Goal: Transaction & Acquisition: Purchase product/service

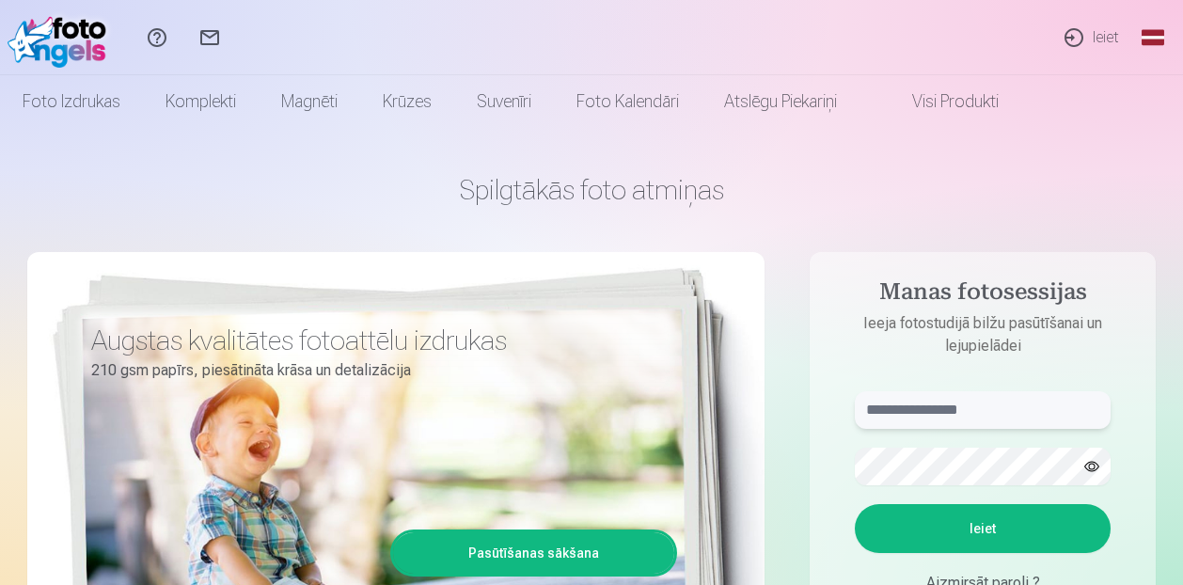
click at [1019, 405] on input "text" at bounding box center [983, 410] width 256 height 38
type input "**********"
click at [855, 504] on button "Ieiet" at bounding box center [983, 528] width 256 height 49
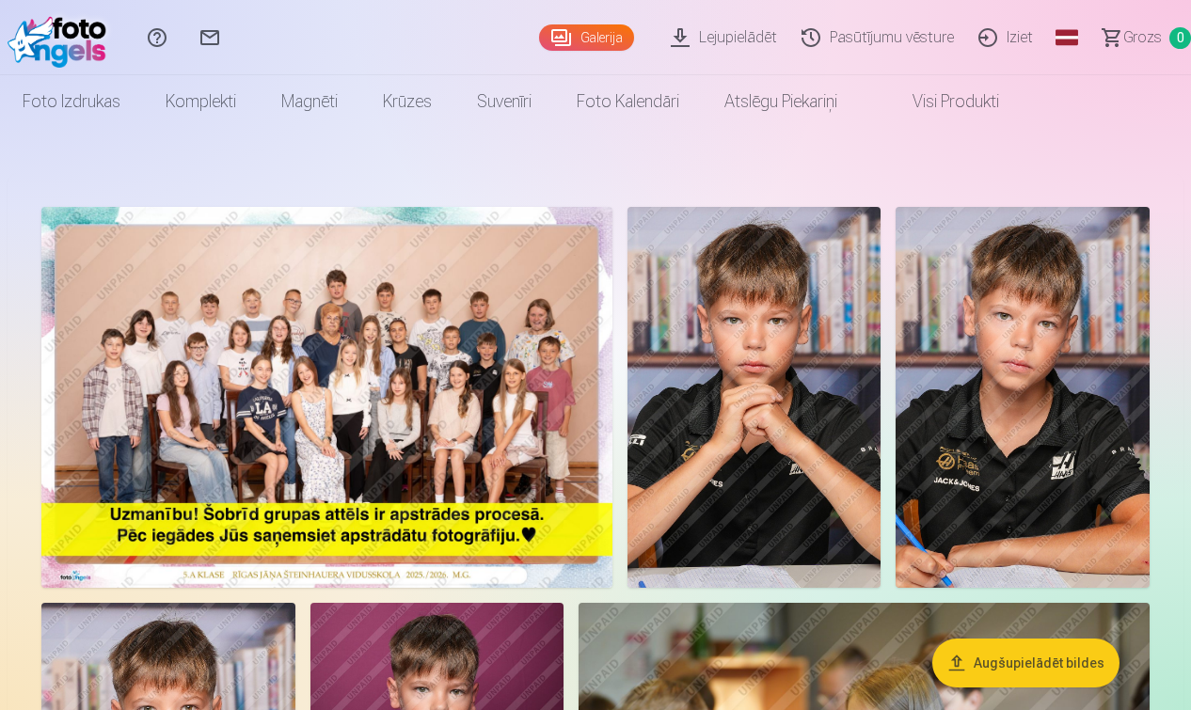
click at [188, 423] on img at bounding box center [326, 397] width 571 height 381
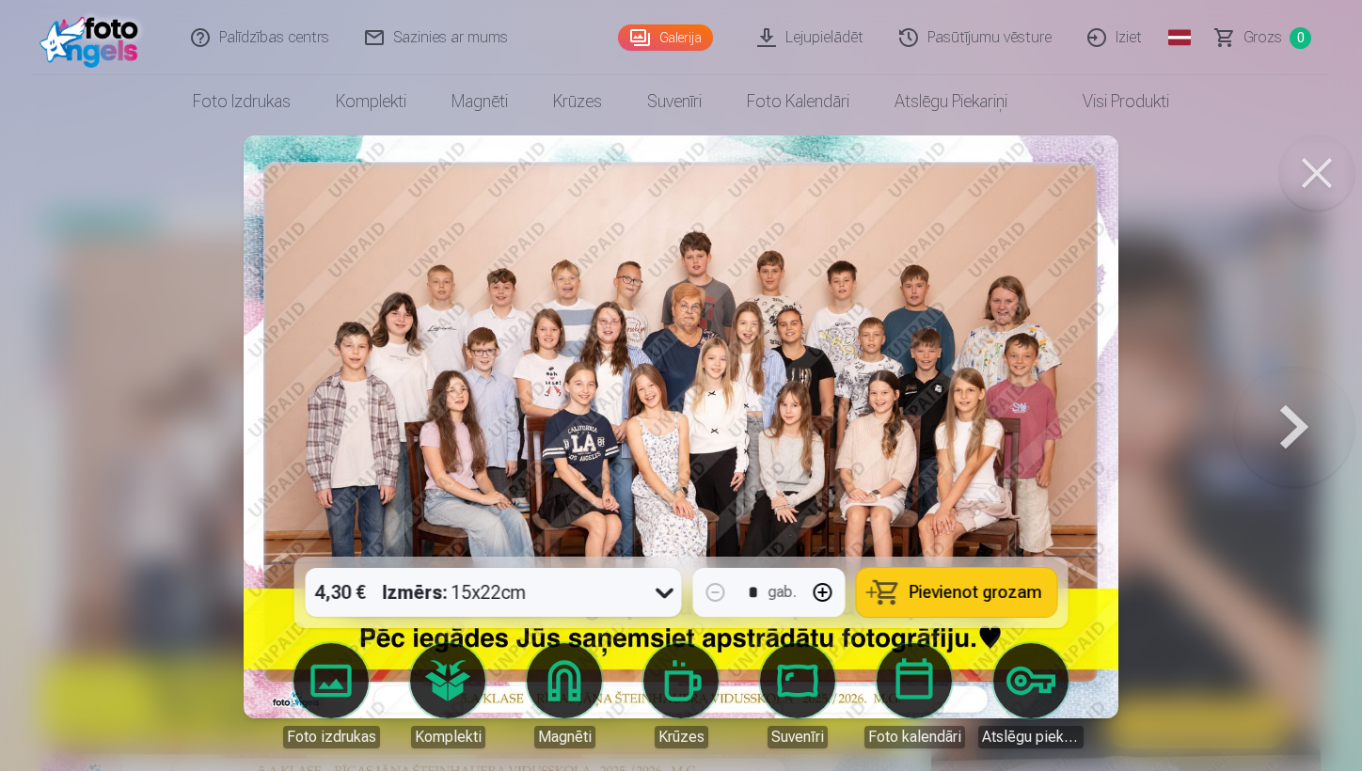
click at [1182, 436] on button at bounding box center [1294, 427] width 120 height 222
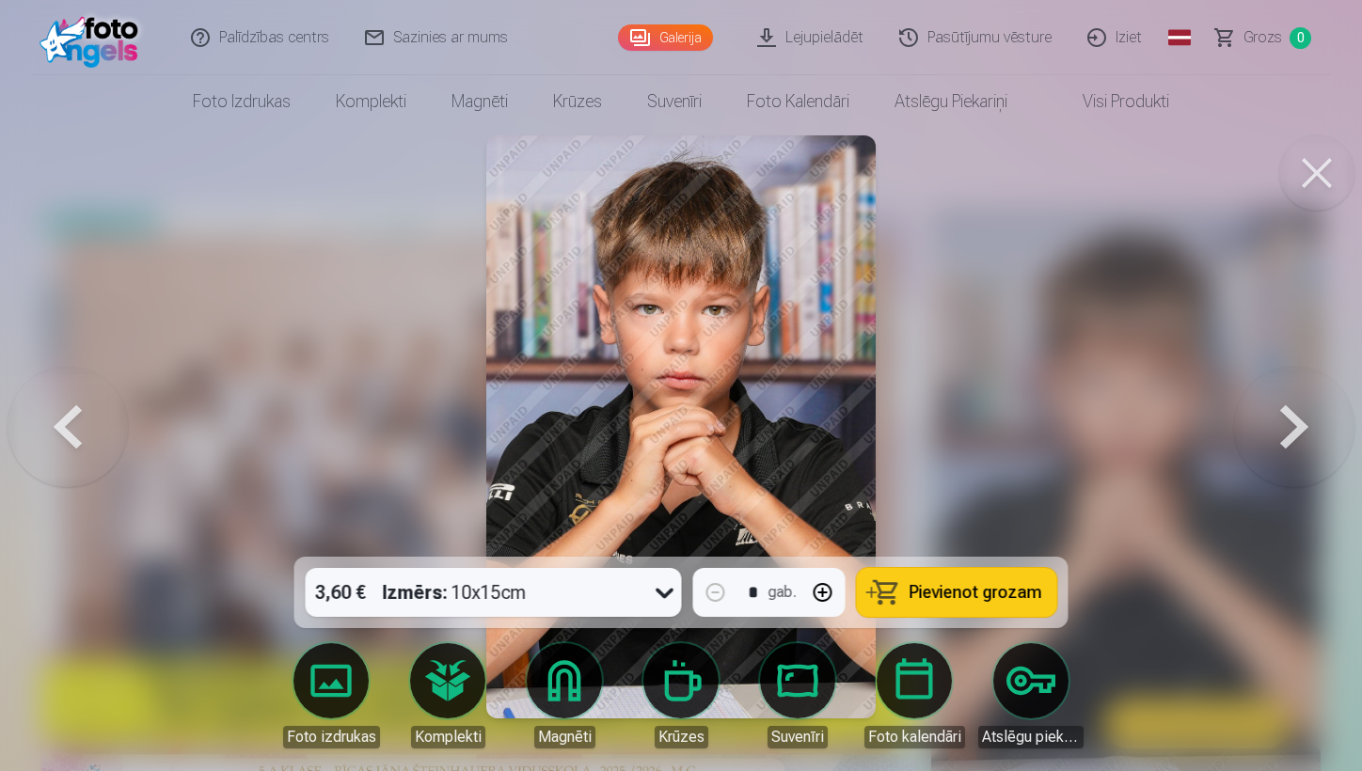
click at [1182, 436] on button at bounding box center [1294, 427] width 120 height 222
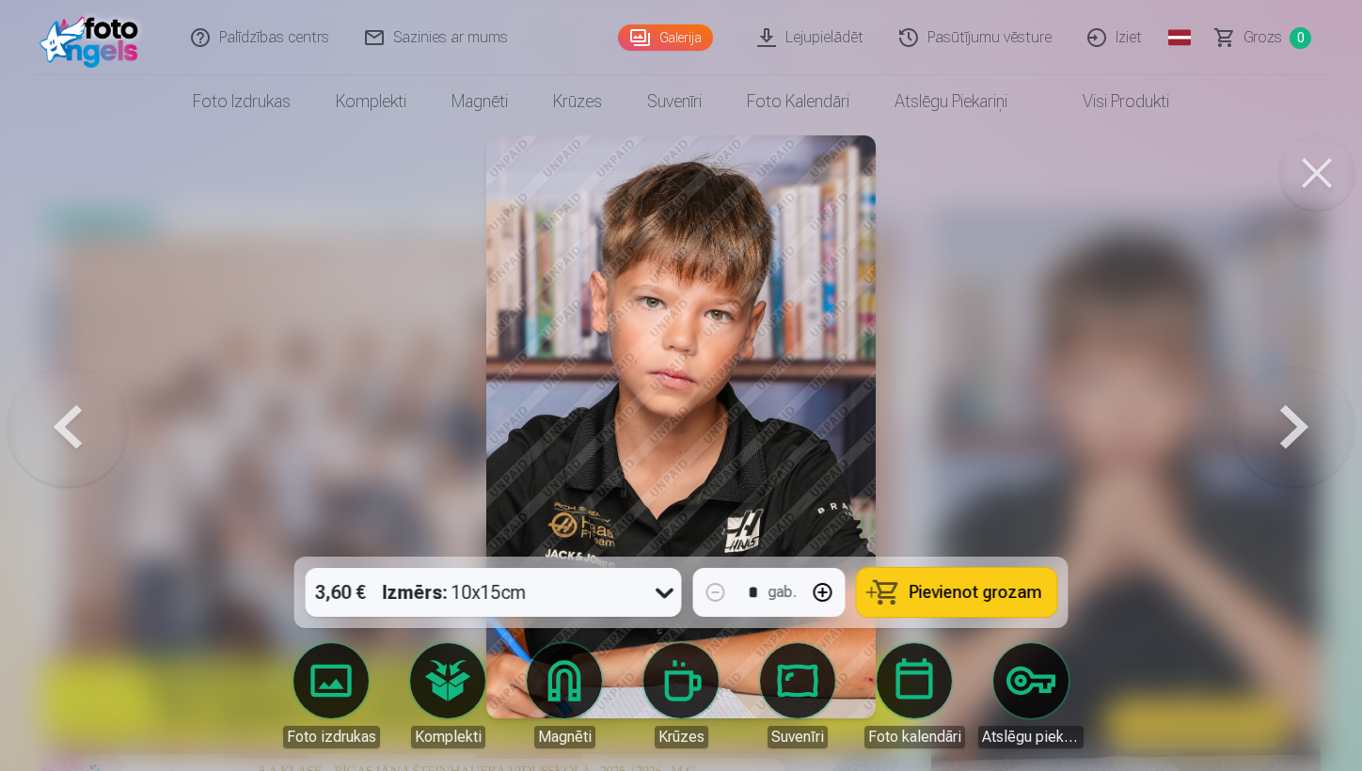
click at [1182, 436] on button at bounding box center [1294, 427] width 120 height 222
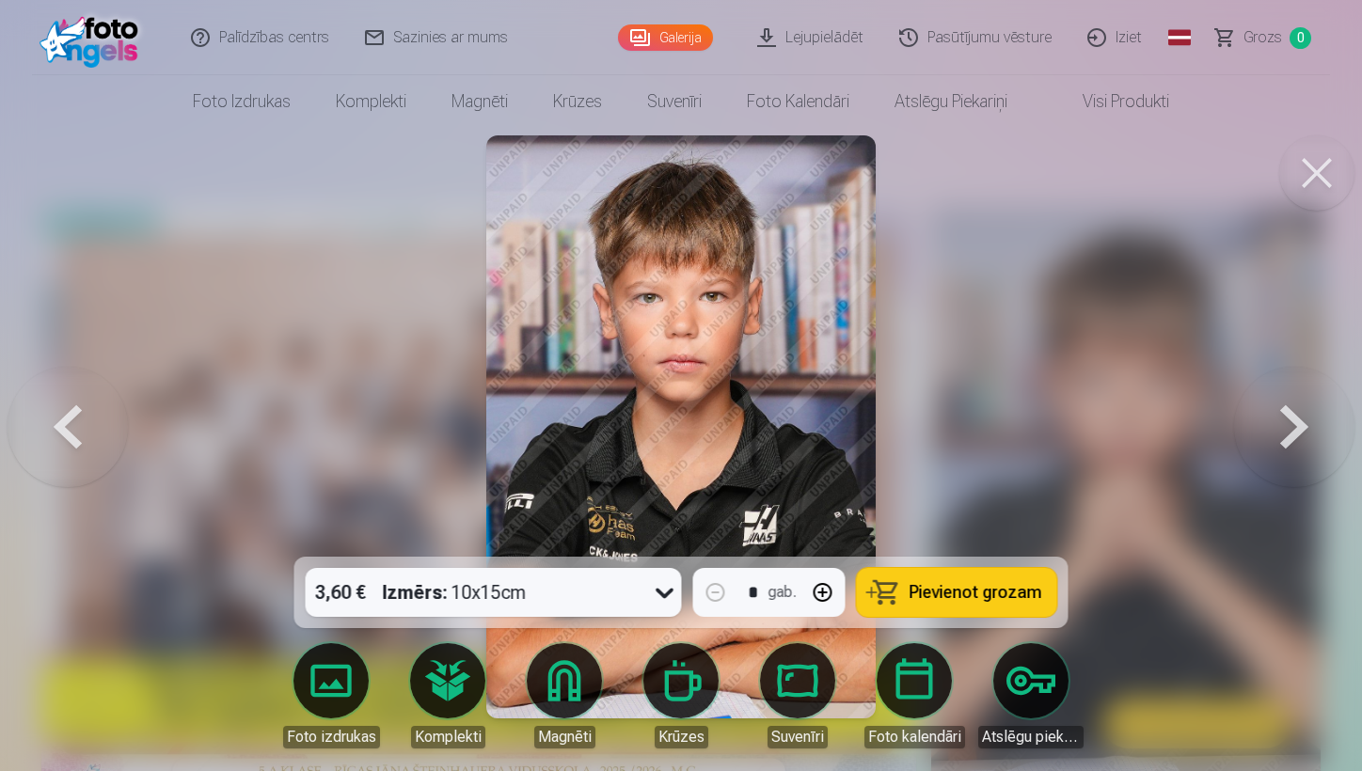
click at [1182, 436] on button at bounding box center [1294, 427] width 120 height 222
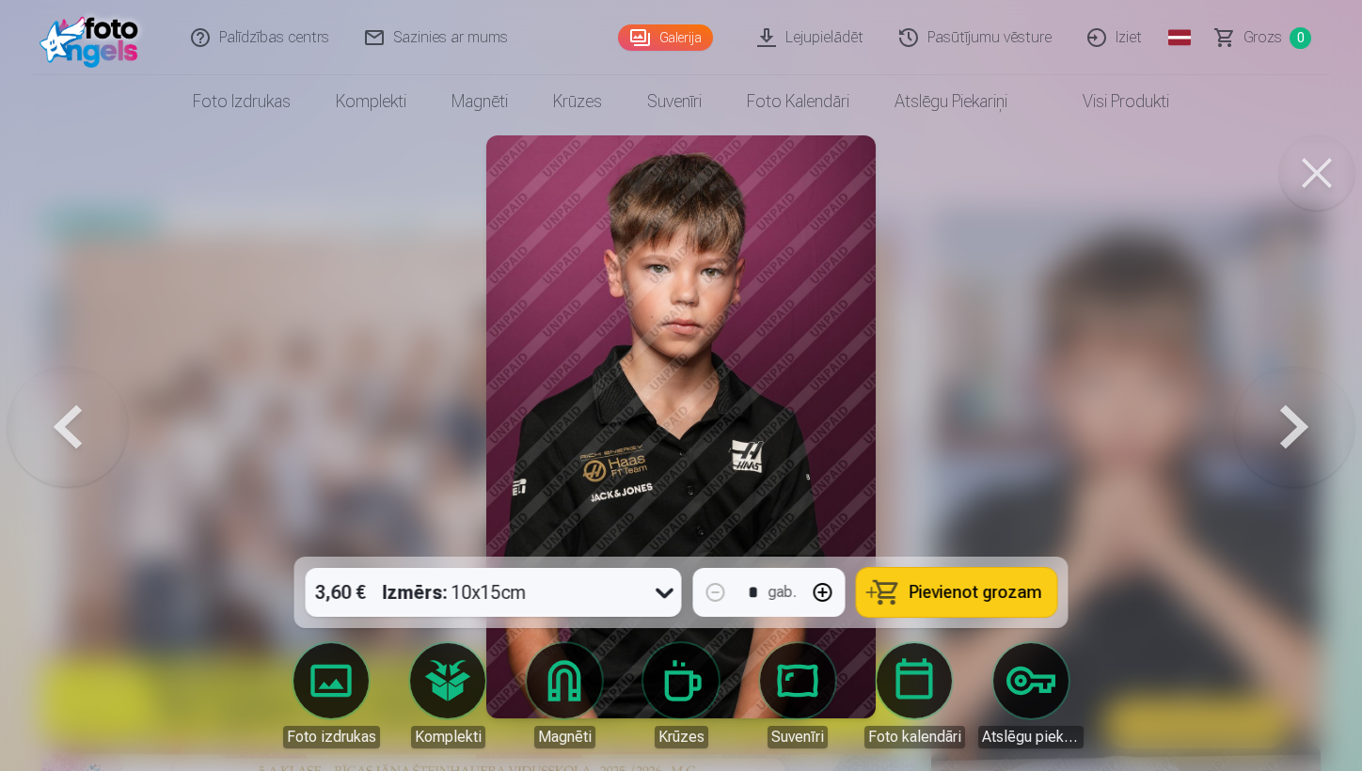
click at [1182, 436] on button at bounding box center [1294, 427] width 120 height 222
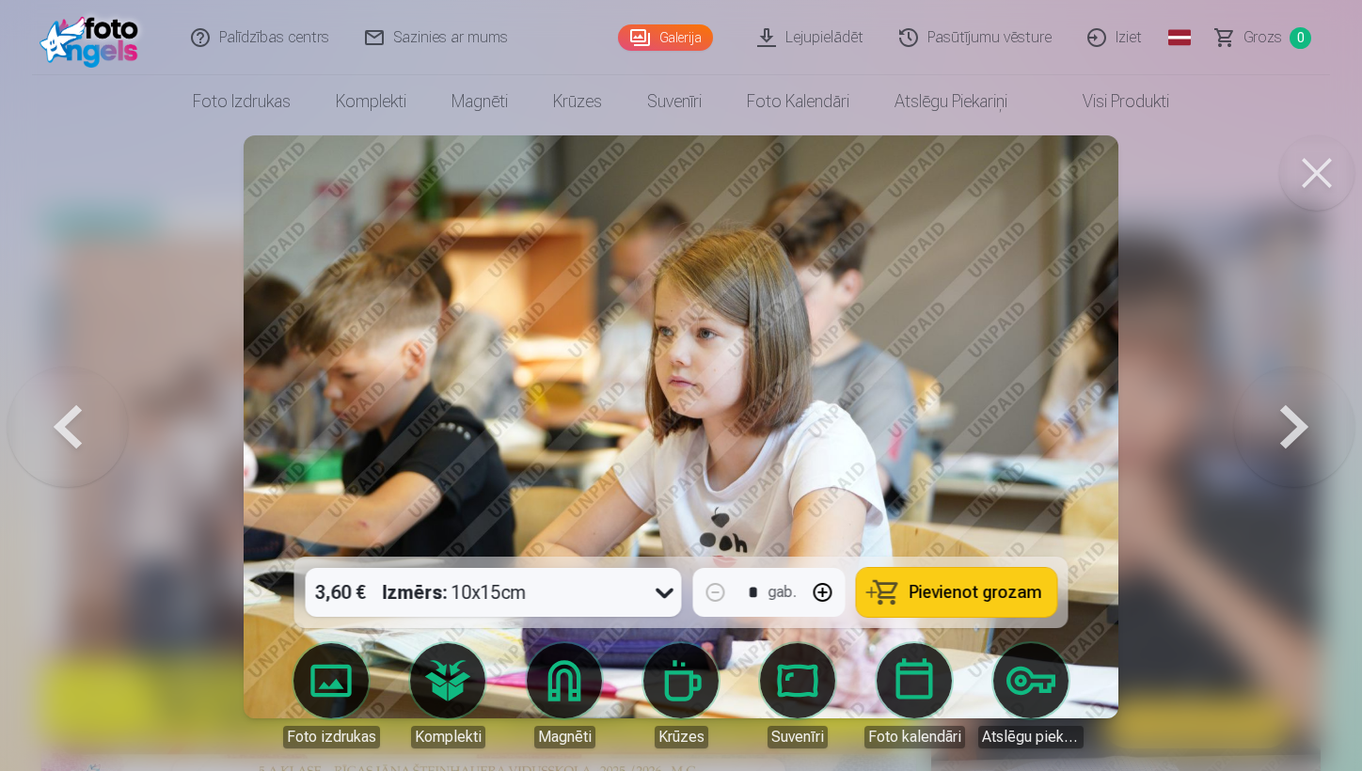
click at [1182, 436] on button at bounding box center [1294, 427] width 120 height 222
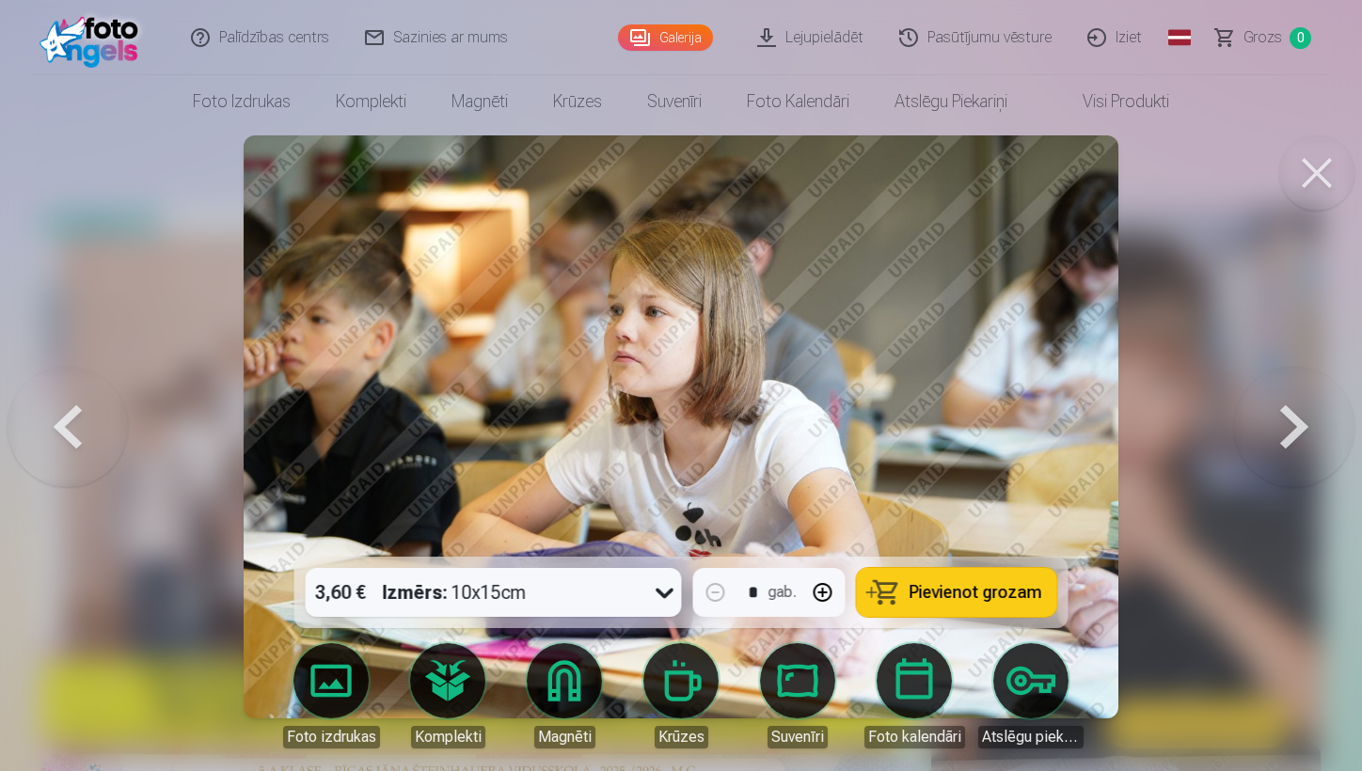
click at [1182, 436] on button at bounding box center [1294, 427] width 120 height 222
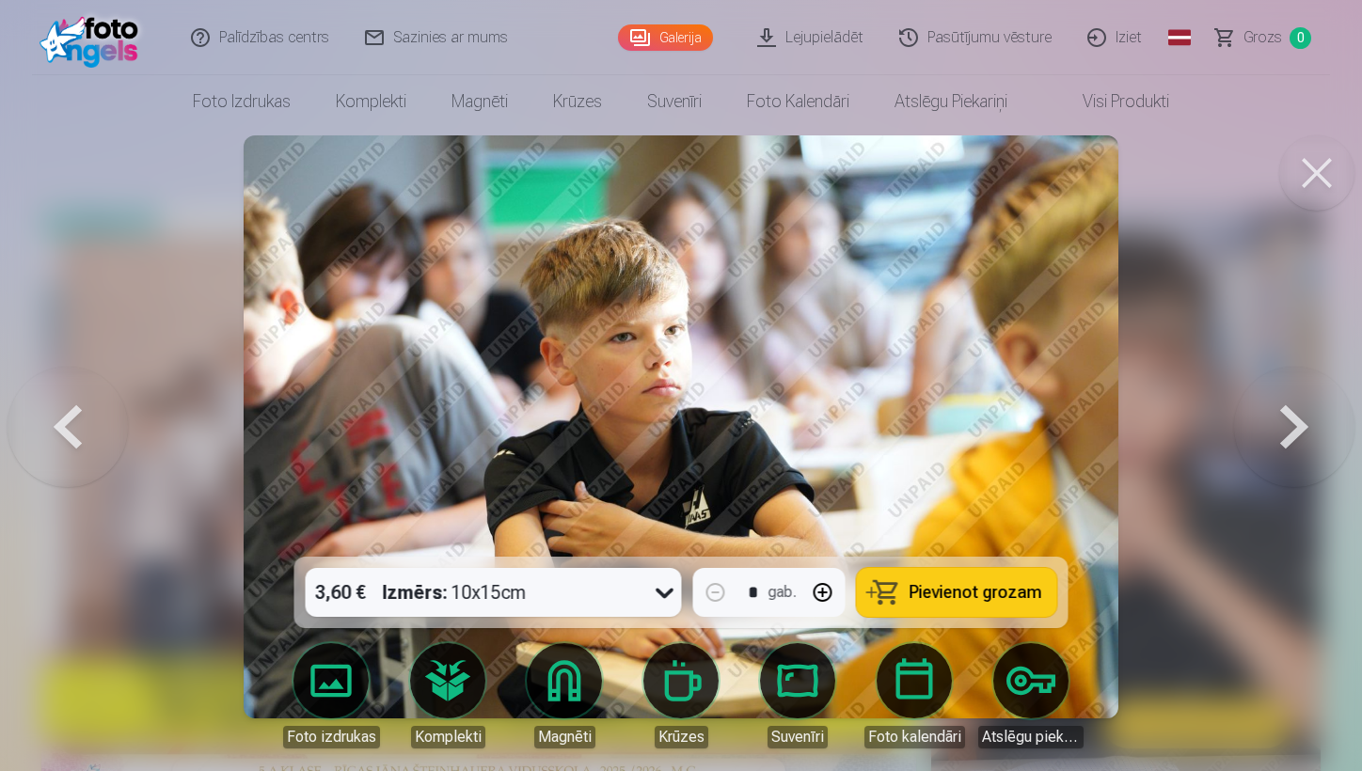
click at [1182, 436] on button at bounding box center [1294, 427] width 120 height 222
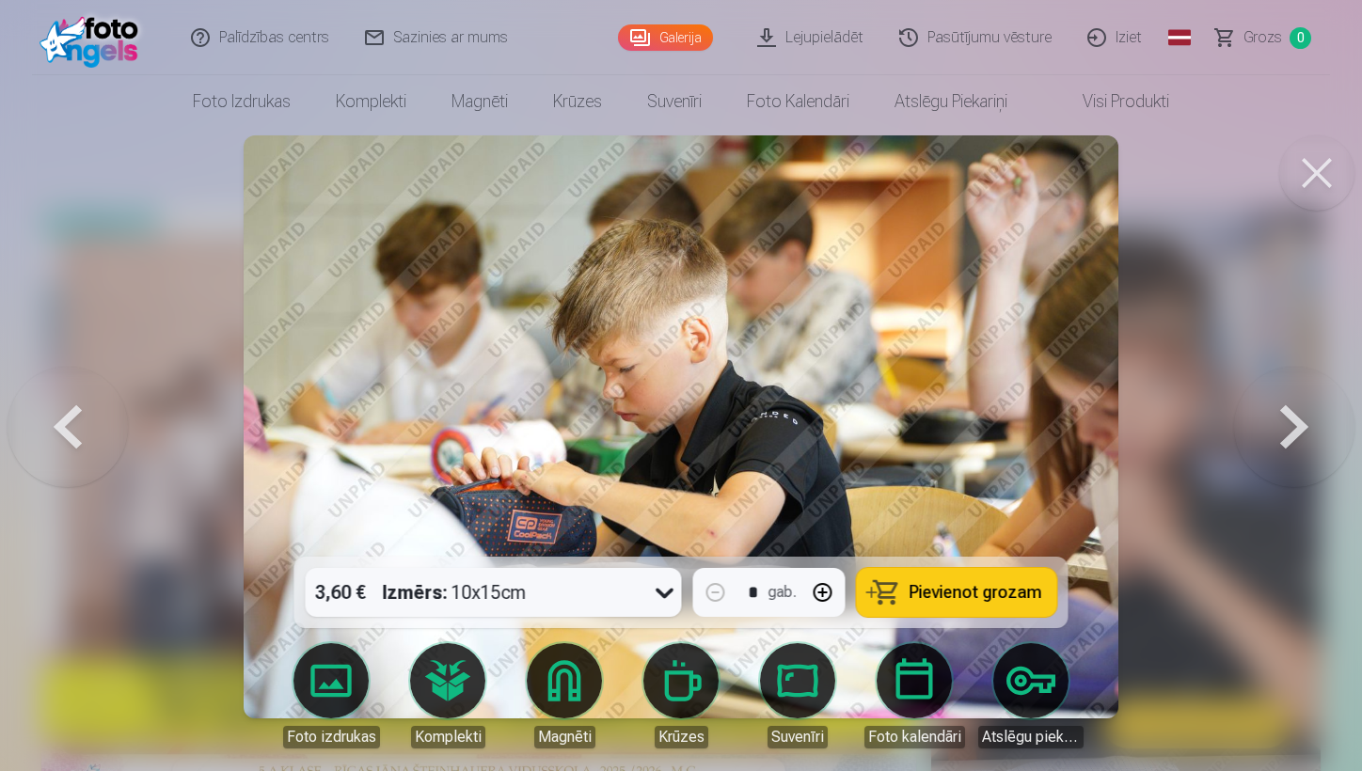
click at [1182, 436] on button at bounding box center [1294, 427] width 120 height 222
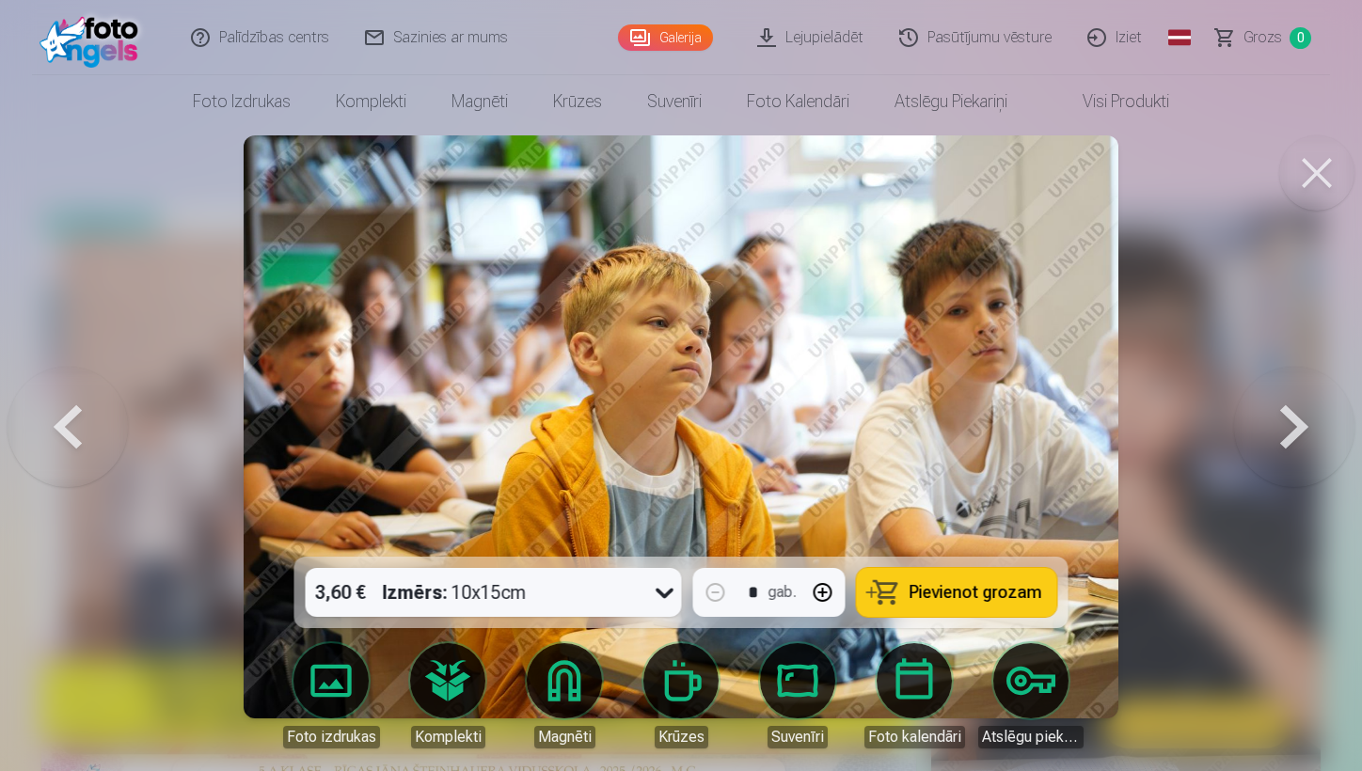
click at [1182, 436] on button at bounding box center [1294, 427] width 120 height 222
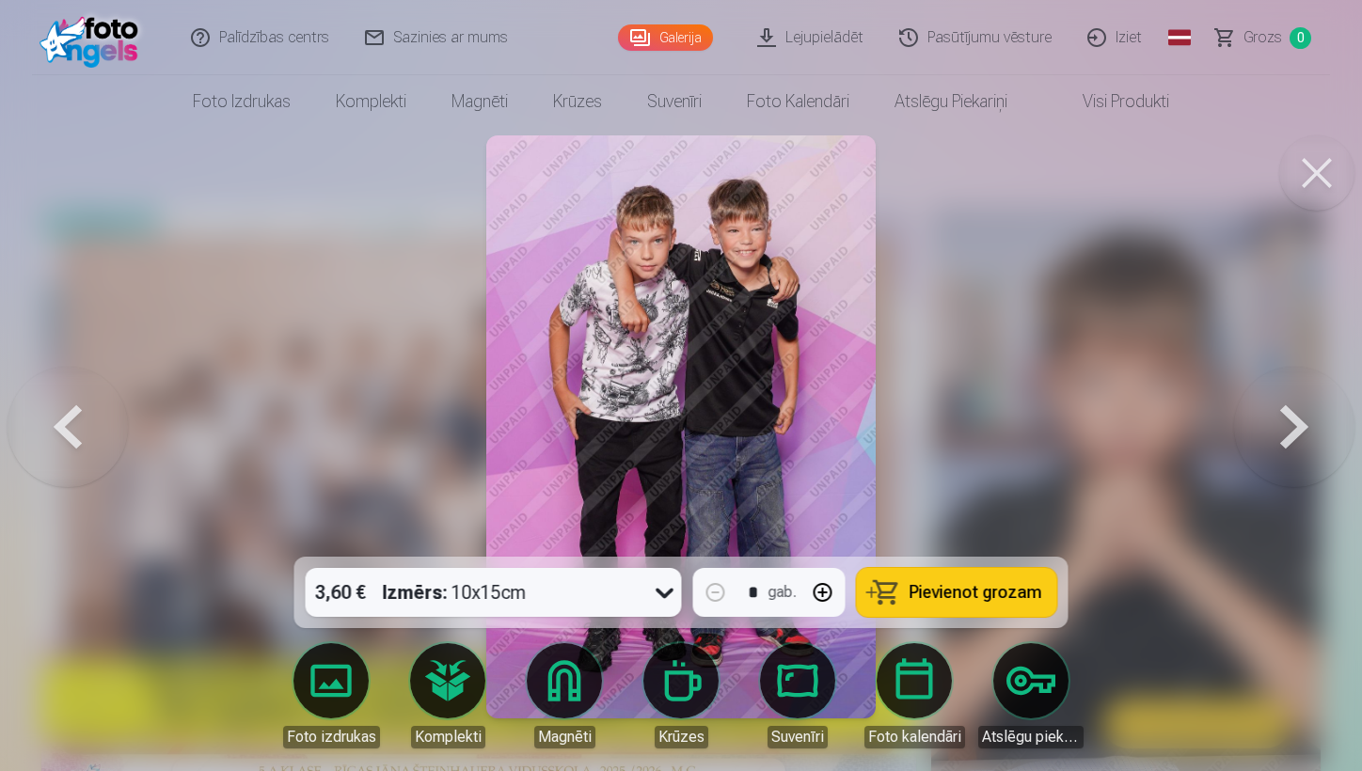
click at [1182, 436] on button at bounding box center [1294, 427] width 120 height 222
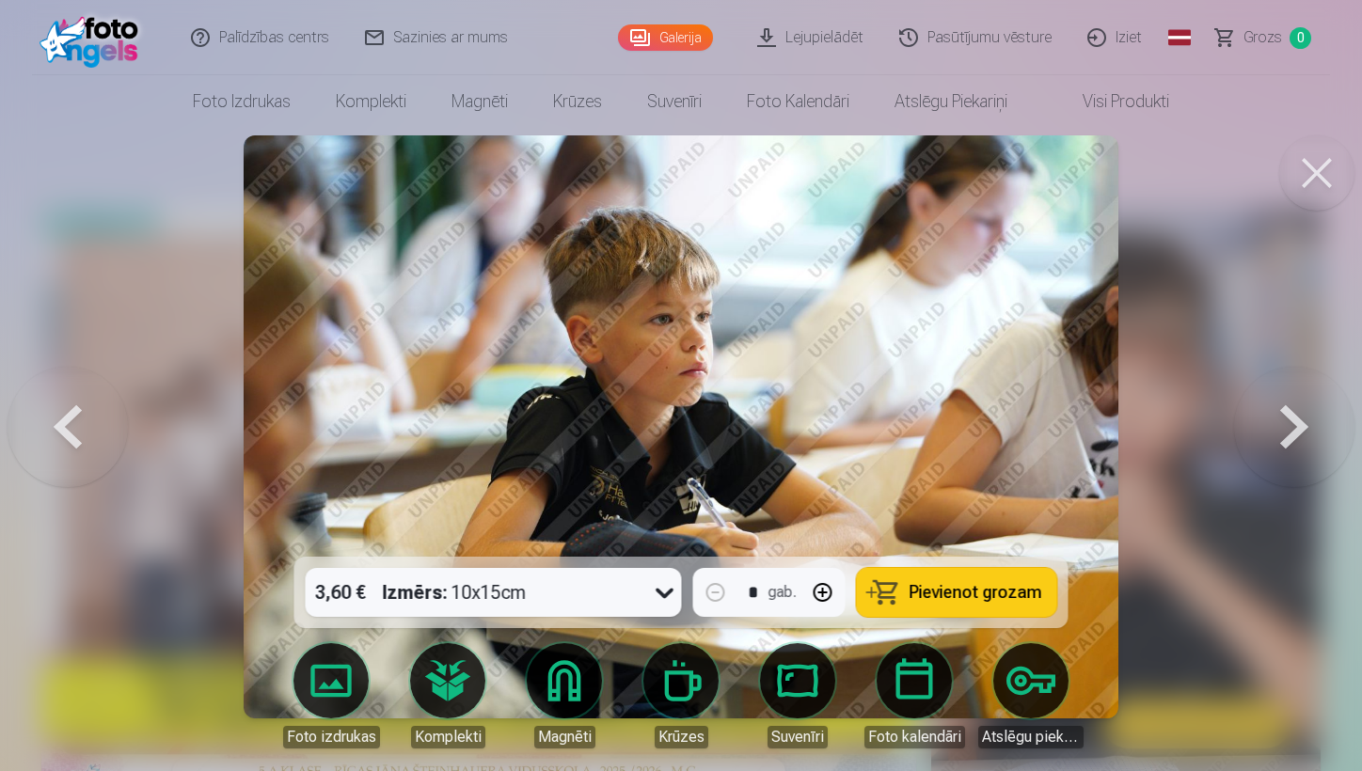
click at [1182, 436] on button at bounding box center [1294, 427] width 120 height 222
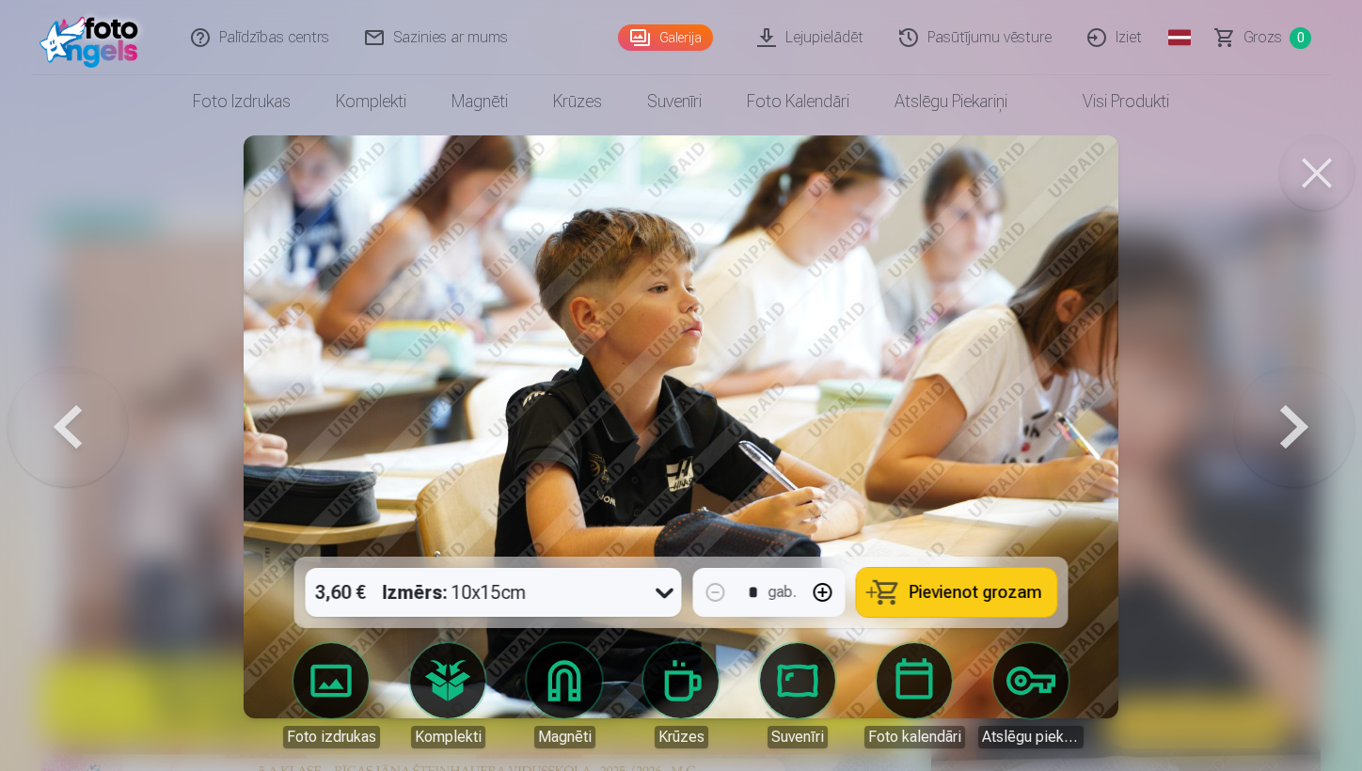
click at [1182, 436] on button at bounding box center [1294, 427] width 120 height 222
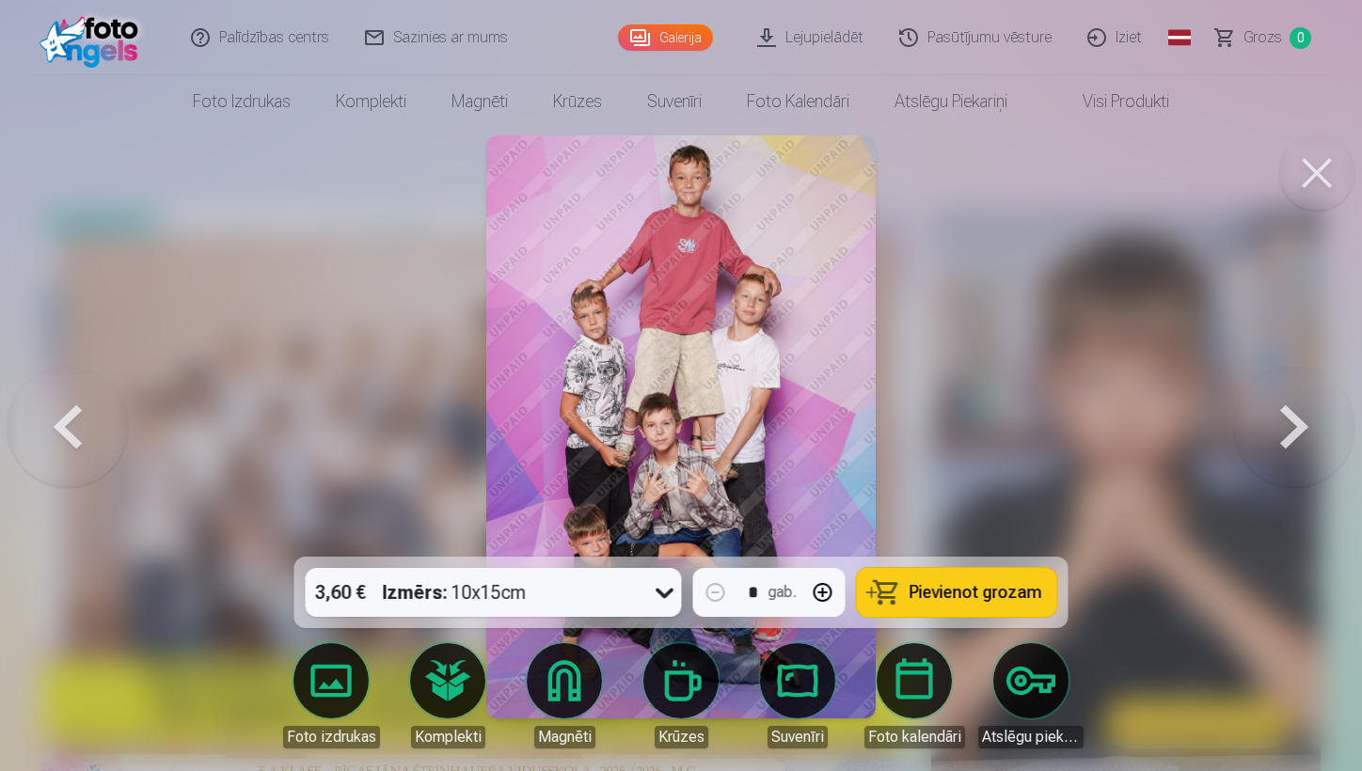
click at [1182, 436] on button at bounding box center [1294, 427] width 120 height 222
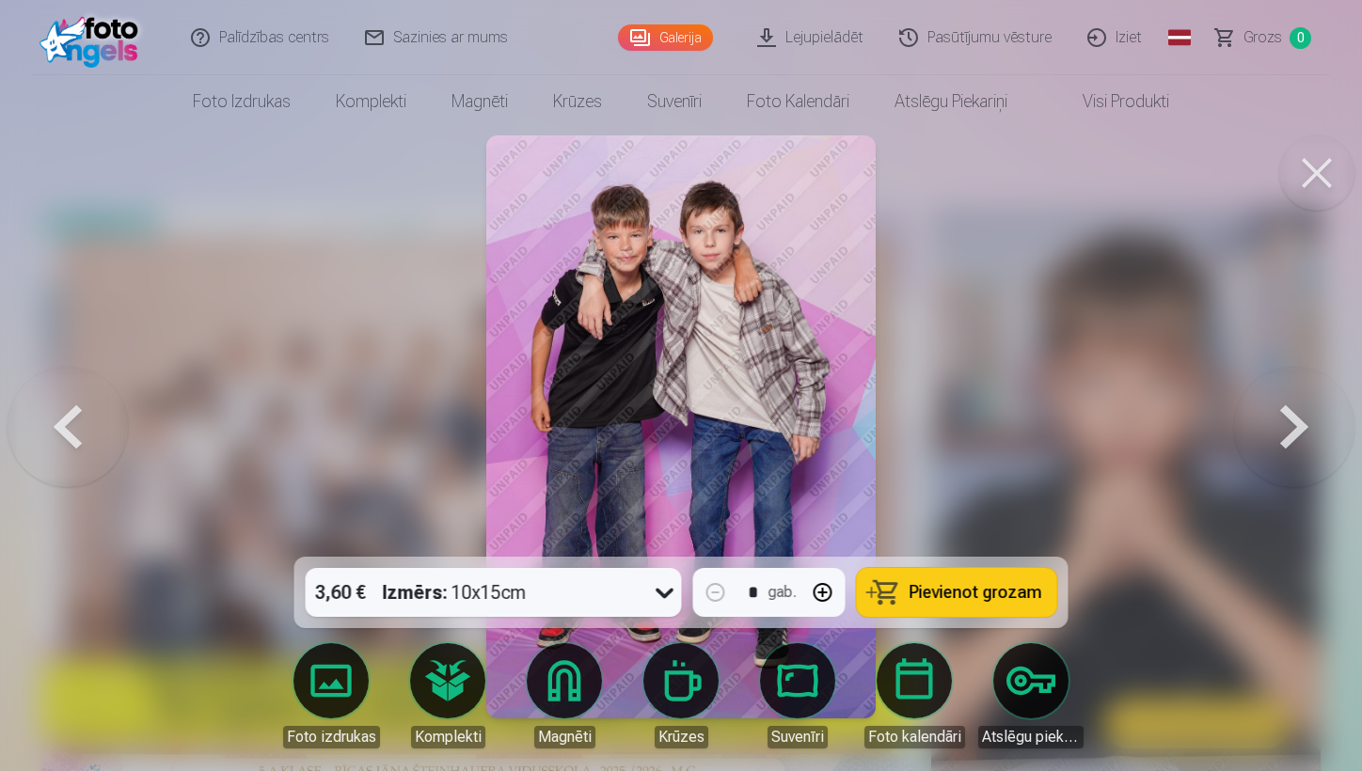
click at [64, 423] on button at bounding box center [68, 427] width 120 height 222
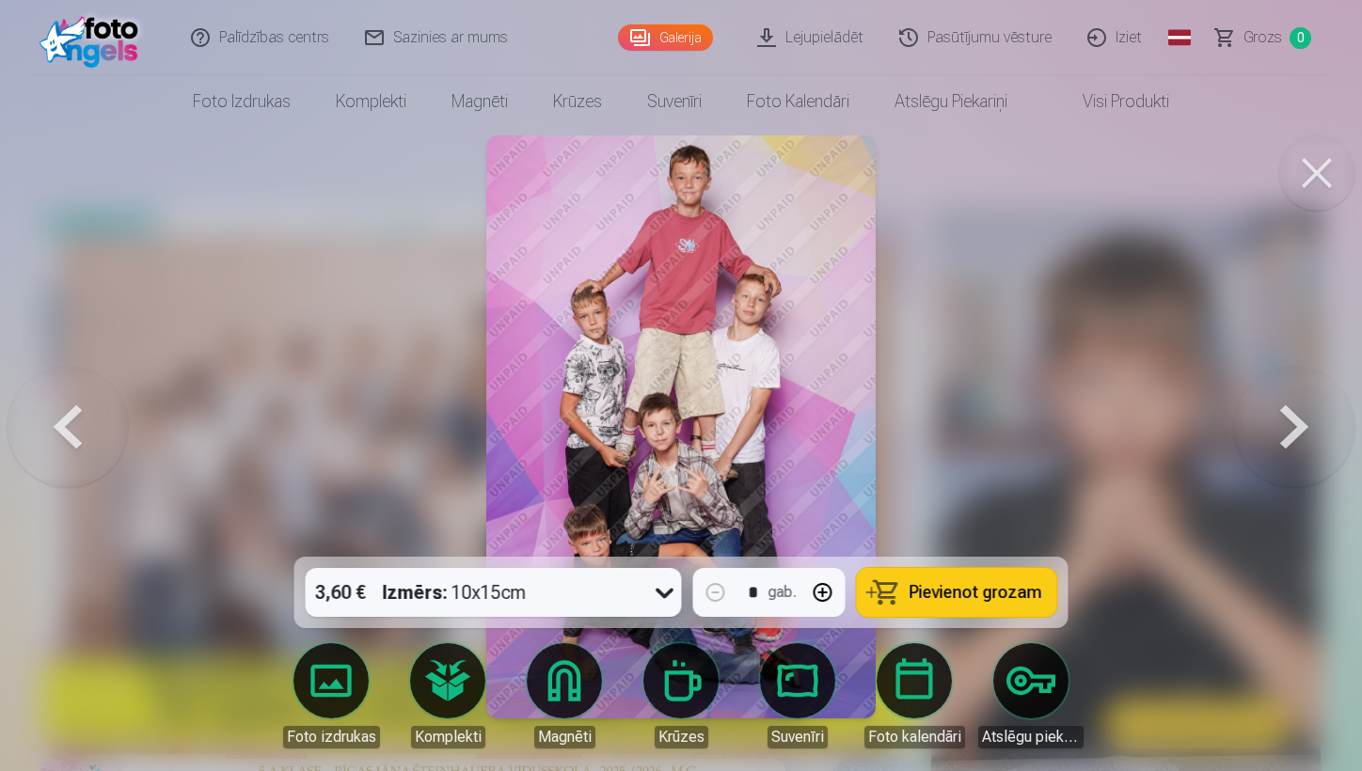
click at [1182, 432] on button at bounding box center [1294, 427] width 120 height 222
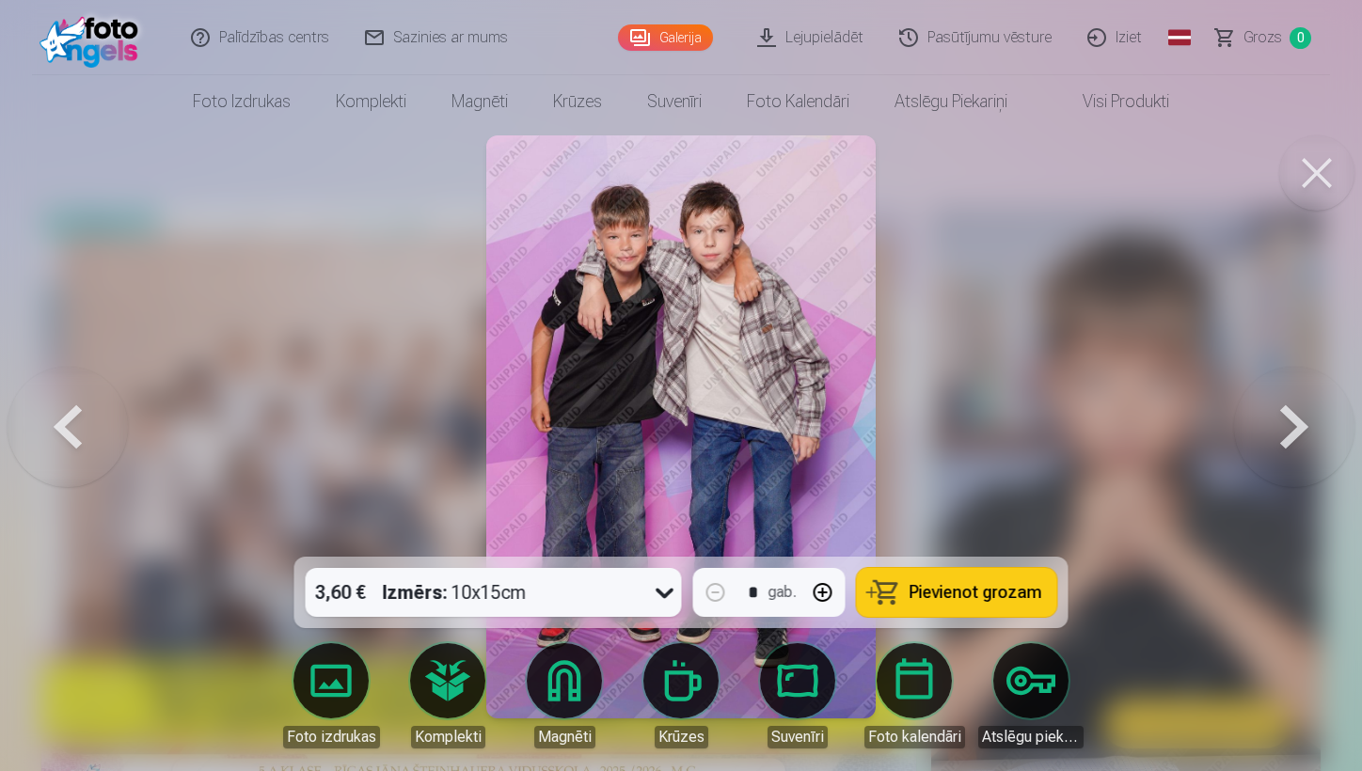
click at [1182, 431] on button at bounding box center [1294, 427] width 120 height 222
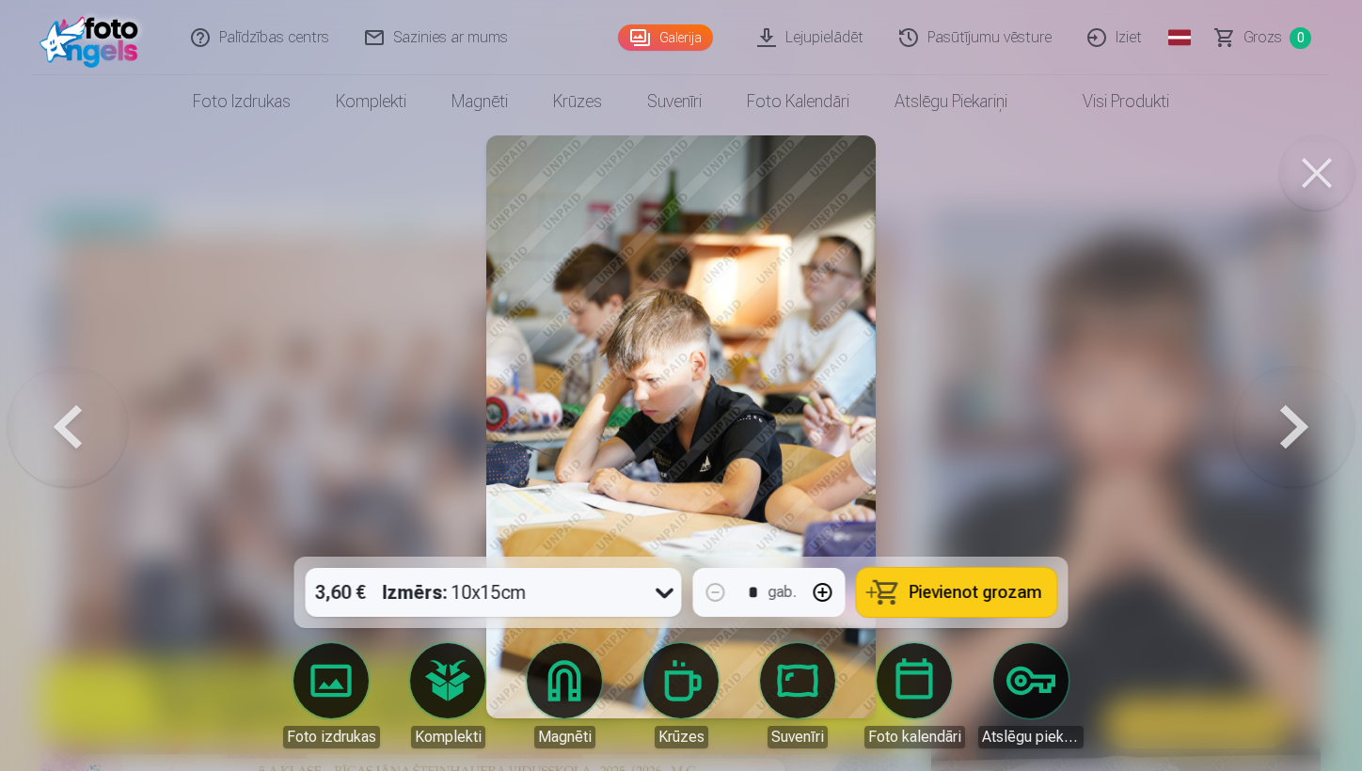
click at [1182, 431] on button at bounding box center [1294, 427] width 120 height 222
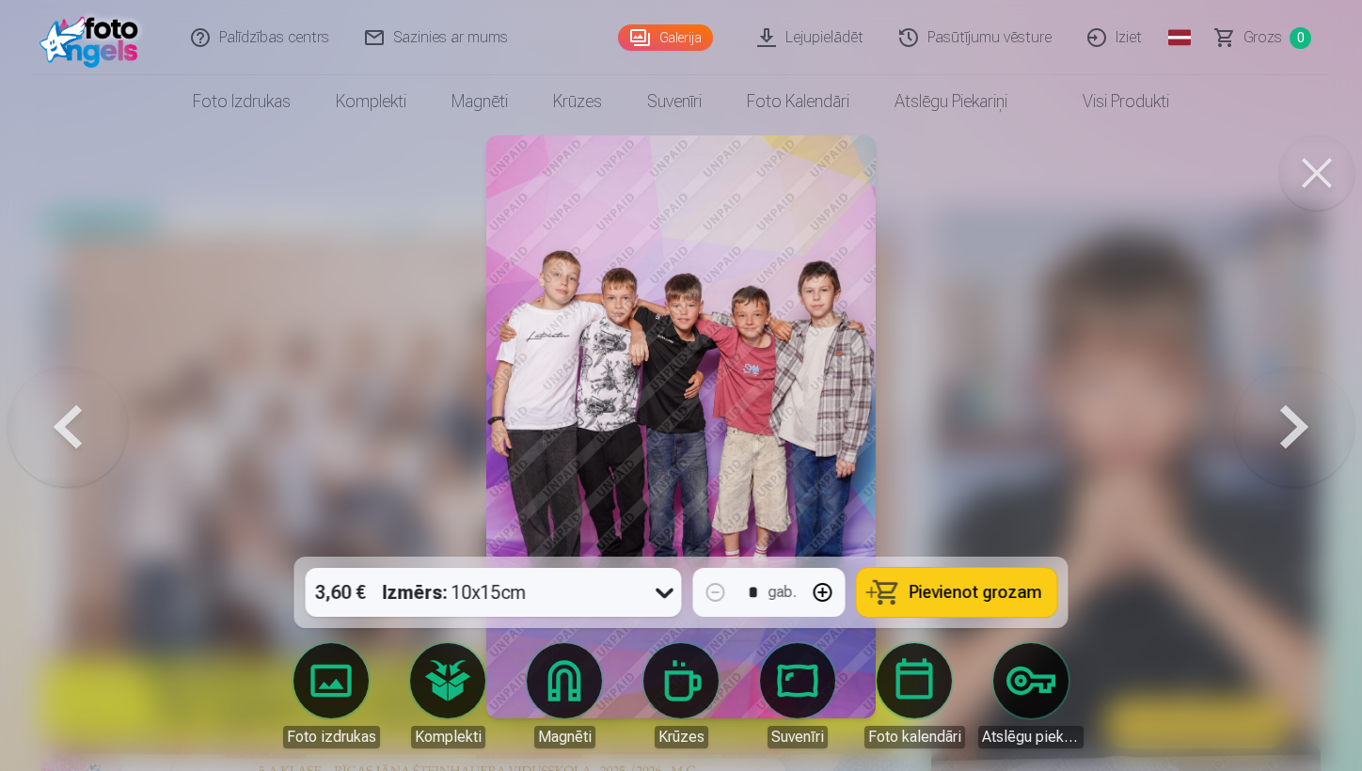
click at [1182, 431] on button at bounding box center [1294, 427] width 120 height 222
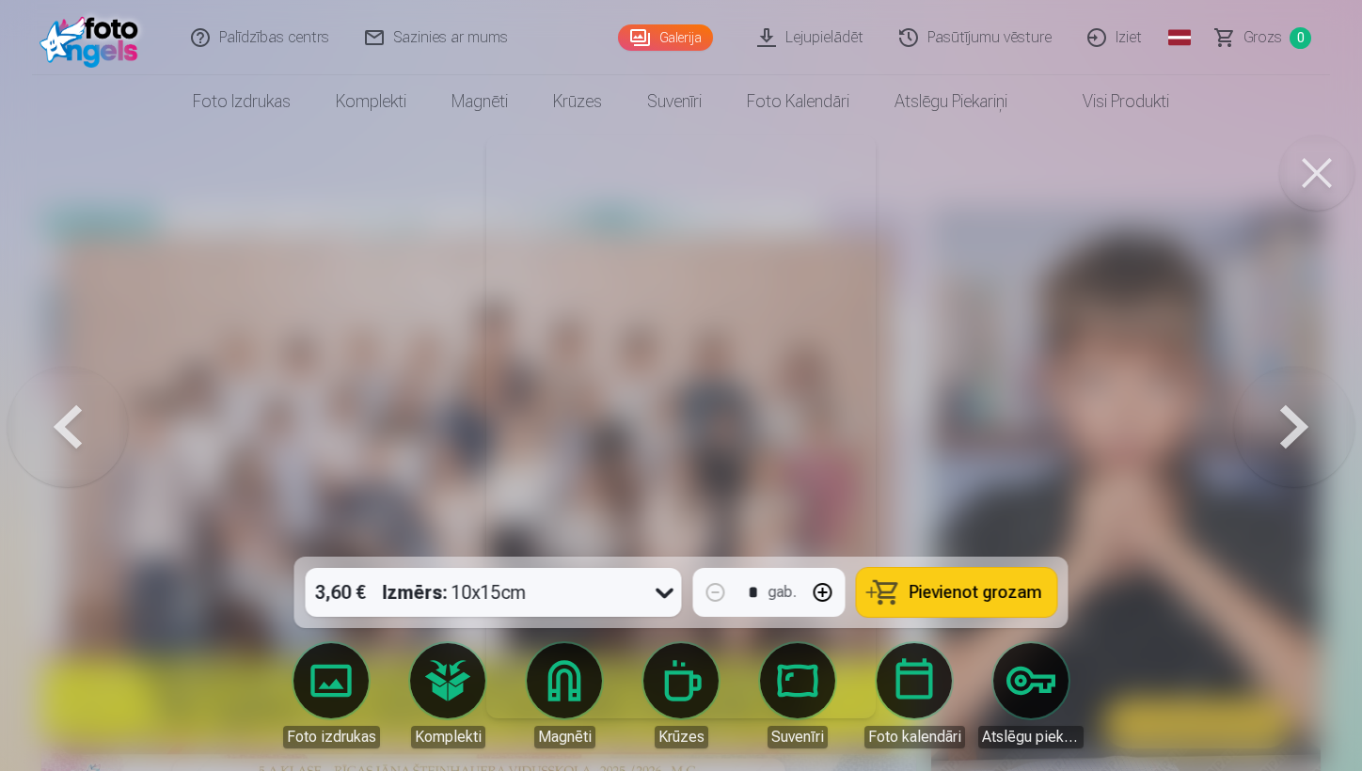
click at [1182, 431] on button at bounding box center [1294, 427] width 120 height 222
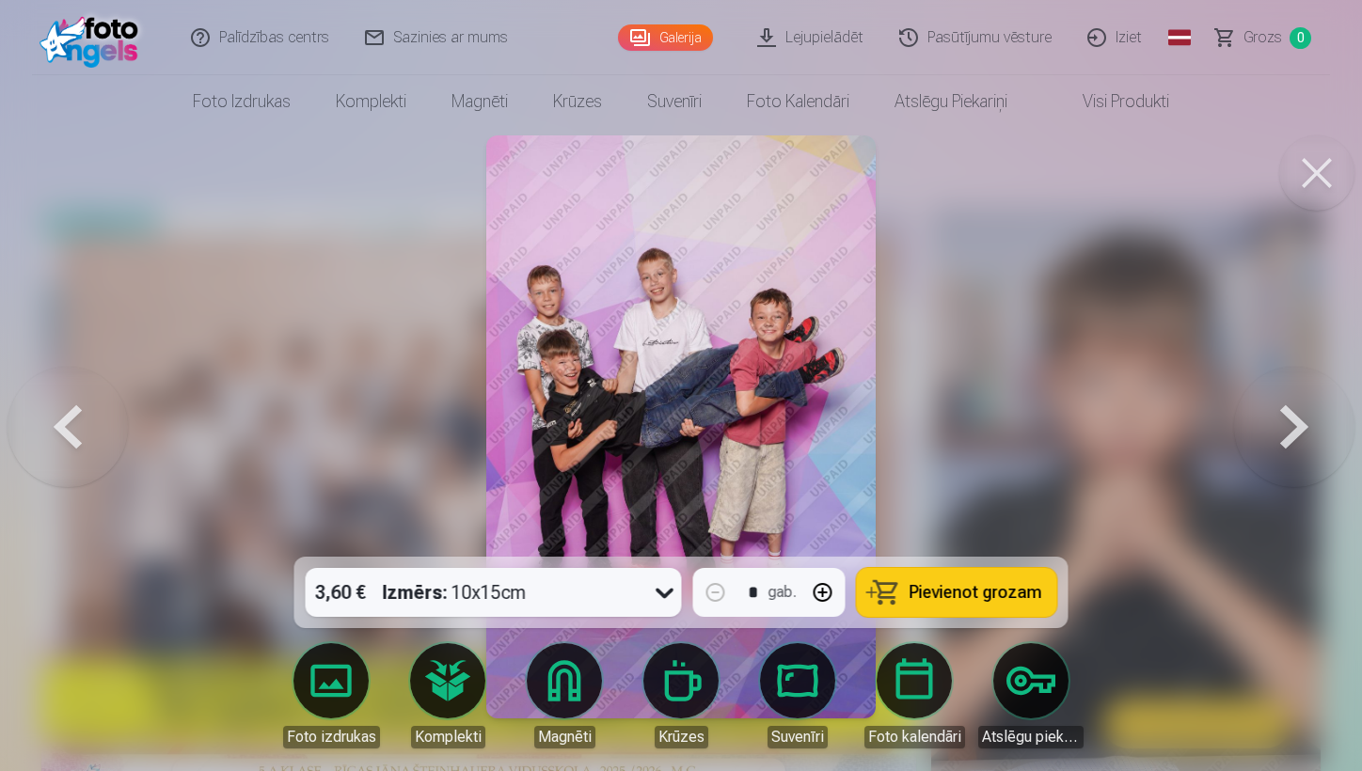
click at [1182, 431] on button at bounding box center [1294, 427] width 120 height 222
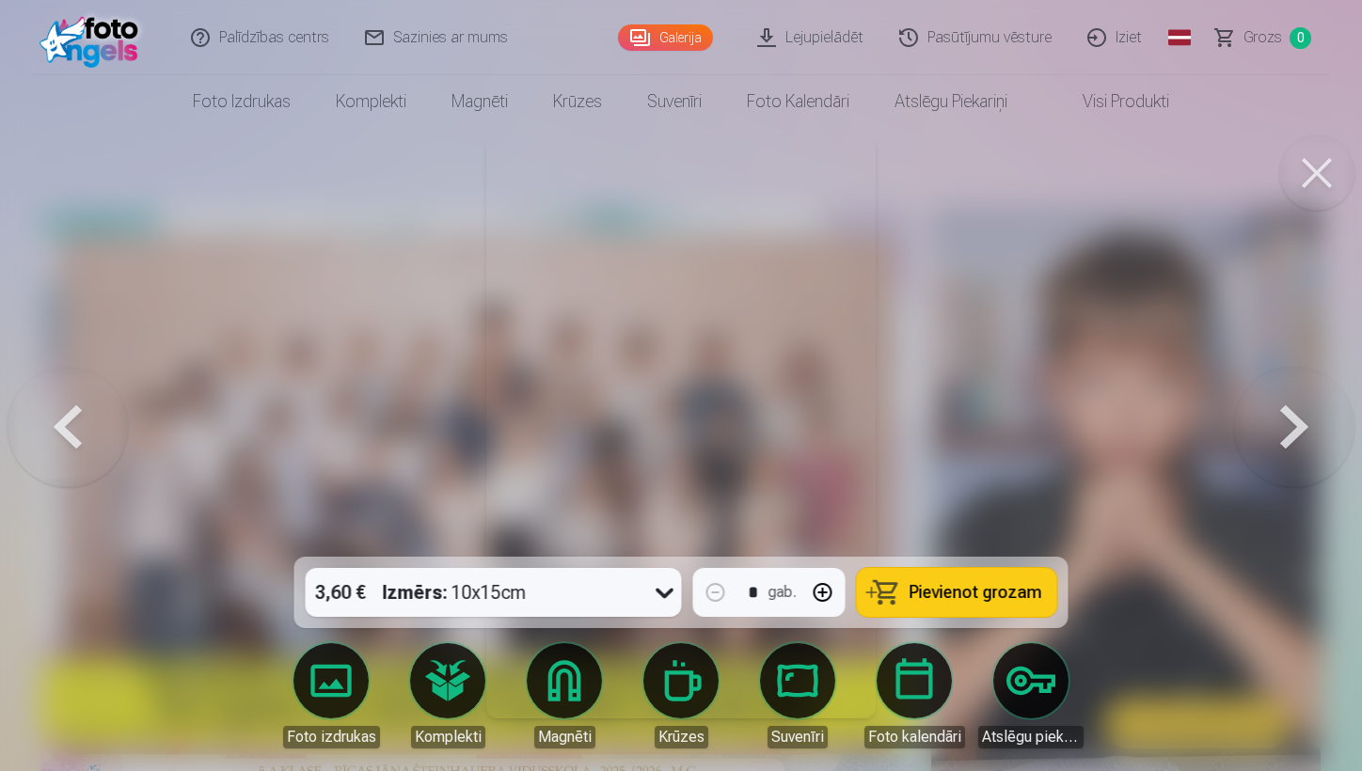
click at [1182, 431] on button at bounding box center [1294, 427] width 120 height 222
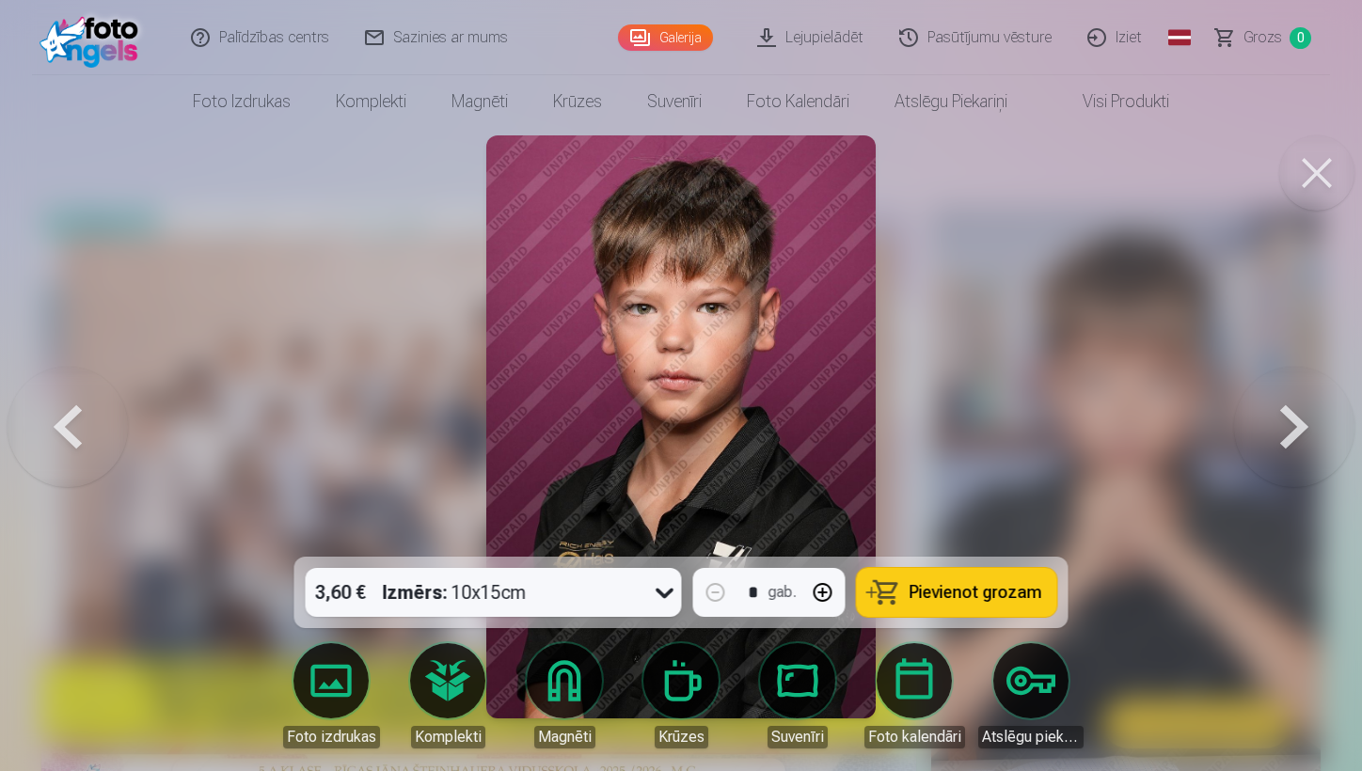
click at [1182, 431] on button at bounding box center [1294, 427] width 120 height 222
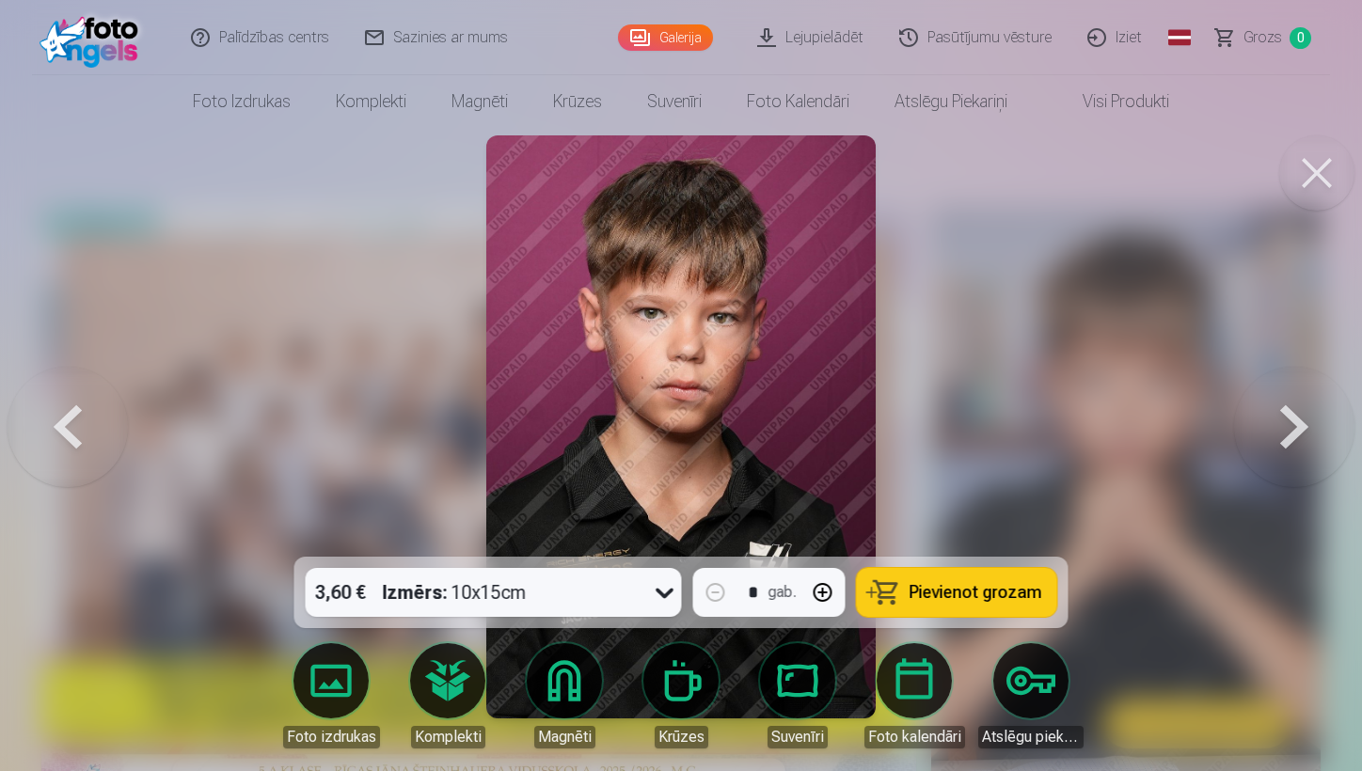
click at [52, 417] on button at bounding box center [68, 427] width 120 height 222
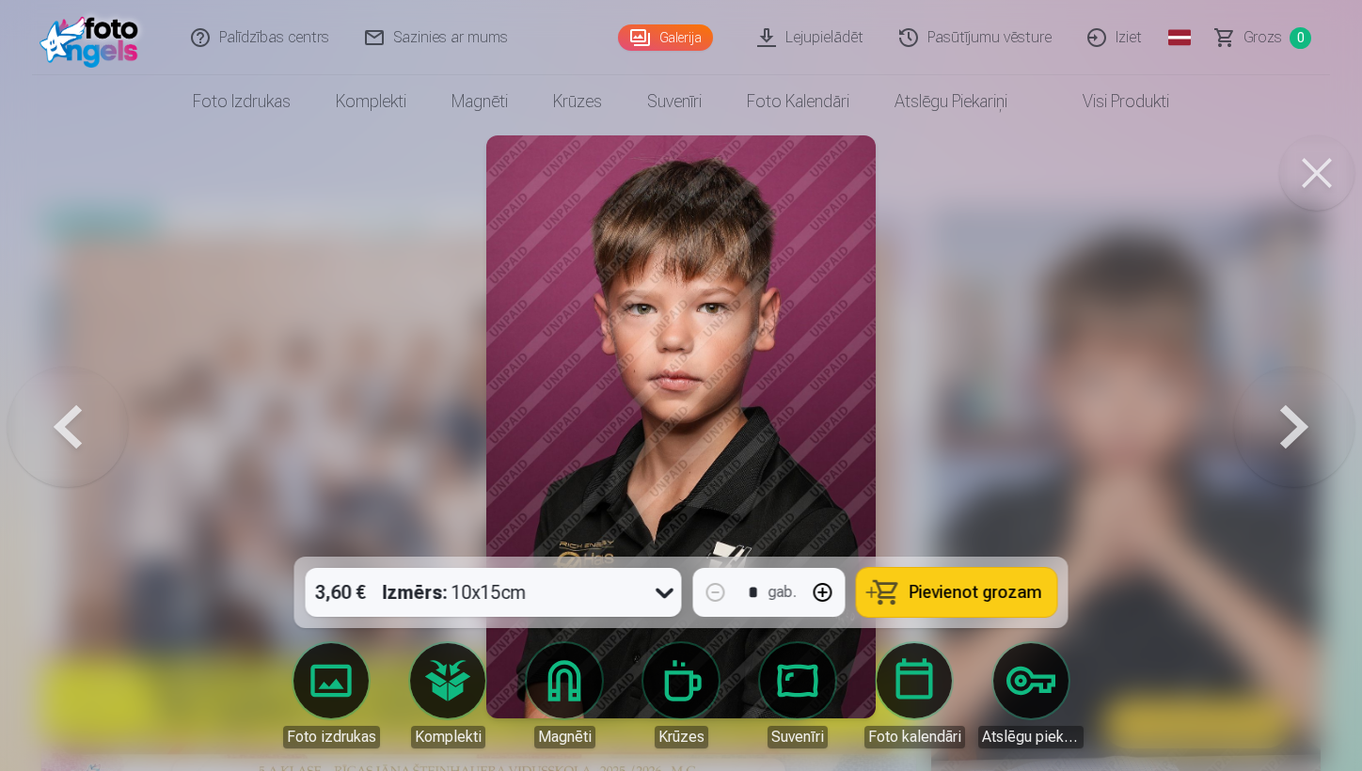
click at [1182, 425] on button at bounding box center [1294, 427] width 120 height 222
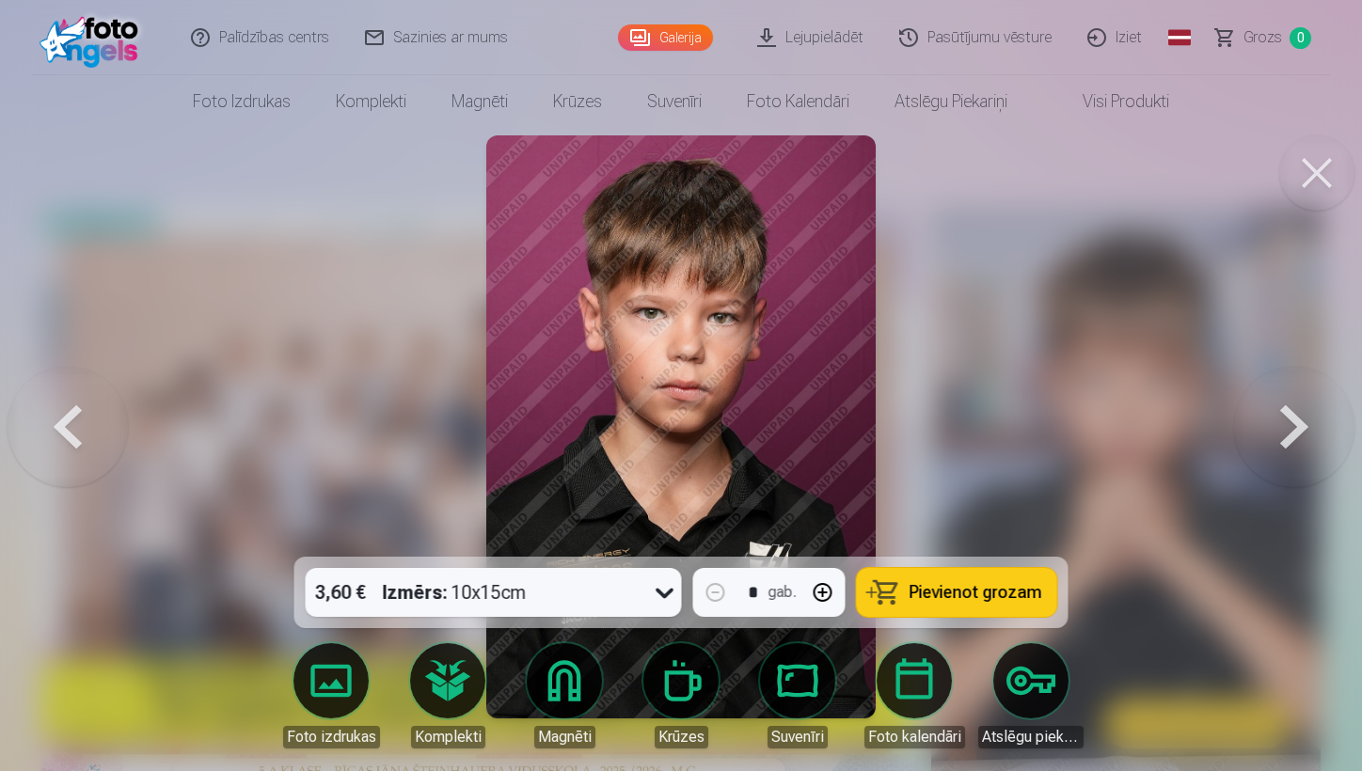
click at [1182, 425] on button at bounding box center [1294, 427] width 120 height 222
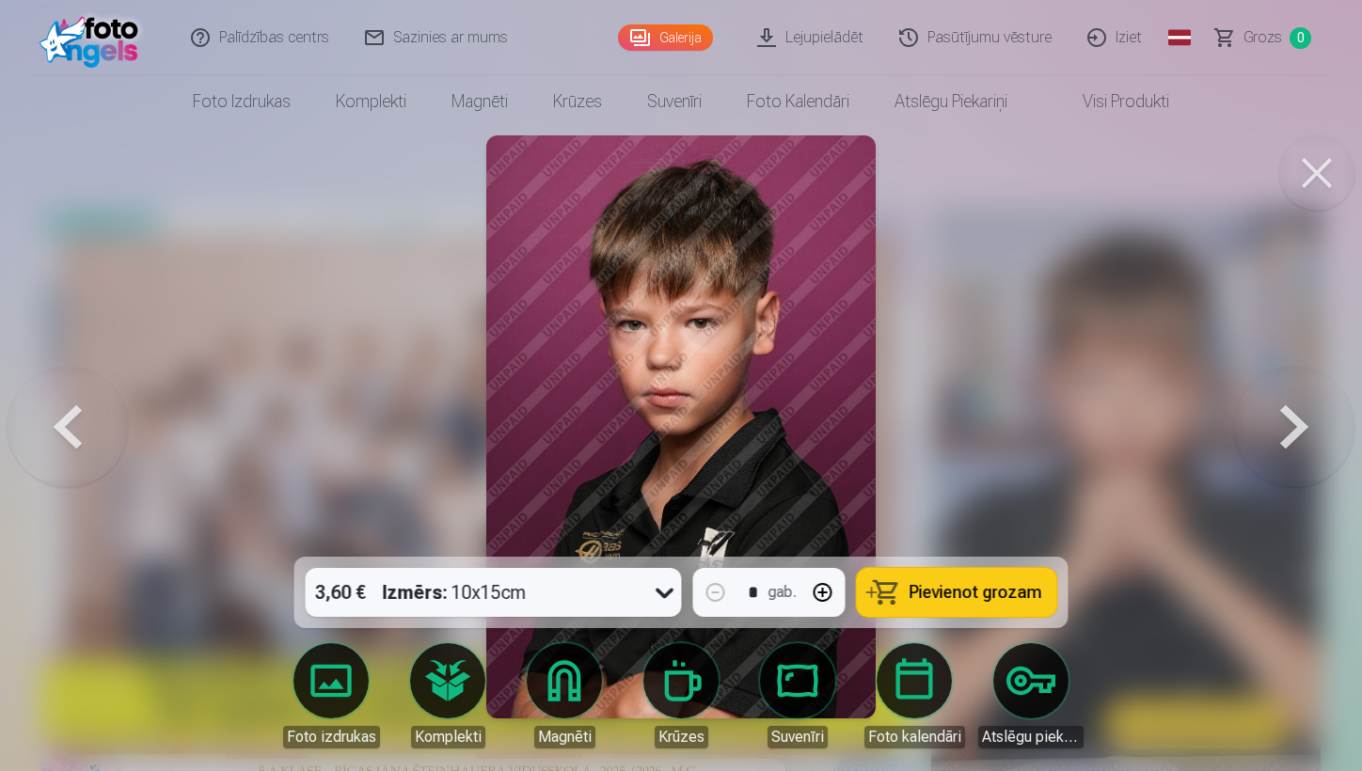
click at [1182, 425] on button at bounding box center [1294, 427] width 120 height 222
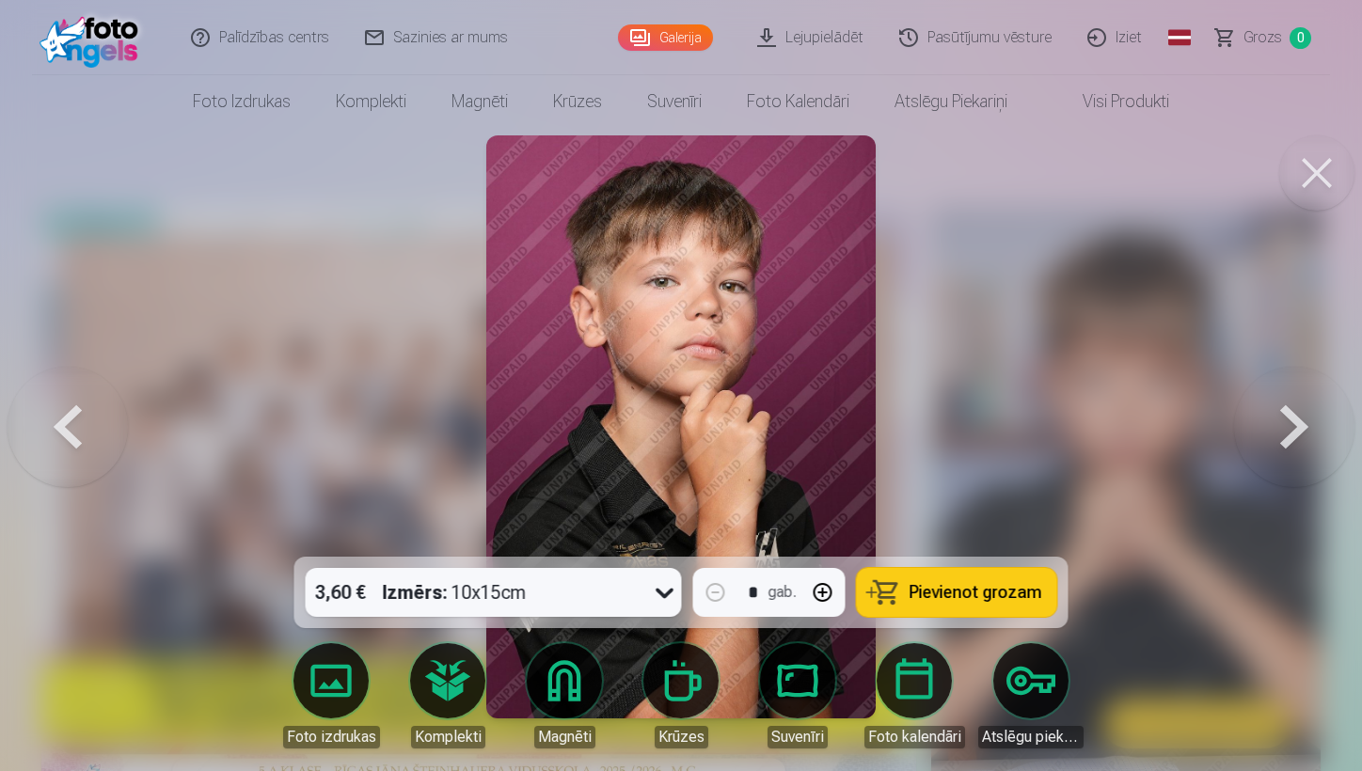
click at [1182, 425] on button at bounding box center [1294, 427] width 120 height 222
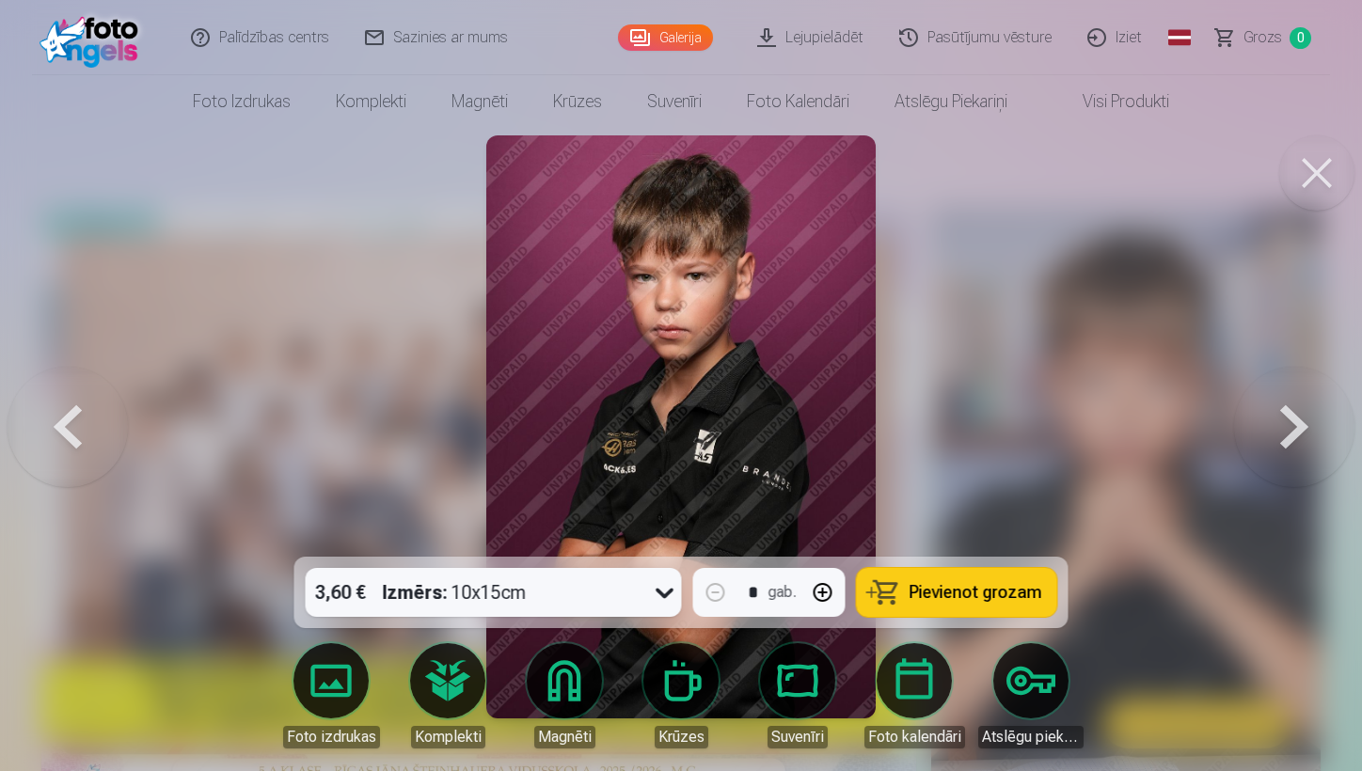
click at [1182, 425] on button at bounding box center [1294, 427] width 120 height 222
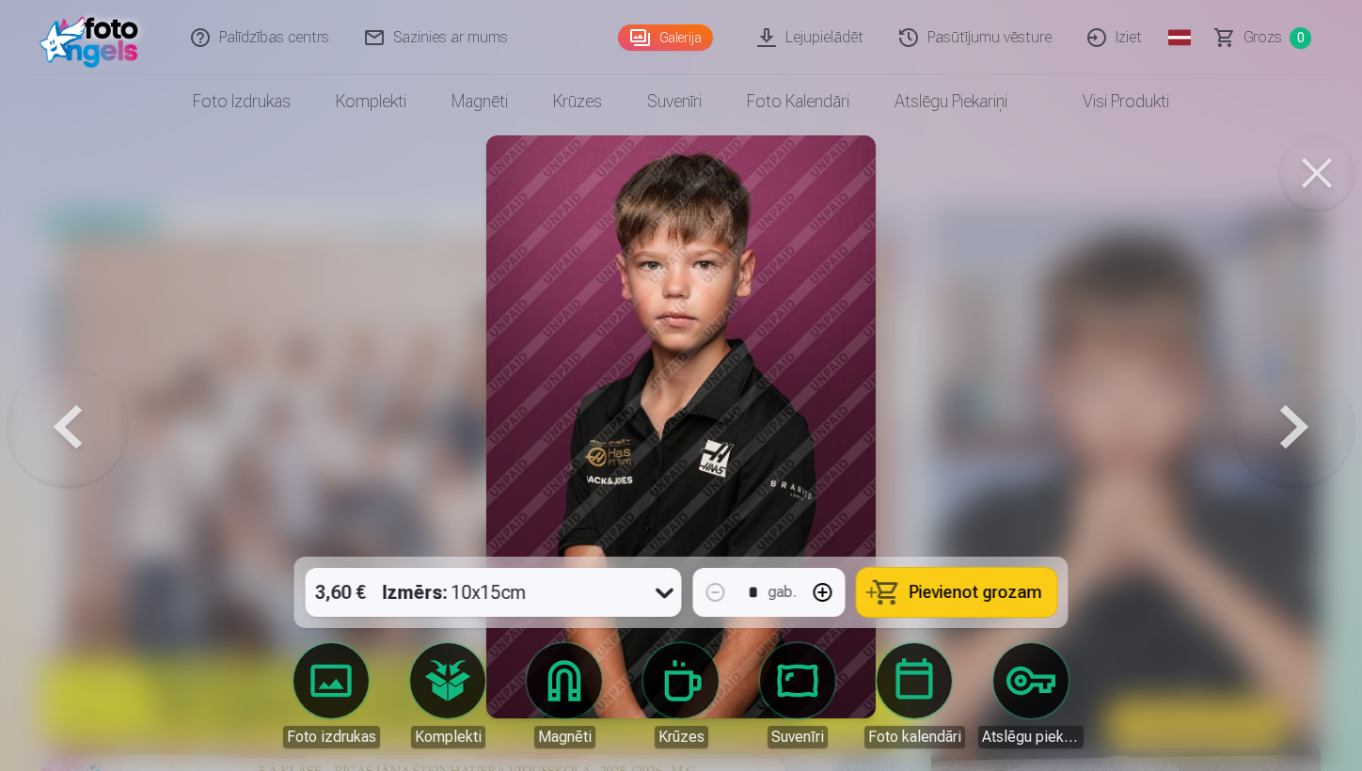
click at [1182, 425] on button at bounding box center [1294, 427] width 120 height 222
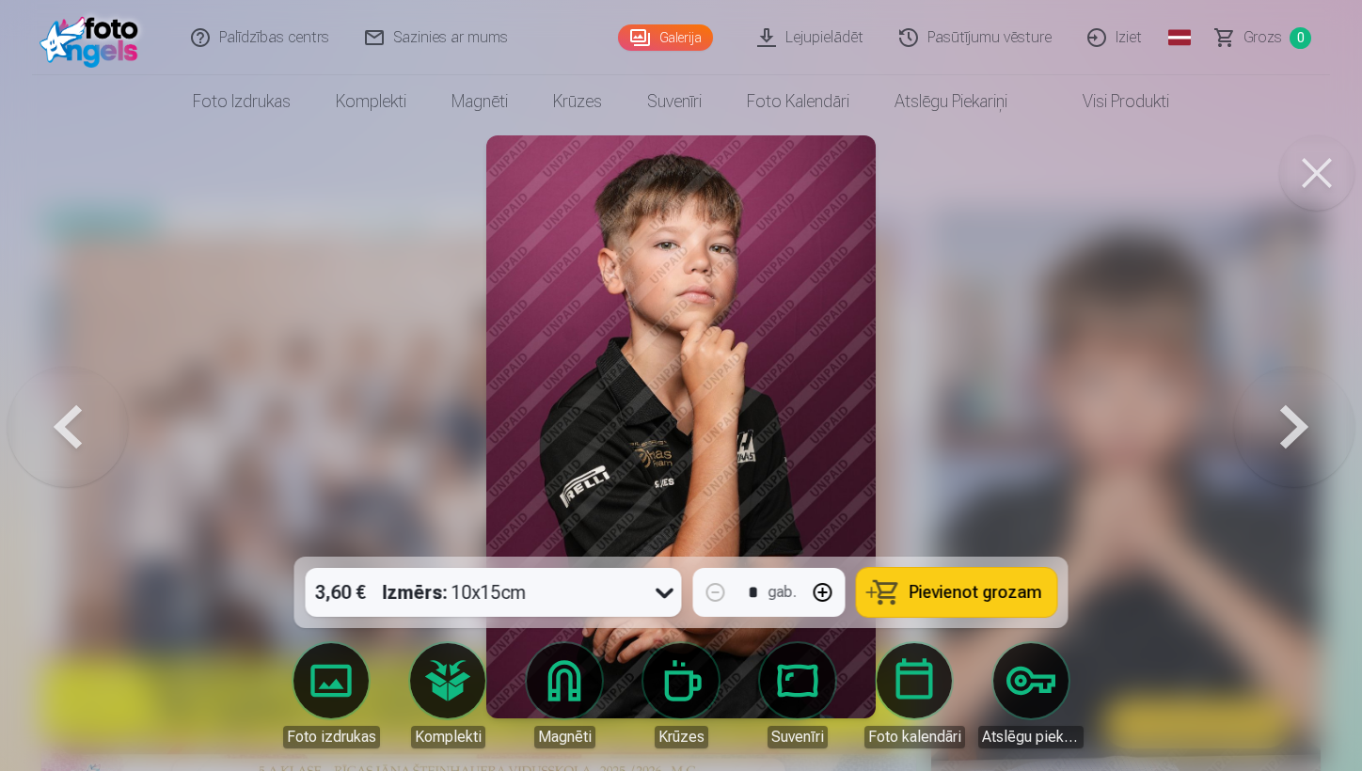
click at [1182, 425] on button at bounding box center [1294, 427] width 120 height 222
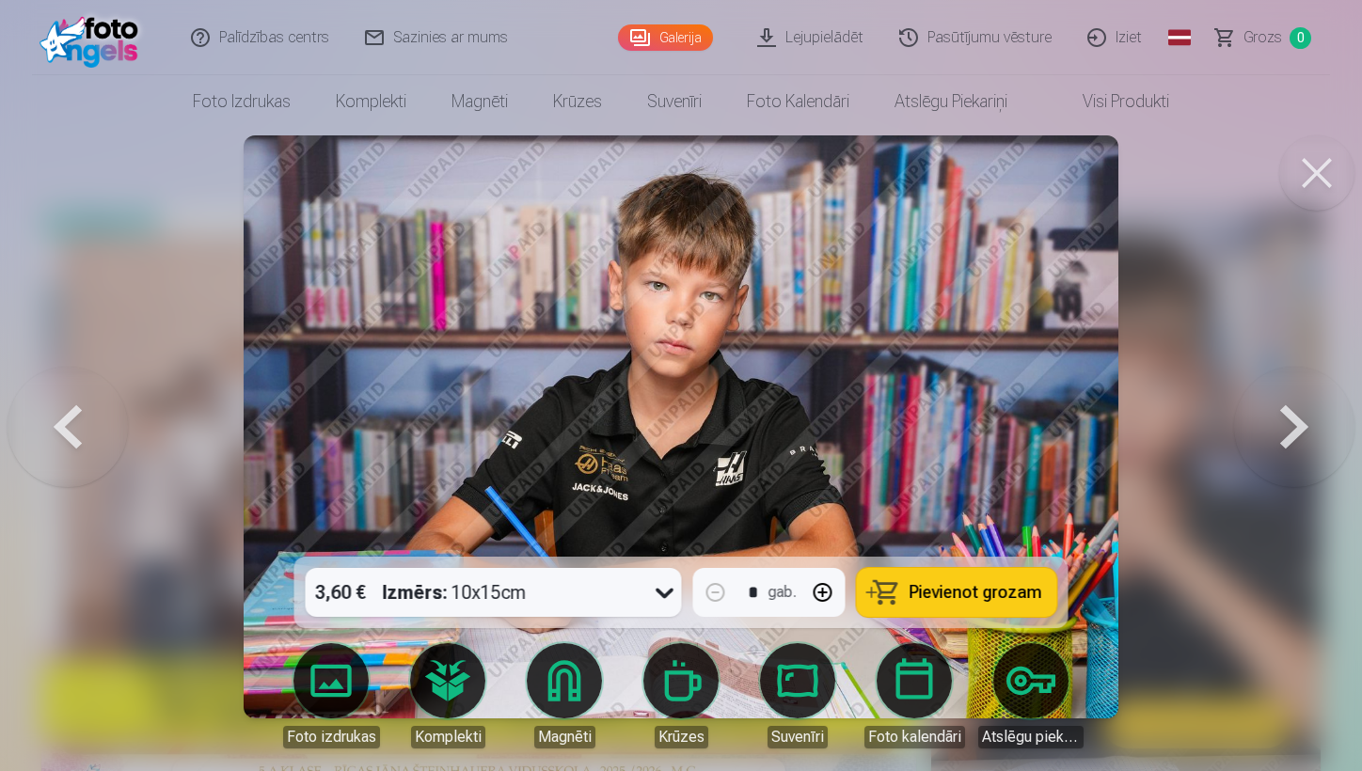
click at [1182, 425] on button at bounding box center [1294, 427] width 120 height 222
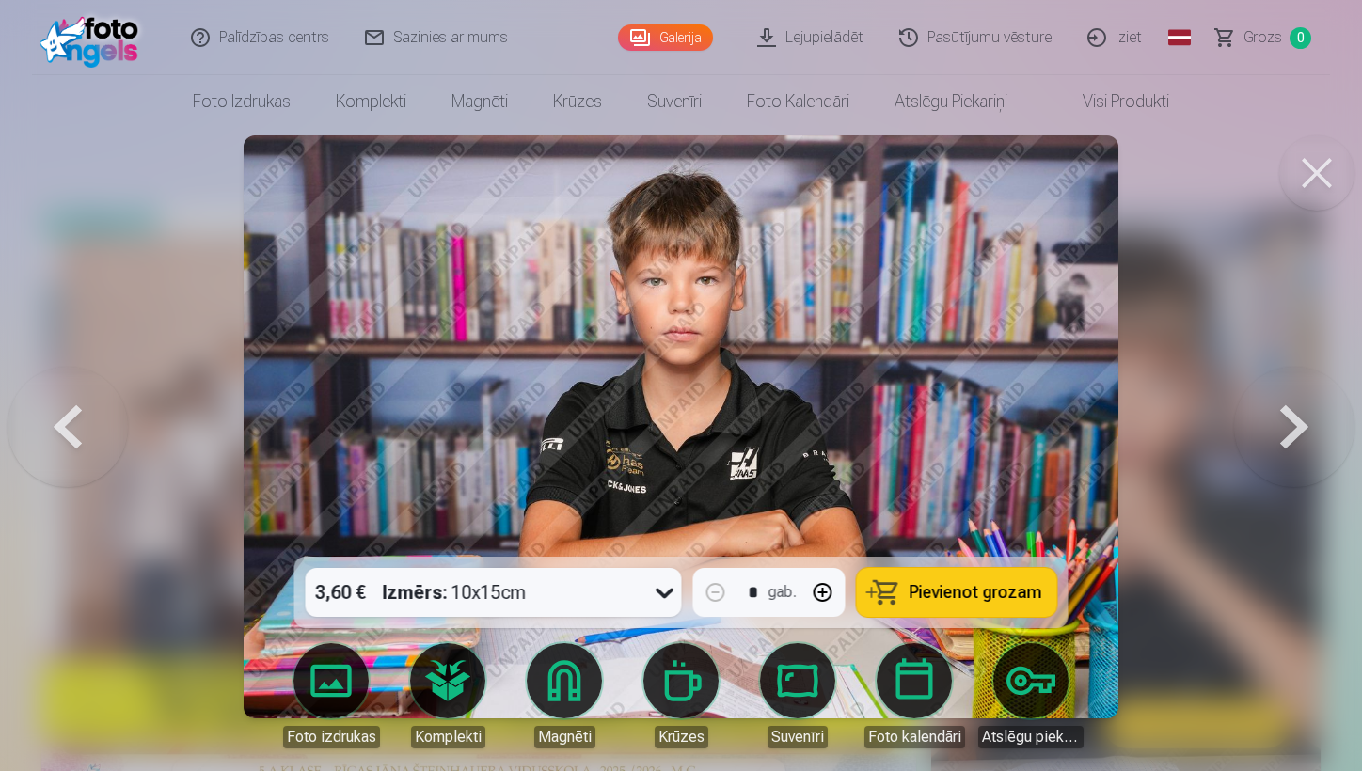
click at [1182, 425] on button at bounding box center [1294, 427] width 120 height 222
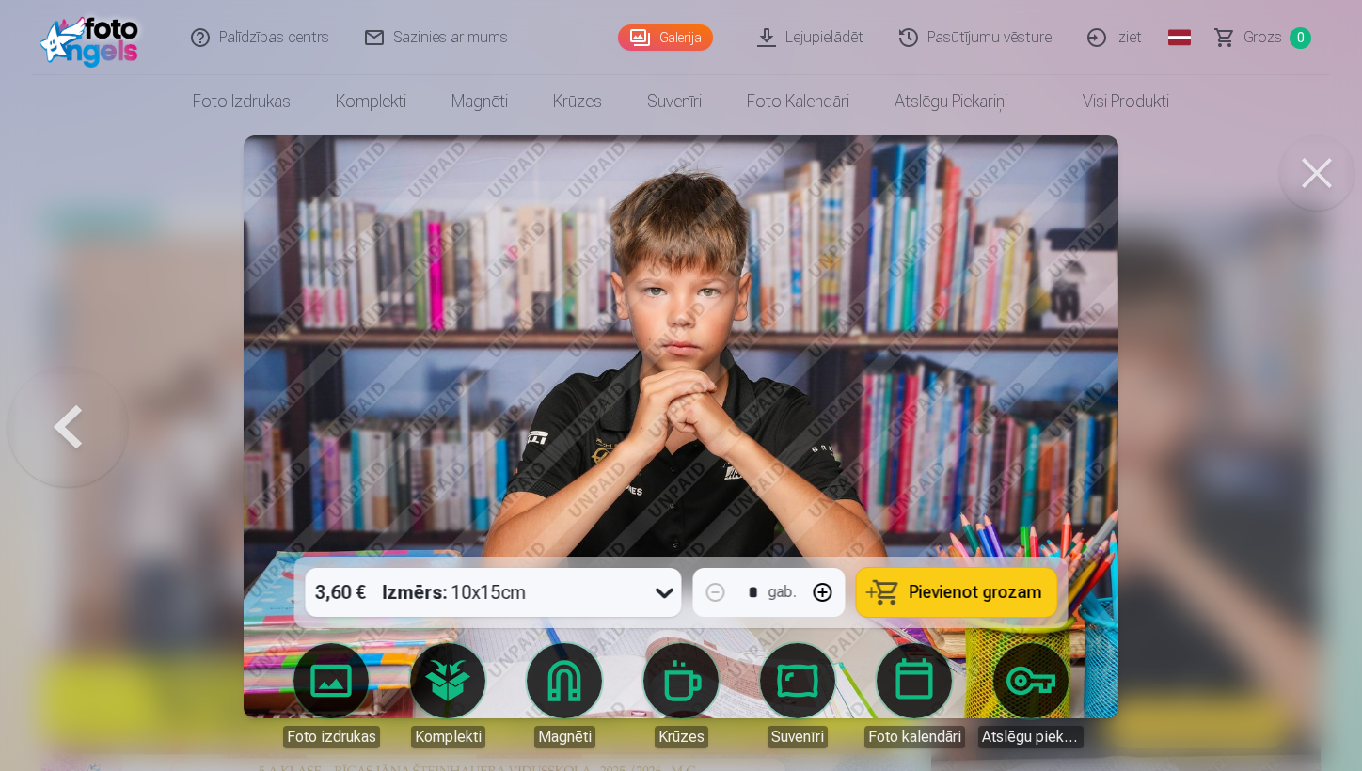
click at [1182, 425] on div at bounding box center [681, 385] width 1362 height 771
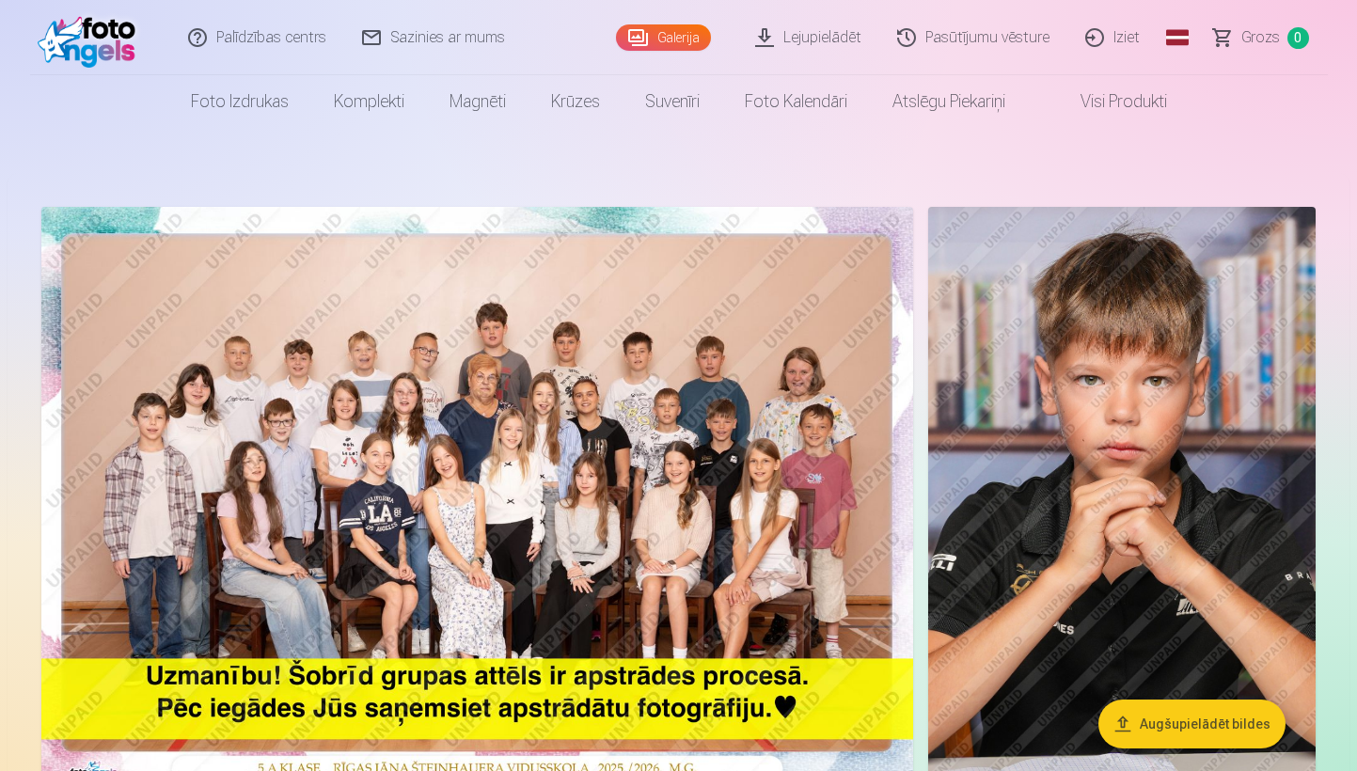
click at [396, 514] on img at bounding box center [477, 497] width 872 height 581
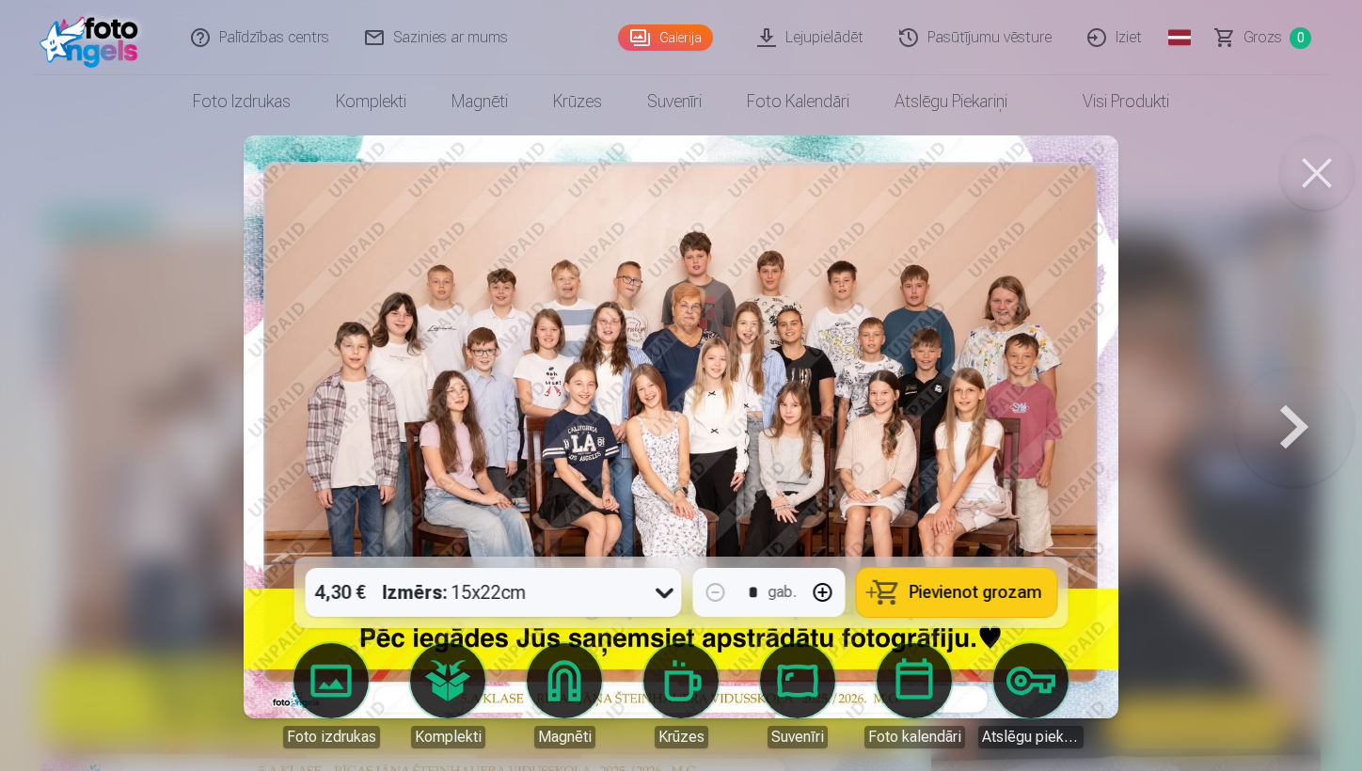
click at [819, 584] on button "button" at bounding box center [823, 592] width 45 height 45
click at [717, 584] on button "button" at bounding box center [715, 592] width 45 height 45
click at [925, 584] on span "Pievienot grozam" at bounding box center [976, 592] width 133 height 17
click at [1182, 415] on button at bounding box center [1294, 427] width 120 height 222
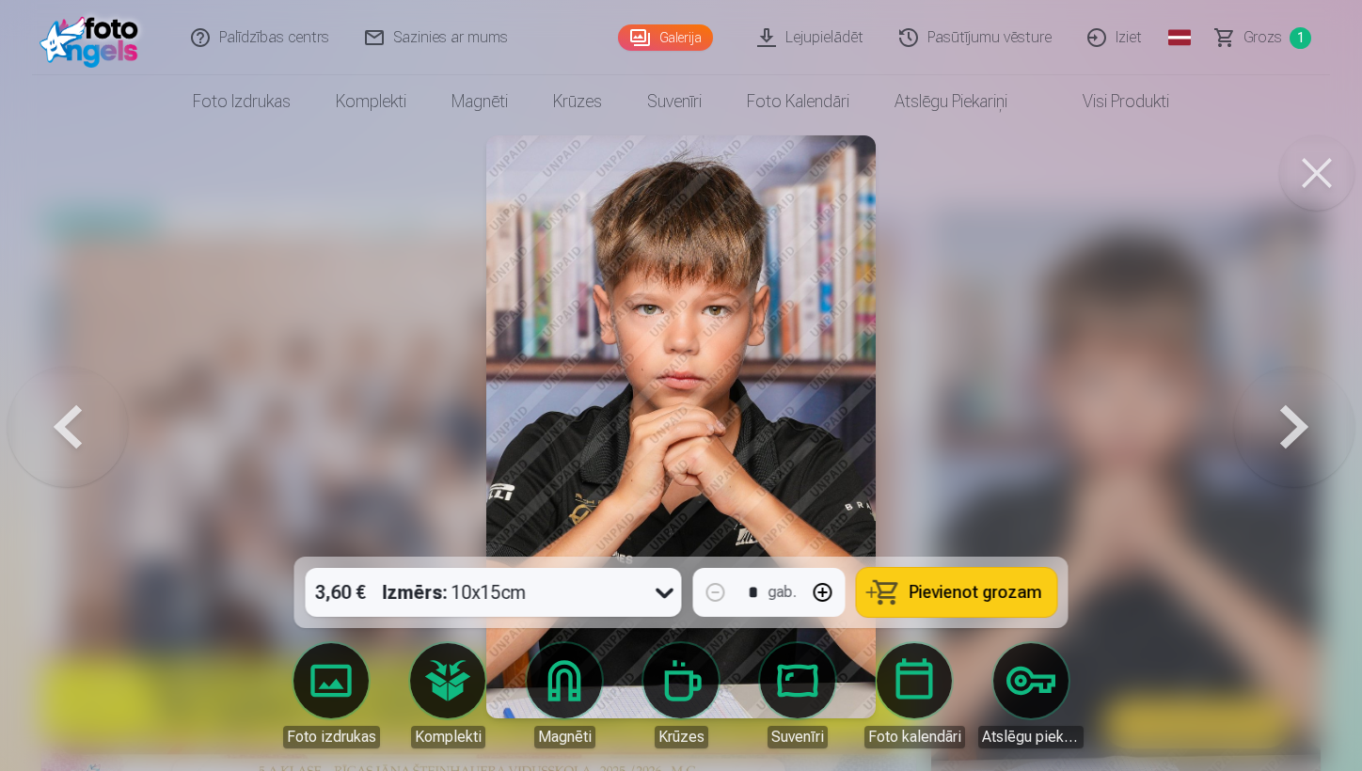
click at [1182, 415] on button at bounding box center [1294, 427] width 120 height 222
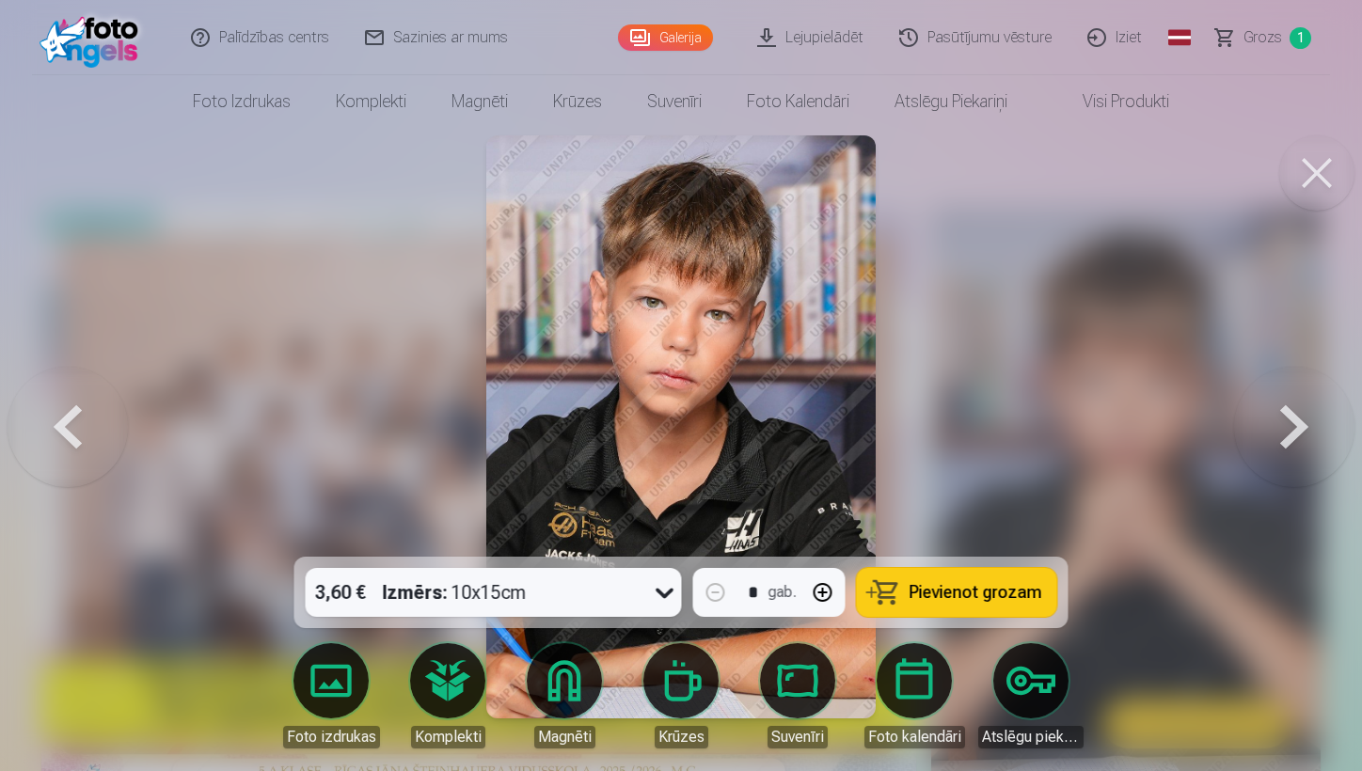
click at [1182, 414] on button at bounding box center [1294, 427] width 120 height 222
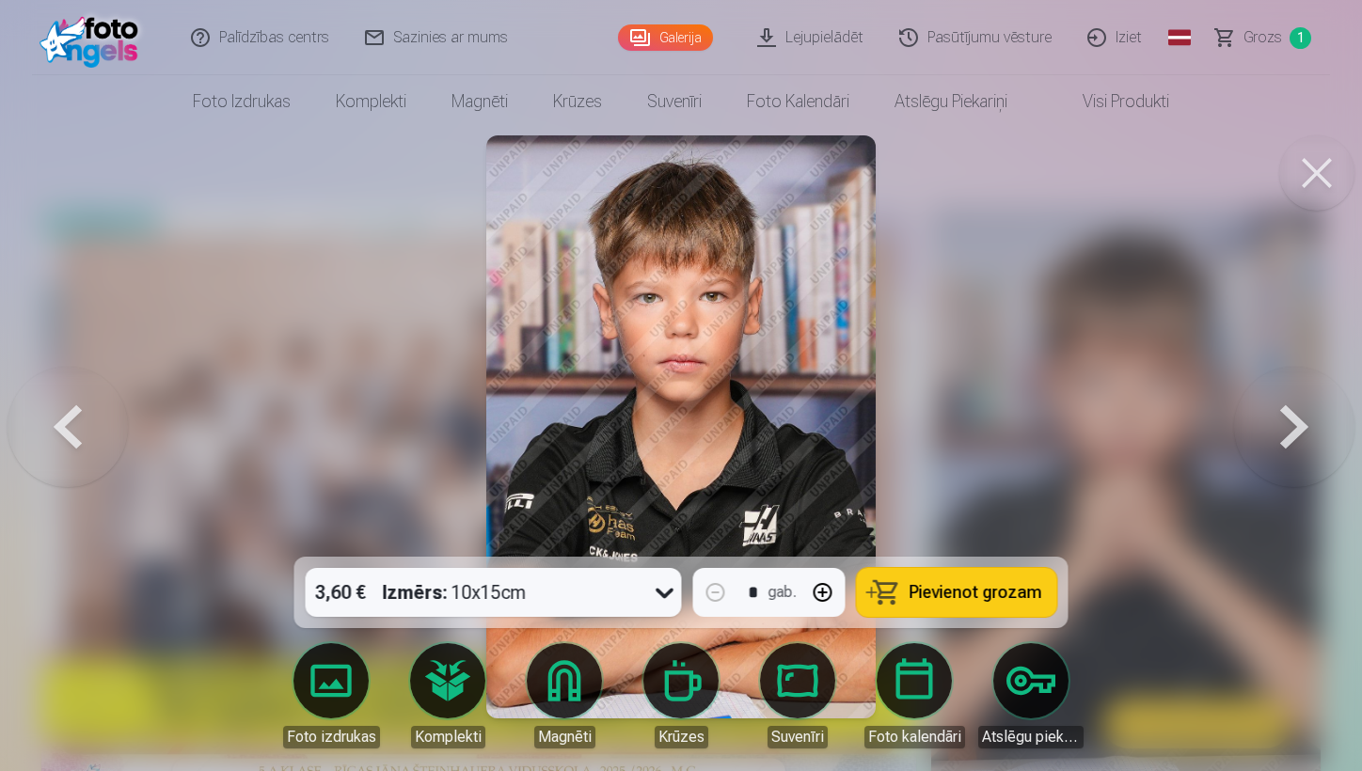
click at [1182, 414] on button at bounding box center [1294, 427] width 120 height 222
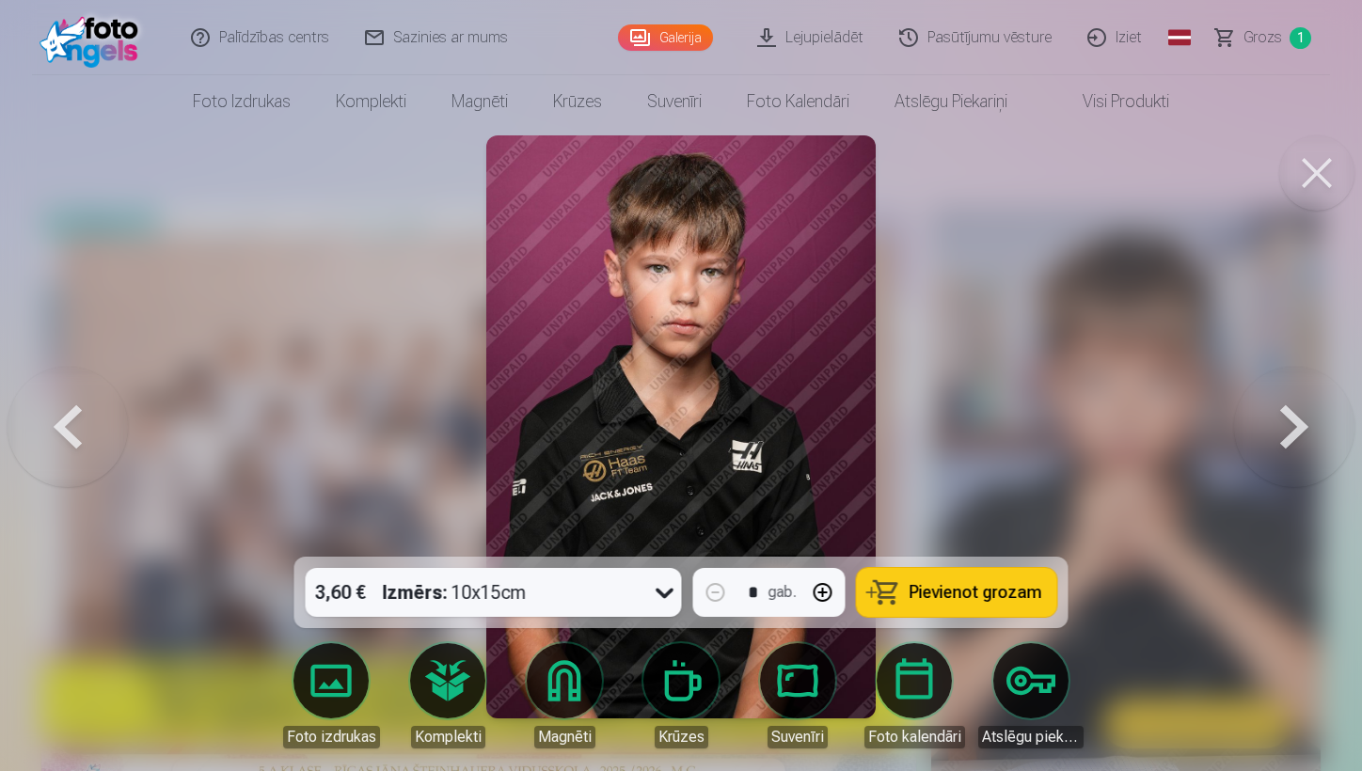
click at [1182, 414] on button at bounding box center [1294, 427] width 120 height 222
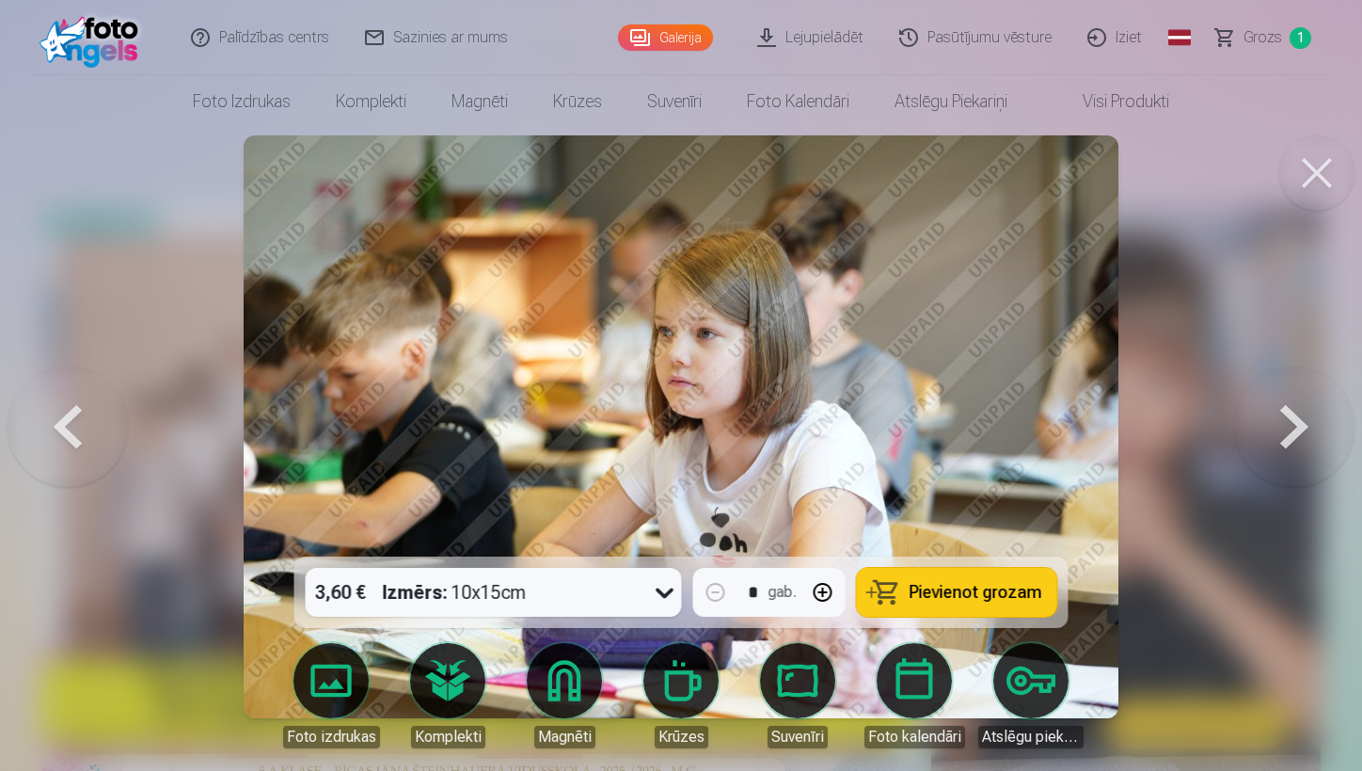
click at [54, 440] on button at bounding box center [68, 427] width 120 height 222
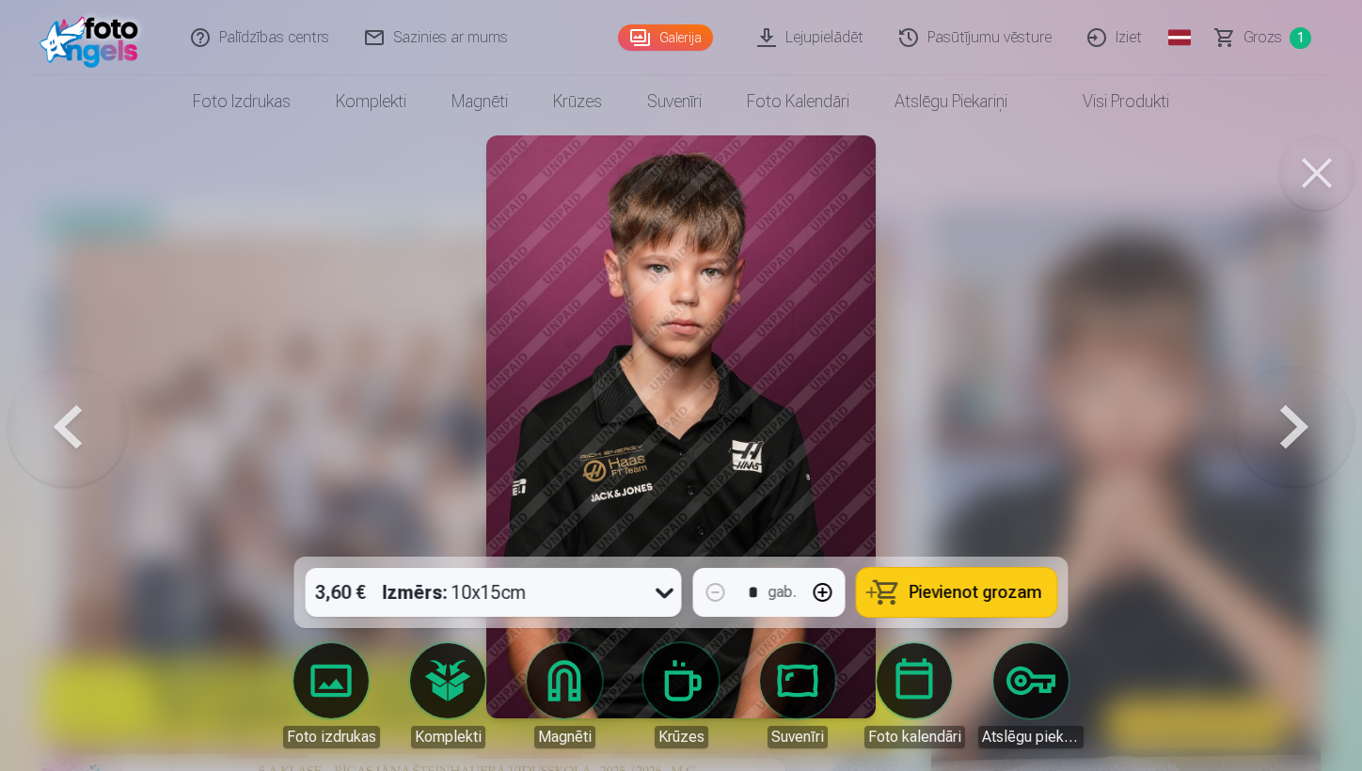
click at [1182, 440] on button at bounding box center [1294, 427] width 120 height 222
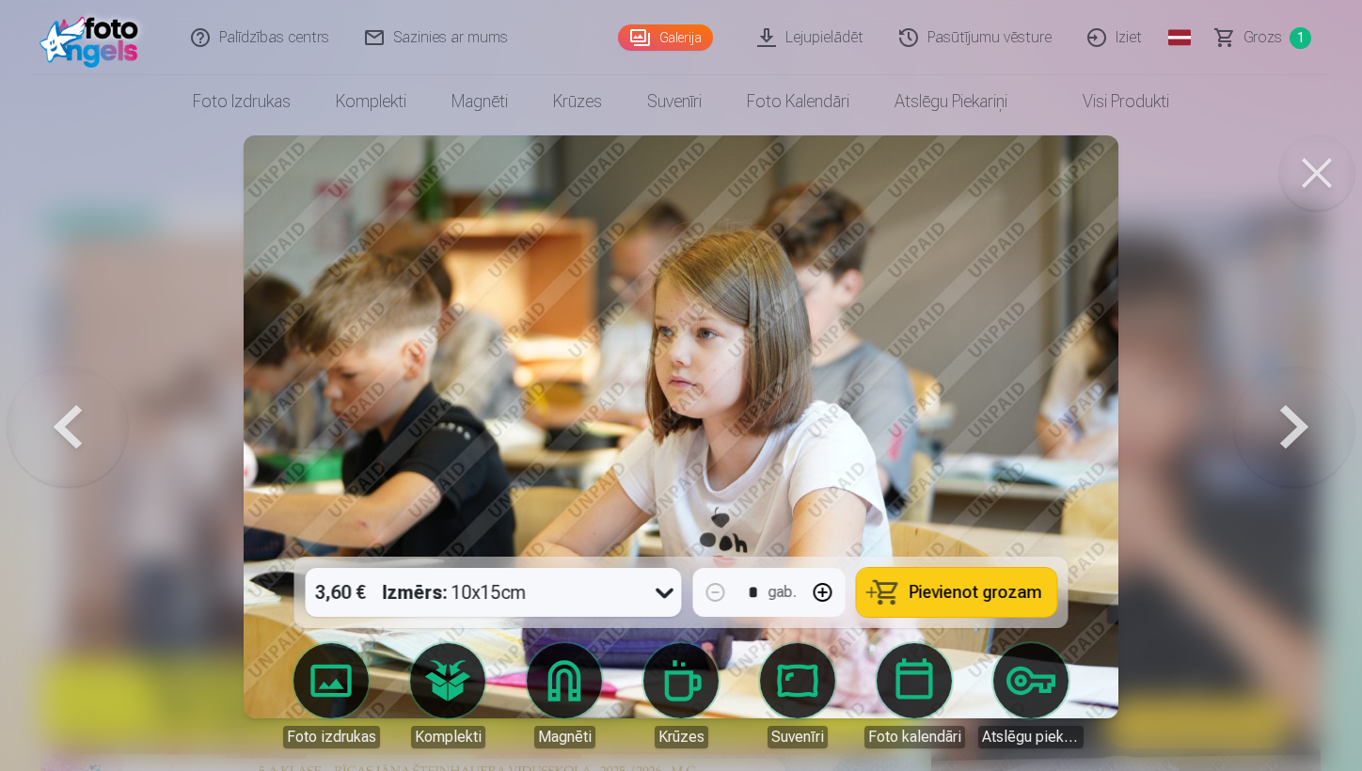
click at [1182, 440] on button at bounding box center [1294, 427] width 120 height 222
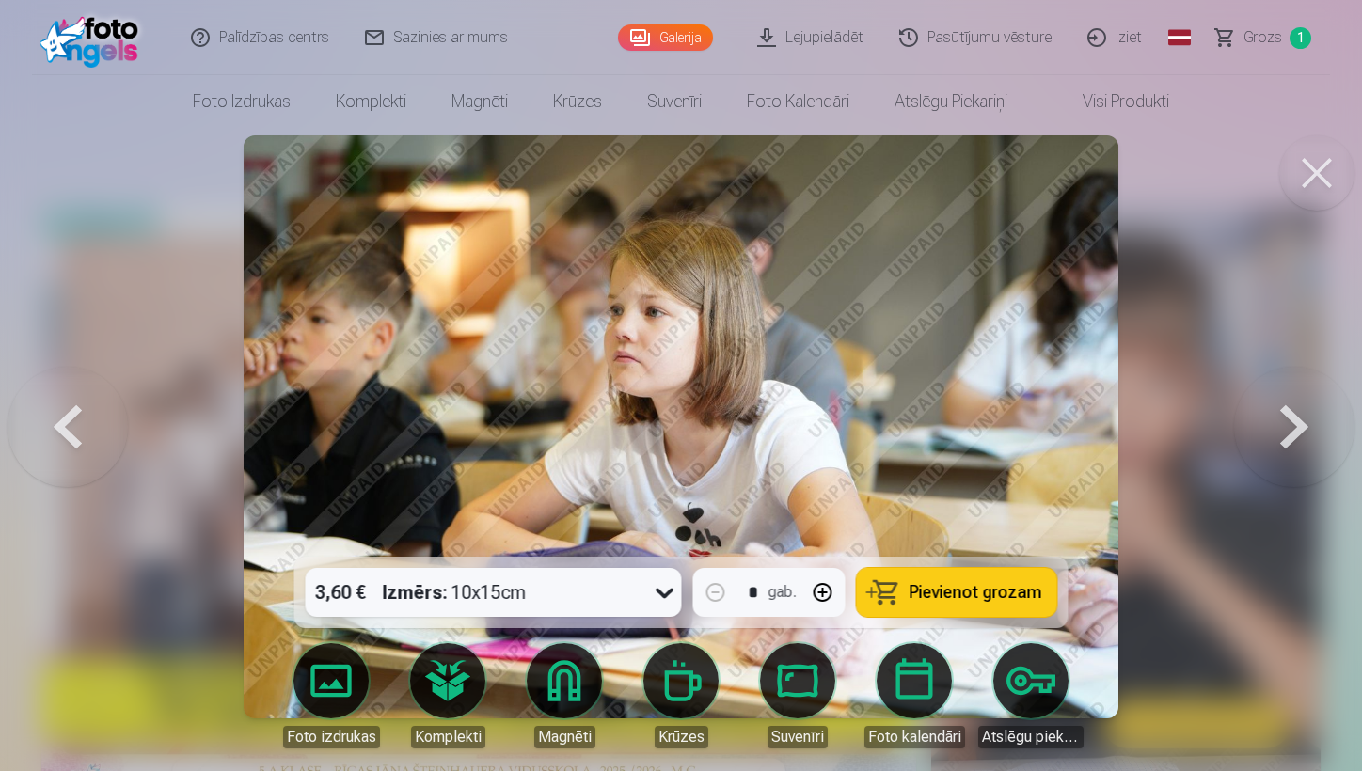
click at [1182, 440] on button at bounding box center [1294, 427] width 120 height 222
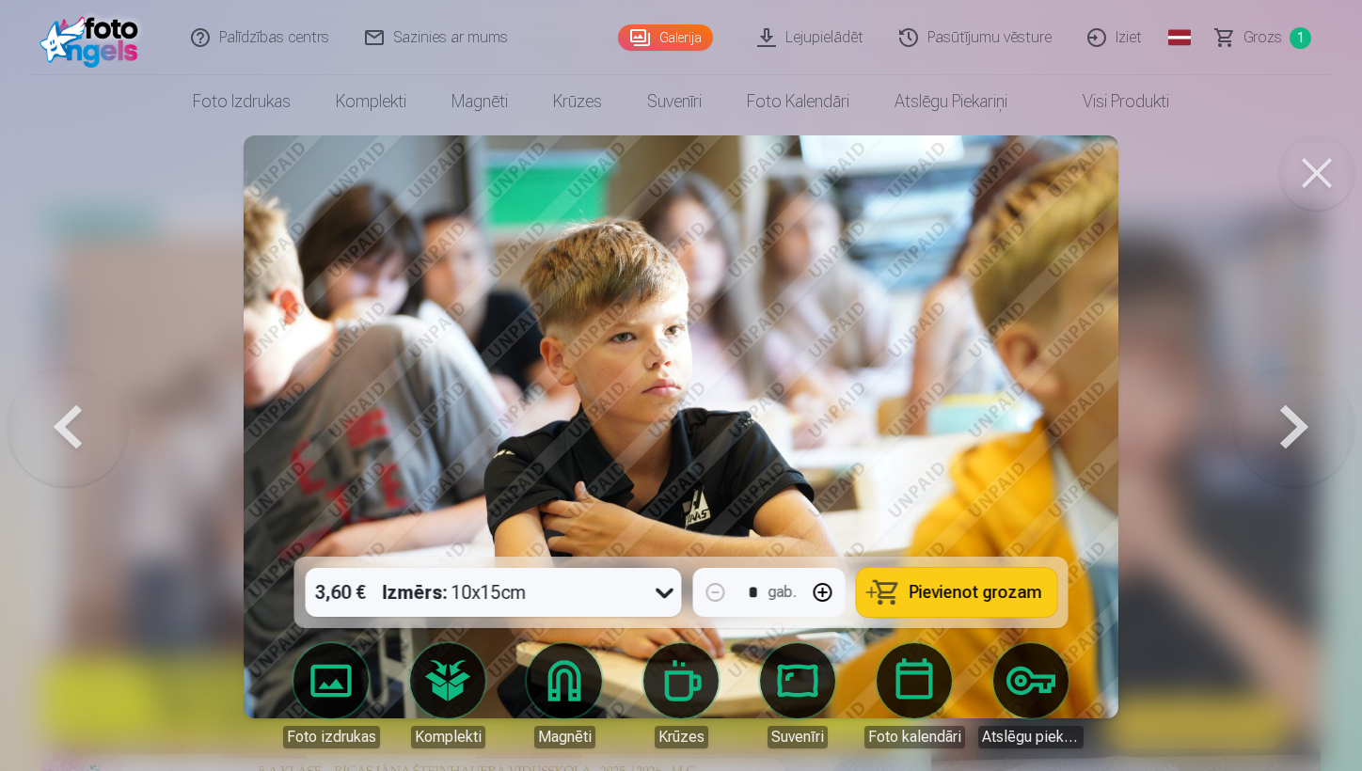
click at [1182, 432] on button at bounding box center [1294, 427] width 120 height 222
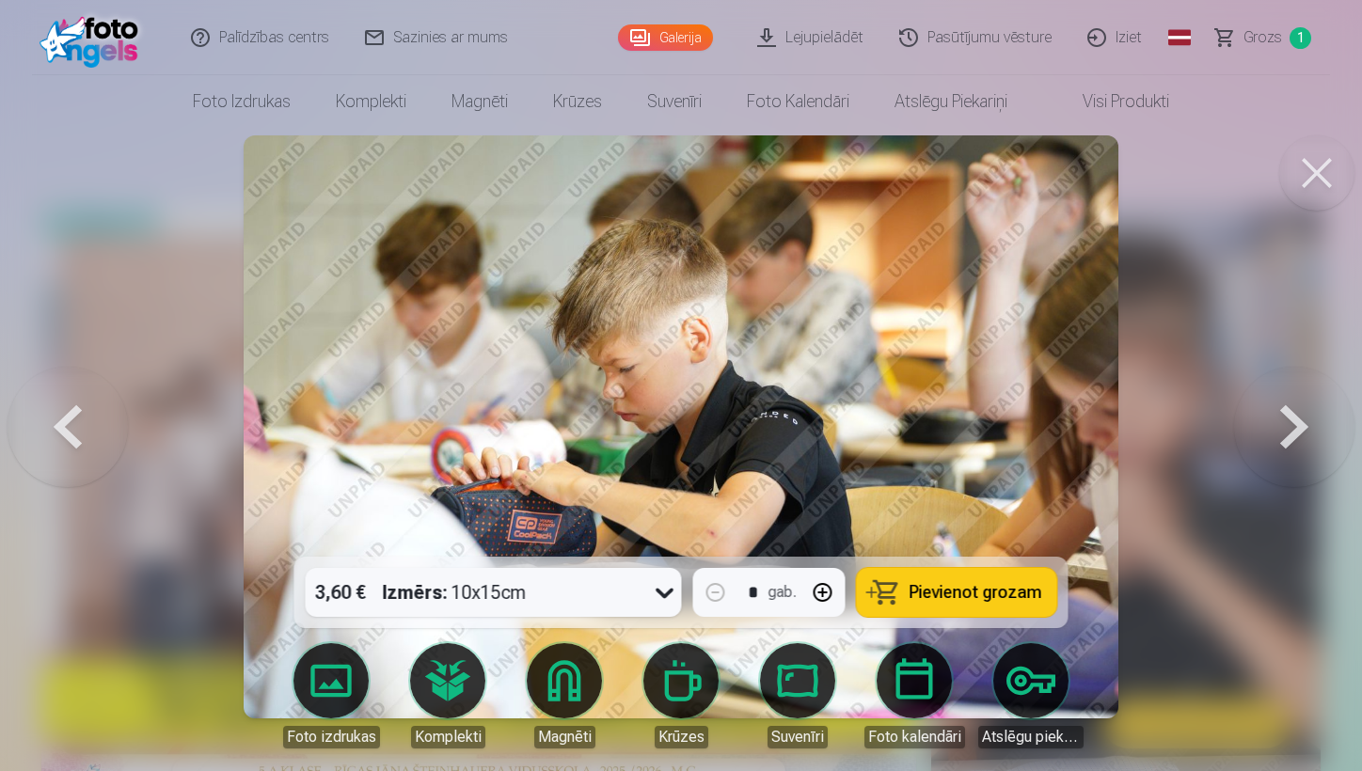
click at [1182, 432] on button at bounding box center [1294, 427] width 120 height 222
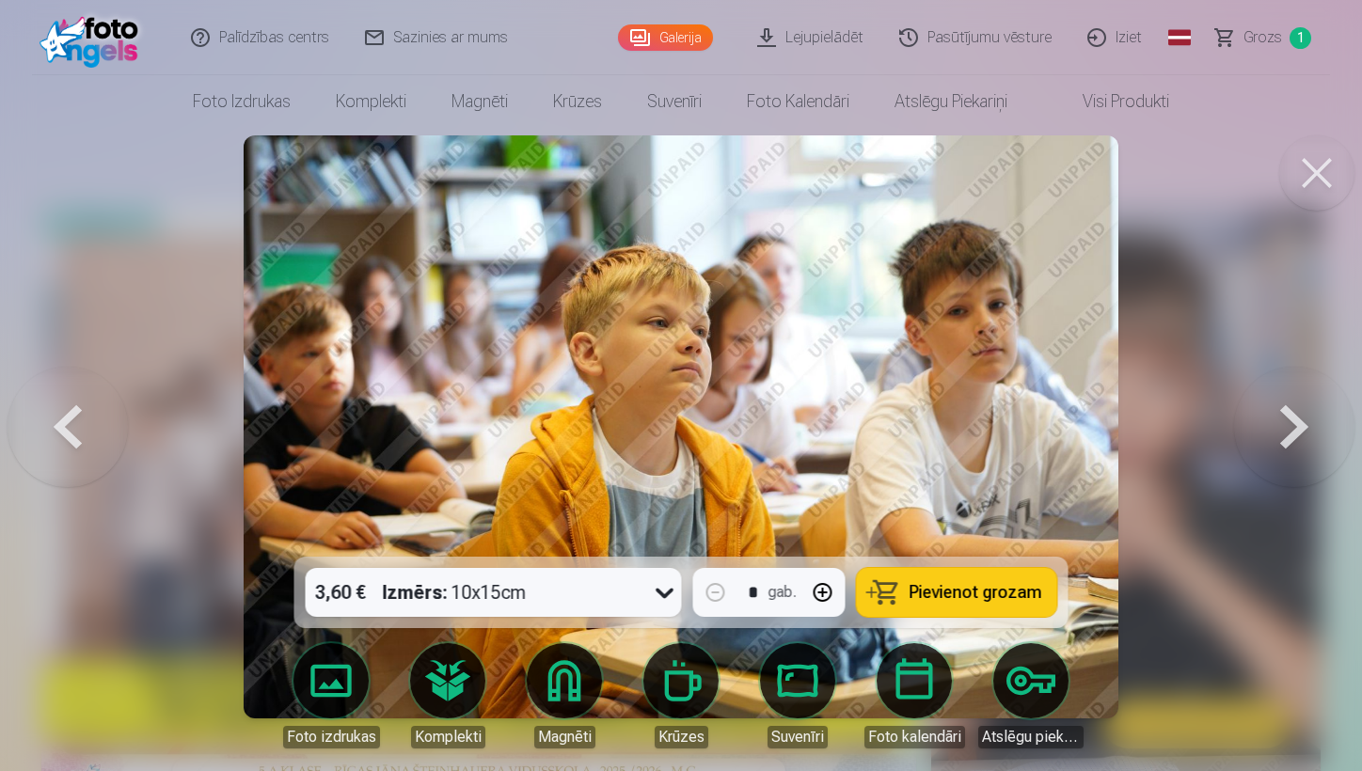
click at [1182, 440] on button at bounding box center [1294, 427] width 120 height 222
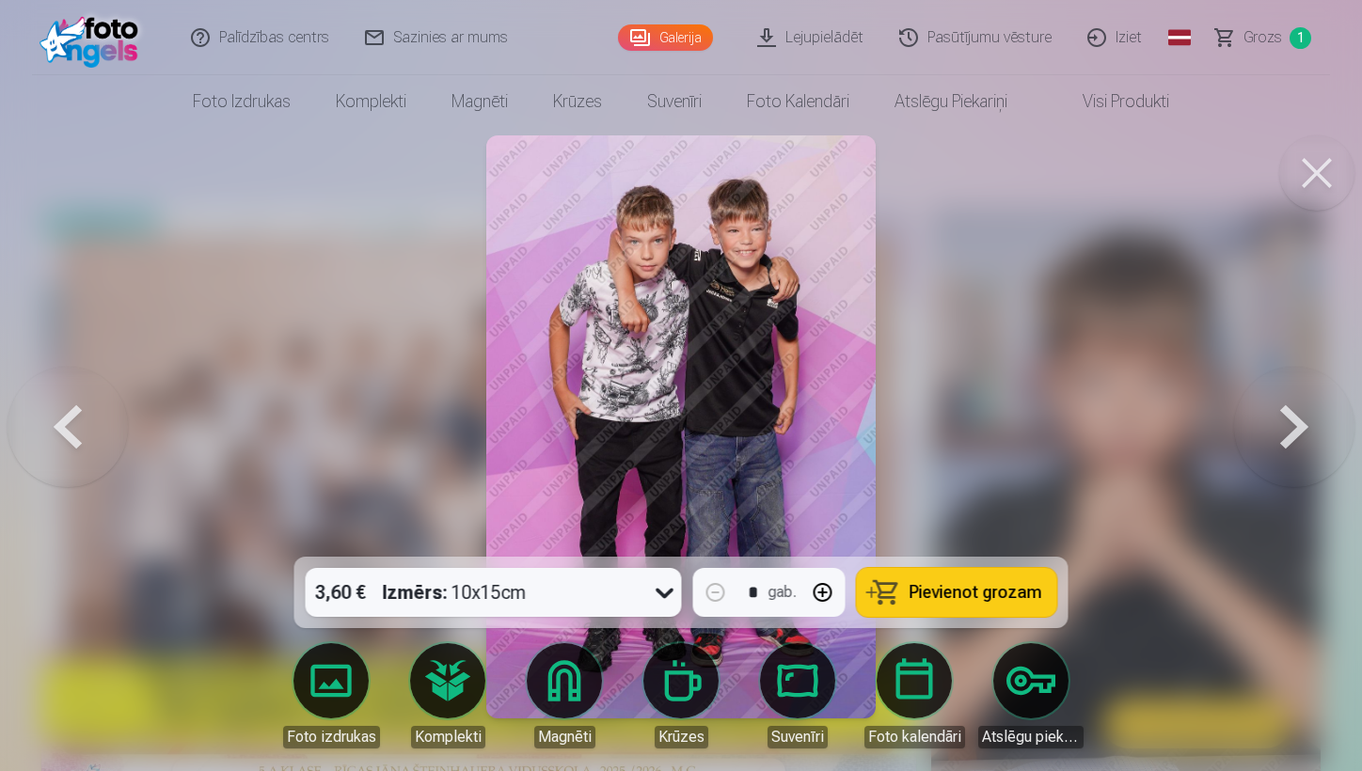
click at [1182, 420] on button at bounding box center [1294, 427] width 120 height 222
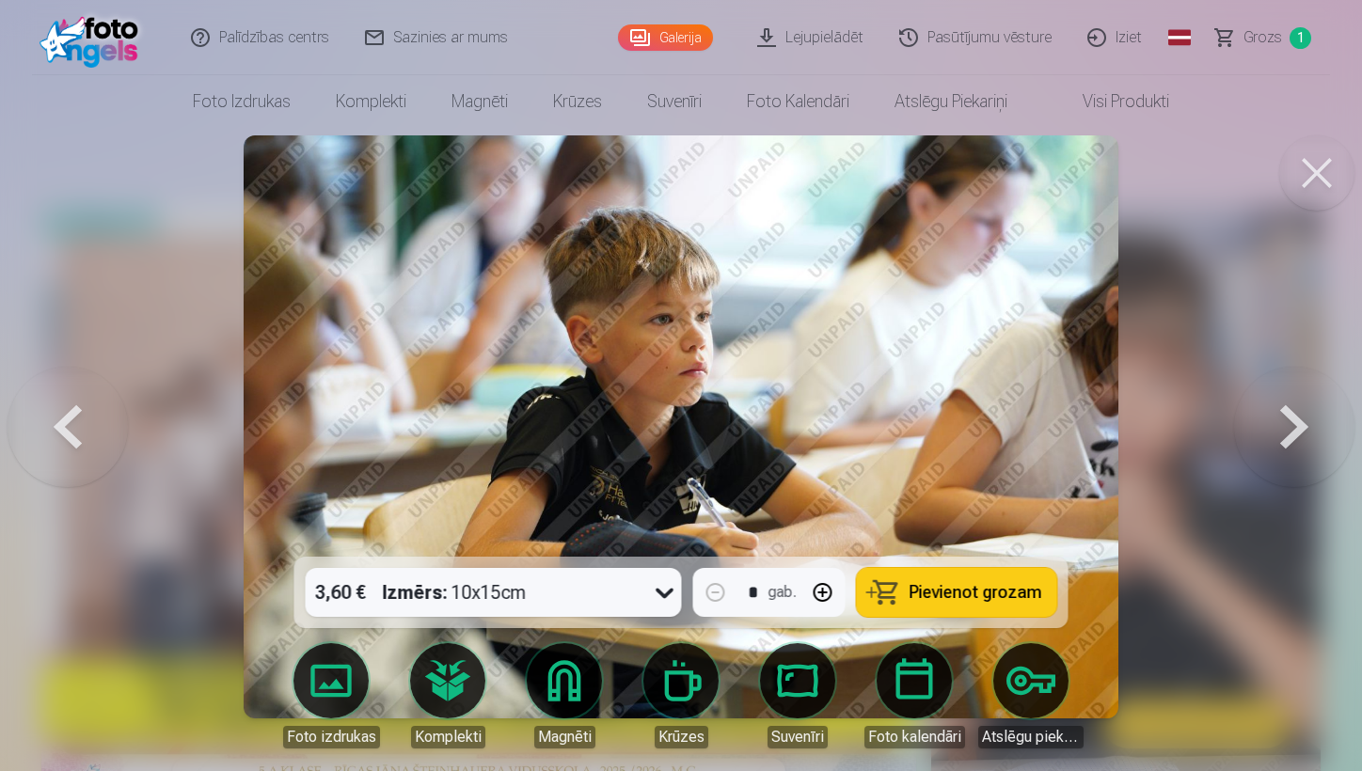
click at [1182, 420] on button at bounding box center [1294, 427] width 120 height 222
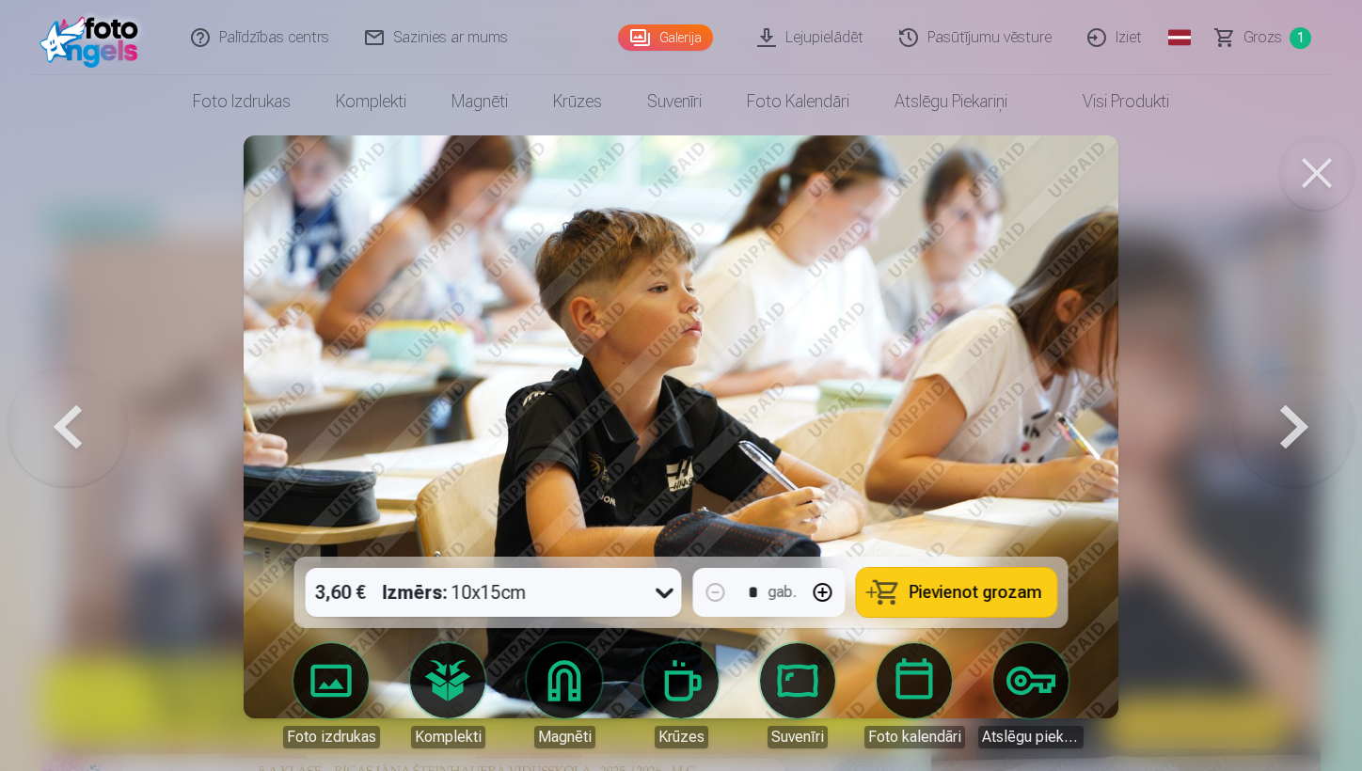
click at [1182, 420] on button at bounding box center [1294, 427] width 120 height 222
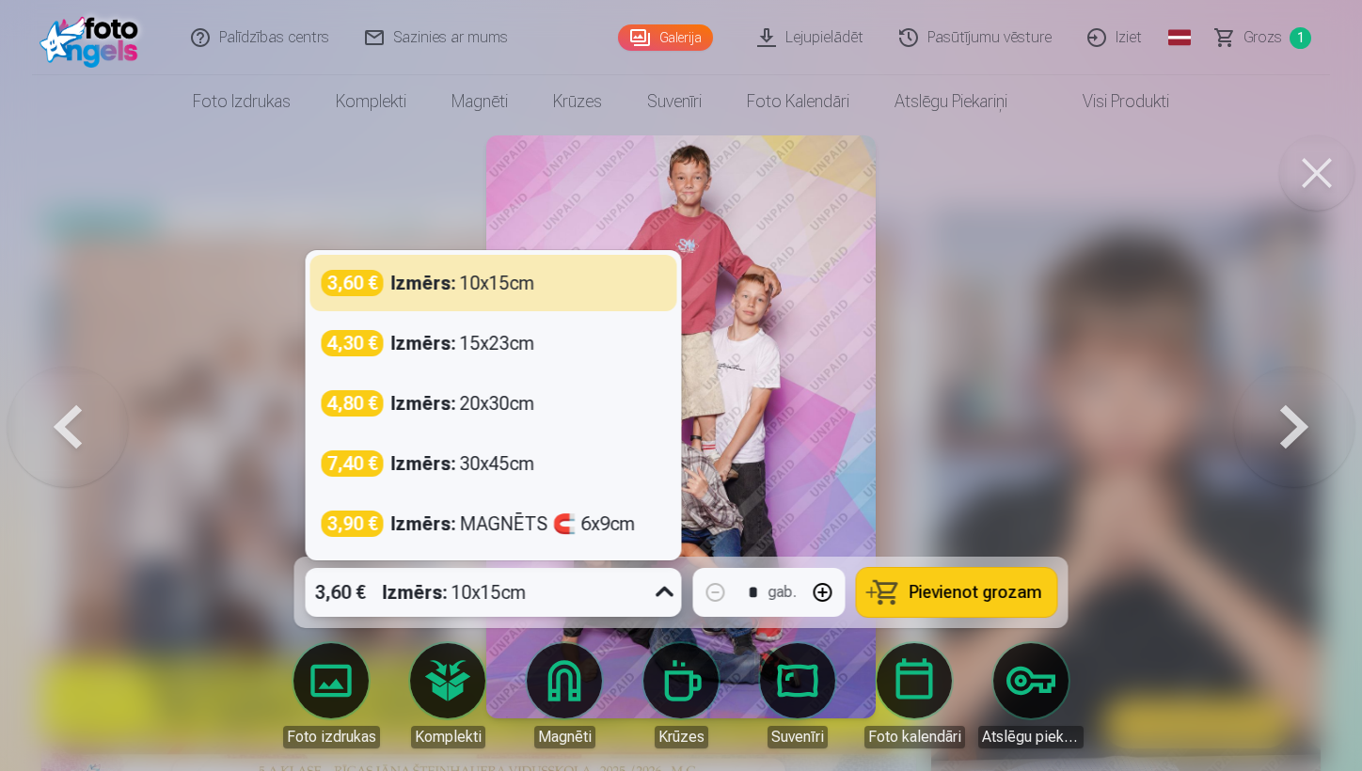
click at [667, 584] on icon at bounding box center [665, 593] width 30 height 30
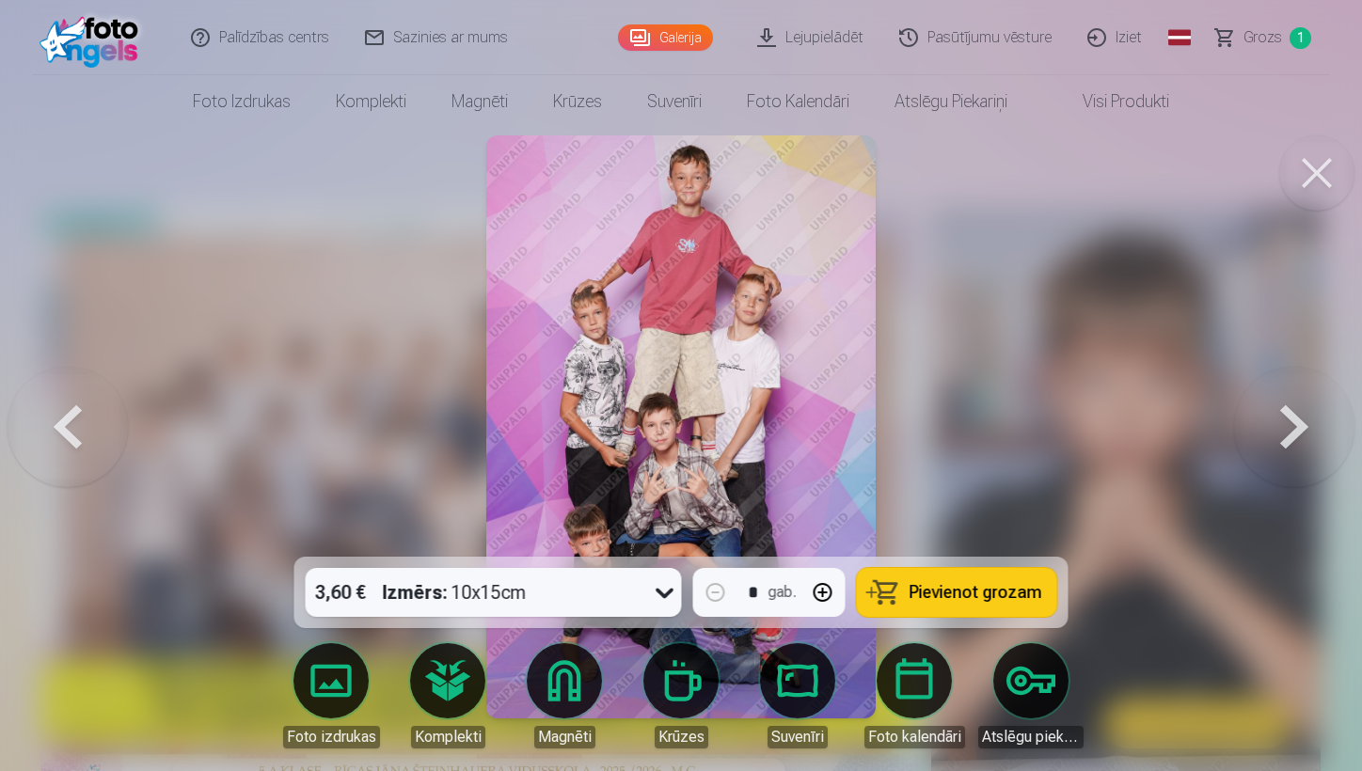
click at [944, 584] on span "Pievienot grozam" at bounding box center [976, 592] width 133 height 17
click at [1182, 433] on button at bounding box center [1294, 427] width 120 height 222
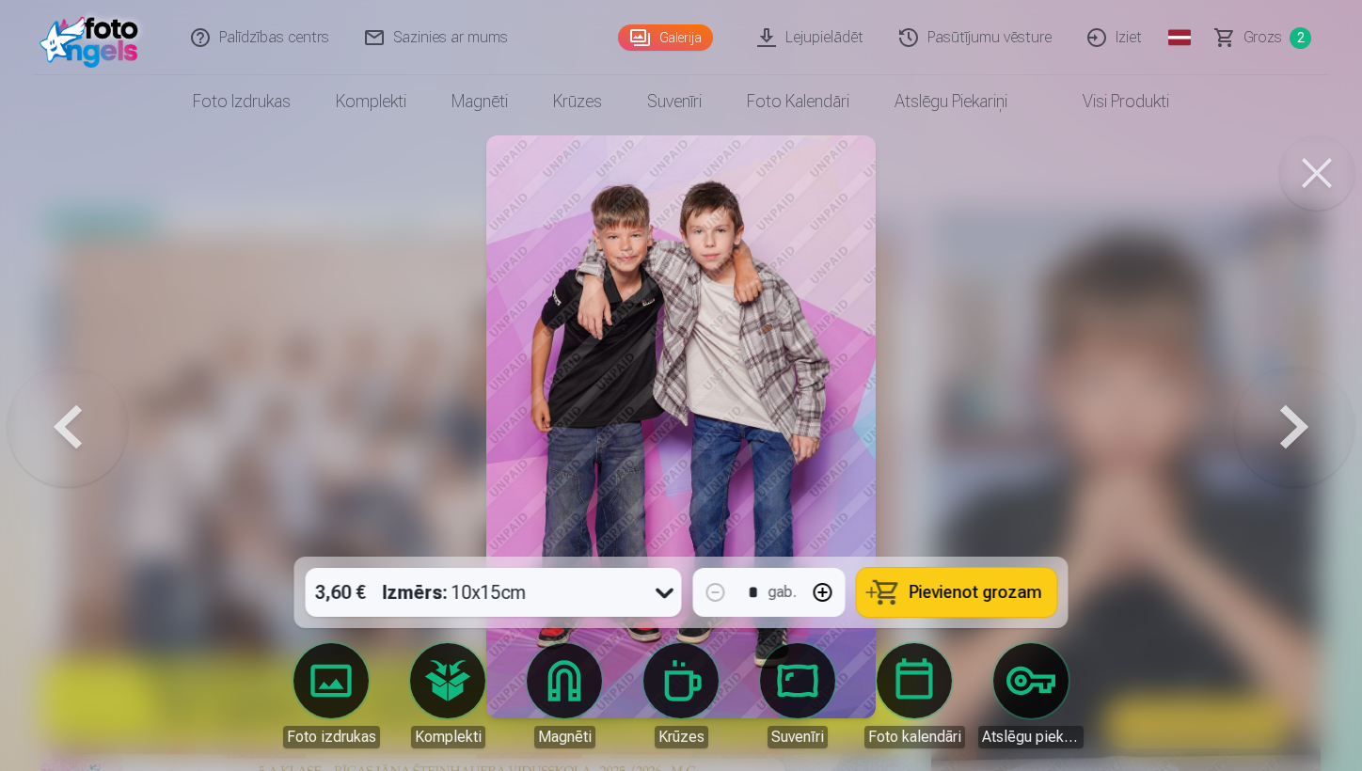
click at [1182, 439] on button at bounding box center [1294, 427] width 120 height 222
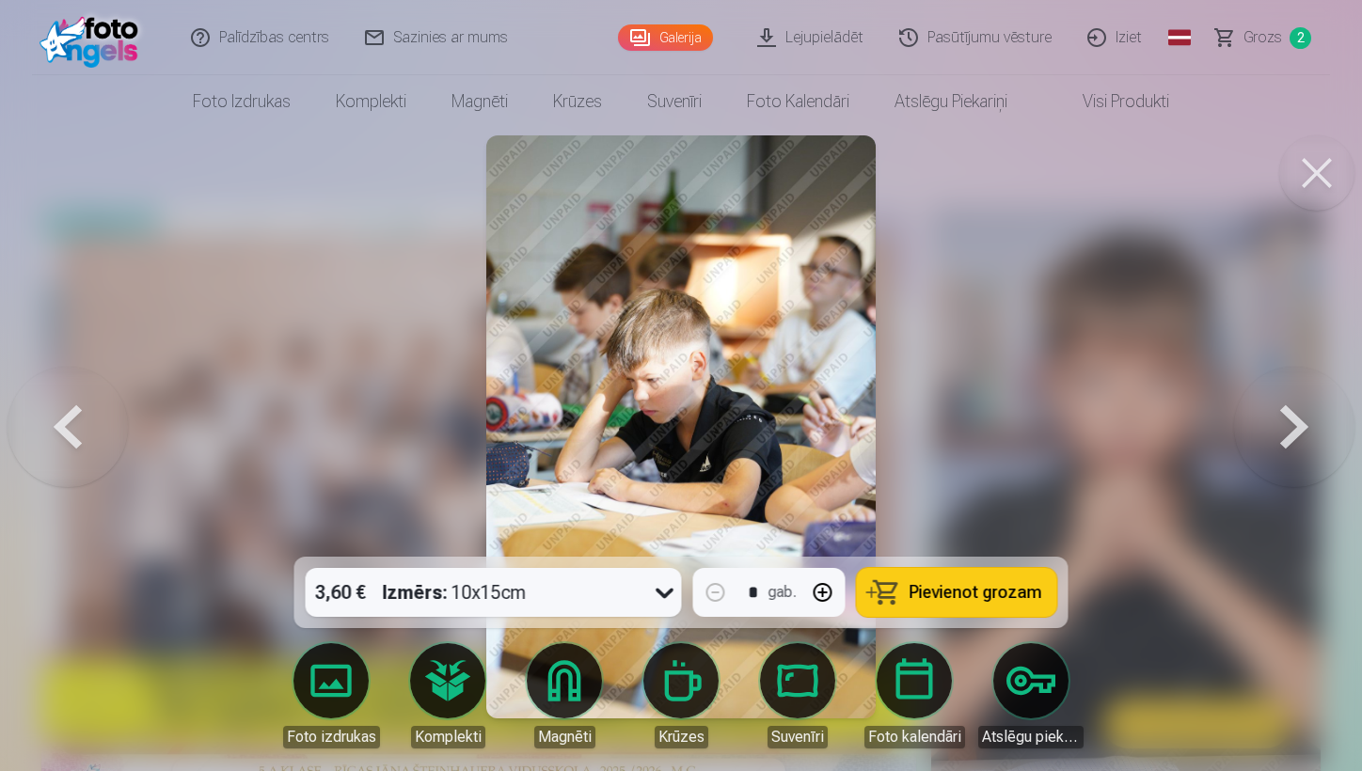
click at [1182, 439] on button at bounding box center [1294, 427] width 120 height 222
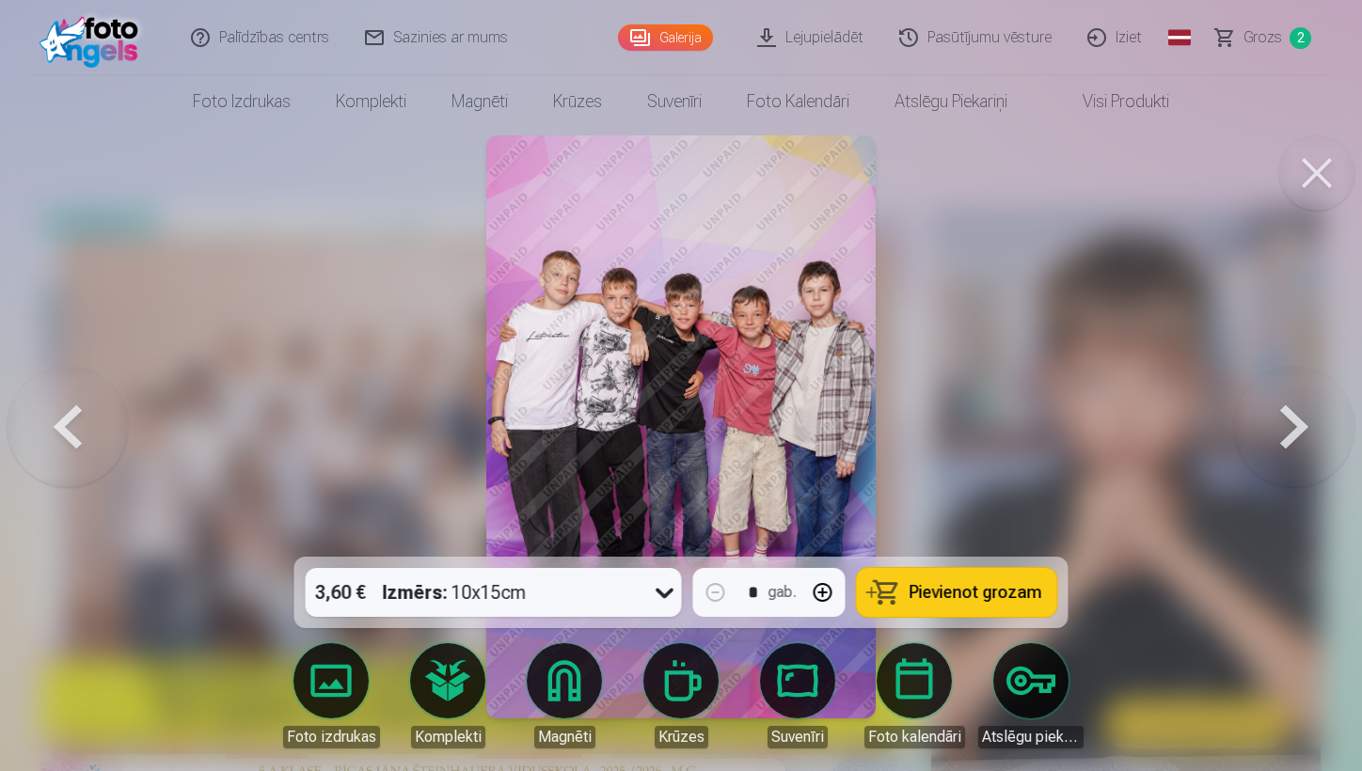
click at [1182, 428] on button at bounding box center [1294, 427] width 120 height 222
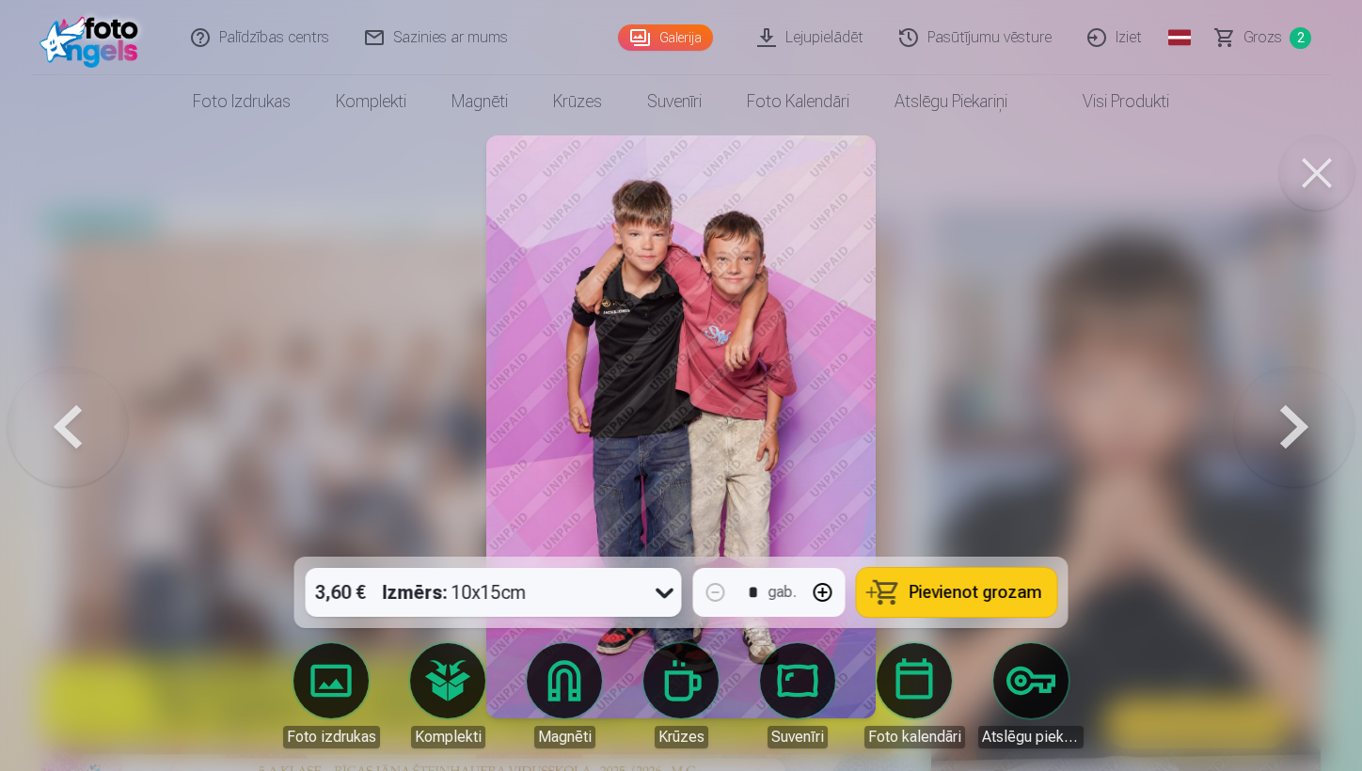
click at [1182, 428] on button at bounding box center [1294, 427] width 120 height 222
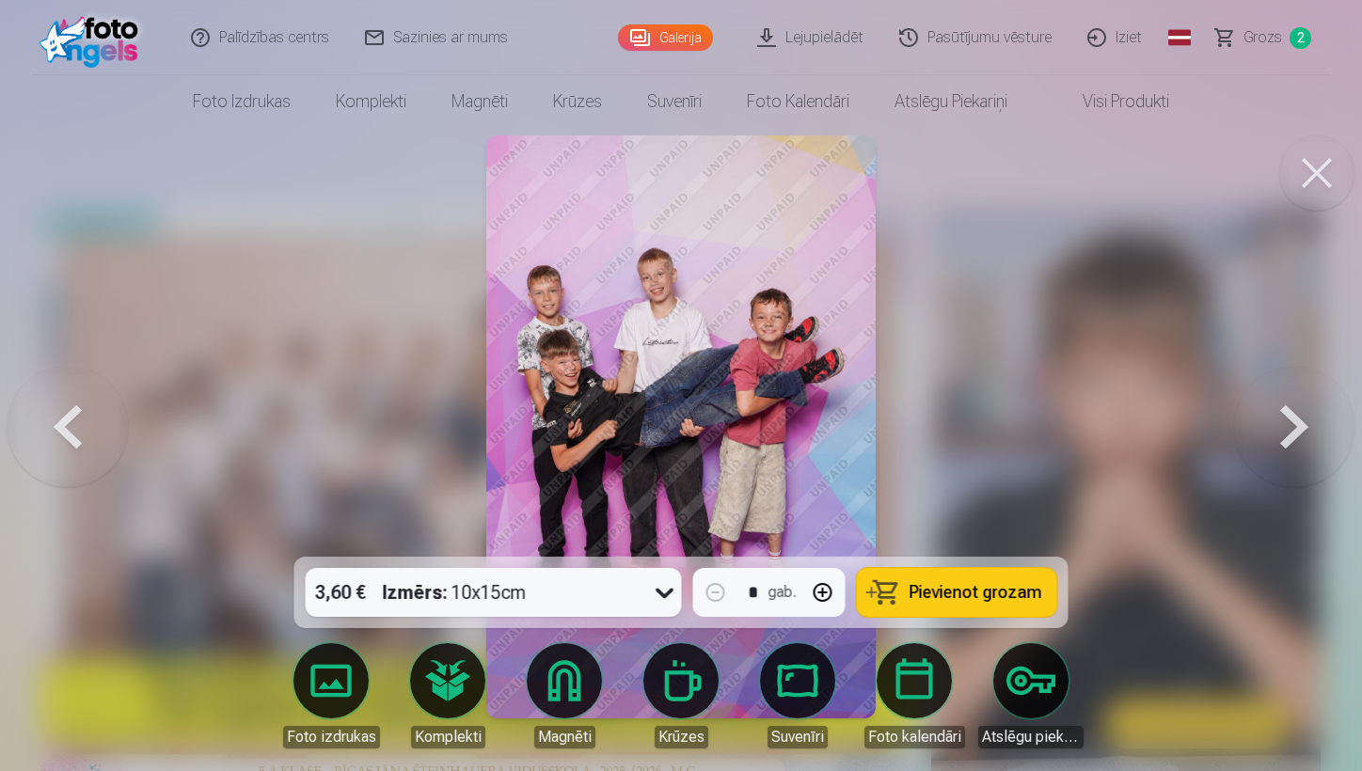
click at [833, 584] on button "button" at bounding box center [823, 592] width 45 height 45
click at [710, 584] on button "button" at bounding box center [715, 592] width 45 height 45
type input "*"
click at [967, 584] on span "Pievienot grozam" at bounding box center [976, 592] width 133 height 17
click at [1182, 427] on button at bounding box center [1294, 427] width 120 height 222
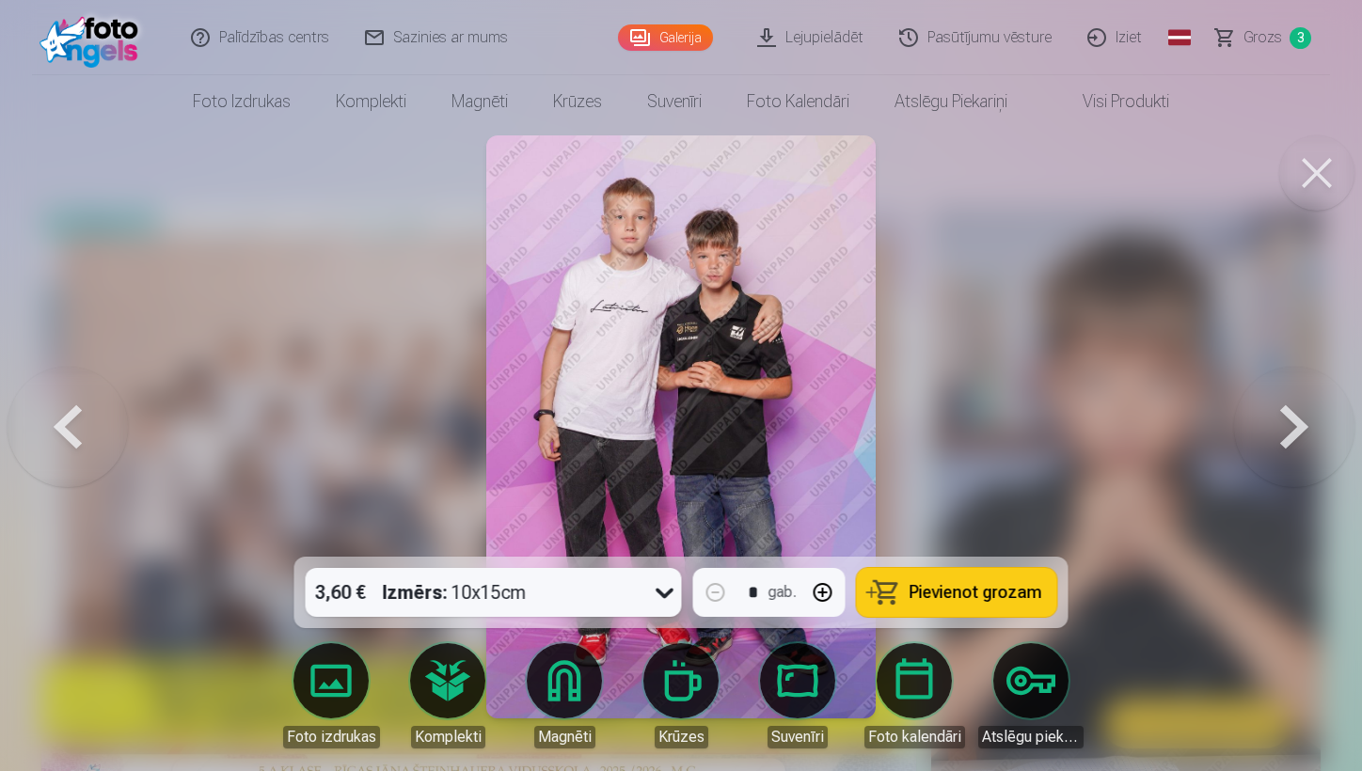
click at [1182, 427] on button at bounding box center [1294, 427] width 120 height 222
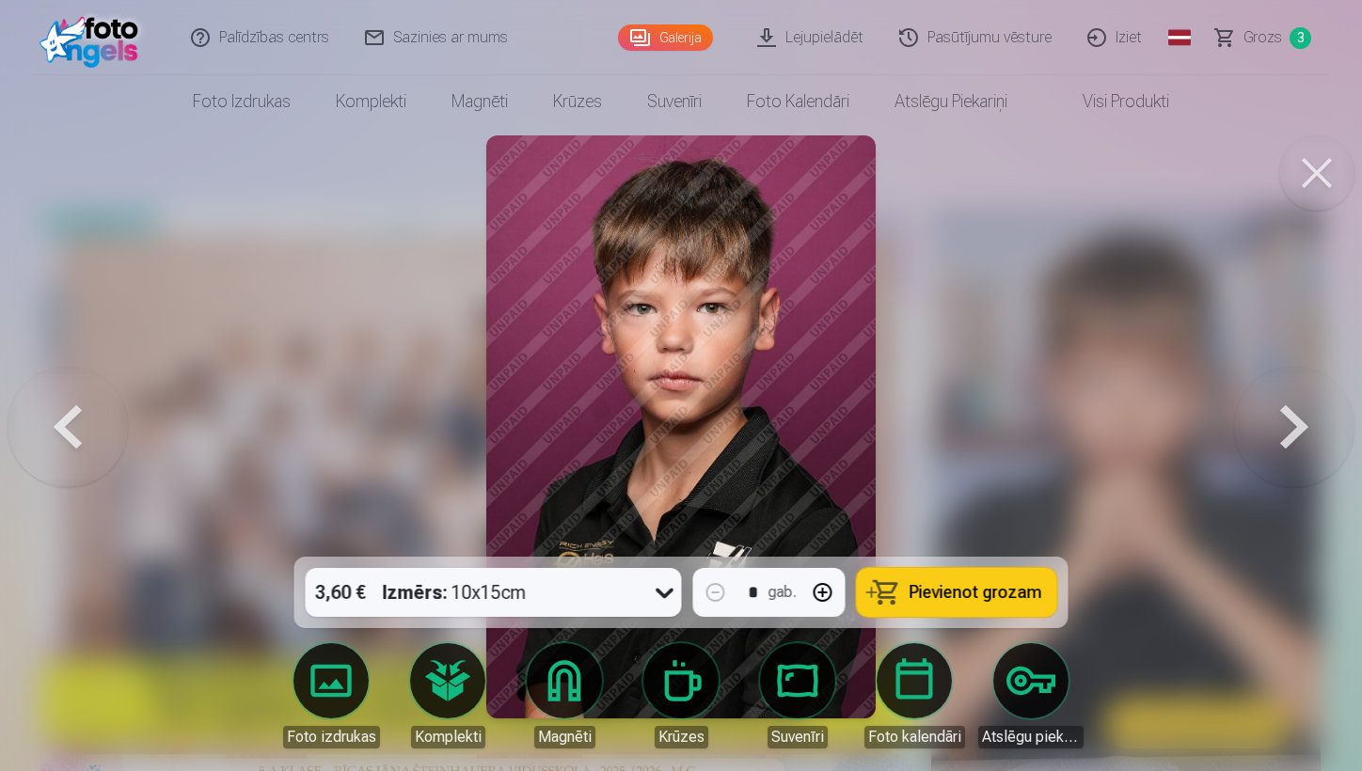
click at [1182, 421] on button at bounding box center [1294, 427] width 120 height 222
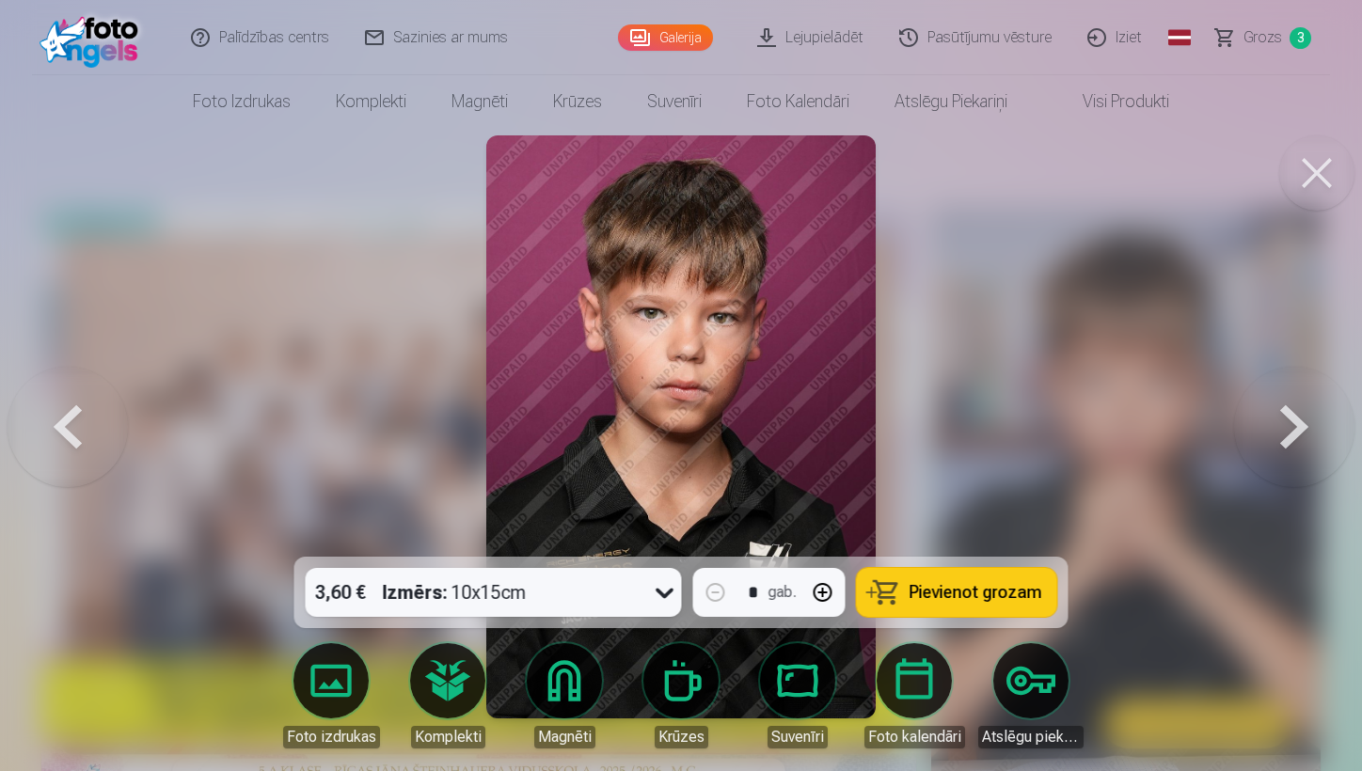
click at [1182, 421] on button at bounding box center [1294, 427] width 120 height 222
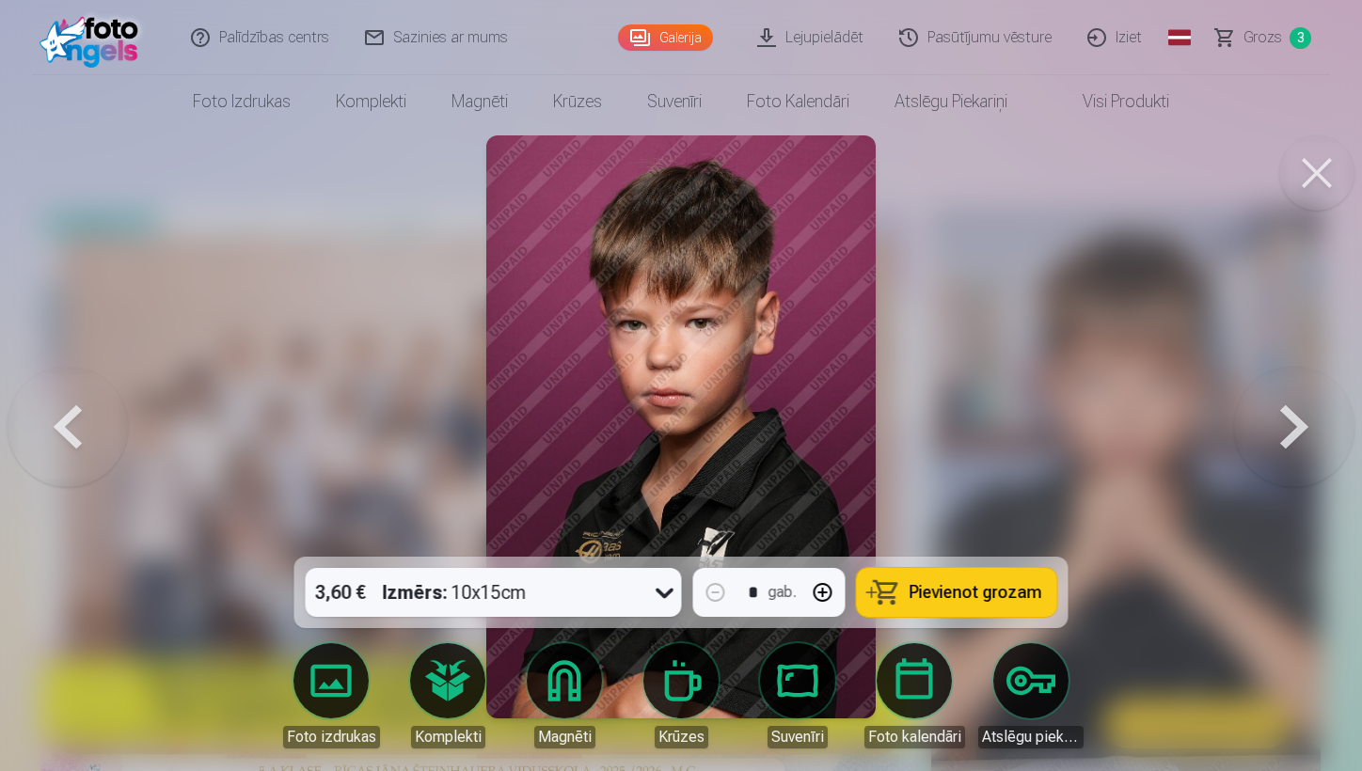
click at [1182, 421] on button at bounding box center [1294, 427] width 120 height 222
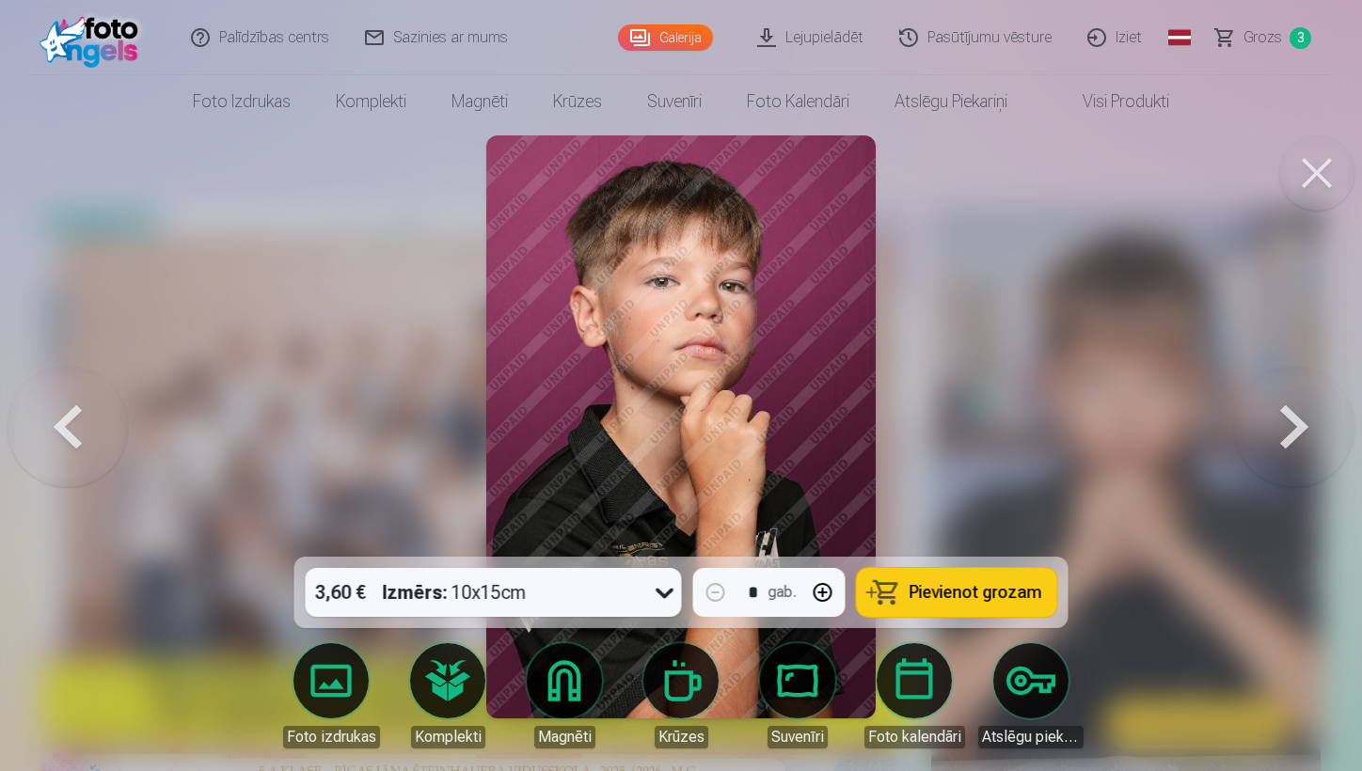
click at [1182, 429] on button at bounding box center [1294, 427] width 120 height 222
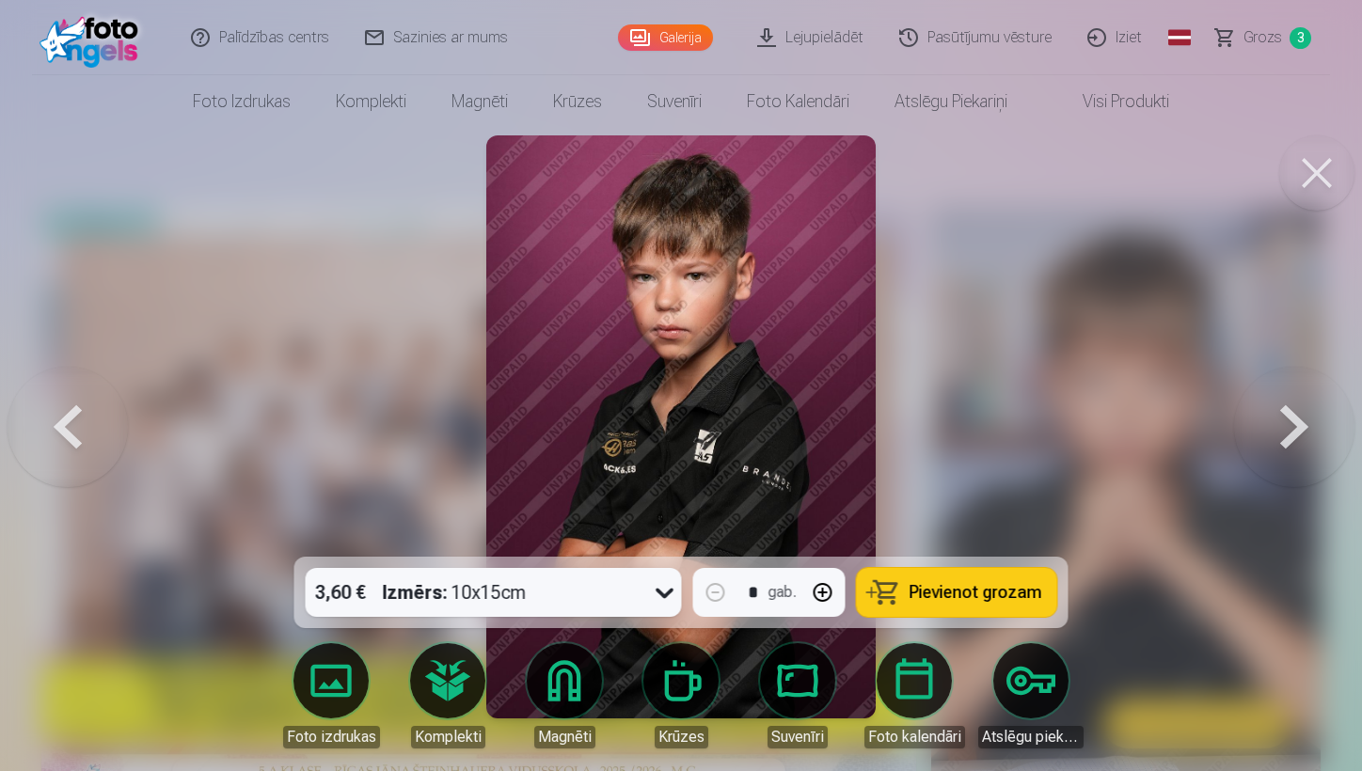
click at [1182, 429] on button at bounding box center [1294, 427] width 120 height 222
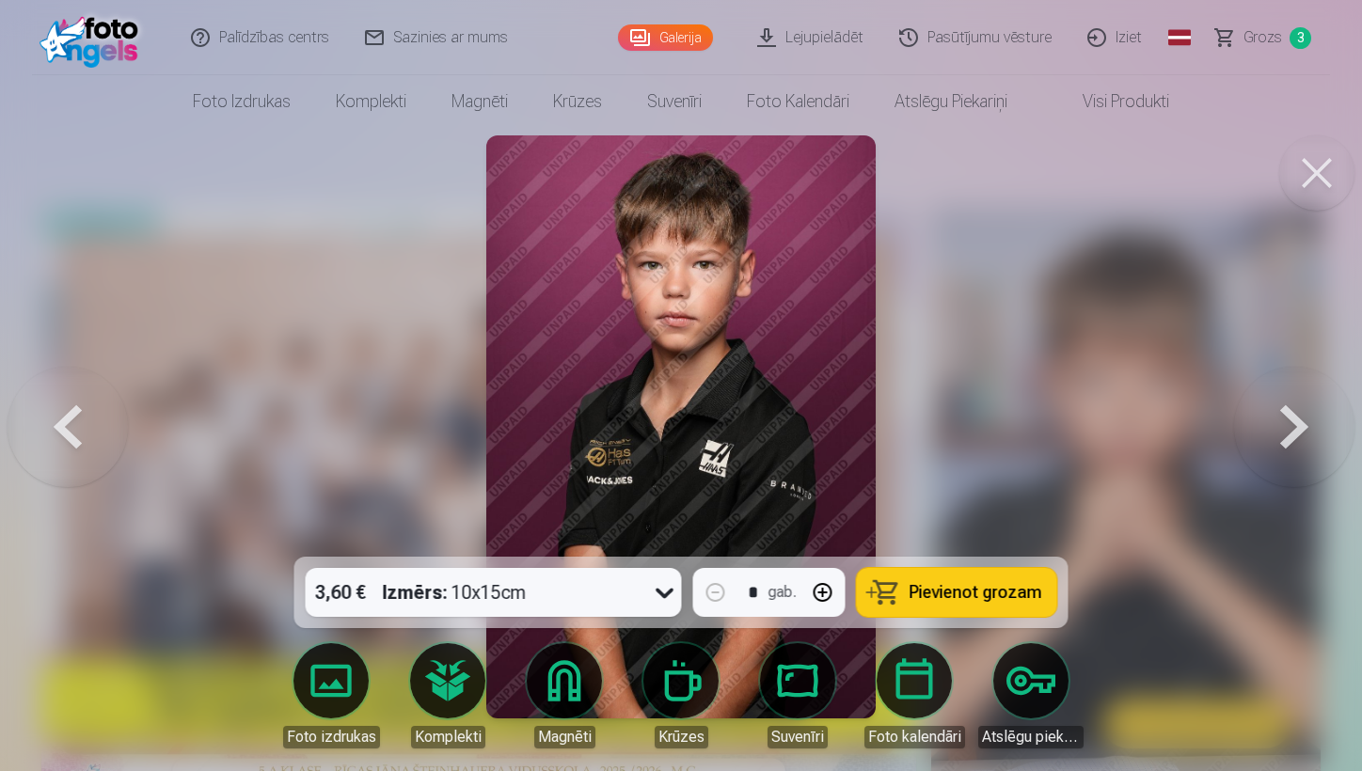
click at [1182, 427] on button at bounding box center [1294, 427] width 120 height 222
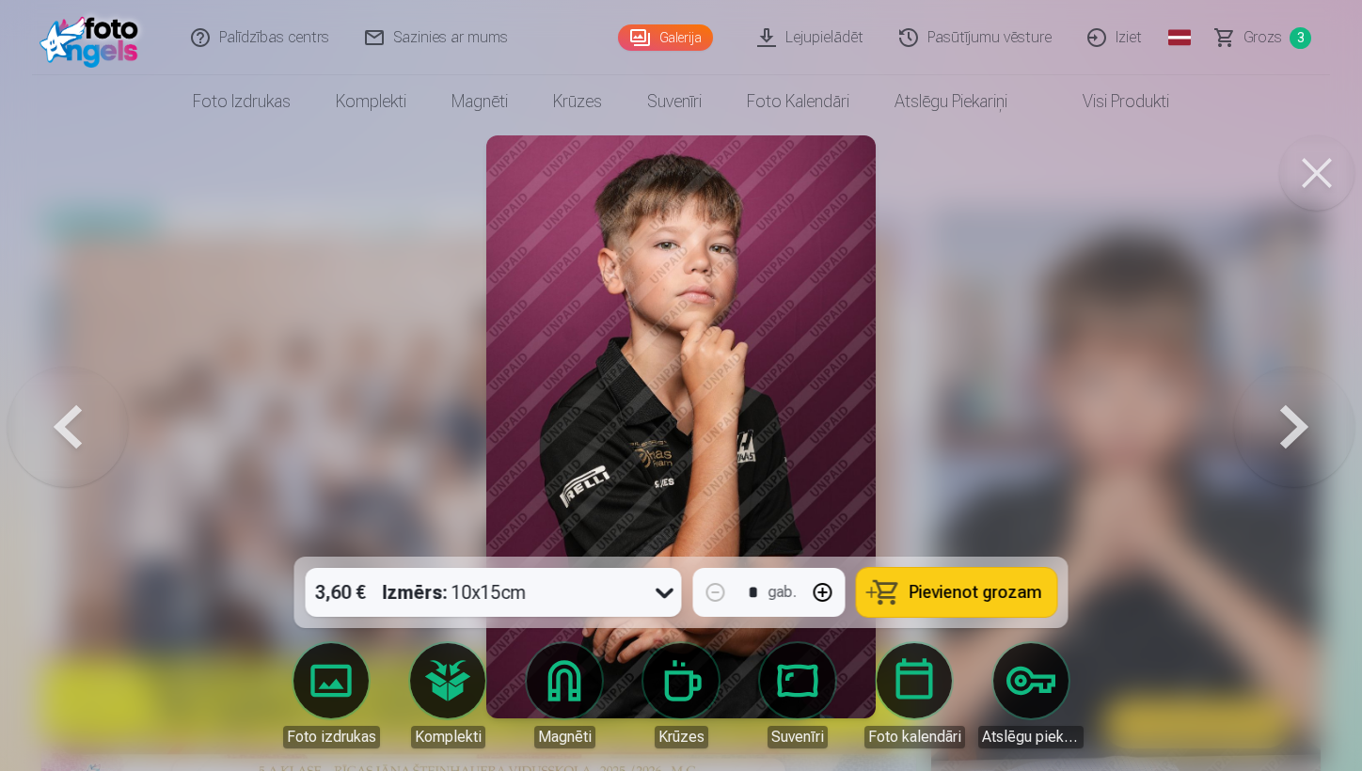
click at [1182, 427] on button at bounding box center [1294, 427] width 120 height 222
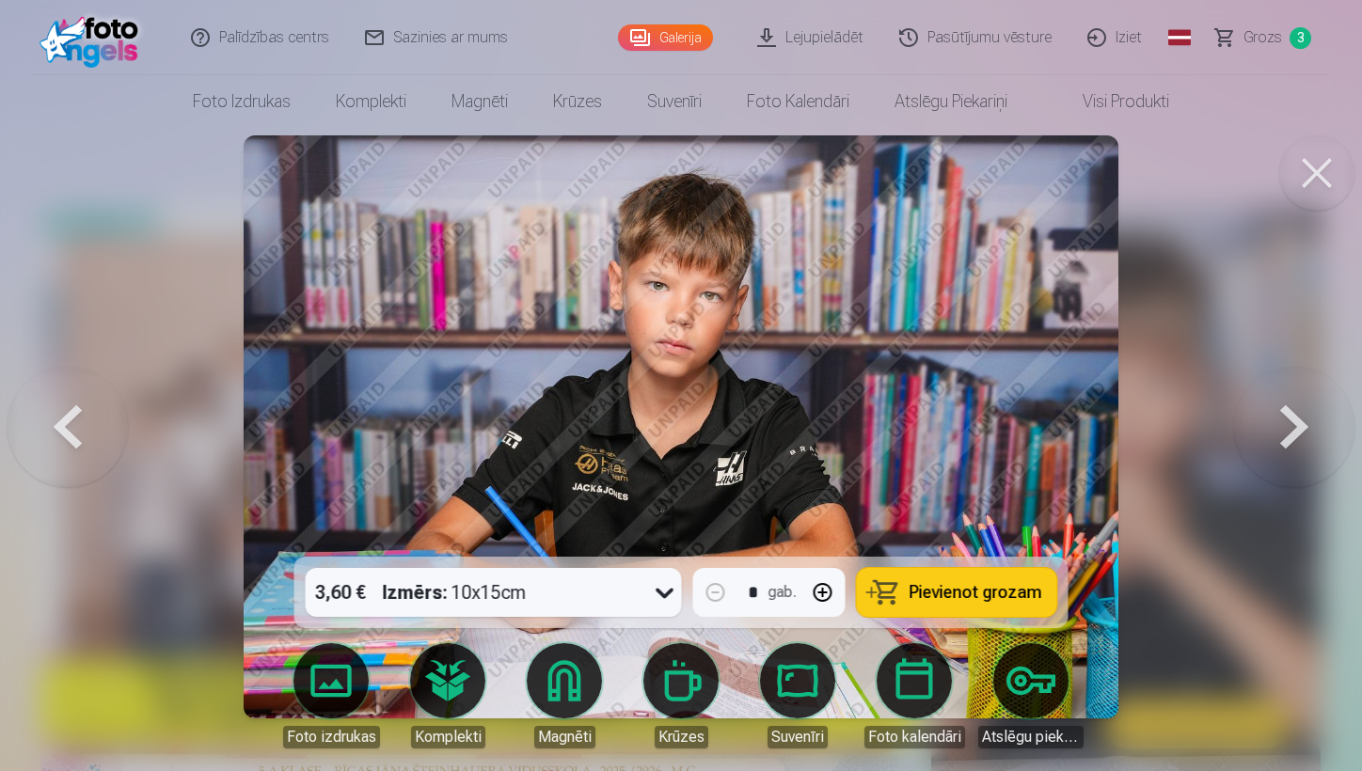
click at [1182, 427] on button at bounding box center [1294, 427] width 120 height 222
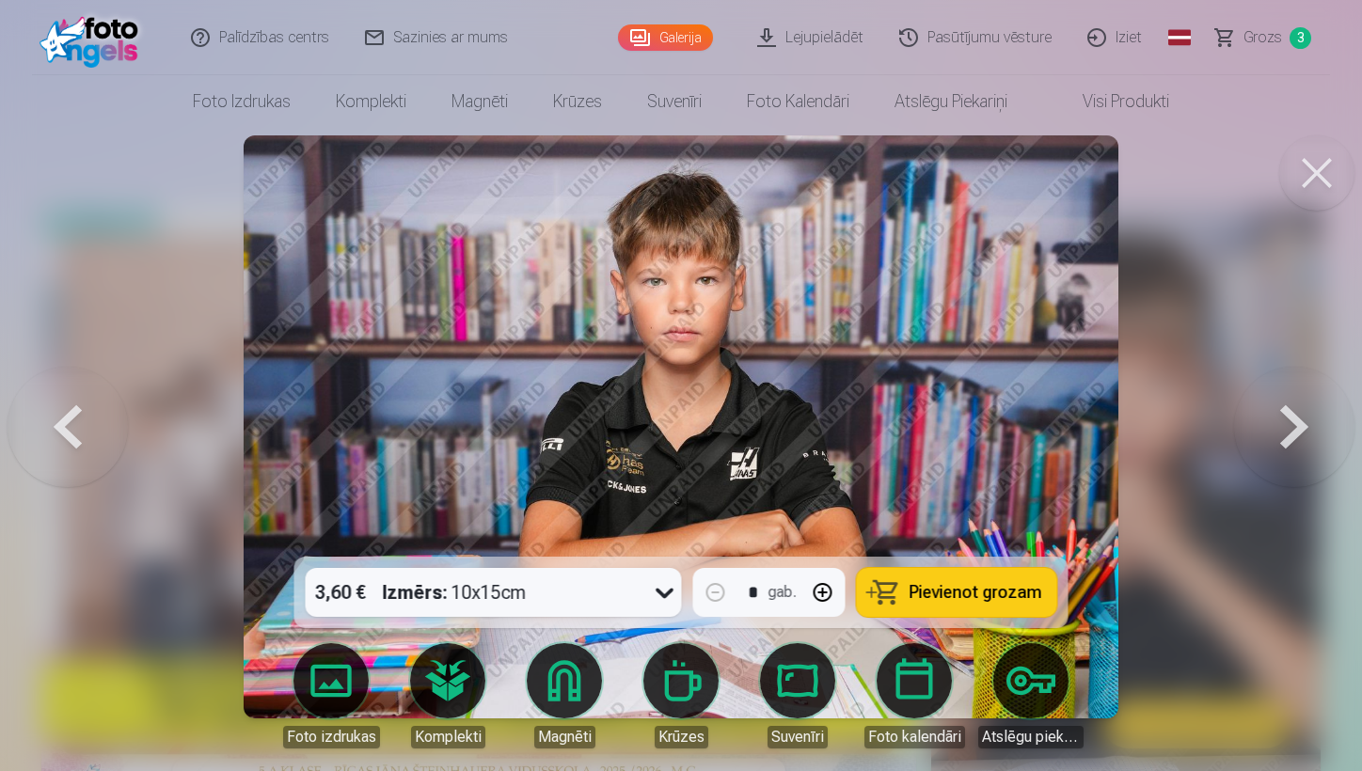
click at [1182, 427] on button at bounding box center [1294, 427] width 120 height 222
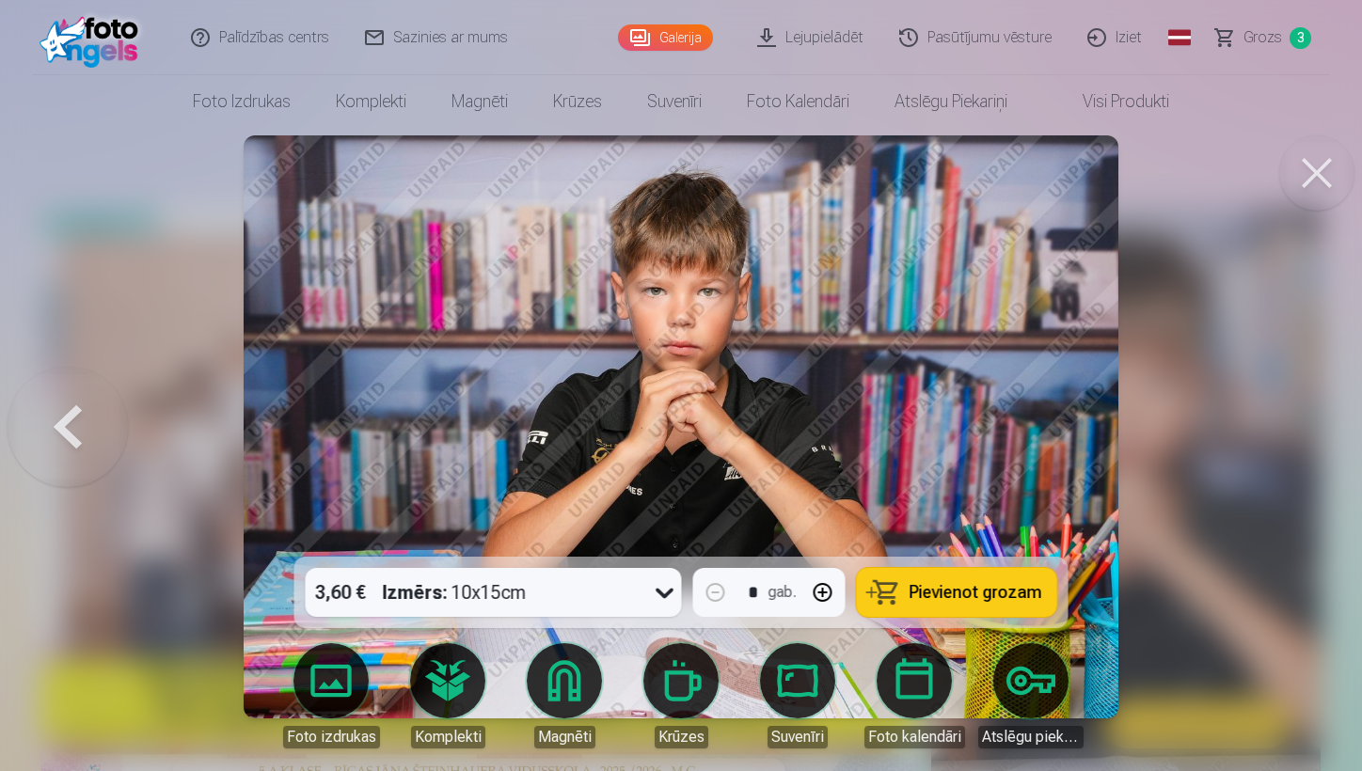
click at [1182, 427] on div at bounding box center [681, 385] width 1362 height 771
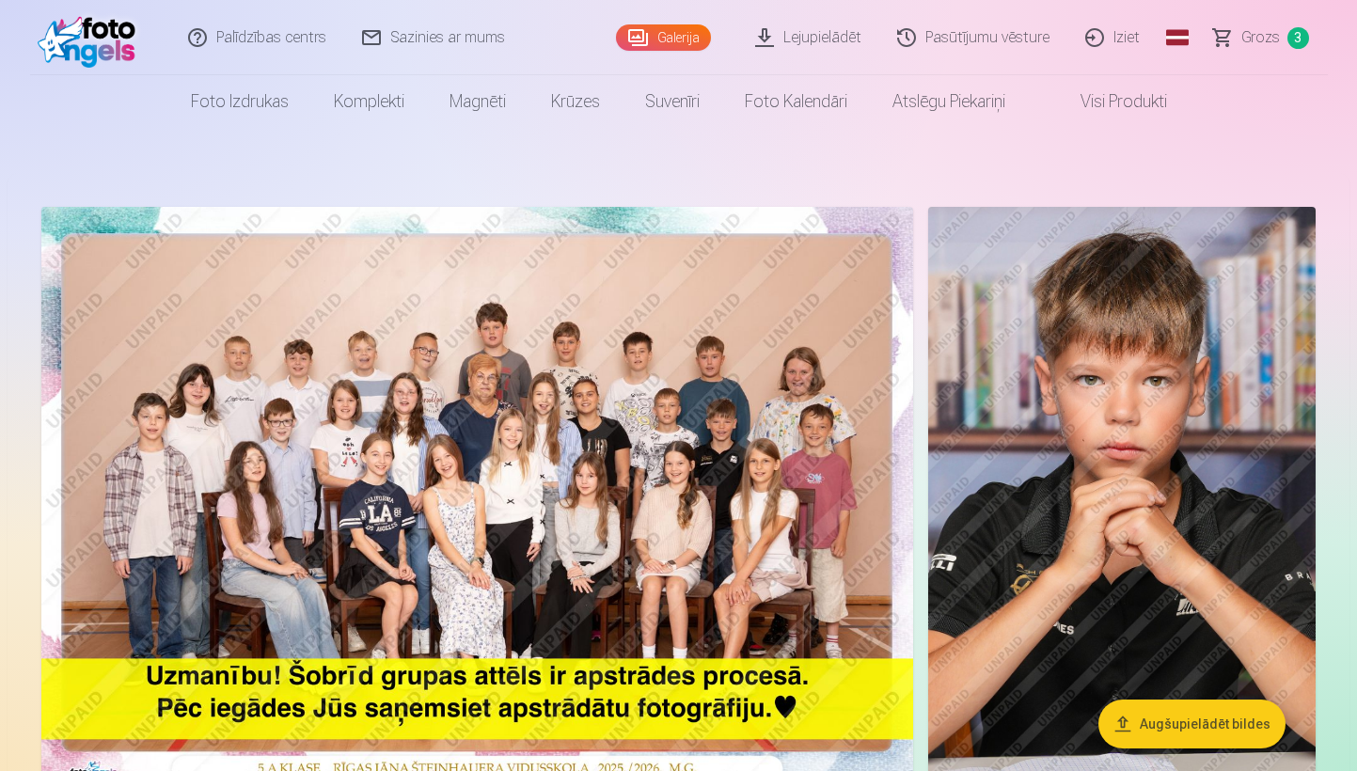
click at [1084, 476] on img at bounding box center [1122, 497] width 388 height 581
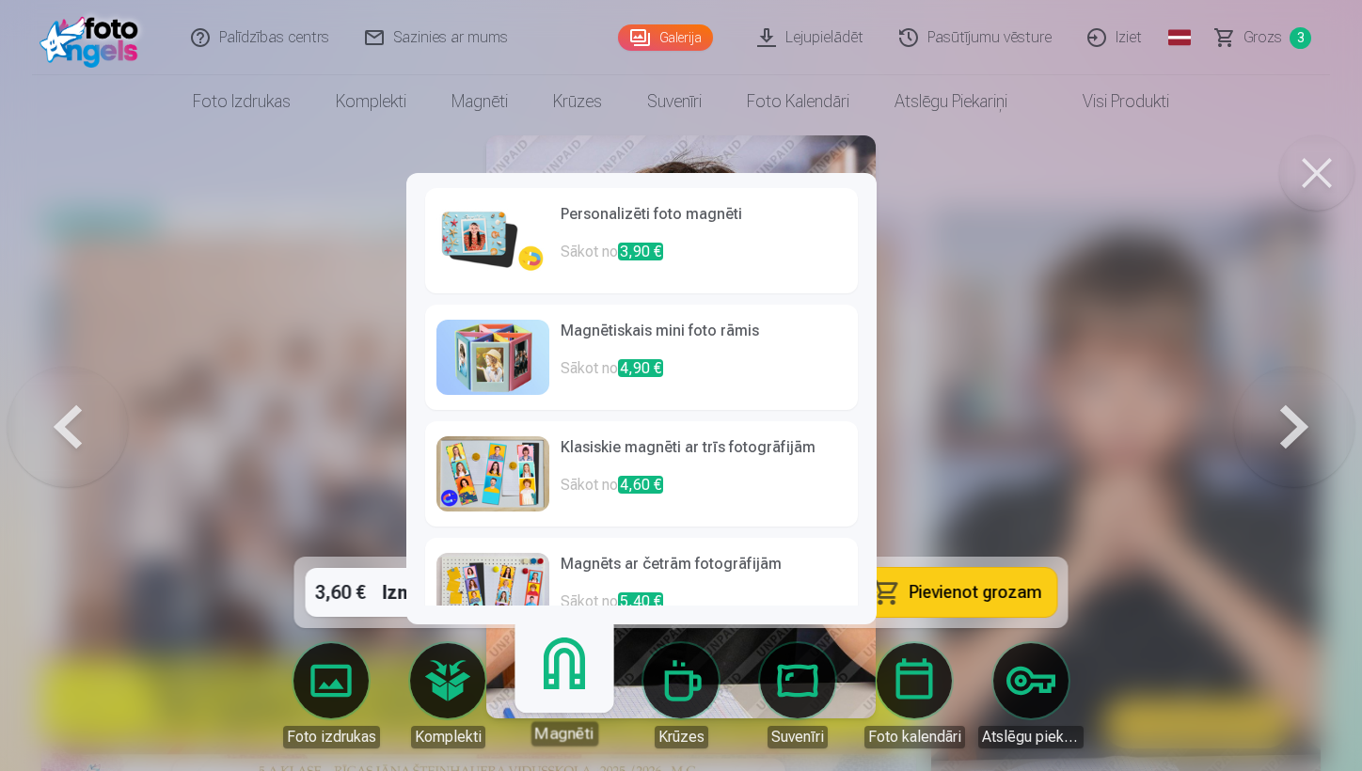
click at [552, 584] on link "Magnēti" at bounding box center [564, 688] width 116 height 116
click at [717, 230] on h6 "Personalizēti foto magnēti" at bounding box center [704, 222] width 286 height 38
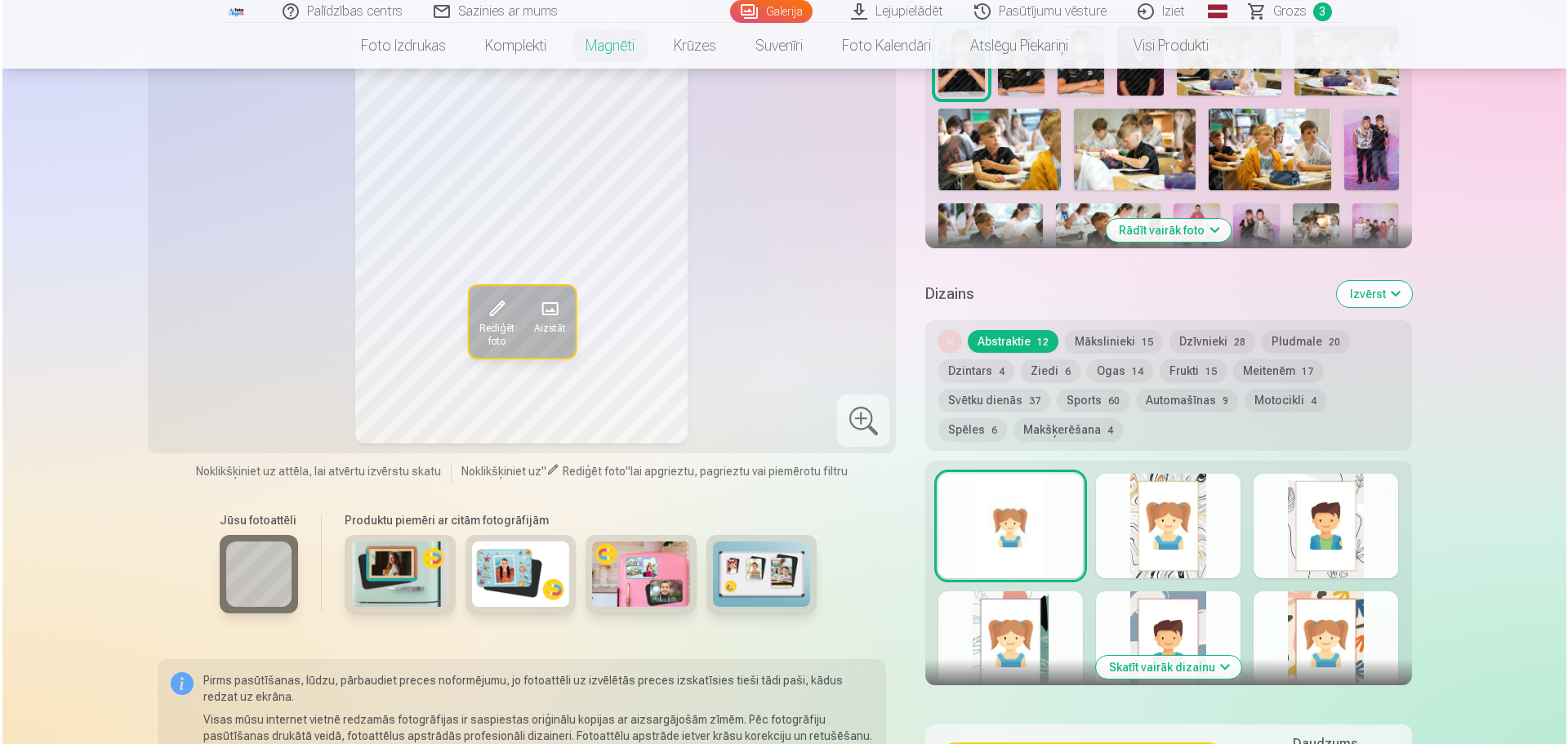
scroll to position [245, 0]
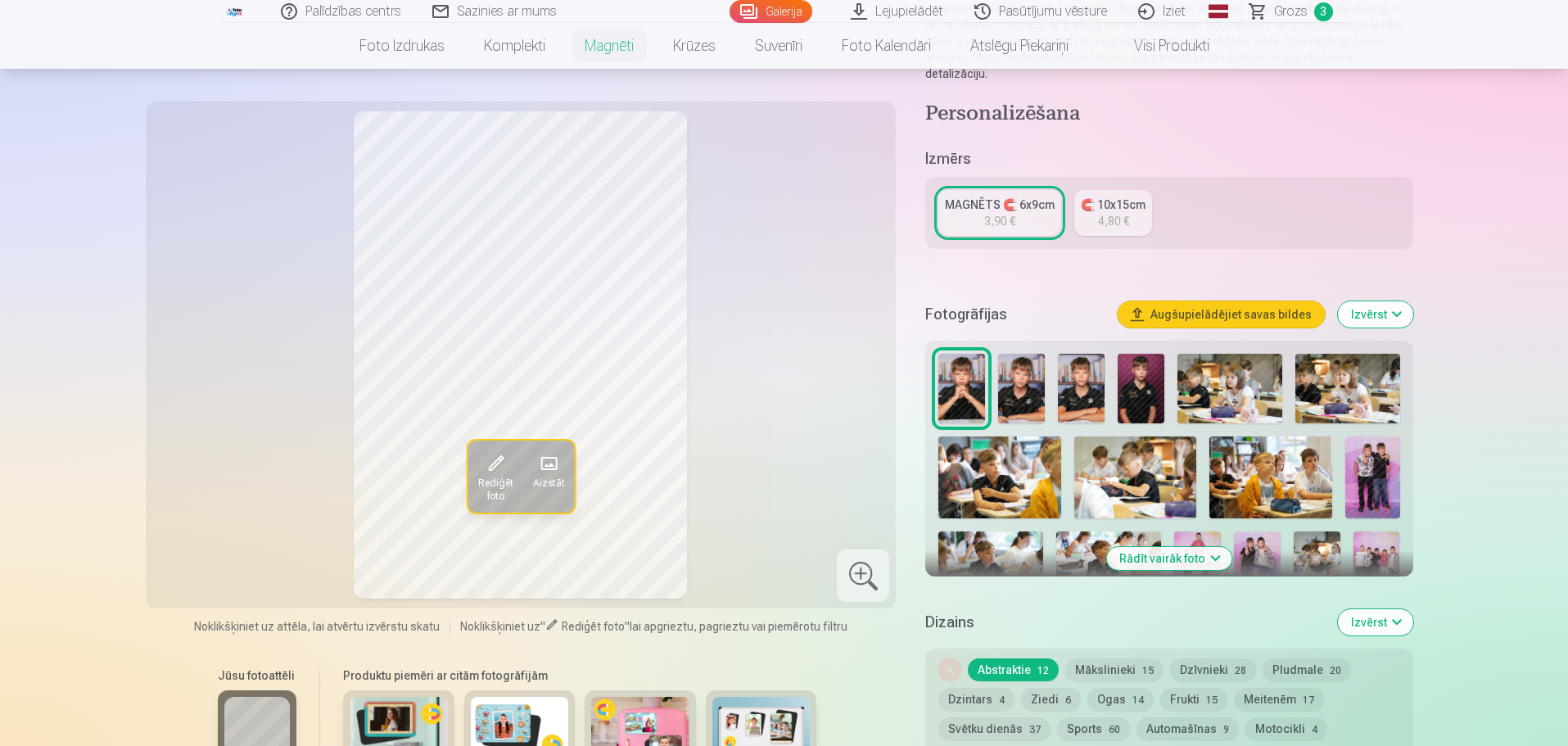
click at [493, 482] on span "Rediģēt foto" at bounding box center [495, 489] width 35 height 26
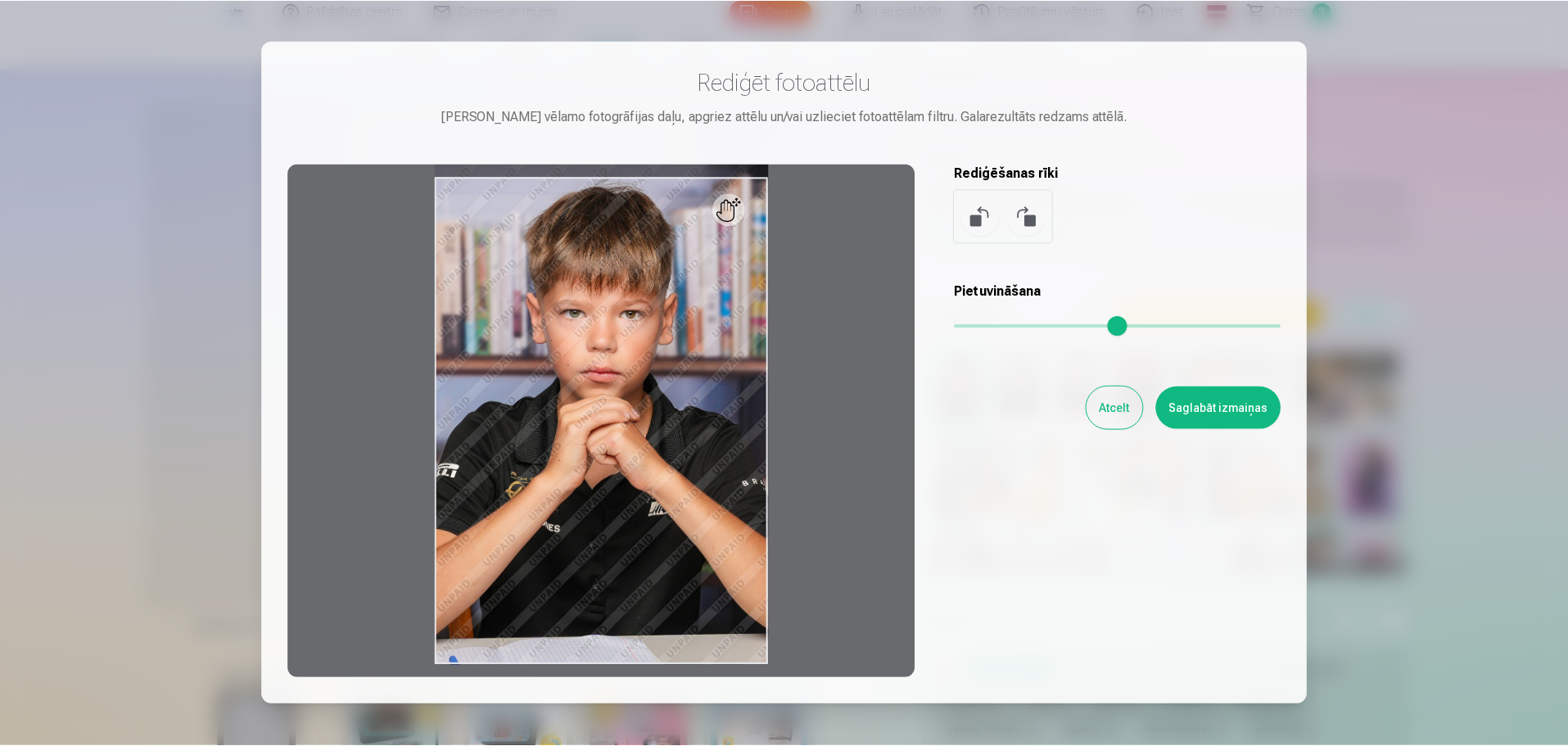
scroll to position [0, 0]
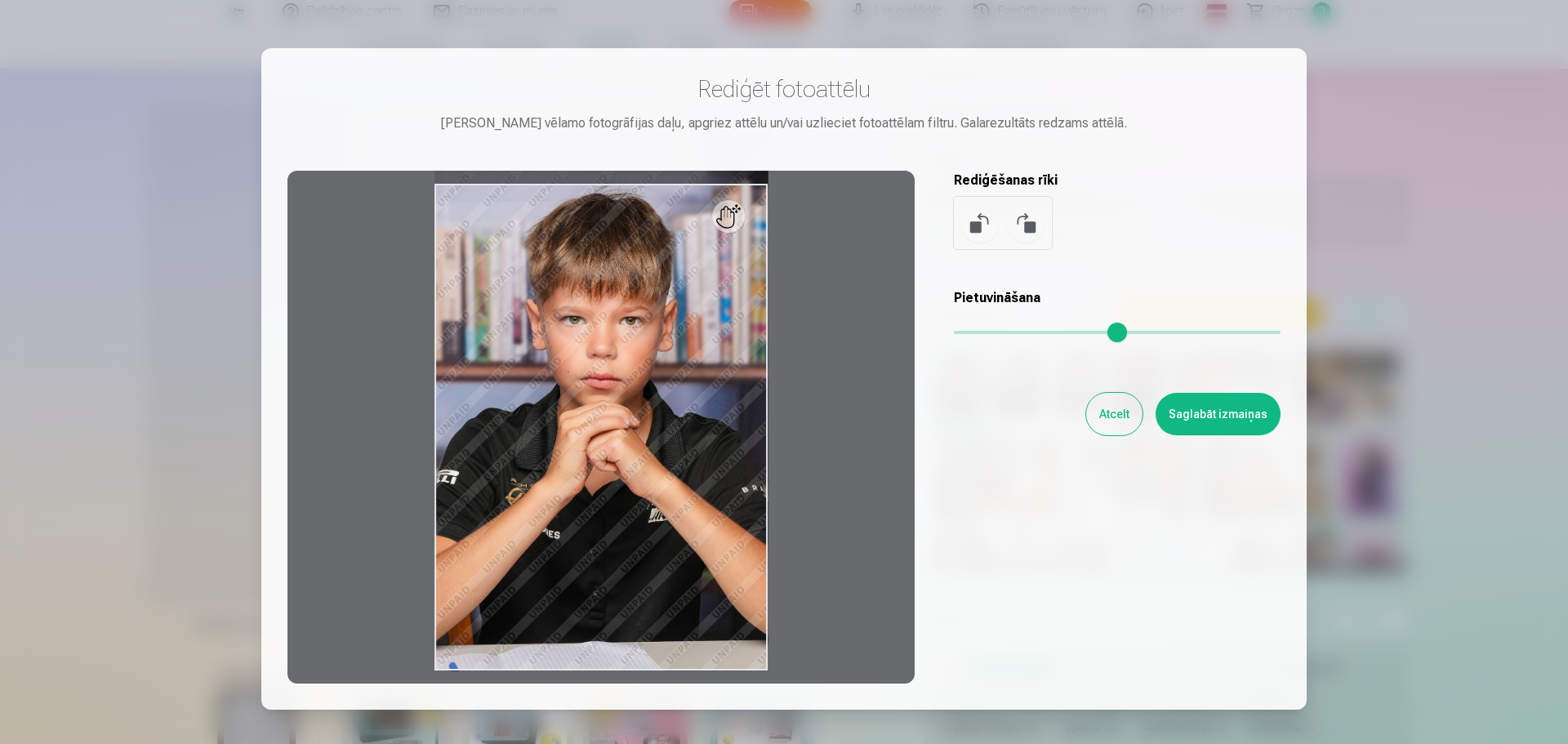
click at [1026, 412] on button "Atcelt" at bounding box center [1114, 413] width 56 height 43
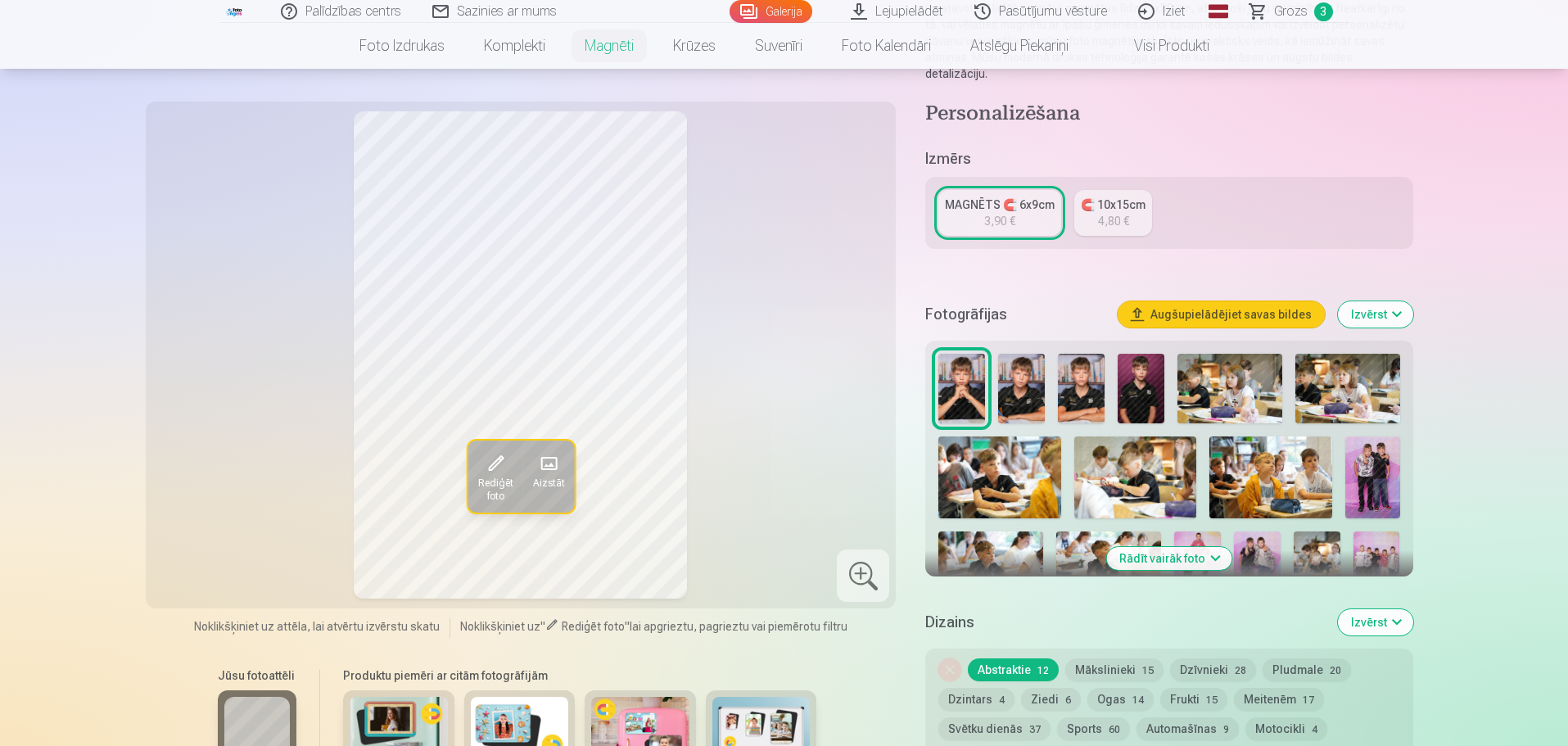
click at [492, 490] on span "Rediģēt foto" at bounding box center [495, 489] width 35 height 26
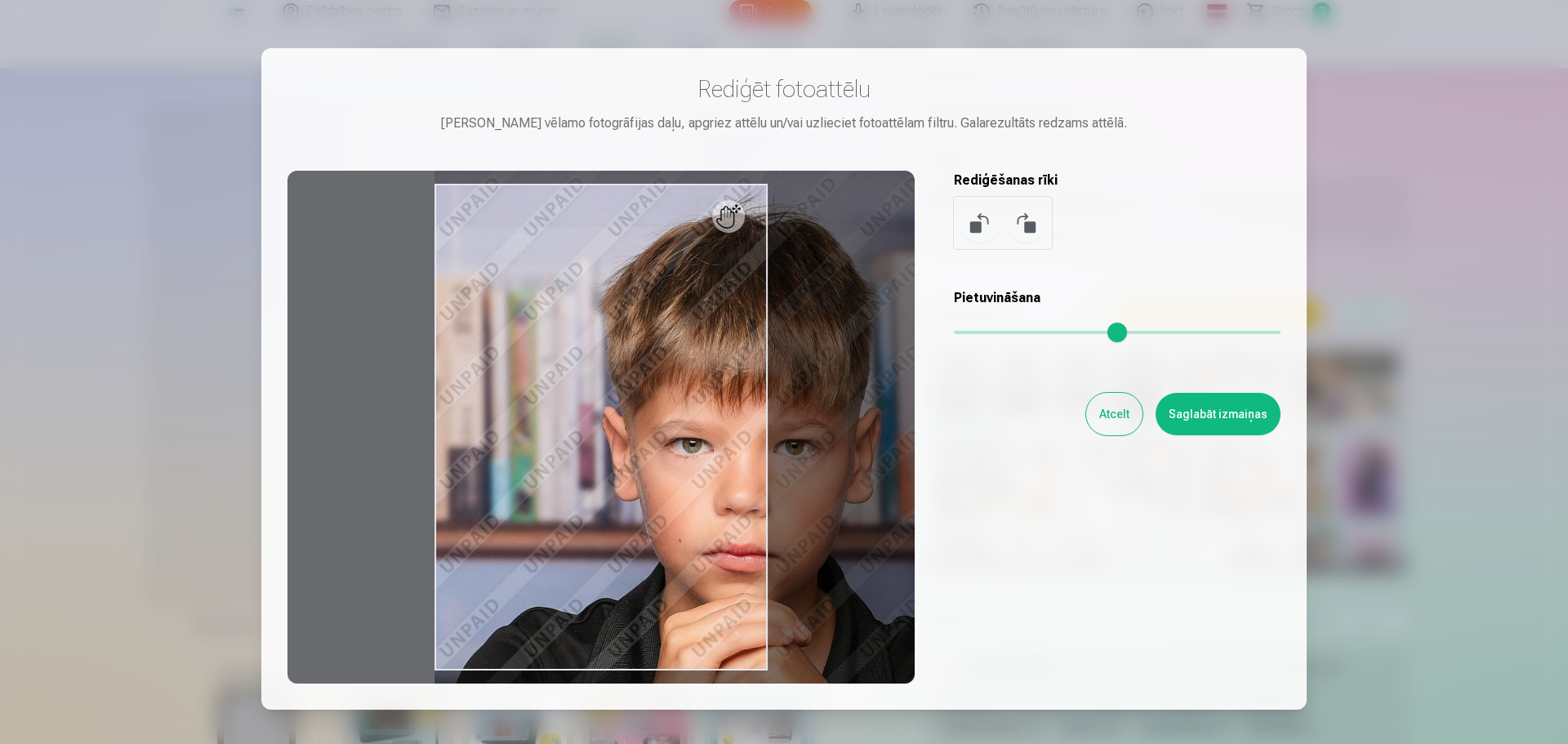
type input "*"
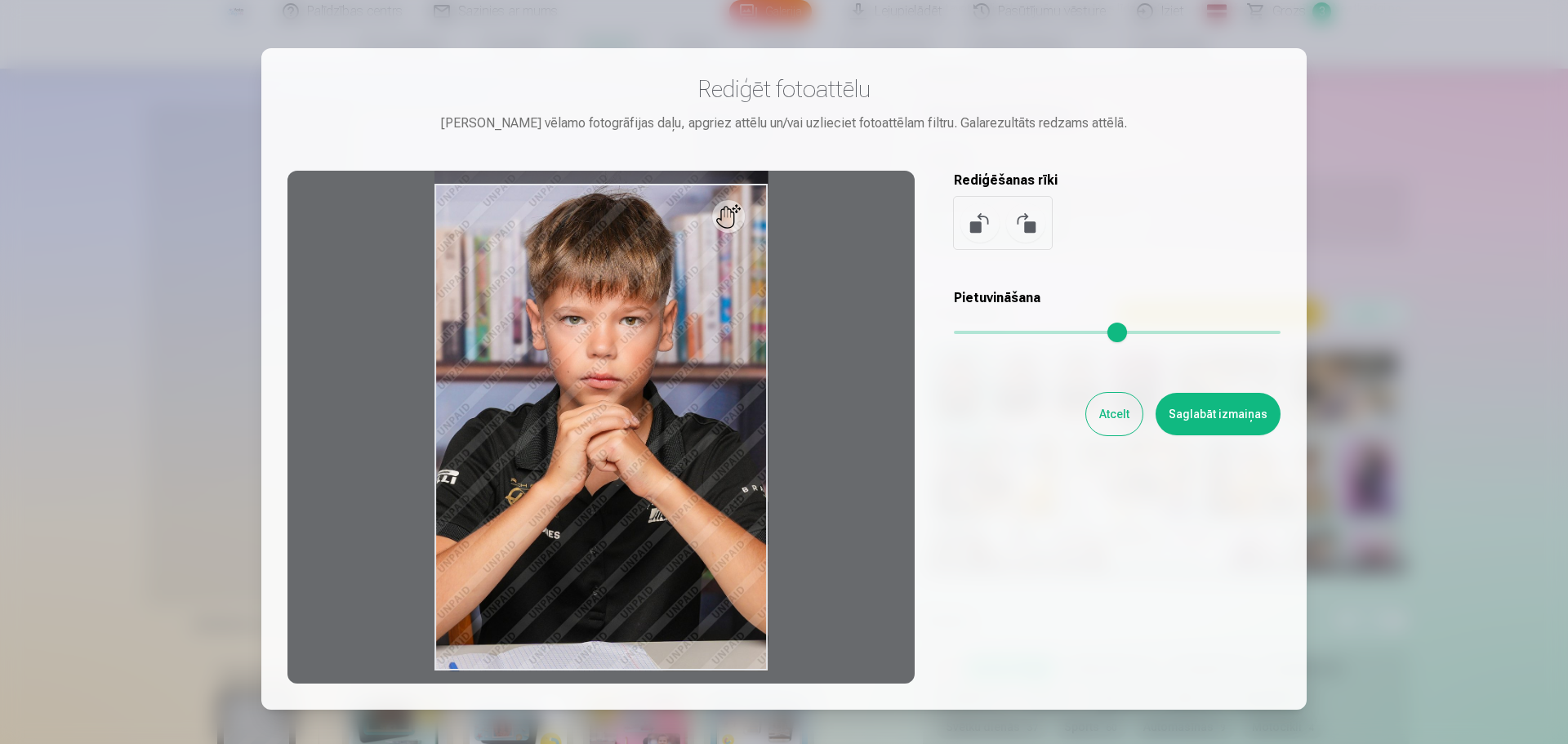
drag, startPoint x: 971, startPoint y: 331, endPoint x: 864, endPoint y: 319, distance: 107.7
click at [954, 331] on input "range" at bounding box center [1117, 332] width 326 height 3
click at [644, 472] on div at bounding box center [601, 427] width 627 height 513
click at [726, 215] on div at bounding box center [601, 427] width 627 height 513
drag, startPoint x: 734, startPoint y: 222, endPoint x: 662, endPoint y: 214, distance: 72.4
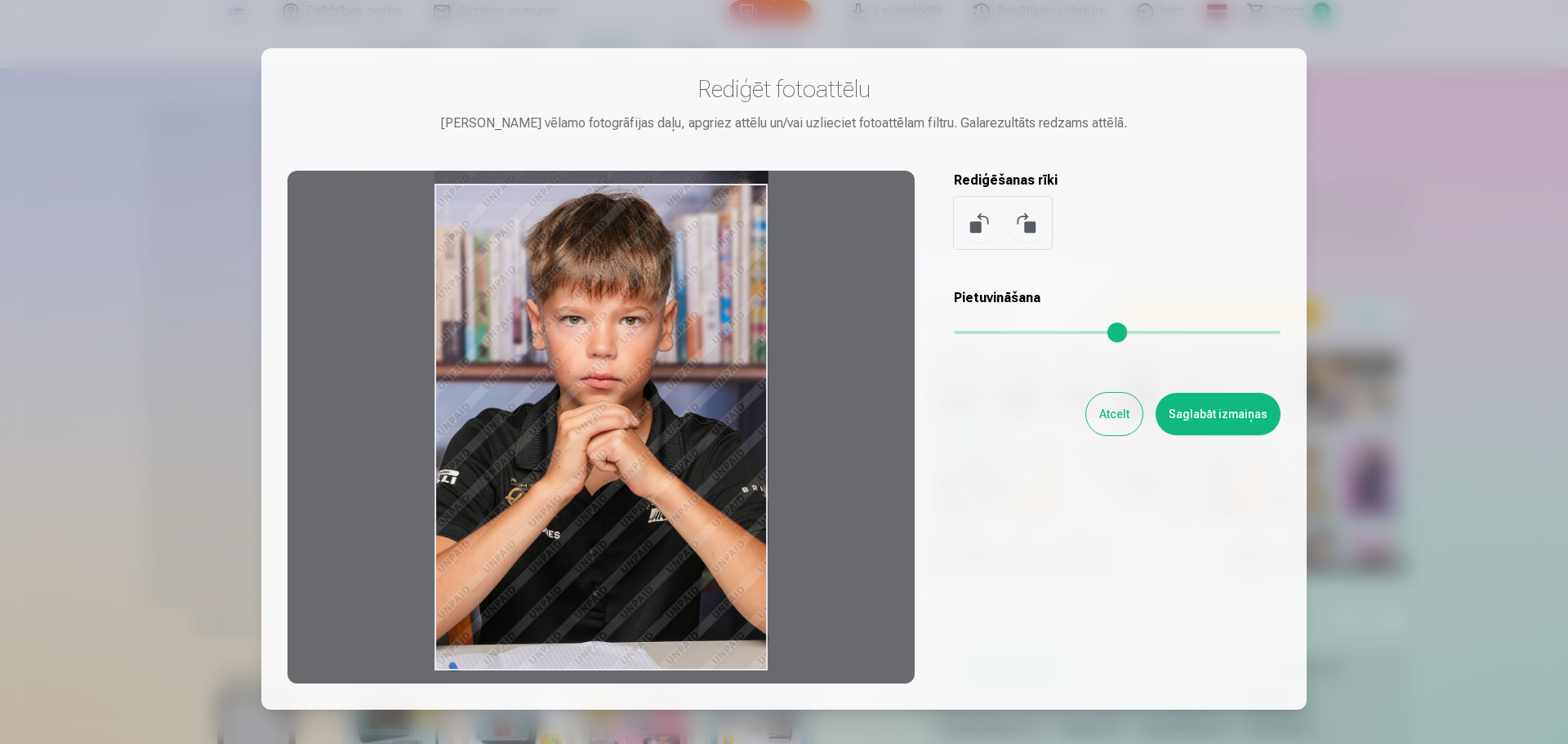
click at [662, 214] on div at bounding box center [601, 427] width 627 height 513
click at [351, 418] on div at bounding box center [601, 427] width 627 height 513
drag, startPoint x: 807, startPoint y: 116, endPoint x: 1122, endPoint y: 120, distance: 315.0
click at [1026, 120] on div "Pietuvini vēlamo fotogrāfijas daļu, apgriez attēlu un/vai uzlieciet fotoattēlam…" at bounding box center [784, 123] width 993 height 20
click at [1026, 418] on button "Atcelt" at bounding box center [1114, 413] width 56 height 43
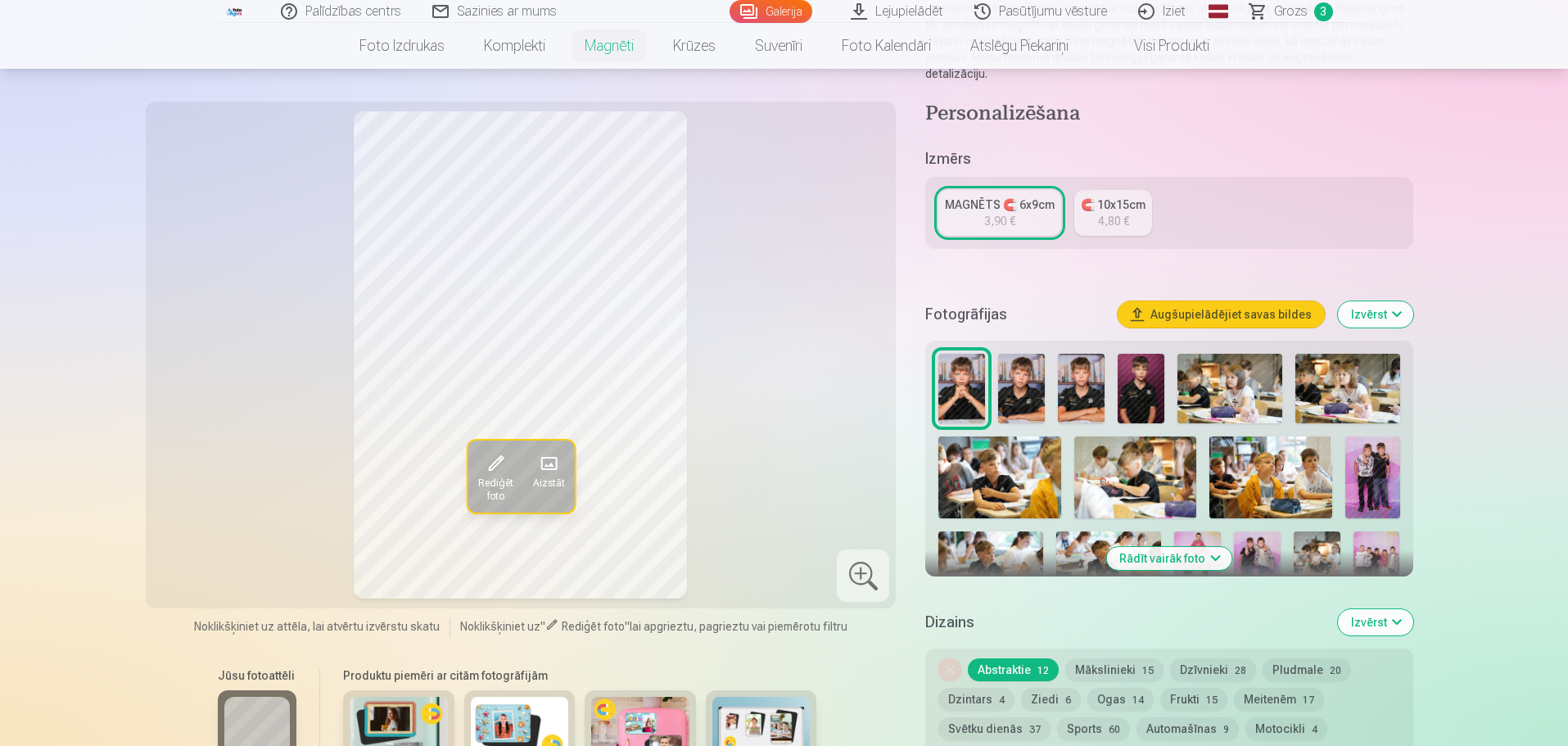
click at [546, 457] on span at bounding box center [548, 463] width 26 height 26
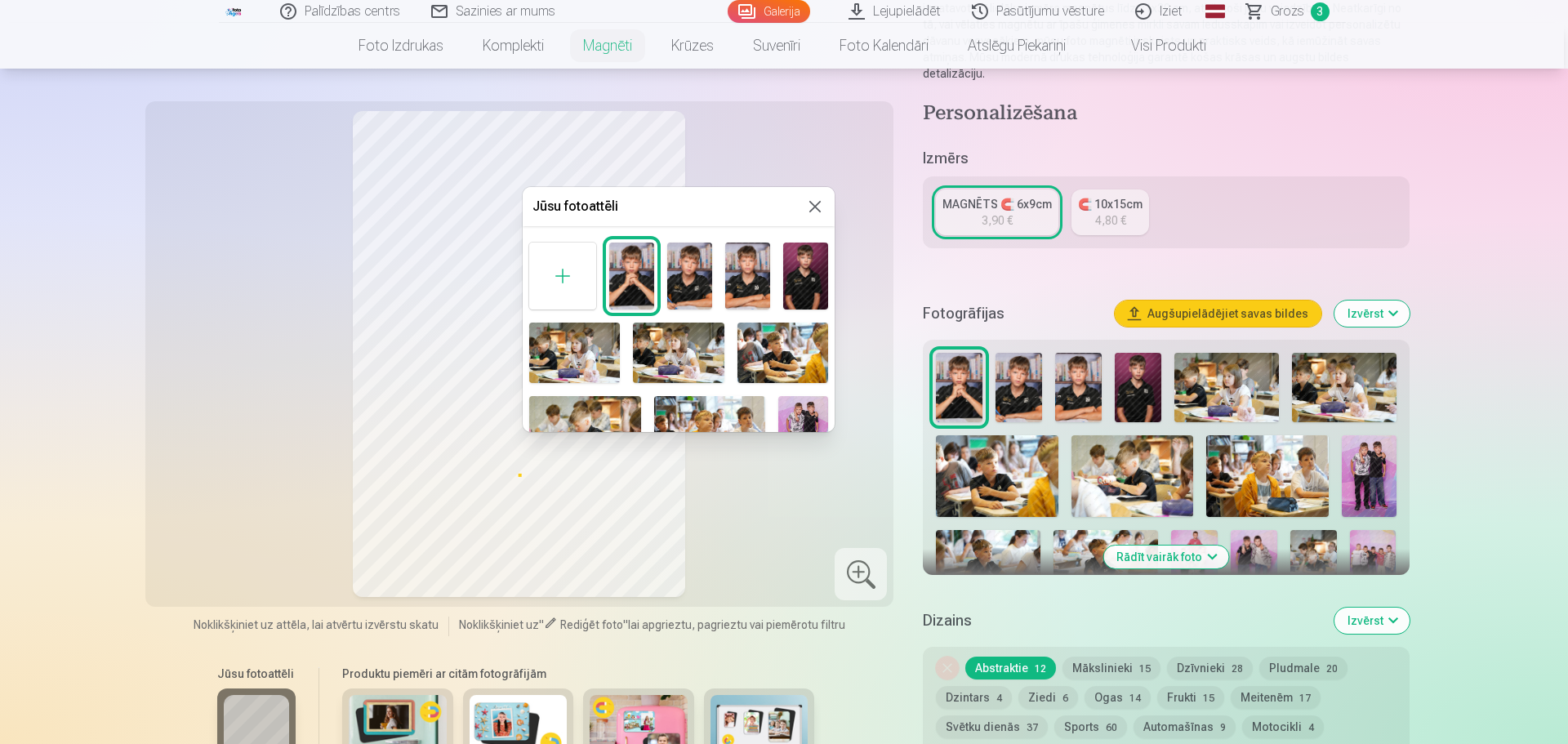
click at [806, 203] on button at bounding box center [815, 207] width 20 height 20
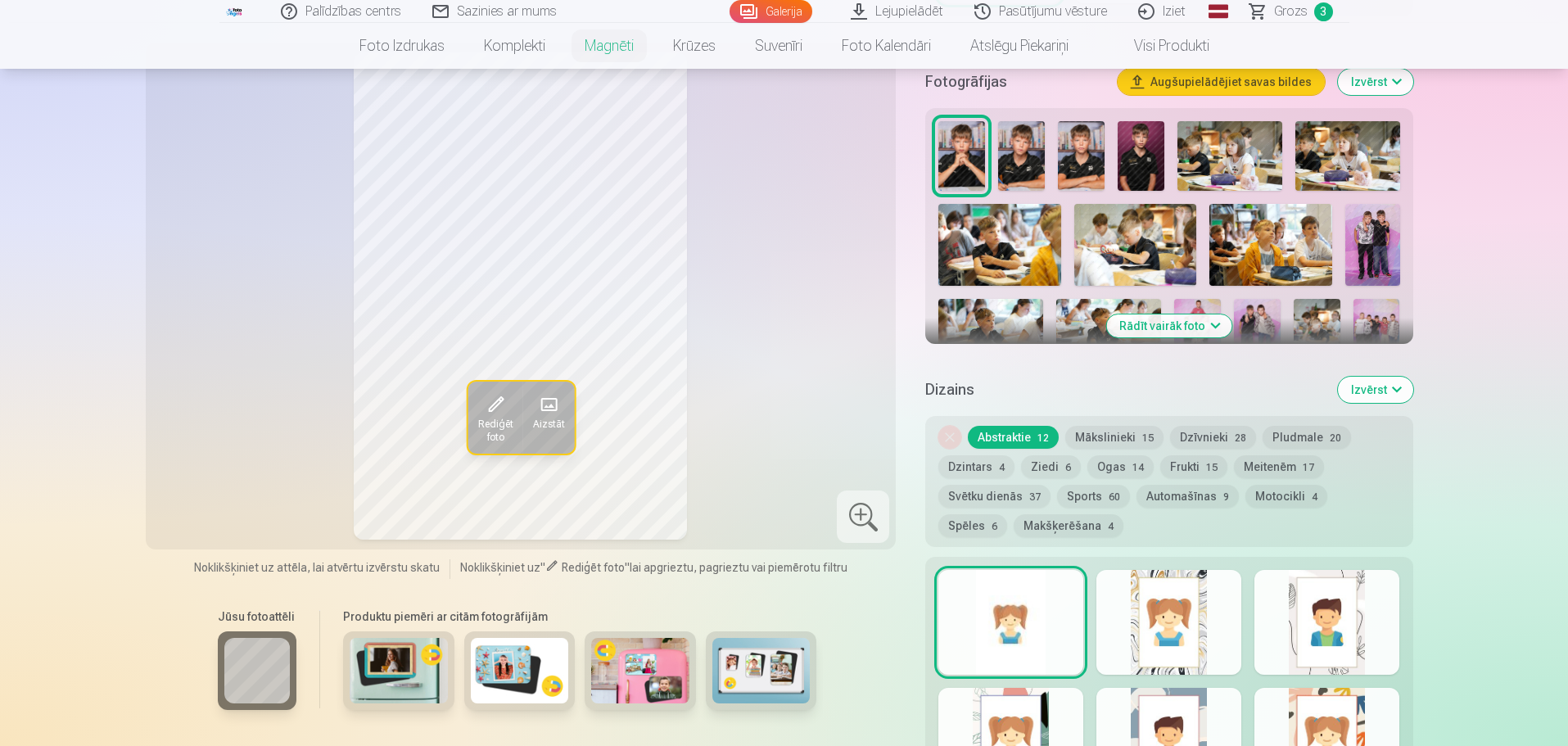
scroll to position [573, 0]
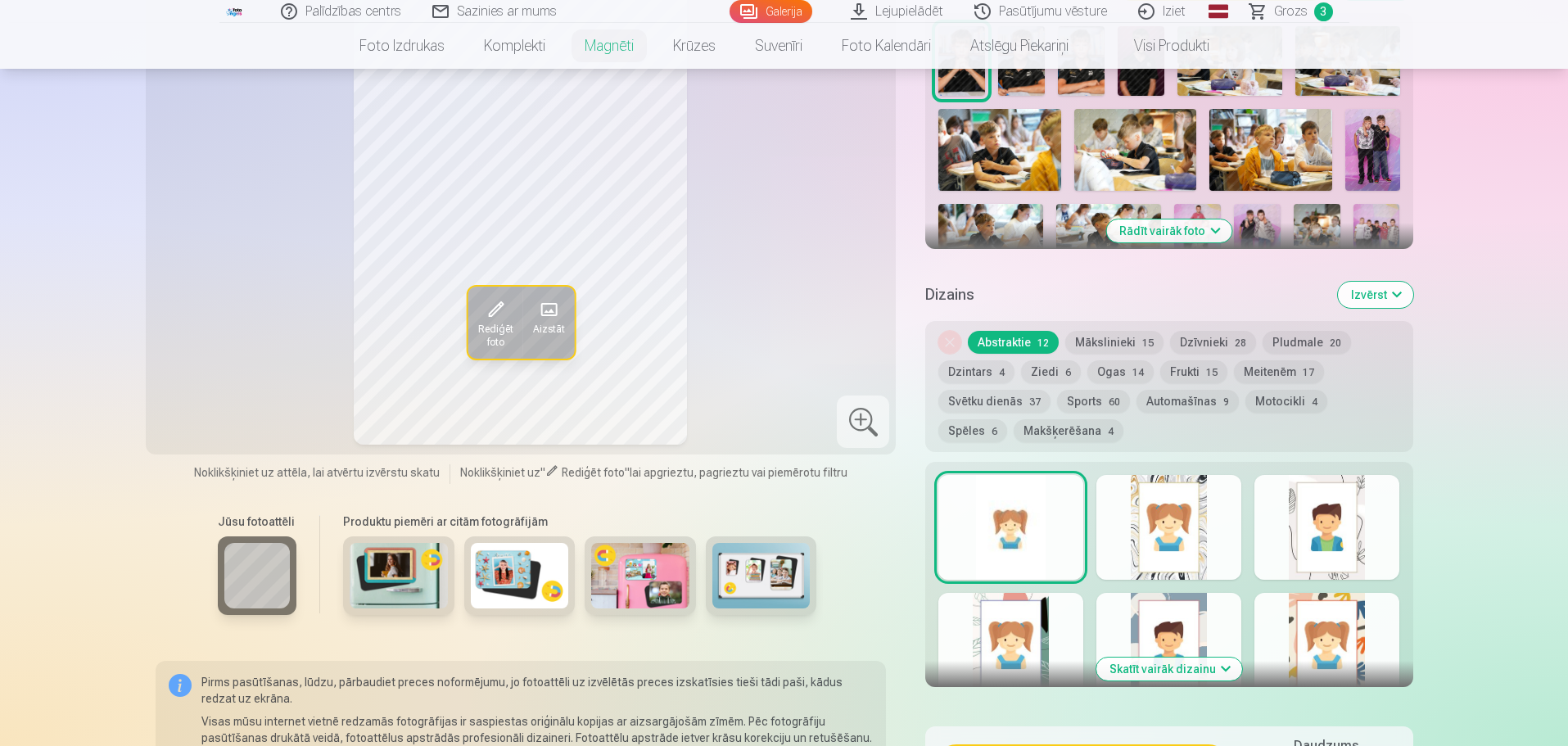
click at [394, 508] on img at bounding box center [399, 575] width 98 height 65
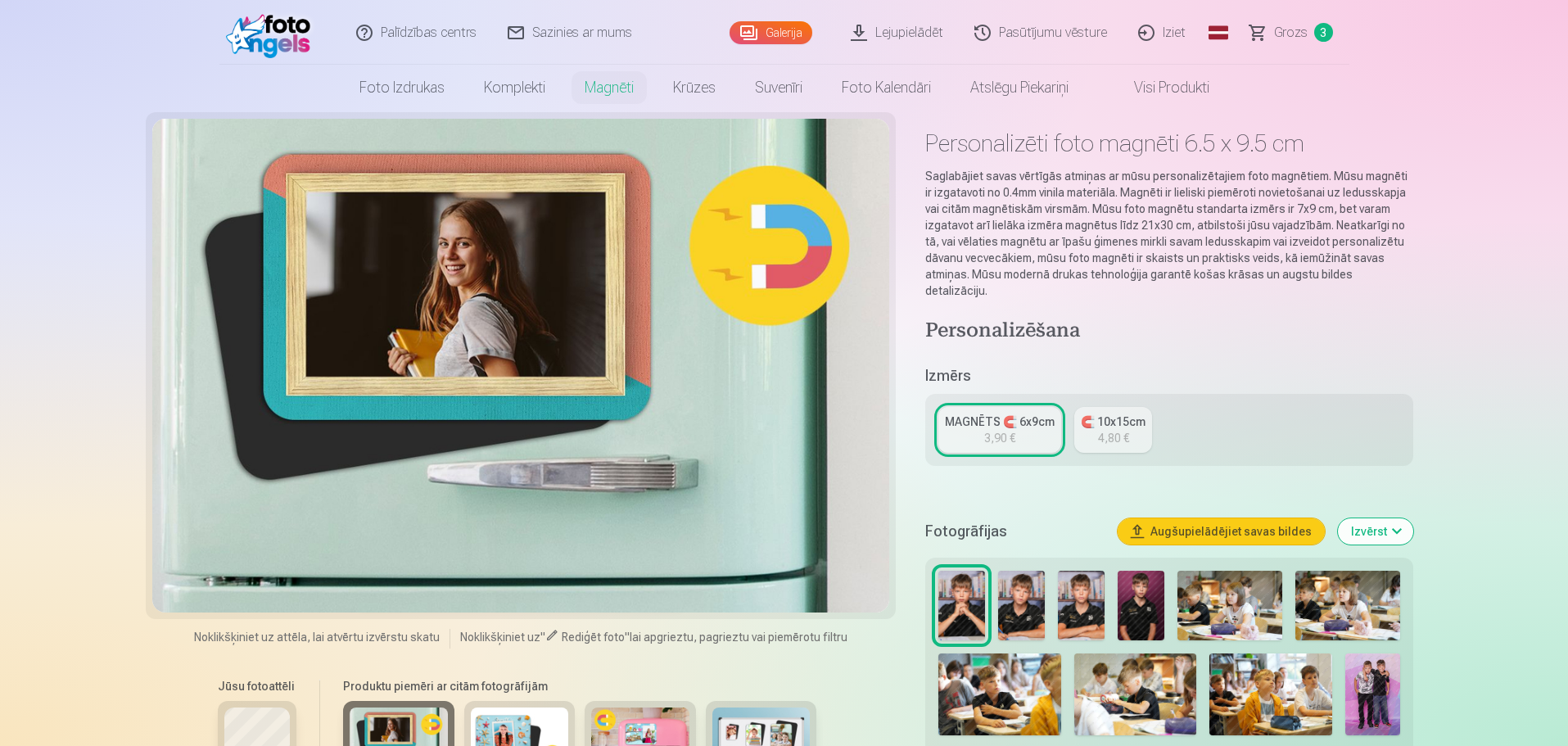
scroll to position [0, 0]
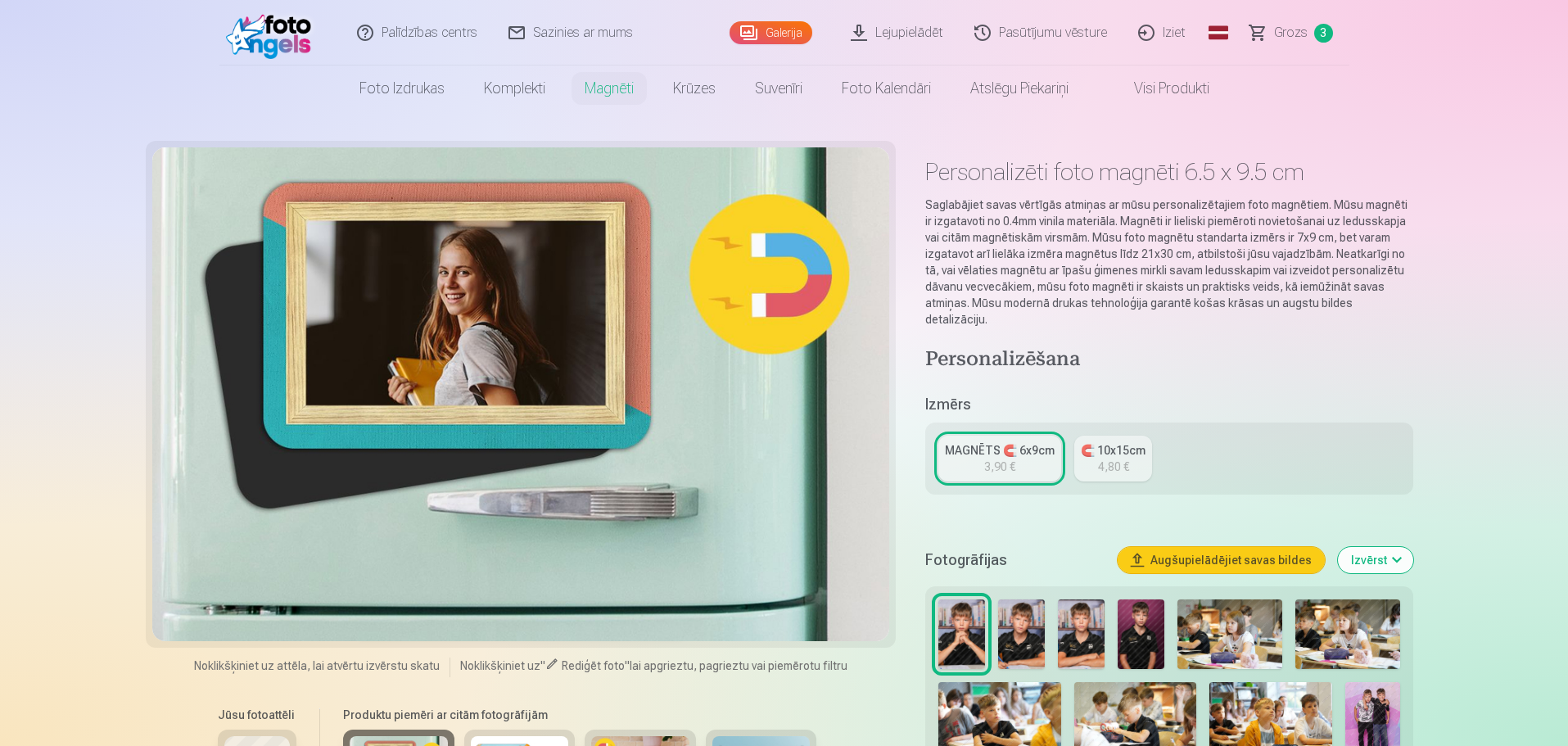
click at [1029, 442] on div "MAGNĒTS 🧲 6x9cm" at bounding box center [1000, 450] width 110 height 17
click at [463, 357] on div at bounding box center [522, 393] width 738 height 494
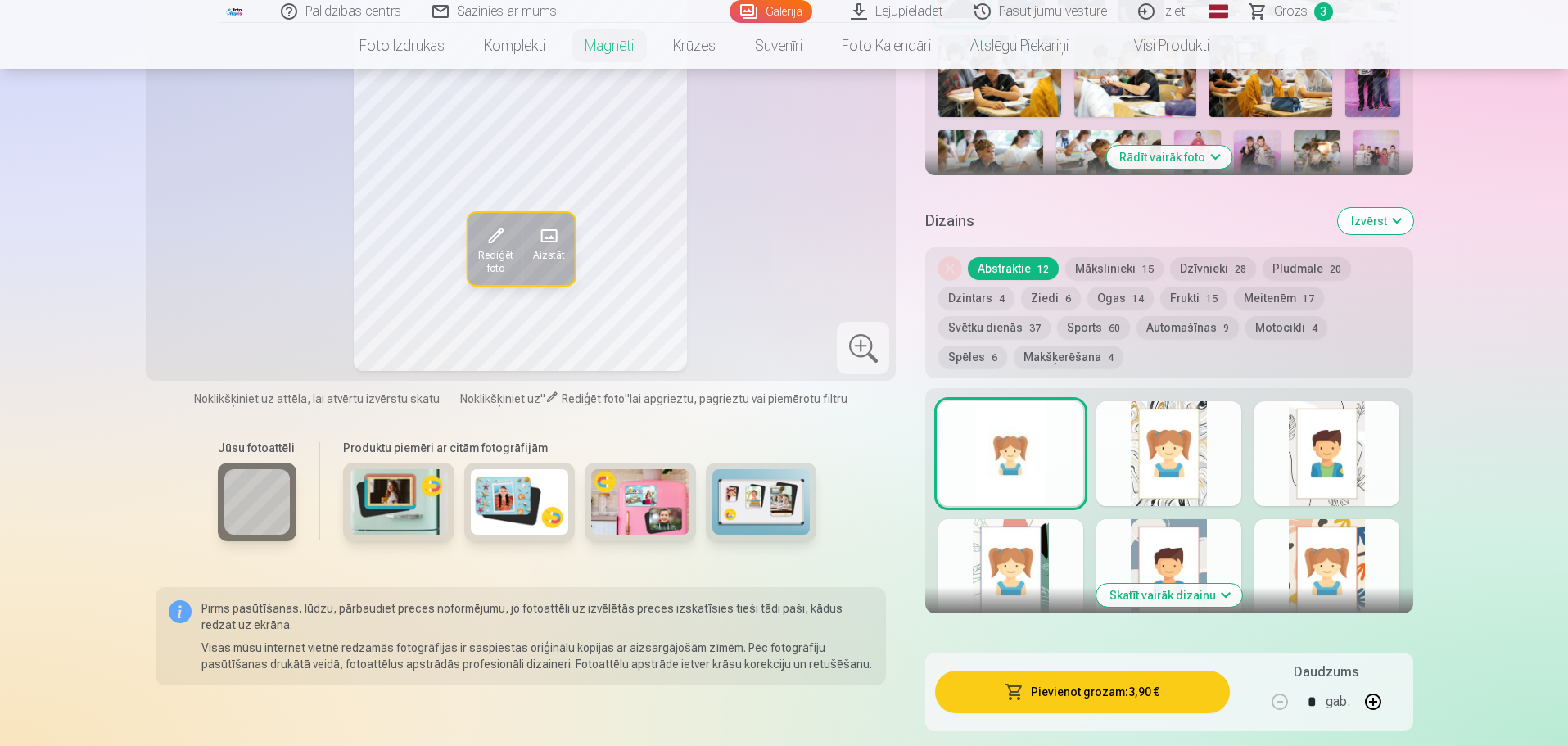
scroll to position [655, 0]
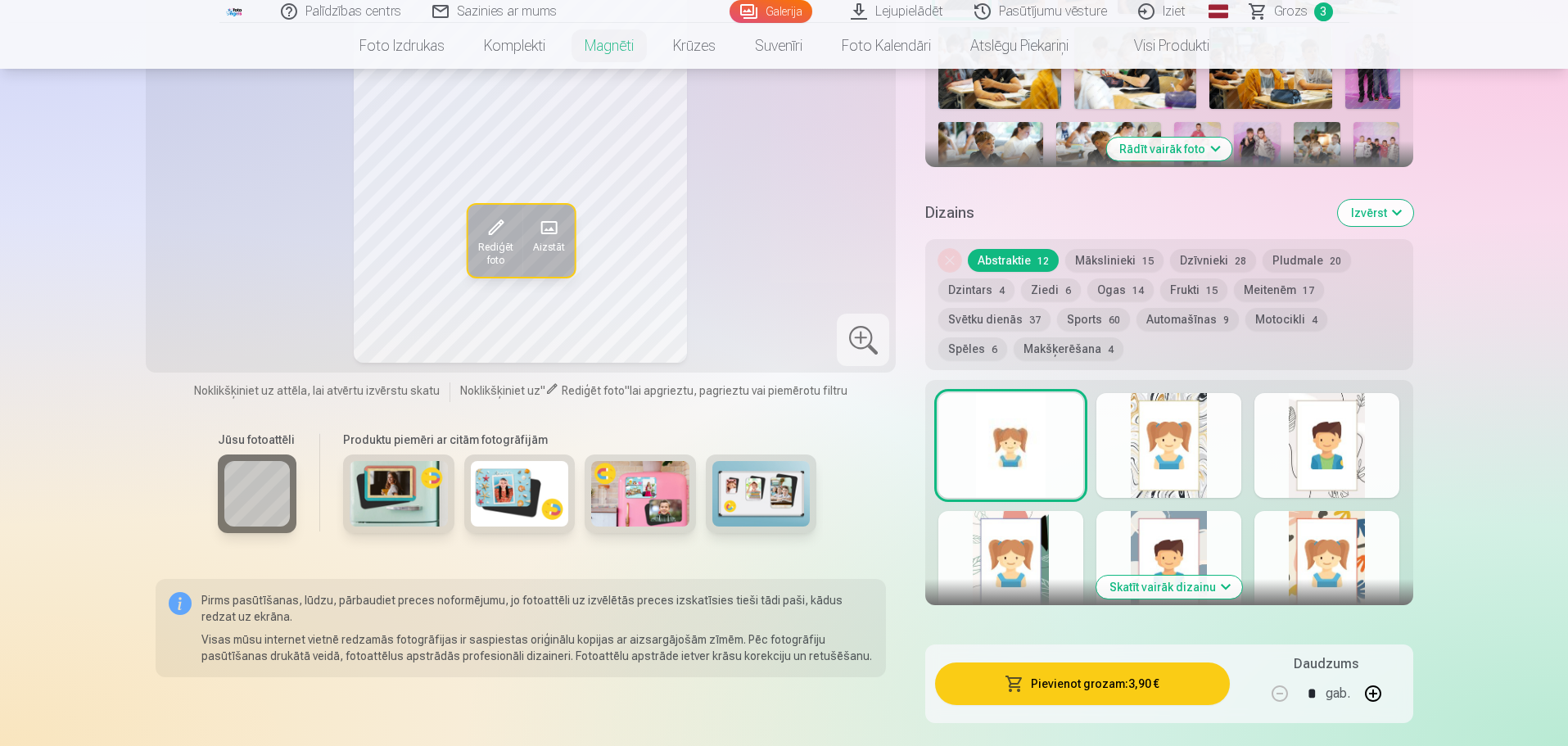
click at [1029, 308] on button "Automašīnas 9" at bounding box center [1188, 319] width 103 height 23
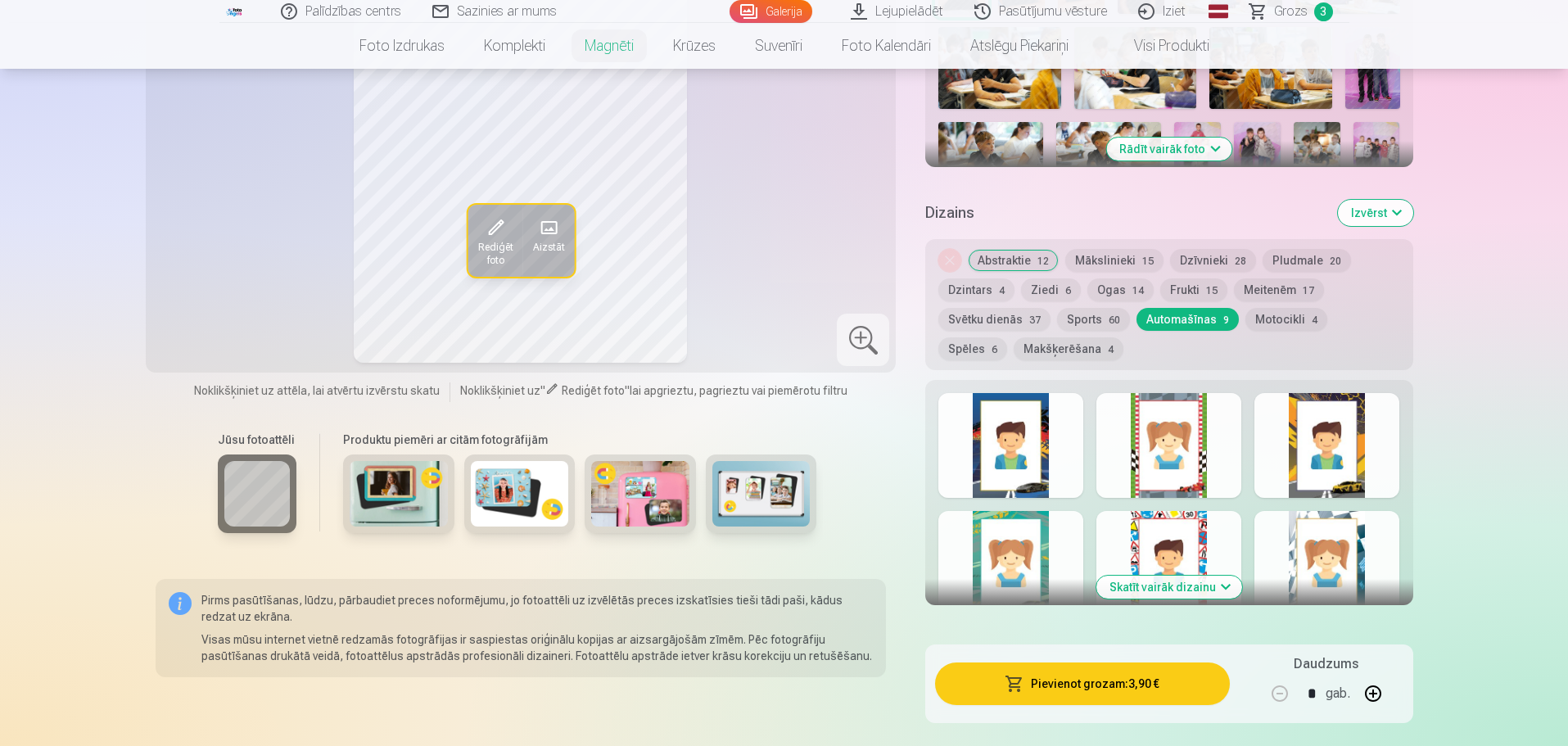
click at [1029, 427] on div at bounding box center [1011, 446] width 145 height 104
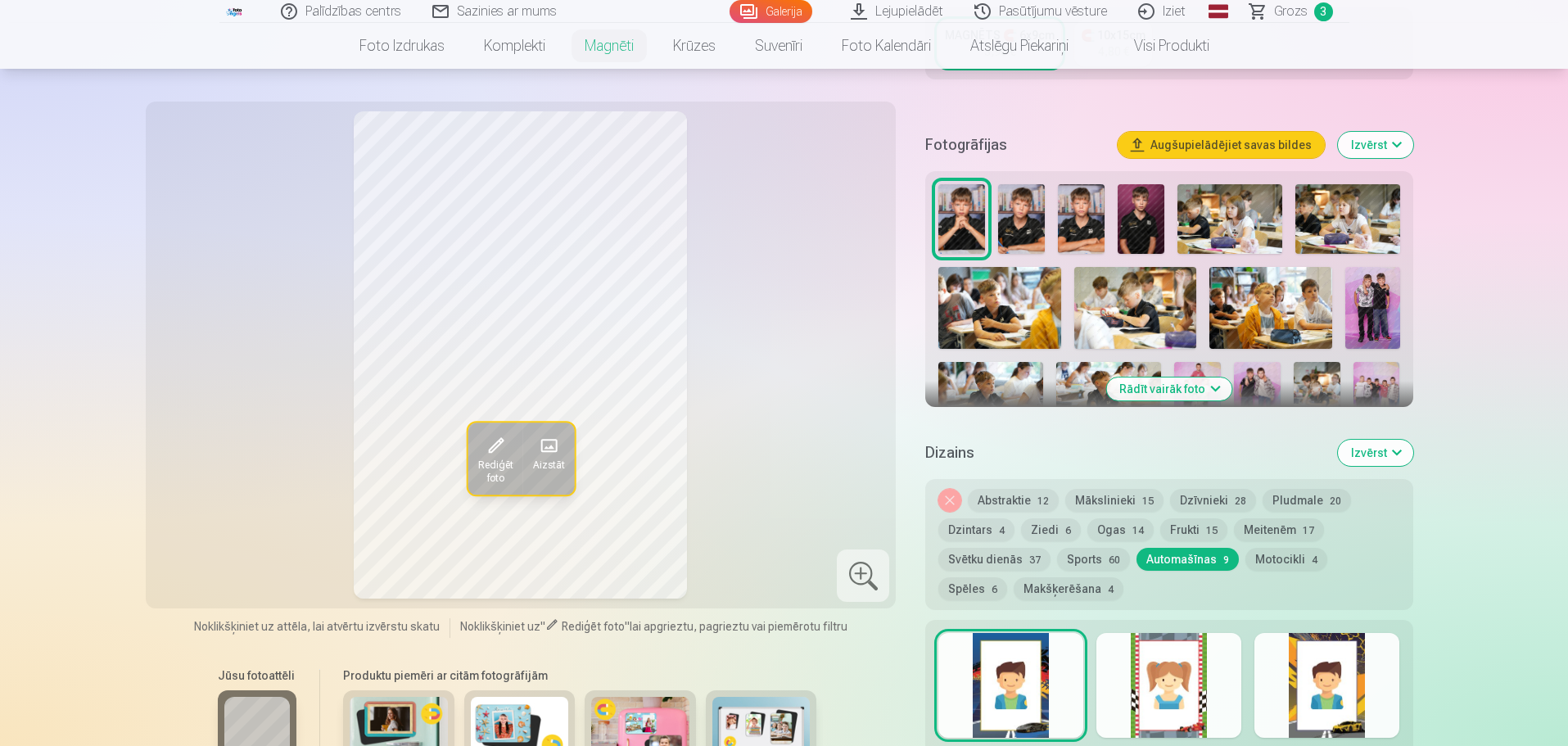
scroll to position [409, 0]
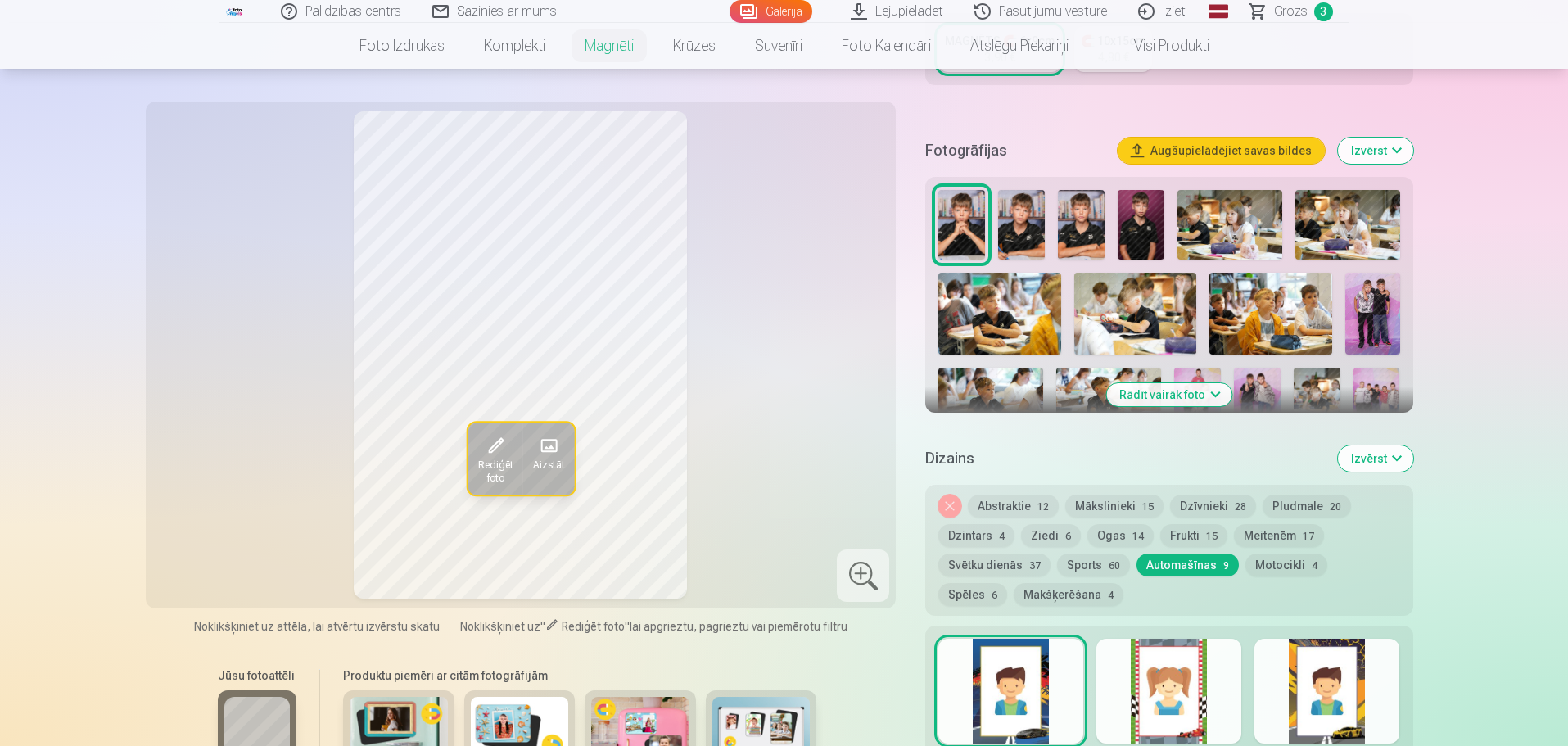
click at [1029, 508] on div at bounding box center [1169, 691] width 145 height 104
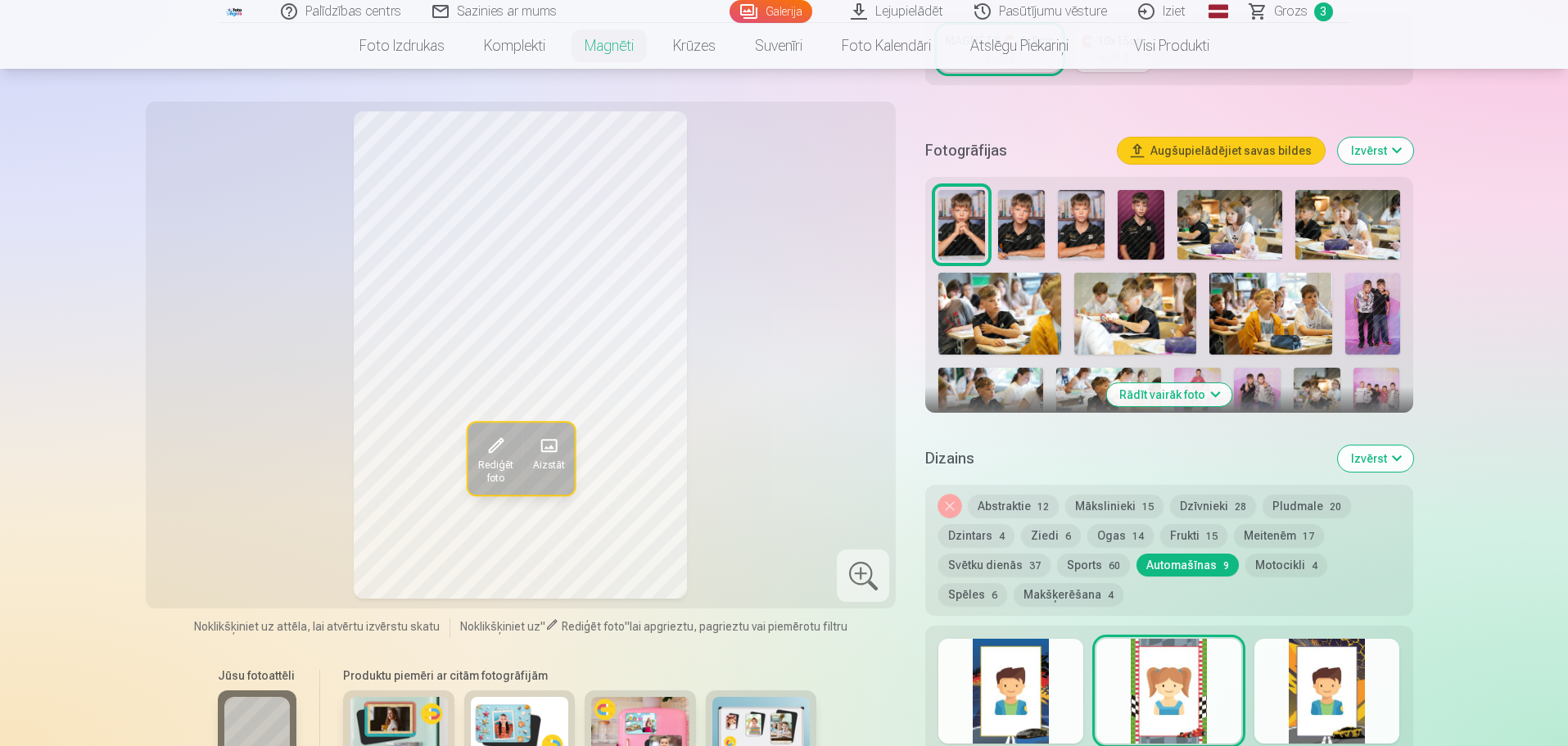
click at [1029, 508] on div at bounding box center [1327, 691] width 145 height 104
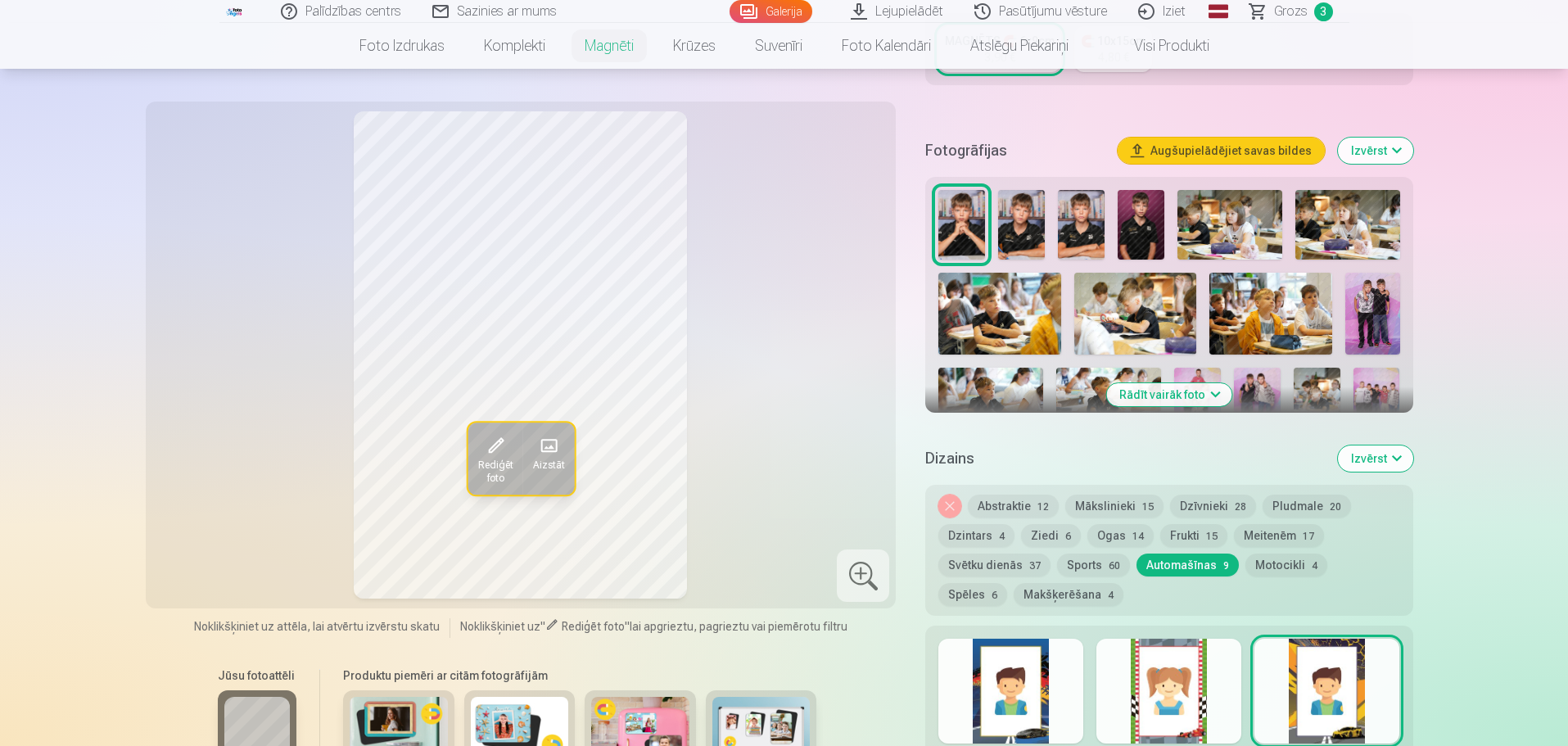
click at [1029, 508] on div at bounding box center [1169, 691] width 145 height 104
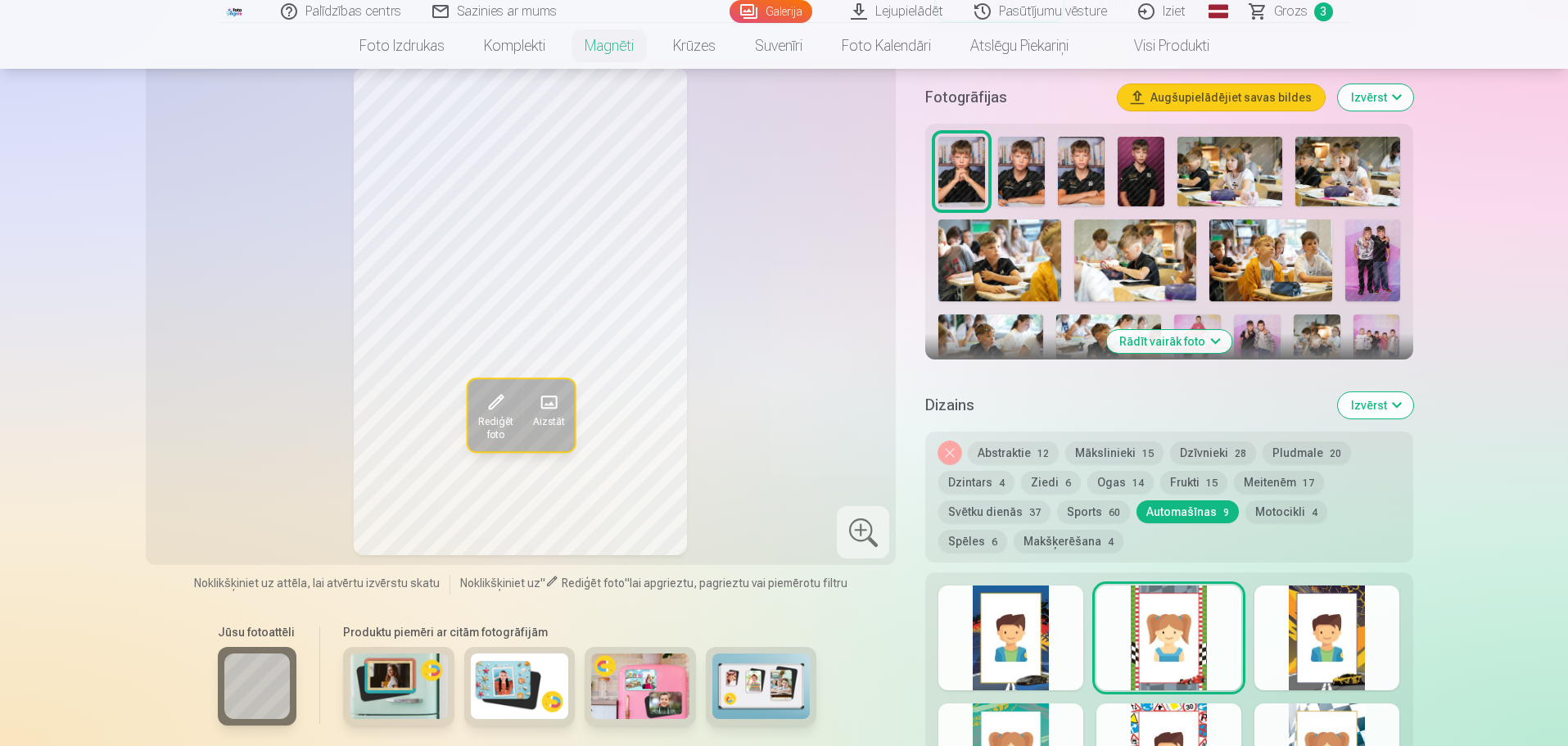
scroll to position [491, 0]
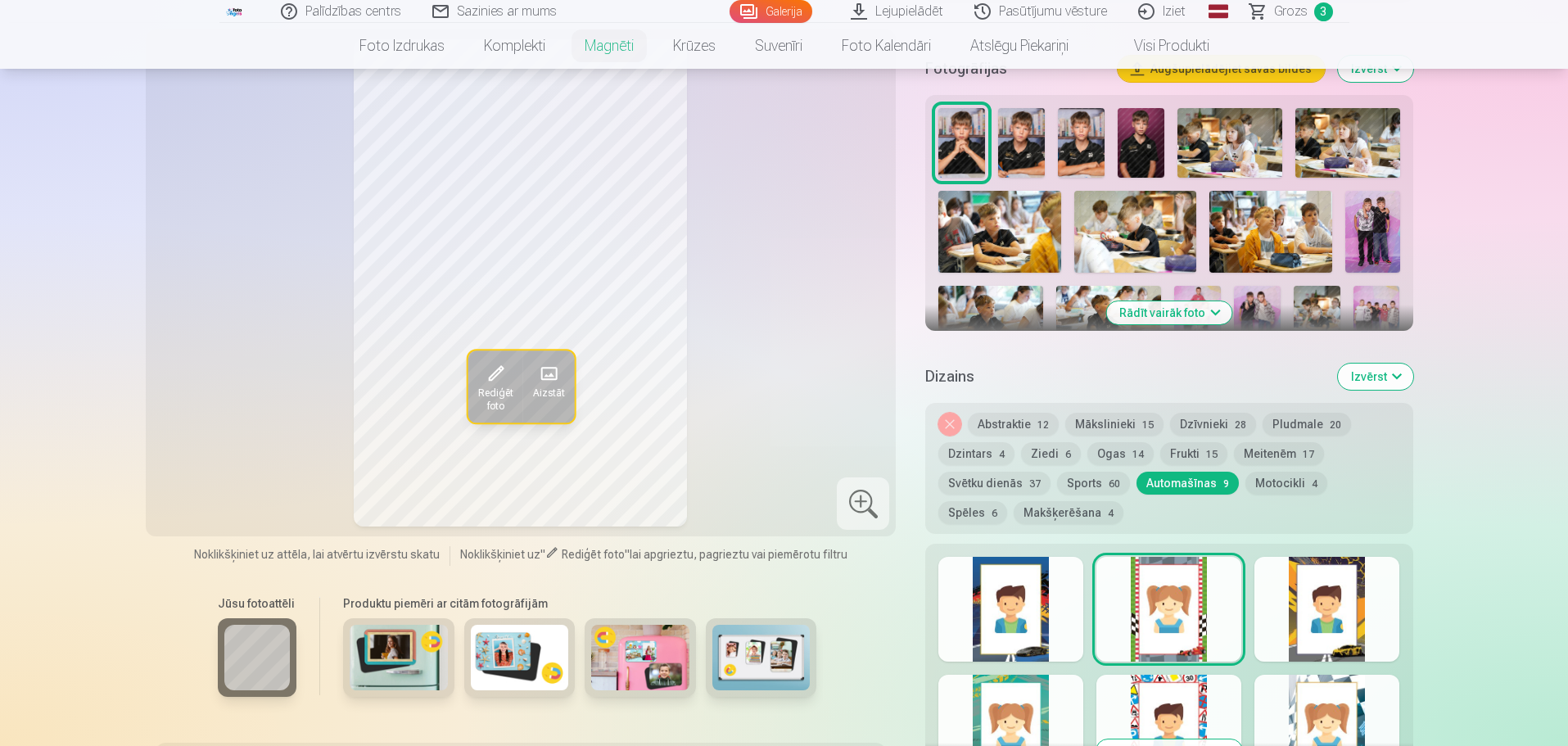
click at [1029, 508] on div at bounding box center [1327, 609] width 145 height 104
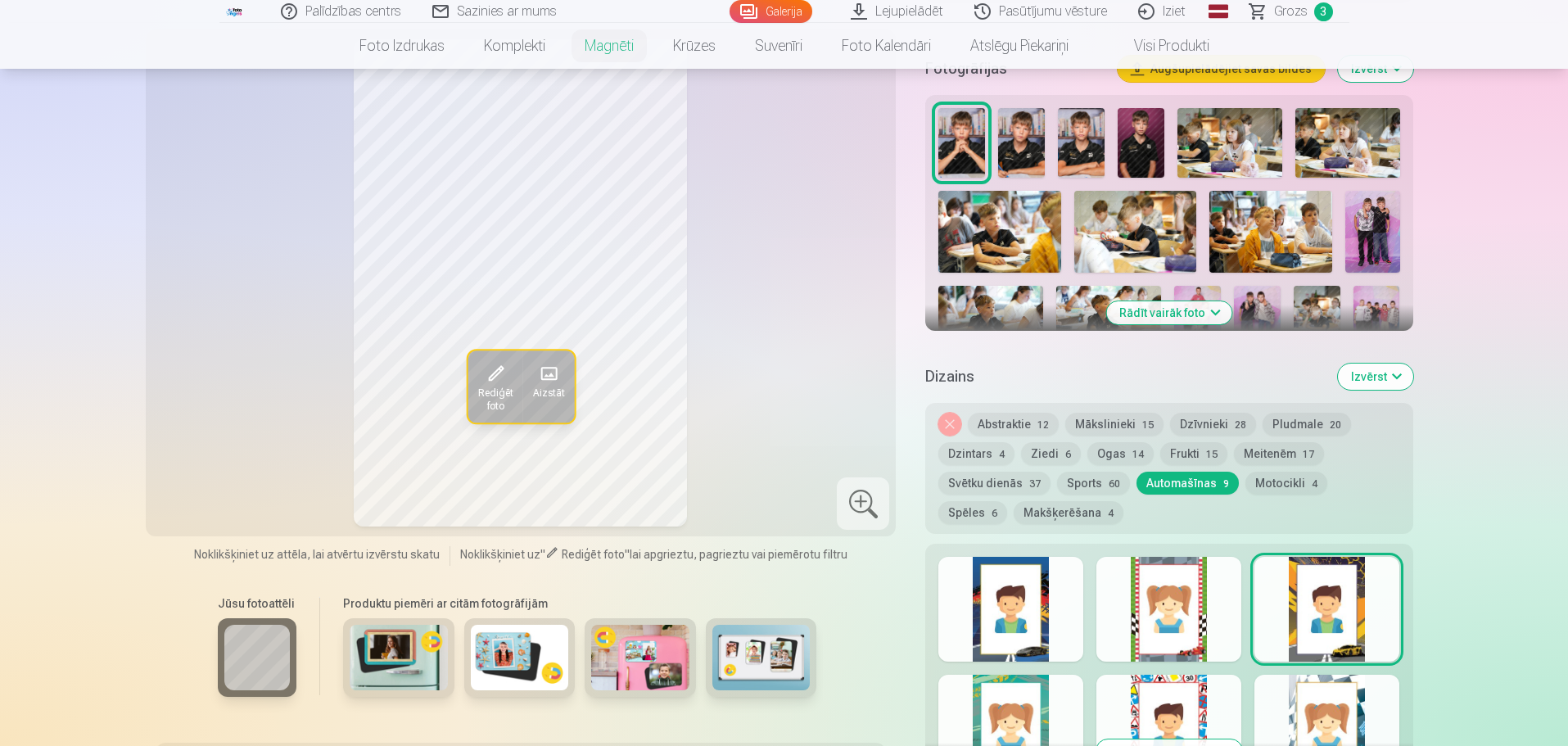
click at [1017, 508] on div at bounding box center [1011, 727] width 145 height 104
click at [1029, 508] on div at bounding box center [1169, 727] width 145 height 104
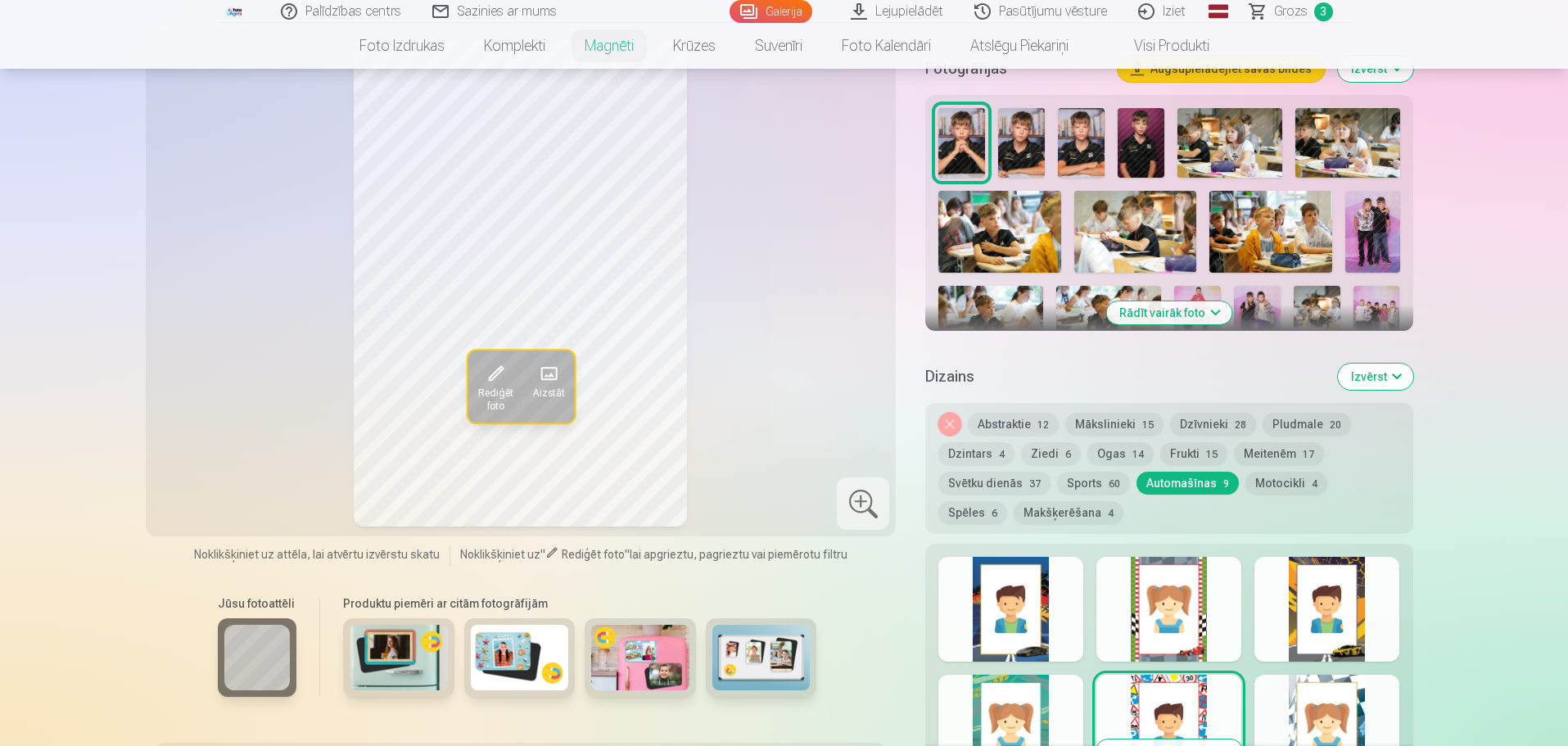
click at [1029, 508] on div at bounding box center [1327, 727] width 145 height 104
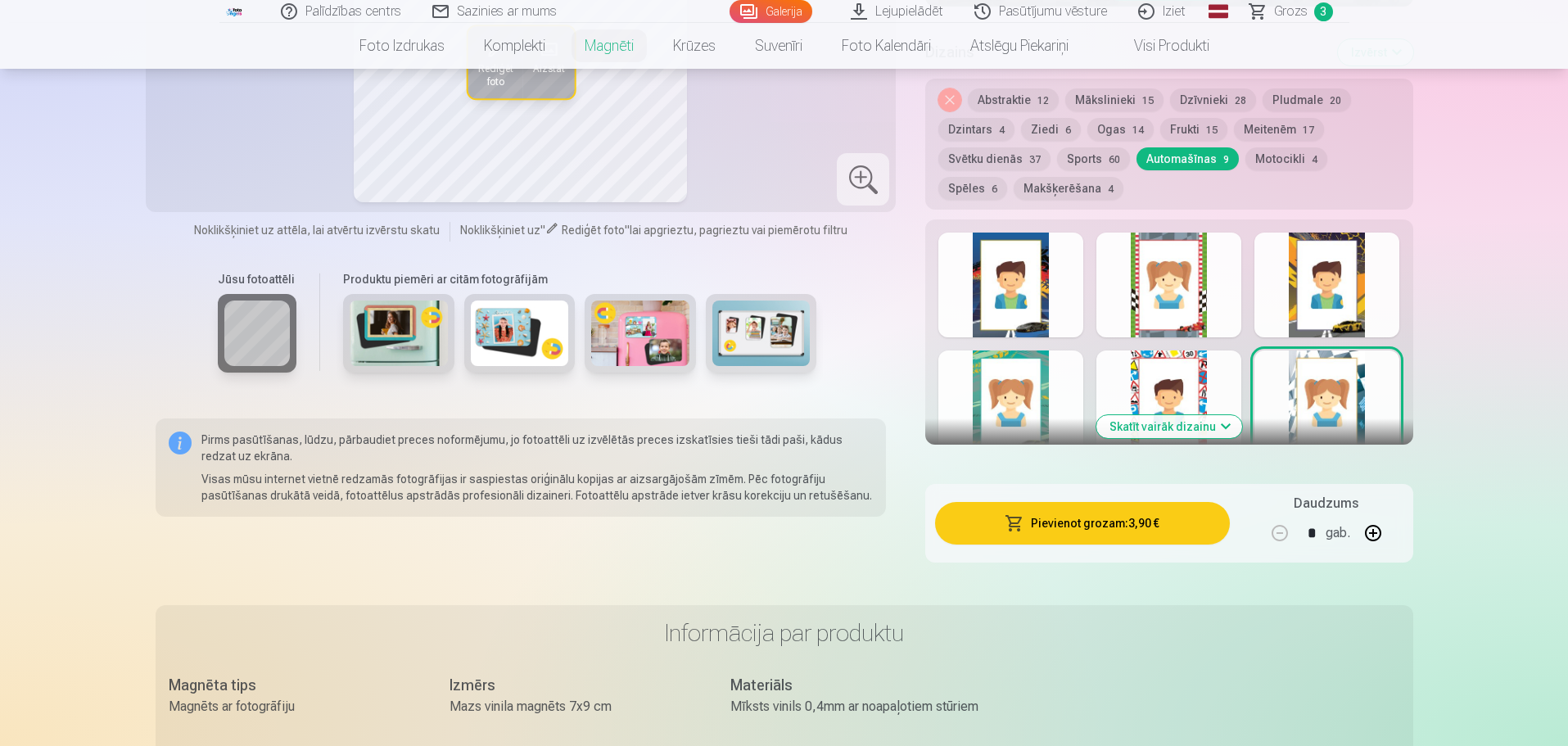
scroll to position [655, 0]
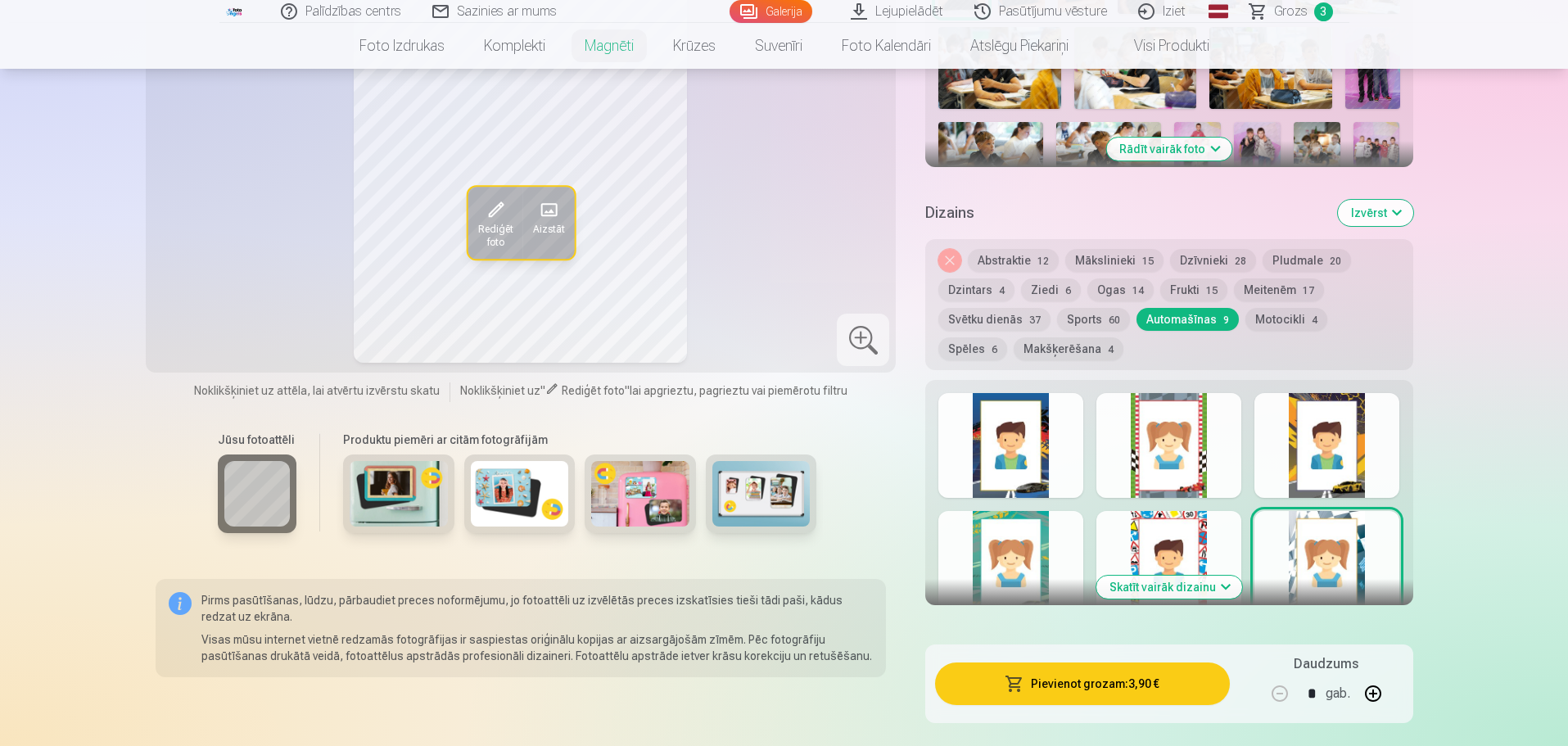
click at [1029, 508] on button "Skatīt vairāk dizainu" at bounding box center [1169, 587] width 145 height 23
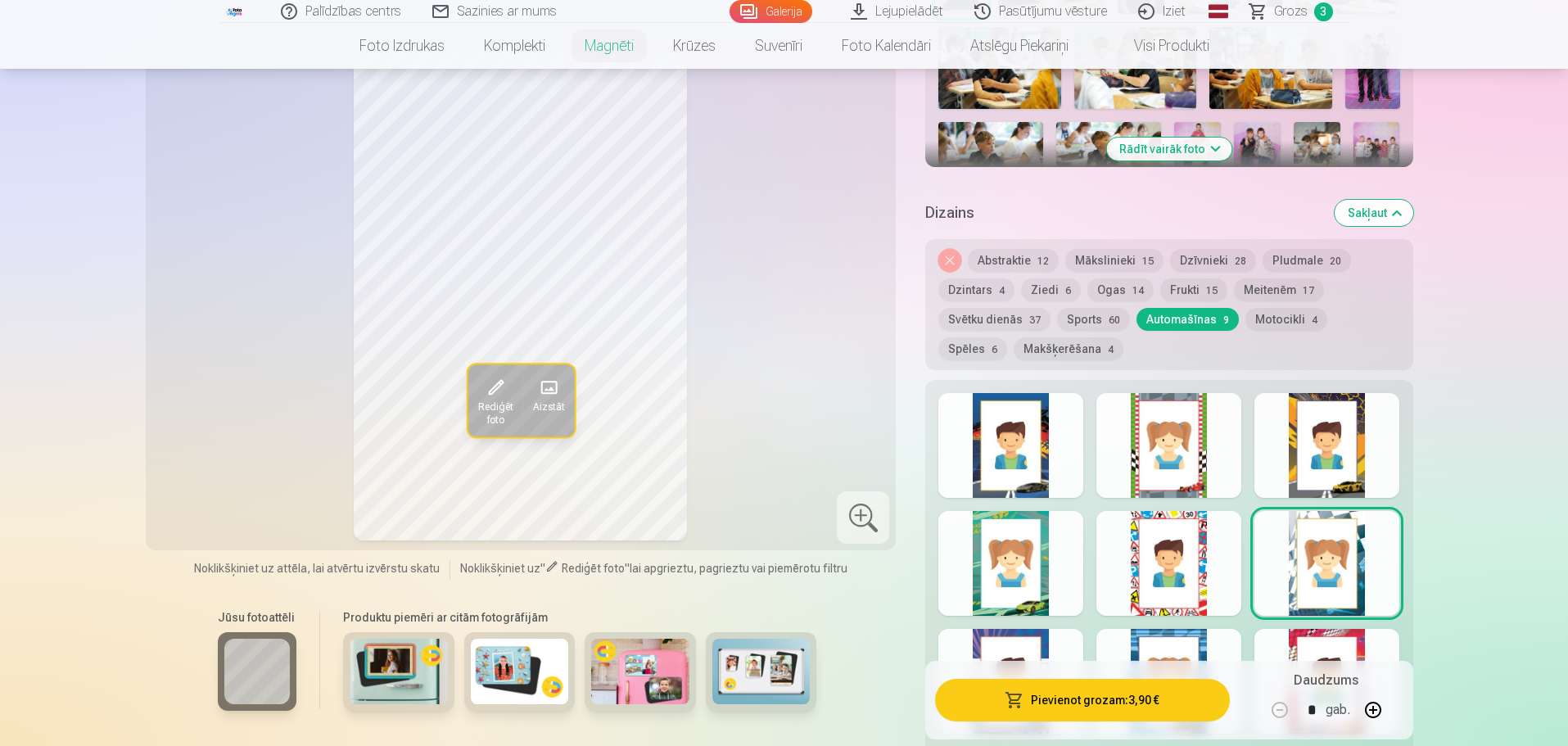
click at [1026, 508] on div at bounding box center [1011, 681] width 145 height 104
click at [1029, 508] on div at bounding box center [1169, 681] width 145 height 104
click at [1029, 508] on div at bounding box center [1327, 681] width 145 height 104
click at [1029, 409] on div at bounding box center [1169, 446] width 145 height 104
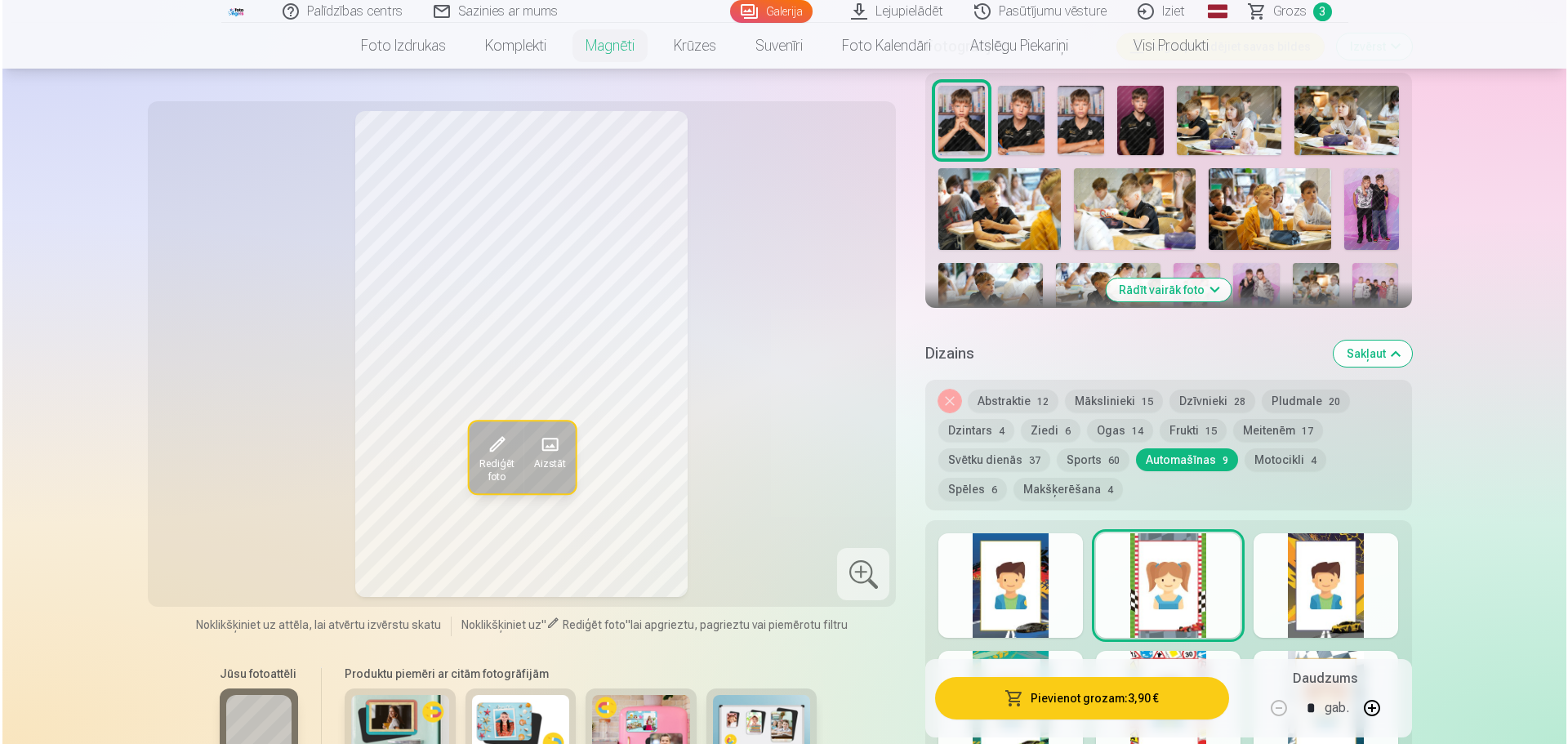
scroll to position [490, 0]
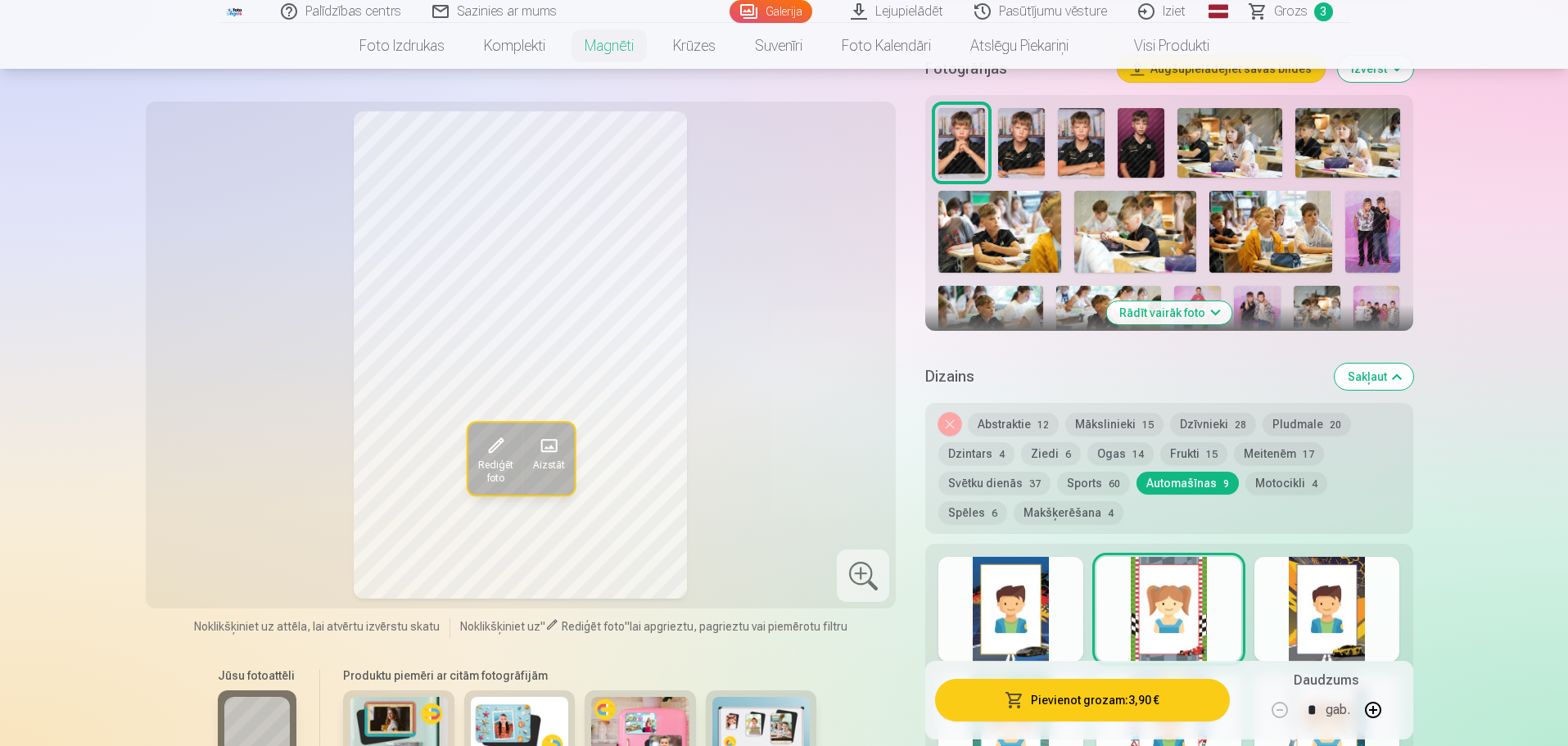
click at [1029, 508] on button "Pievienot grozam : 3,90 €" at bounding box center [1082, 700] width 294 height 43
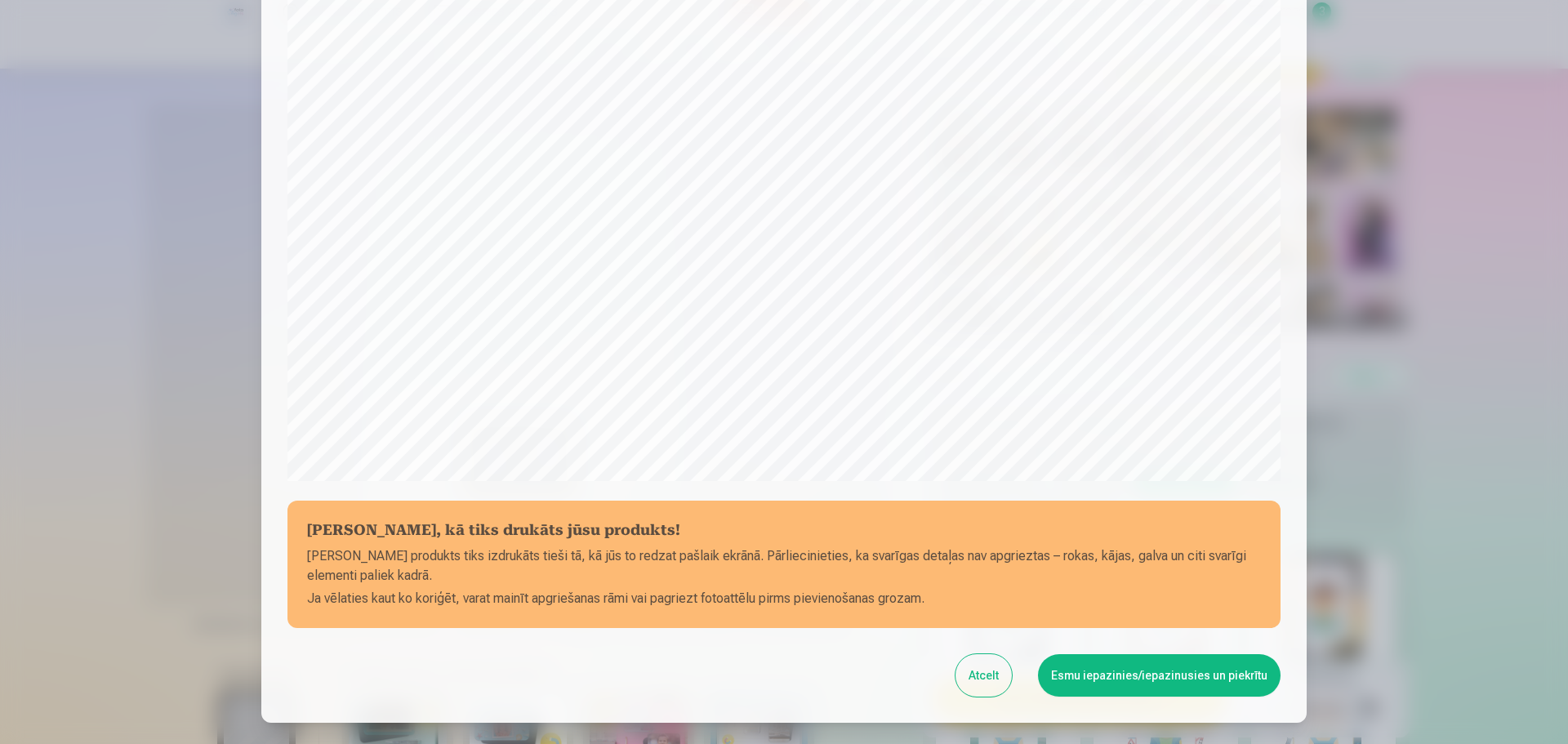
scroll to position [326, 0]
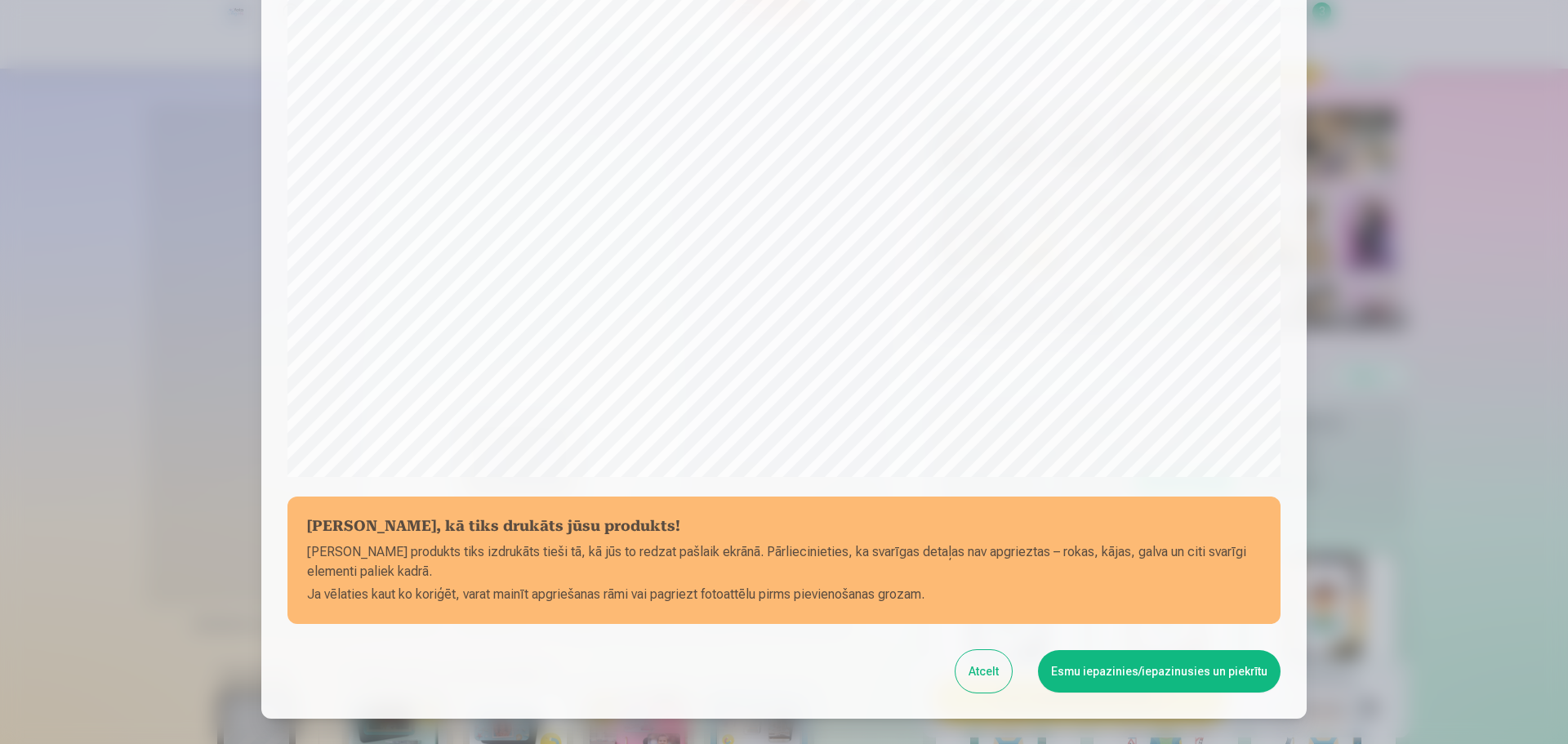
click at [985, 507] on button "Atcelt" at bounding box center [984, 671] width 56 height 43
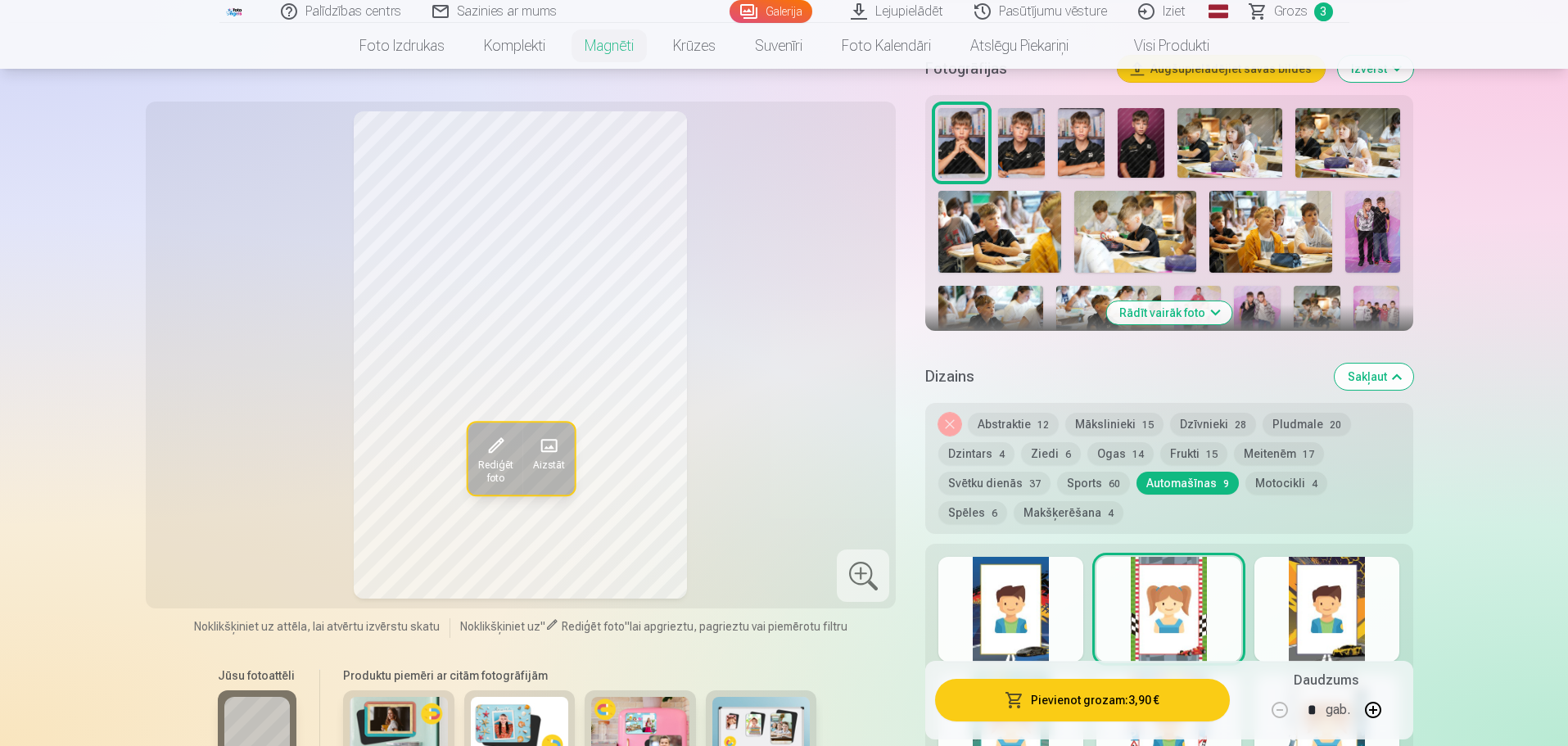
click at [506, 448] on span at bounding box center [495, 446] width 26 height 26
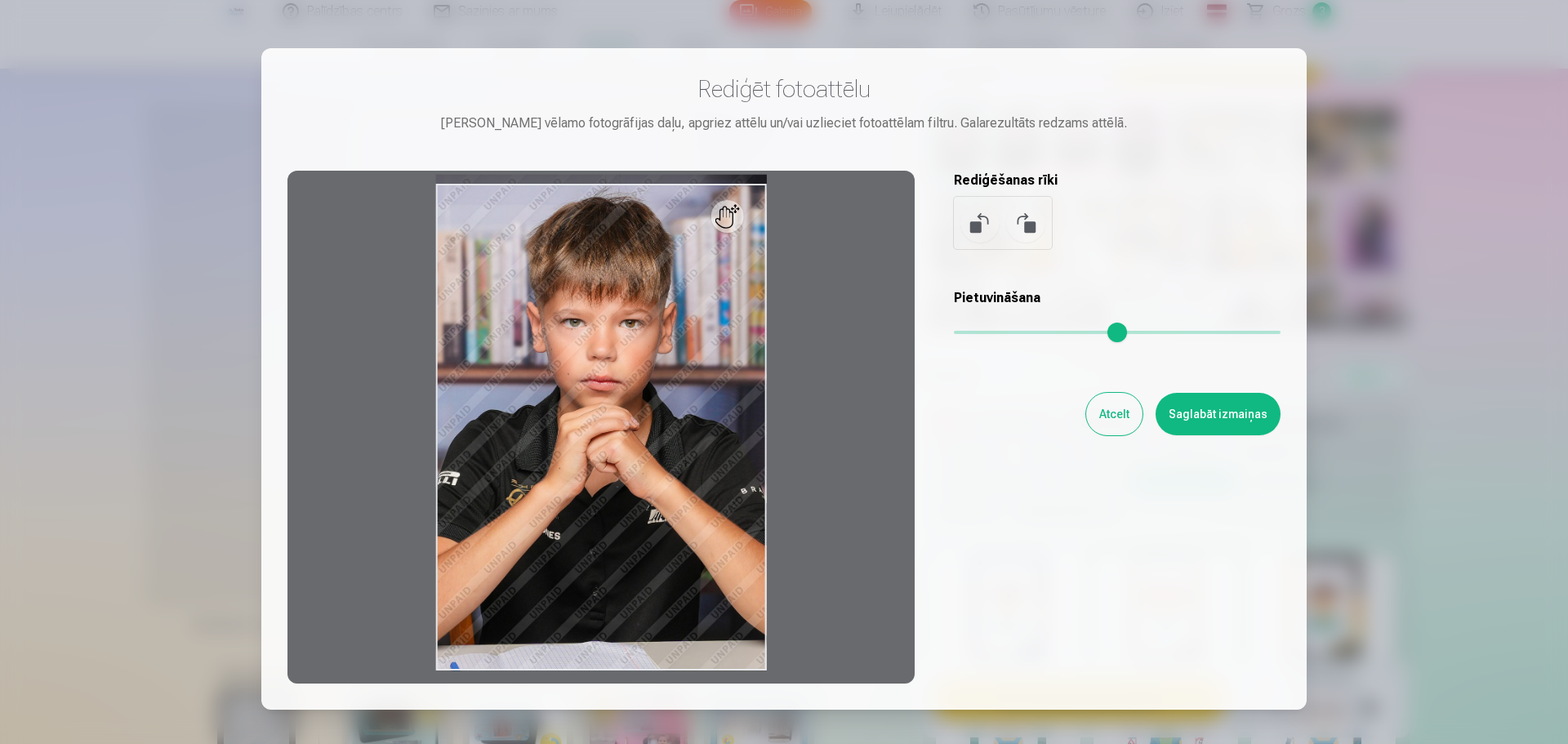
click at [1026, 418] on button "Atcelt" at bounding box center [1114, 413] width 56 height 43
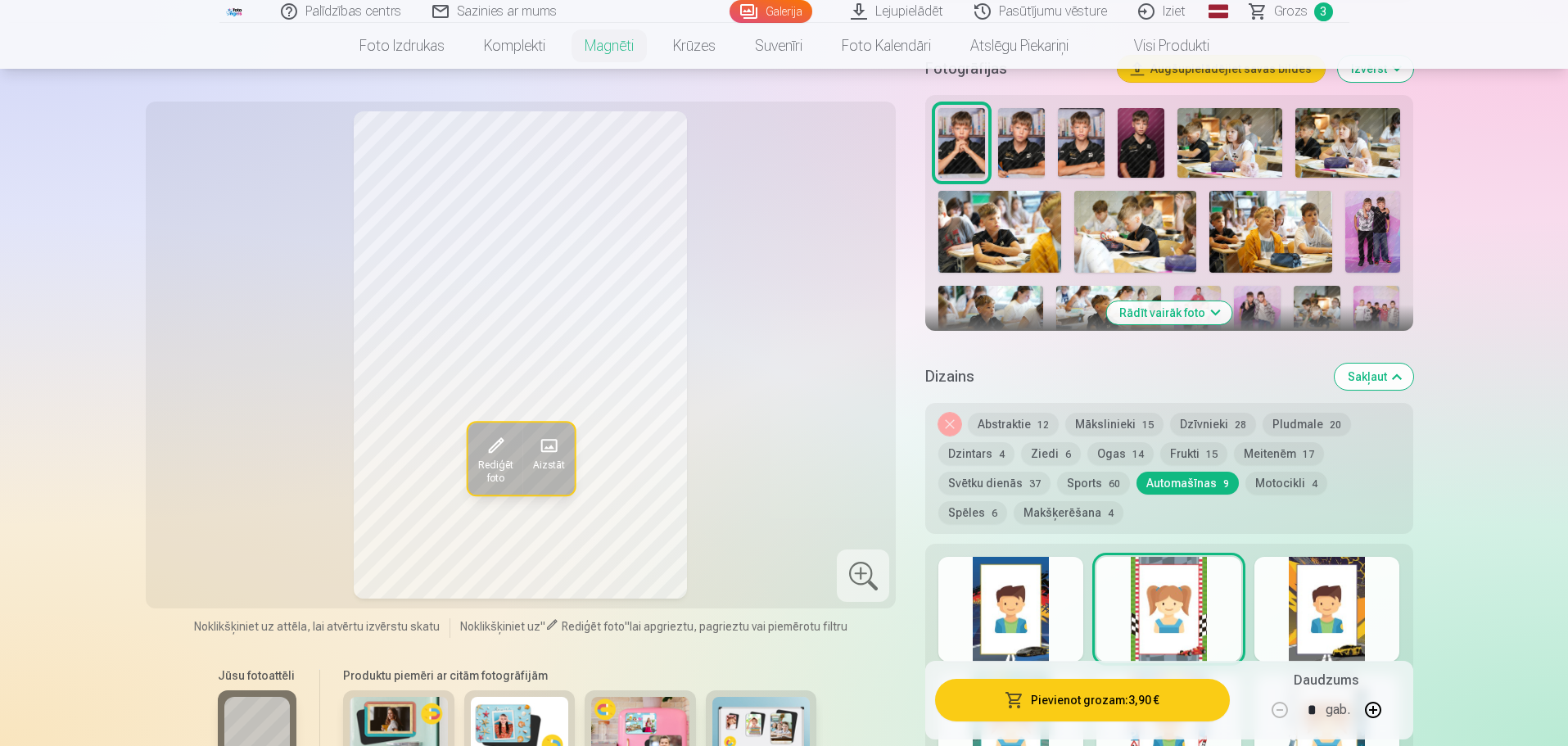
click at [1029, 508] on button "Pievienot grozam : 3,90 €" at bounding box center [1082, 700] width 294 height 43
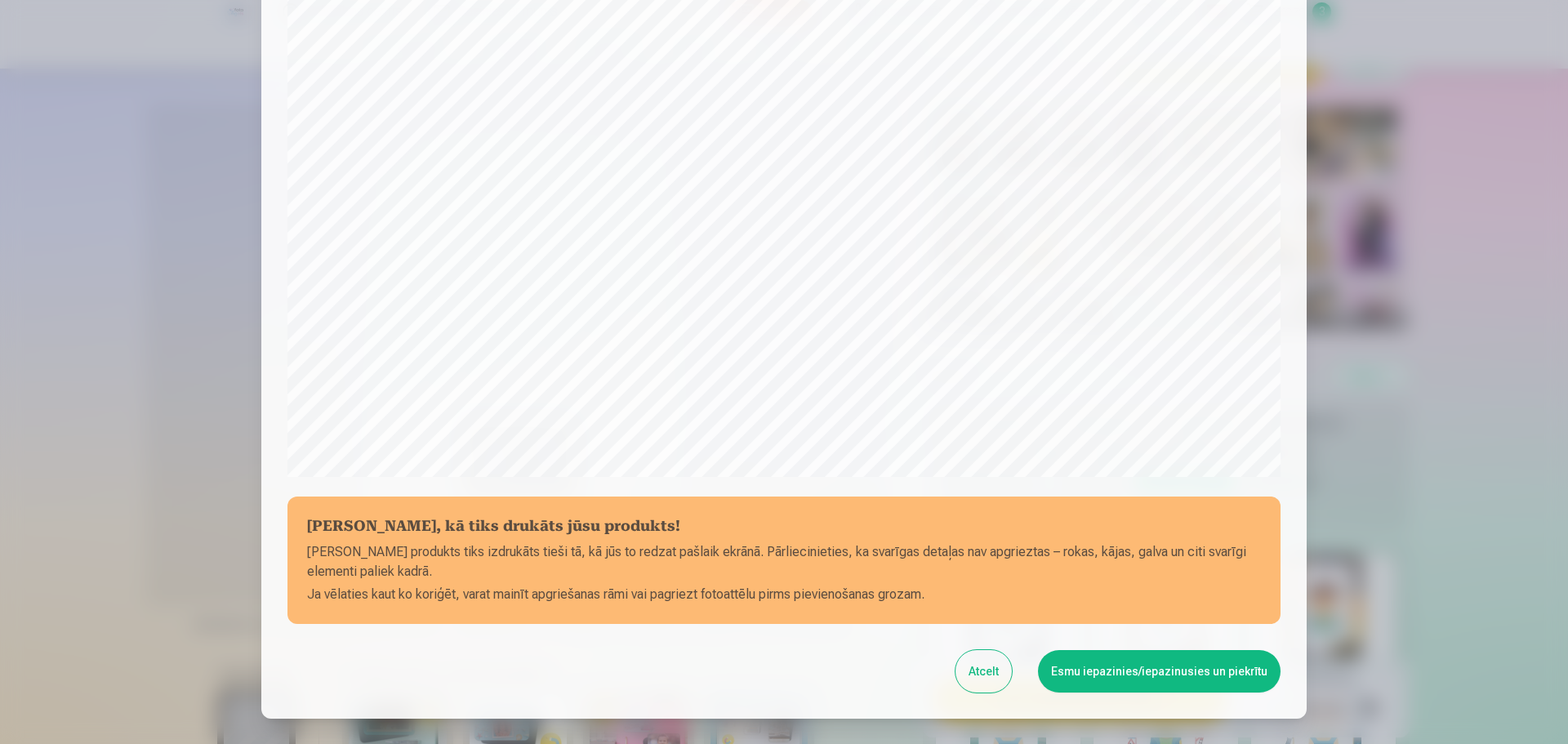
click at [1026, 507] on button "Esmu iepazinies/iepazinusies un piekrītu" at bounding box center [1159, 671] width 242 height 43
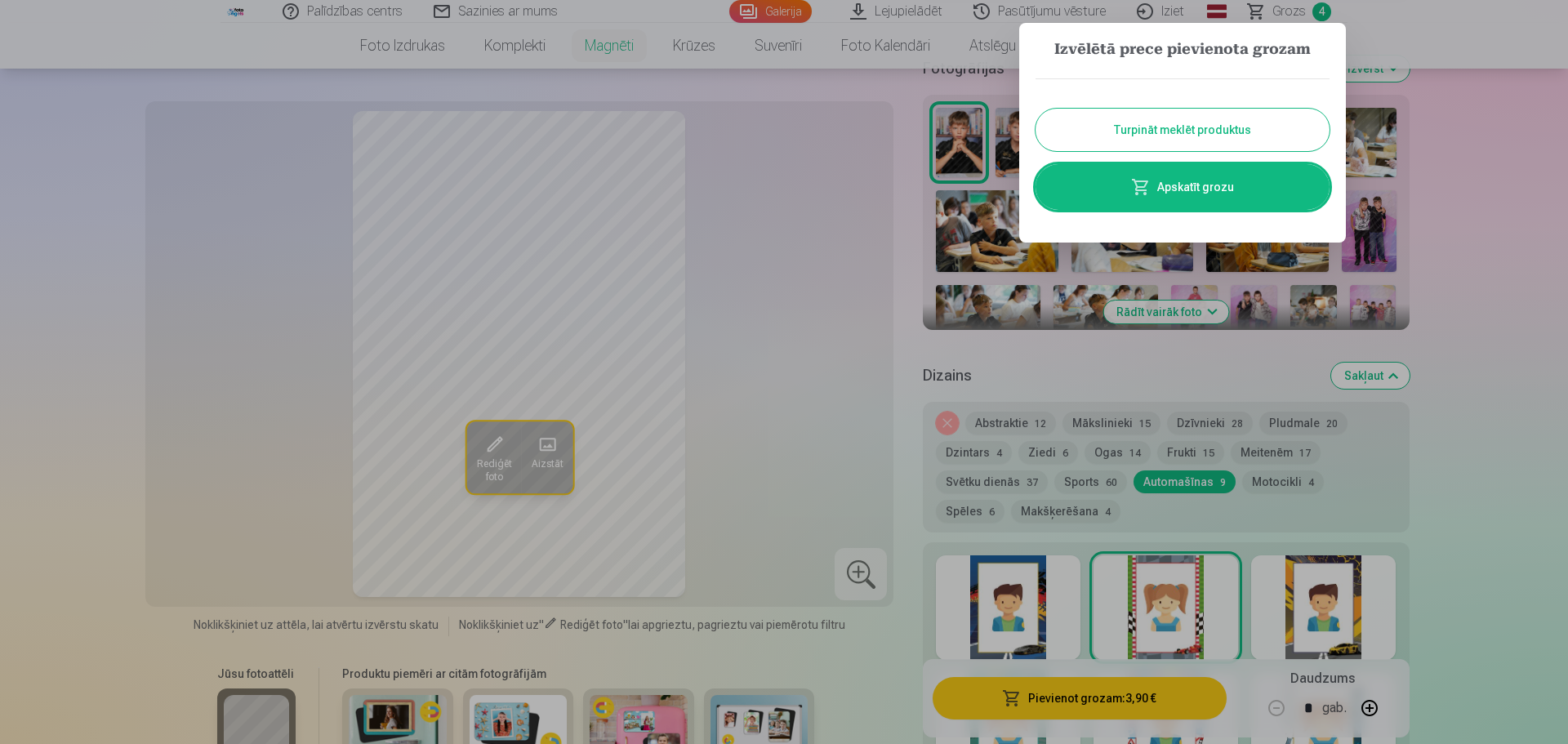
click at [874, 252] on div at bounding box center [784, 372] width 1568 height 744
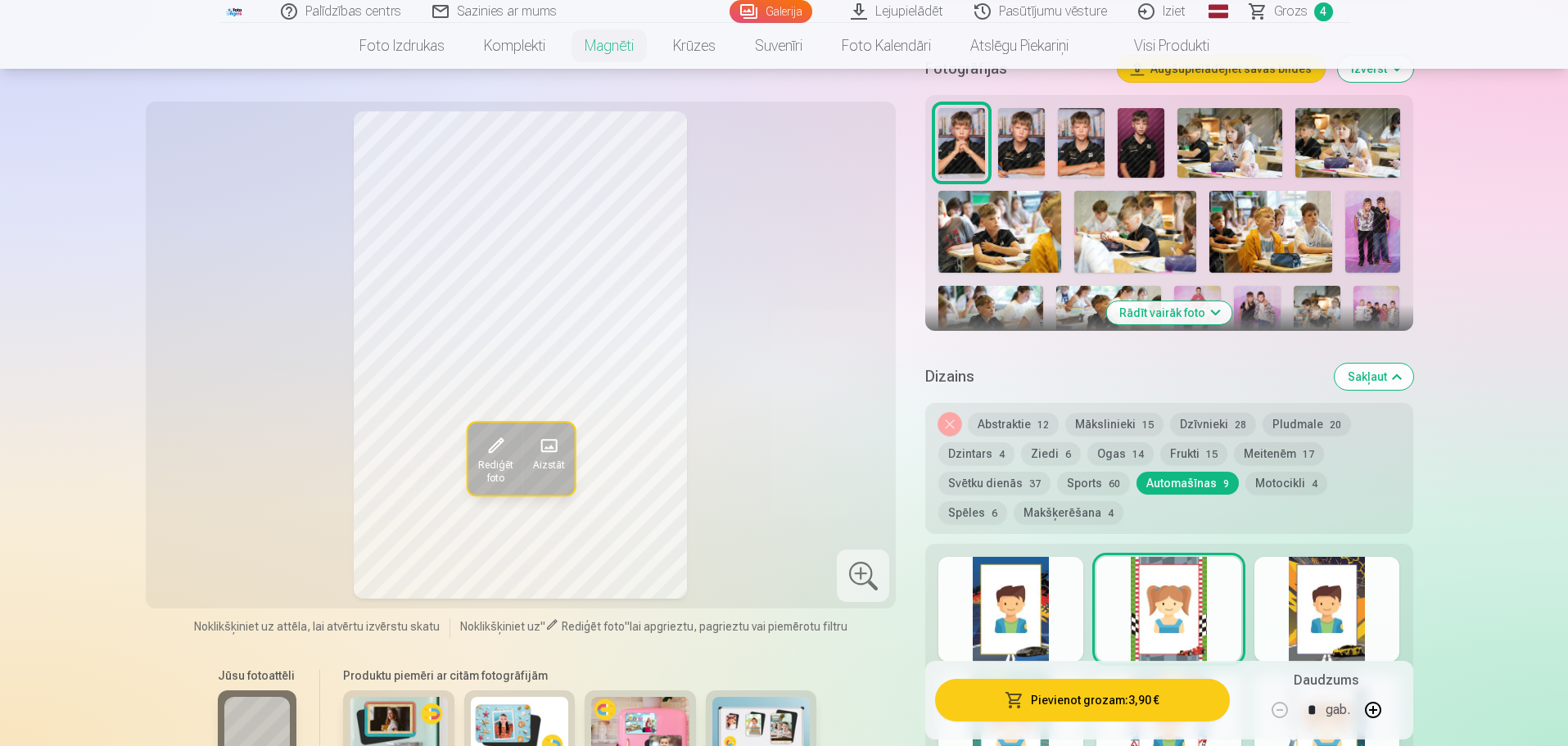
click at [1027, 131] on img at bounding box center [1022, 143] width 47 height 70
click at [1029, 121] on img at bounding box center [1081, 143] width 47 height 70
click at [1029, 131] on img at bounding box center [1141, 143] width 47 height 70
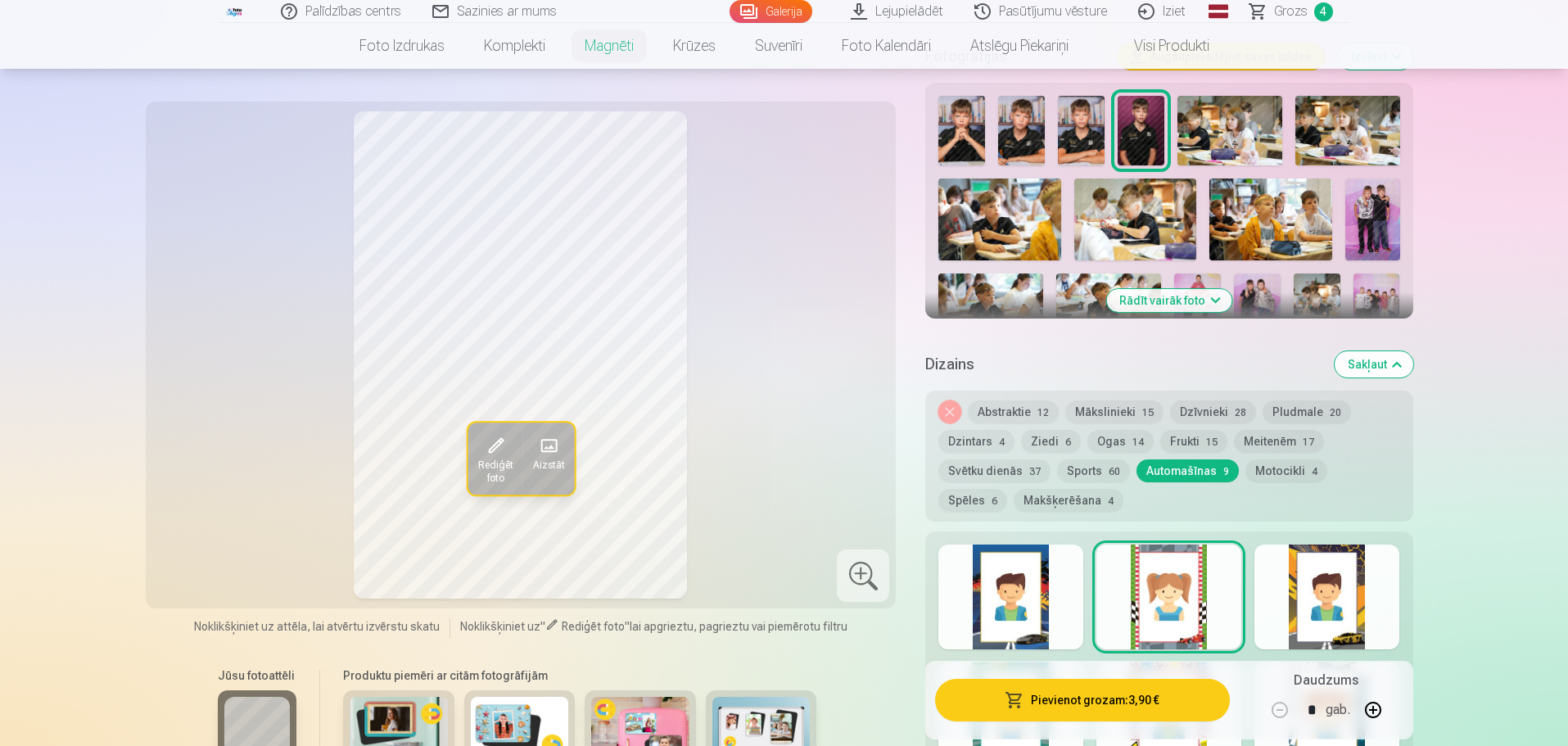
scroll to position [409, 0]
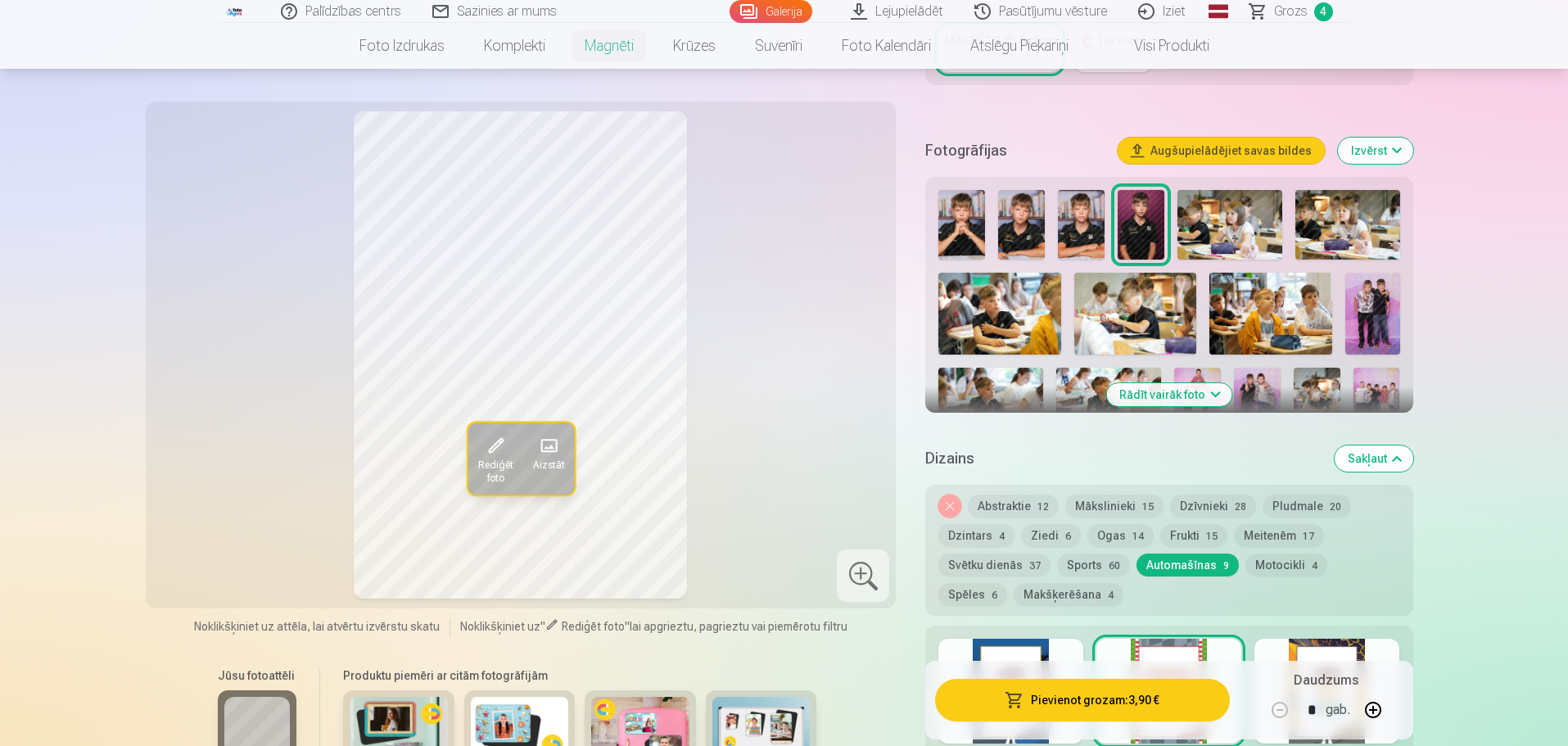
click at [1029, 383] on button "Rādīt vairāk foto" at bounding box center [1169, 394] width 125 height 23
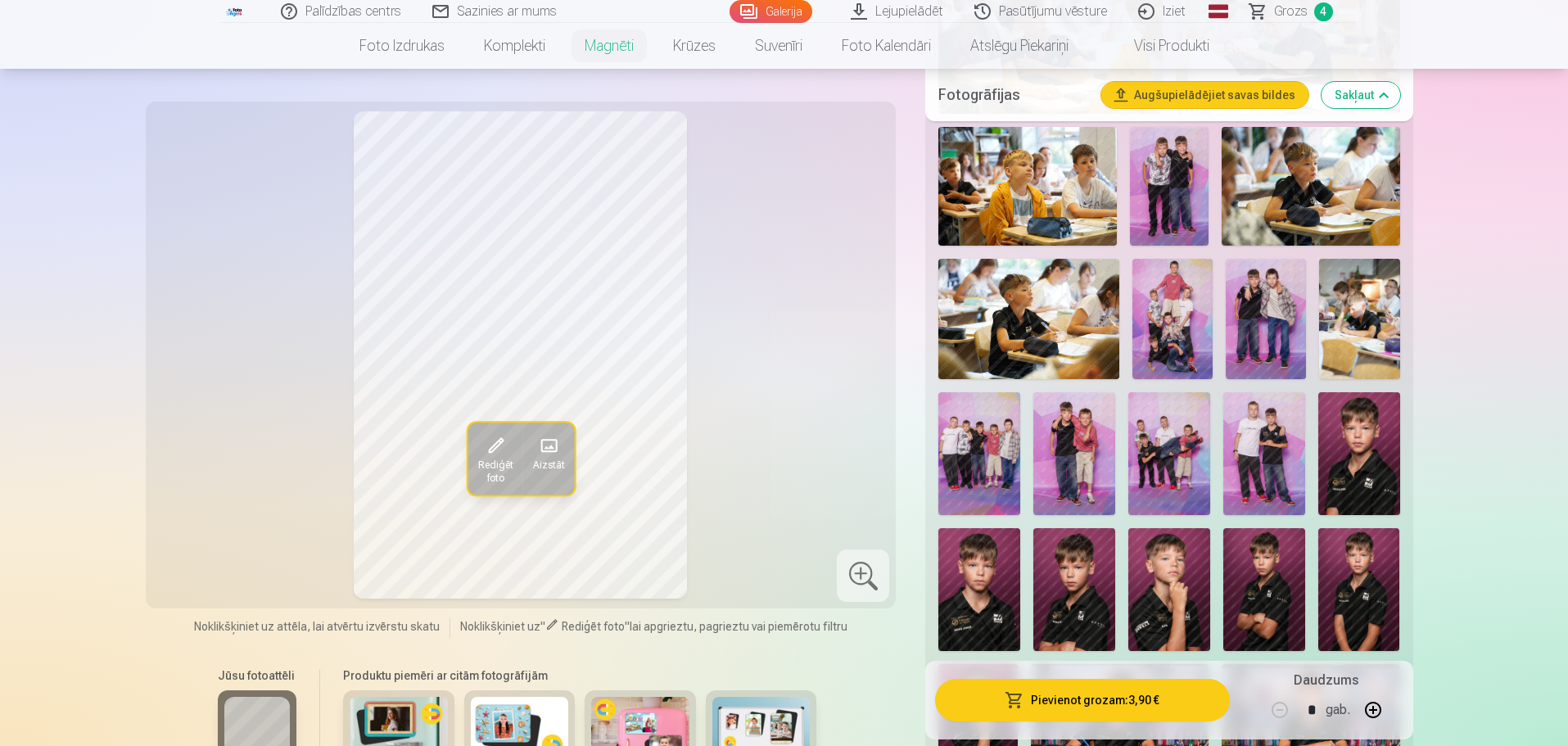
scroll to position [983, 0]
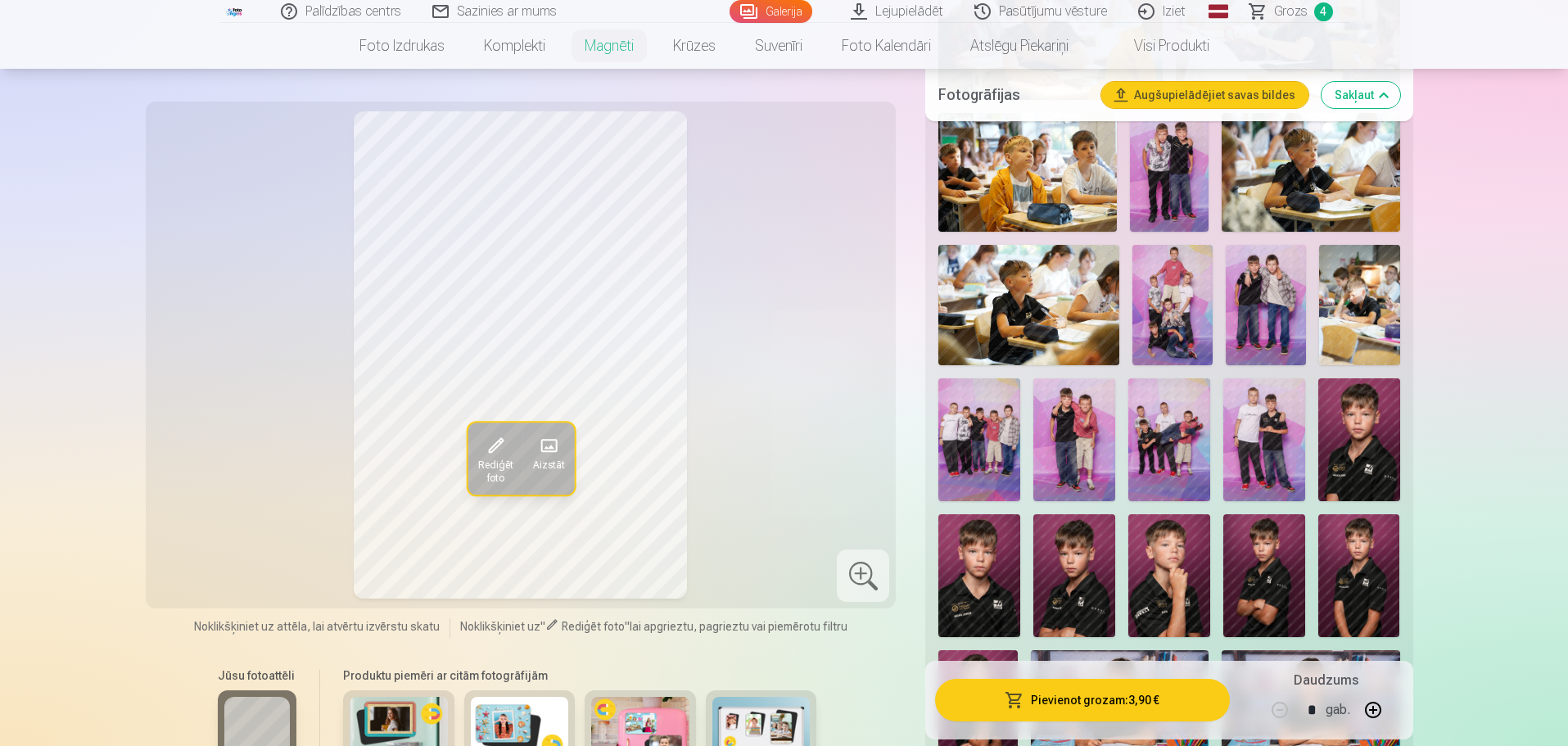
click at [1029, 427] on img at bounding box center [1360, 440] width 82 height 123
click at [966, 508] on img at bounding box center [979, 575] width 82 height 123
click at [1029, 508] on img at bounding box center [1074, 575] width 82 height 123
click at [1029, 508] on img at bounding box center [1169, 575] width 82 height 123
click at [1029, 508] on img at bounding box center [1264, 575] width 82 height 123
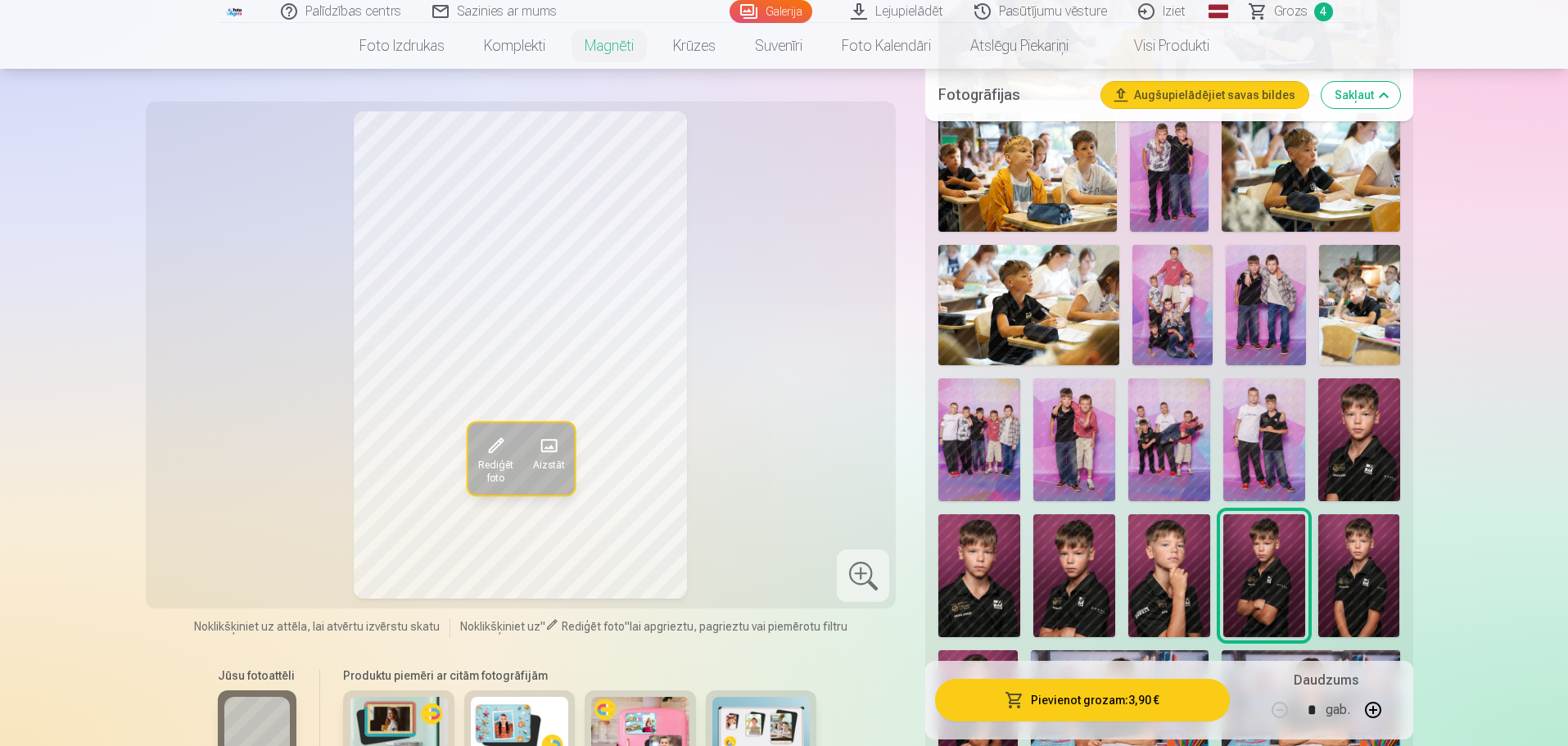
click at [1029, 508] on img at bounding box center [1360, 575] width 82 height 123
click at [1029, 422] on img at bounding box center [1360, 440] width 82 height 123
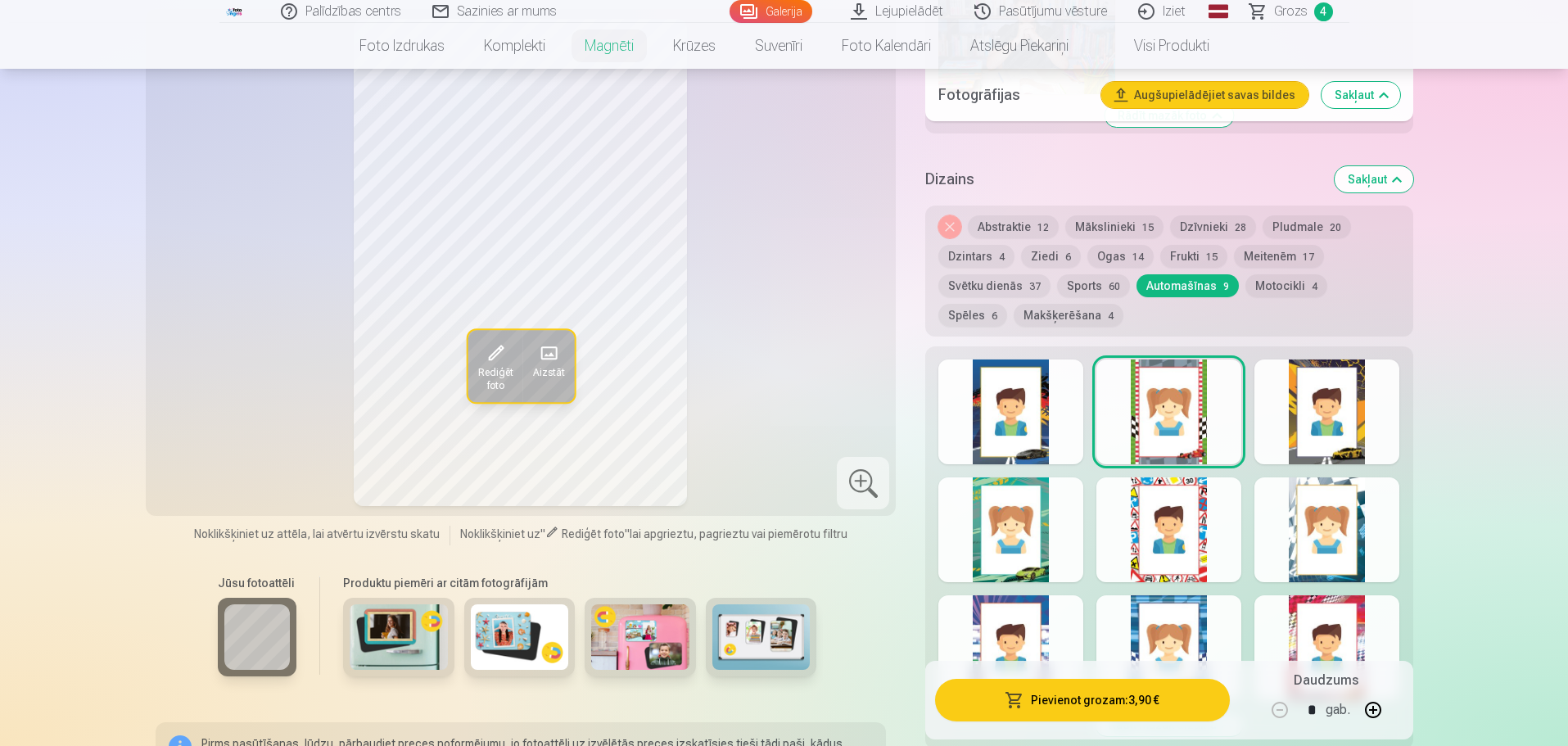
scroll to position [1637, 0]
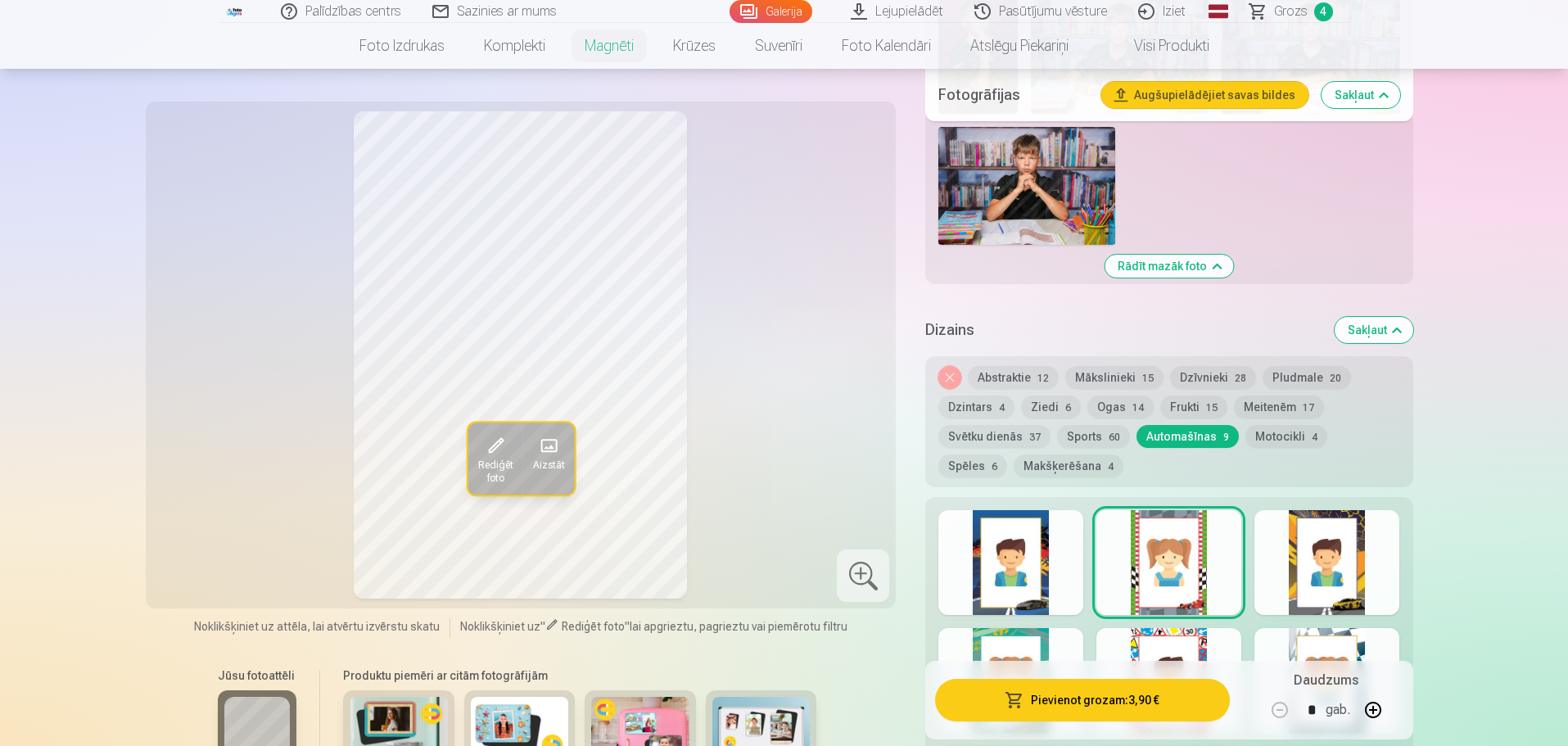
click at [1006, 366] on button "Abstraktie 12" at bounding box center [1013, 377] width 91 height 23
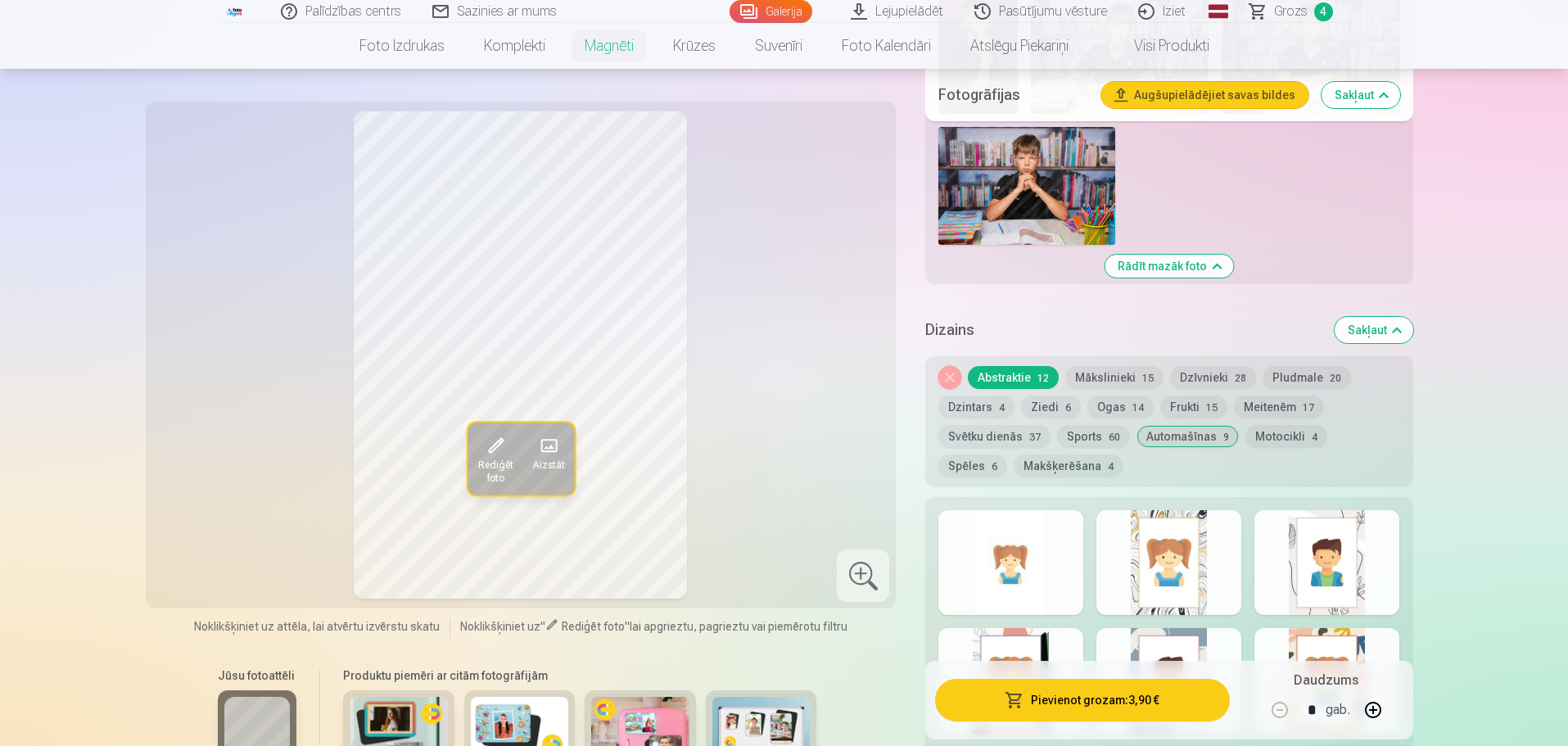
click at [1029, 508] on div at bounding box center [1169, 562] width 145 height 104
click at [1029, 508] on div at bounding box center [1327, 562] width 145 height 104
click at [1029, 508] on div at bounding box center [1011, 681] width 145 height 104
click at [1029, 508] on div at bounding box center [1169, 681] width 145 height 104
click at [1029, 508] on div at bounding box center [1327, 681] width 145 height 104
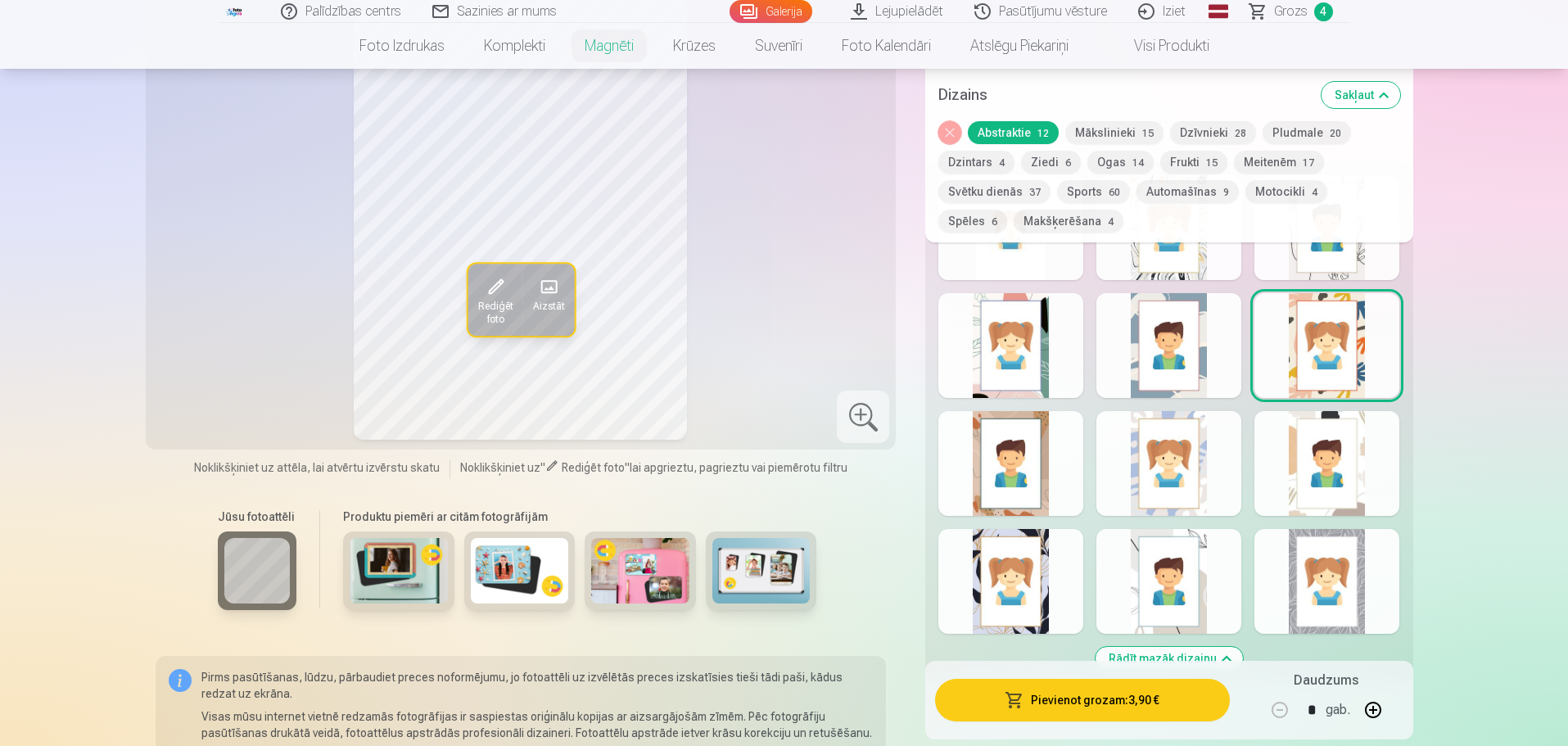
scroll to position [1884, 0]
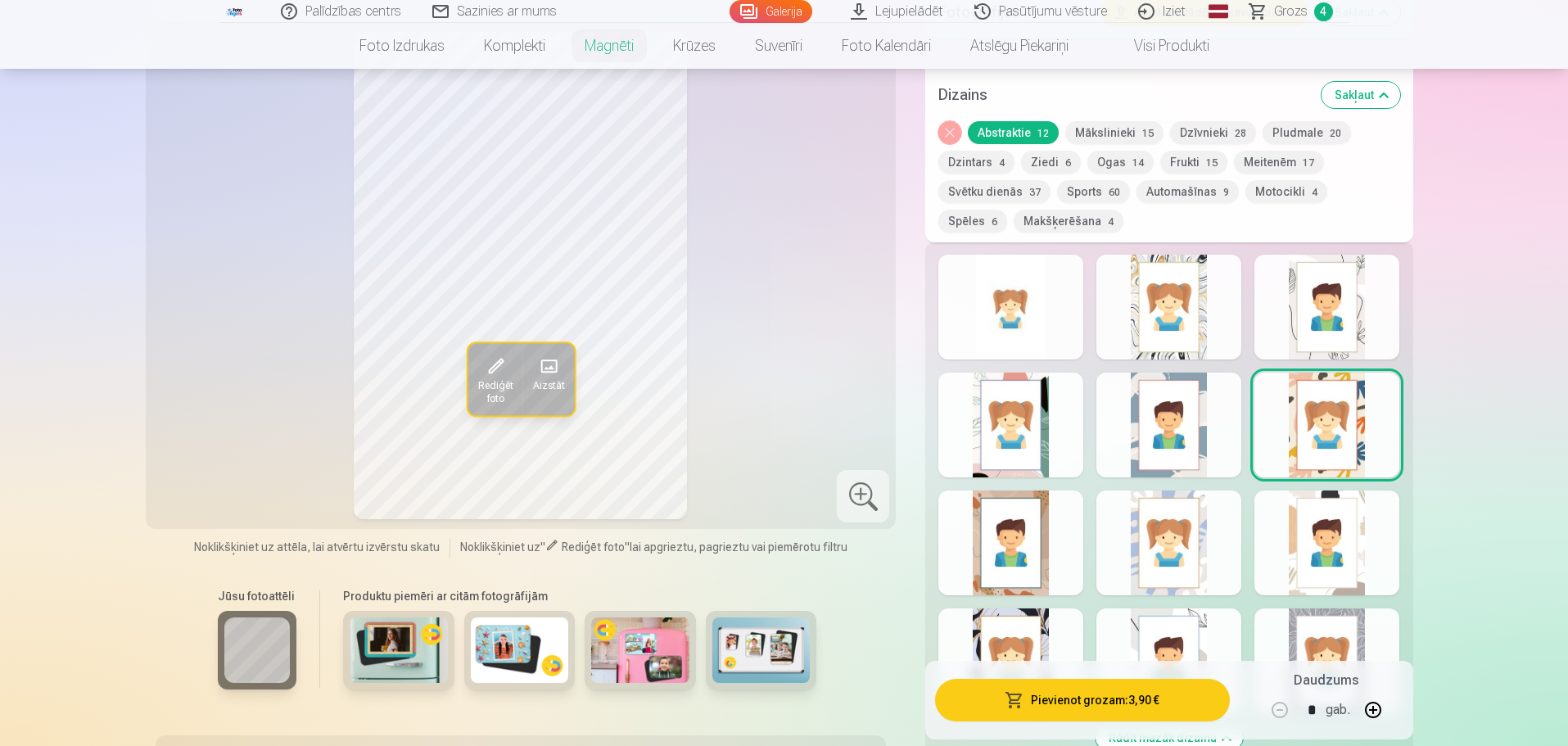
click at [1029, 508] on div at bounding box center [1011, 542] width 145 height 104
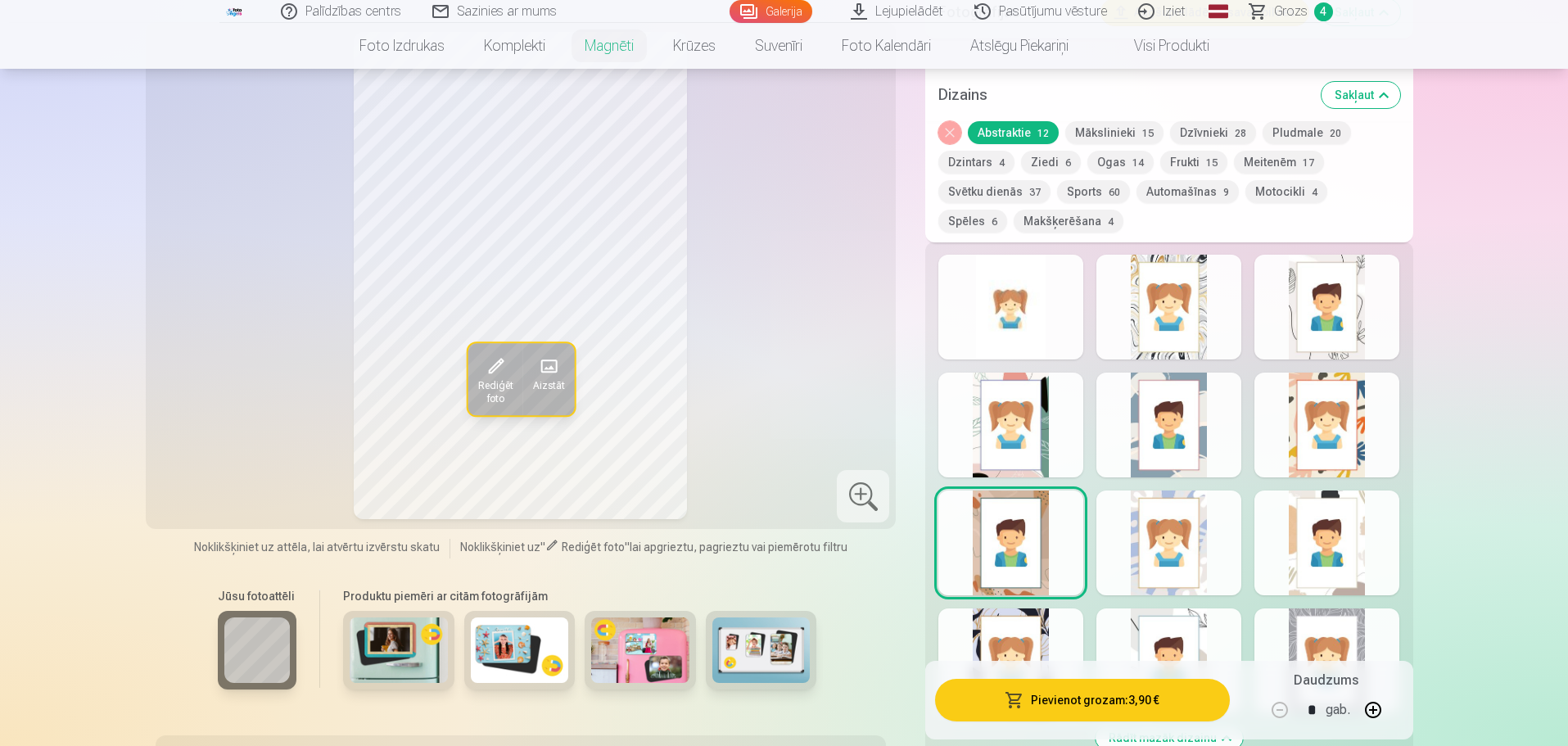
click at [1029, 508] on div at bounding box center [1169, 542] width 145 height 104
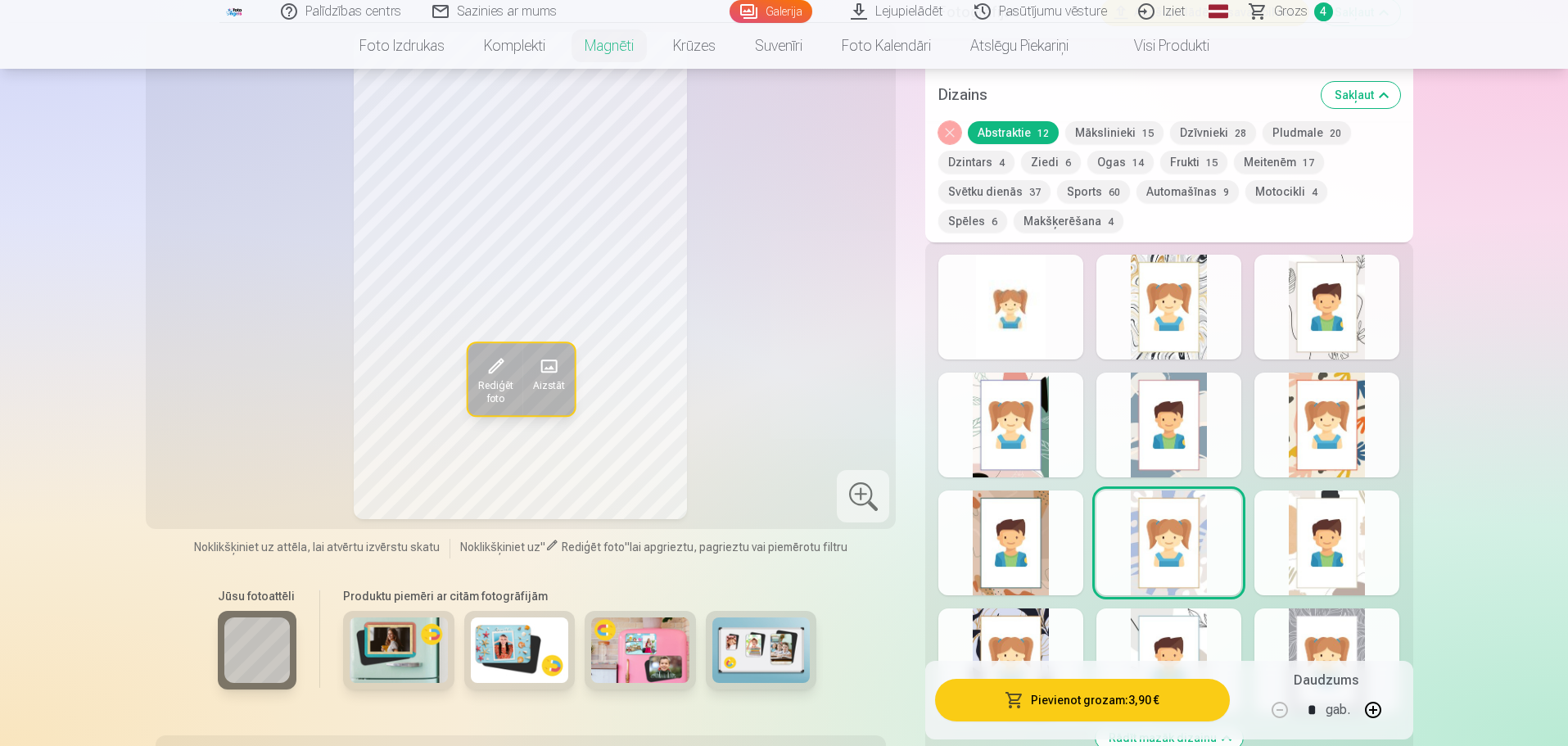
click at [1029, 508] on div at bounding box center [1327, 542] width 145 height 104
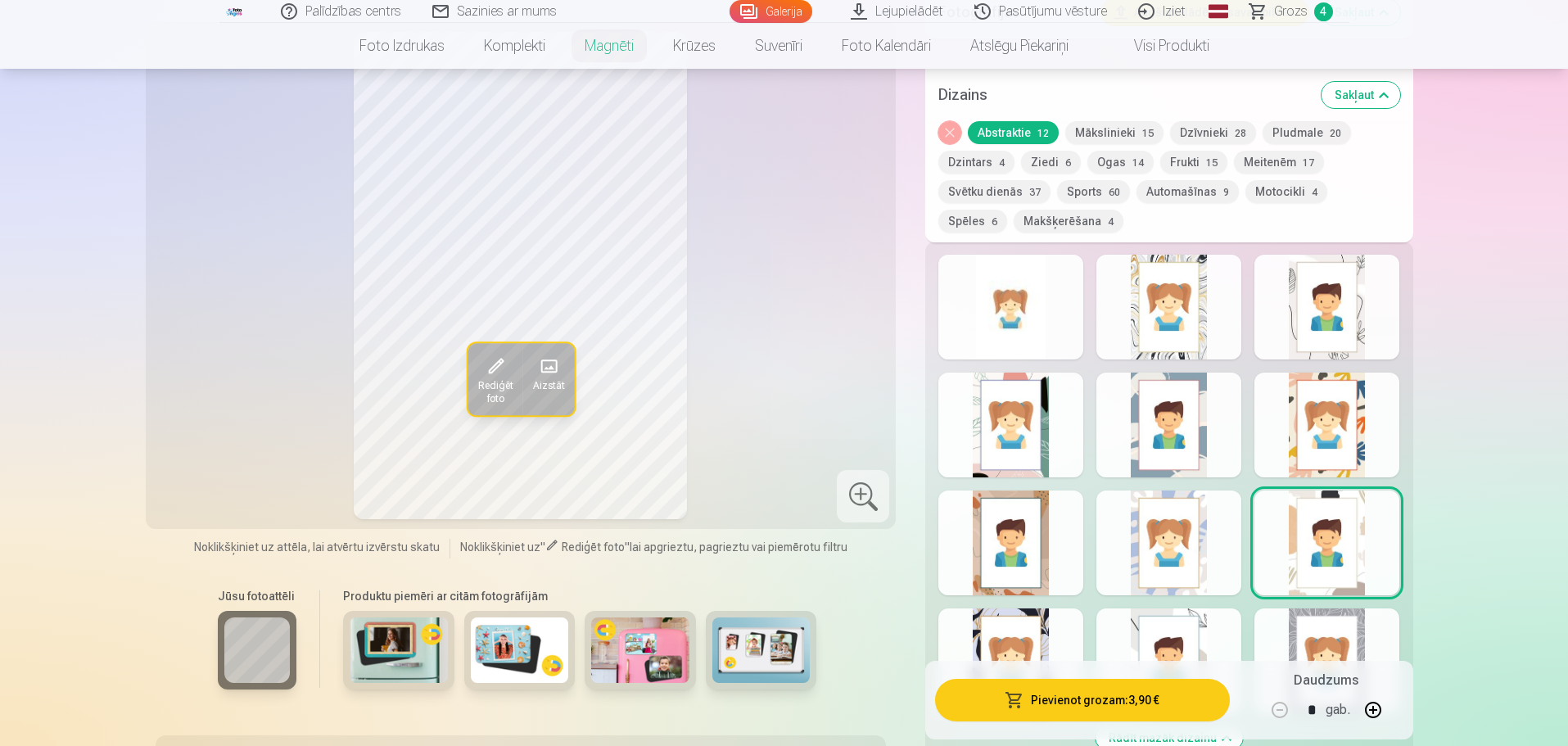
click at [1020, 508] on div at bounding box center [1011, 661] width 145 height 104
click at [1029, 508] on div at bounding box center [1169, 661] width 145 height 104
click at [1029, 508] on div at bounding box center [1327, 661] width 145 height 104
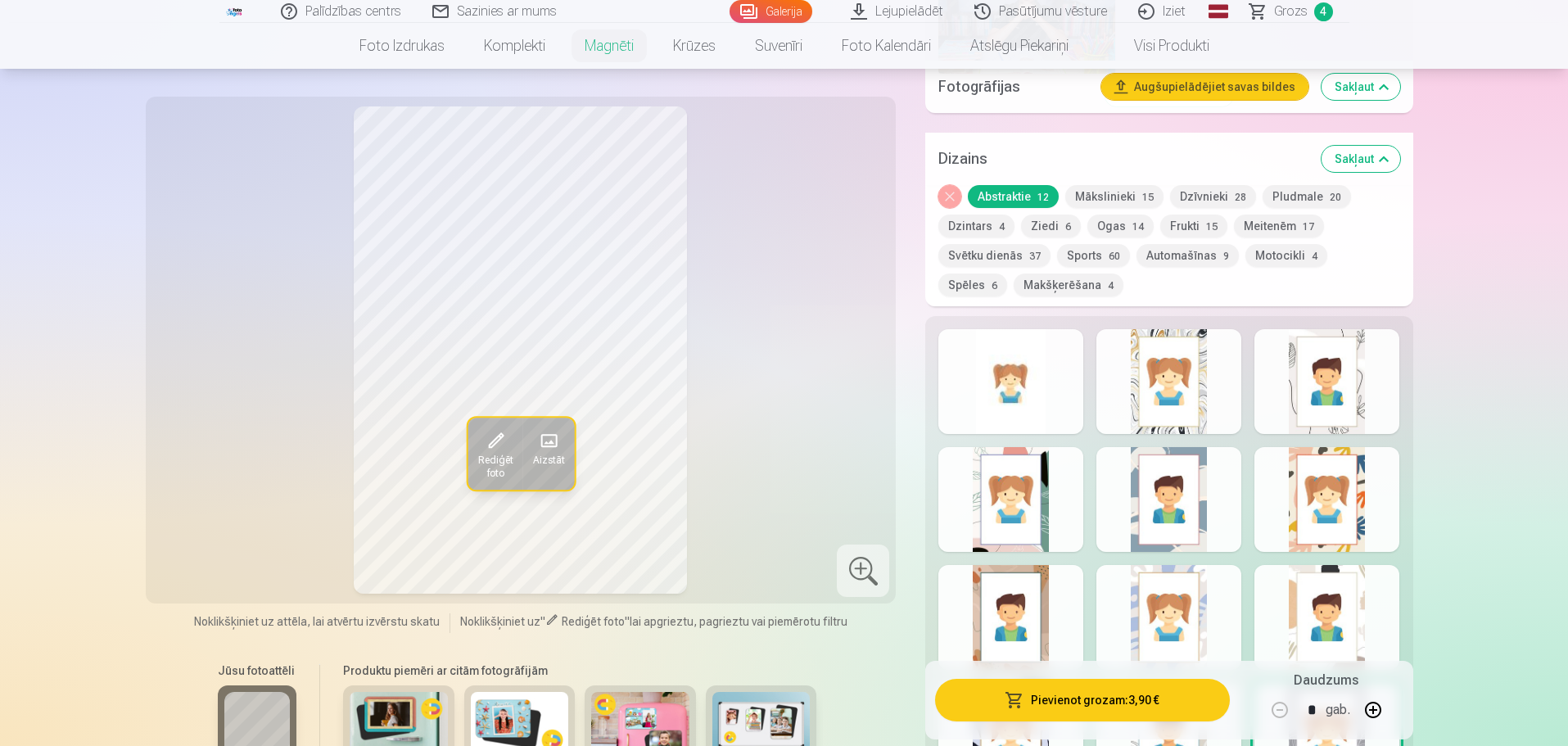
scroll to position [1802, 0]
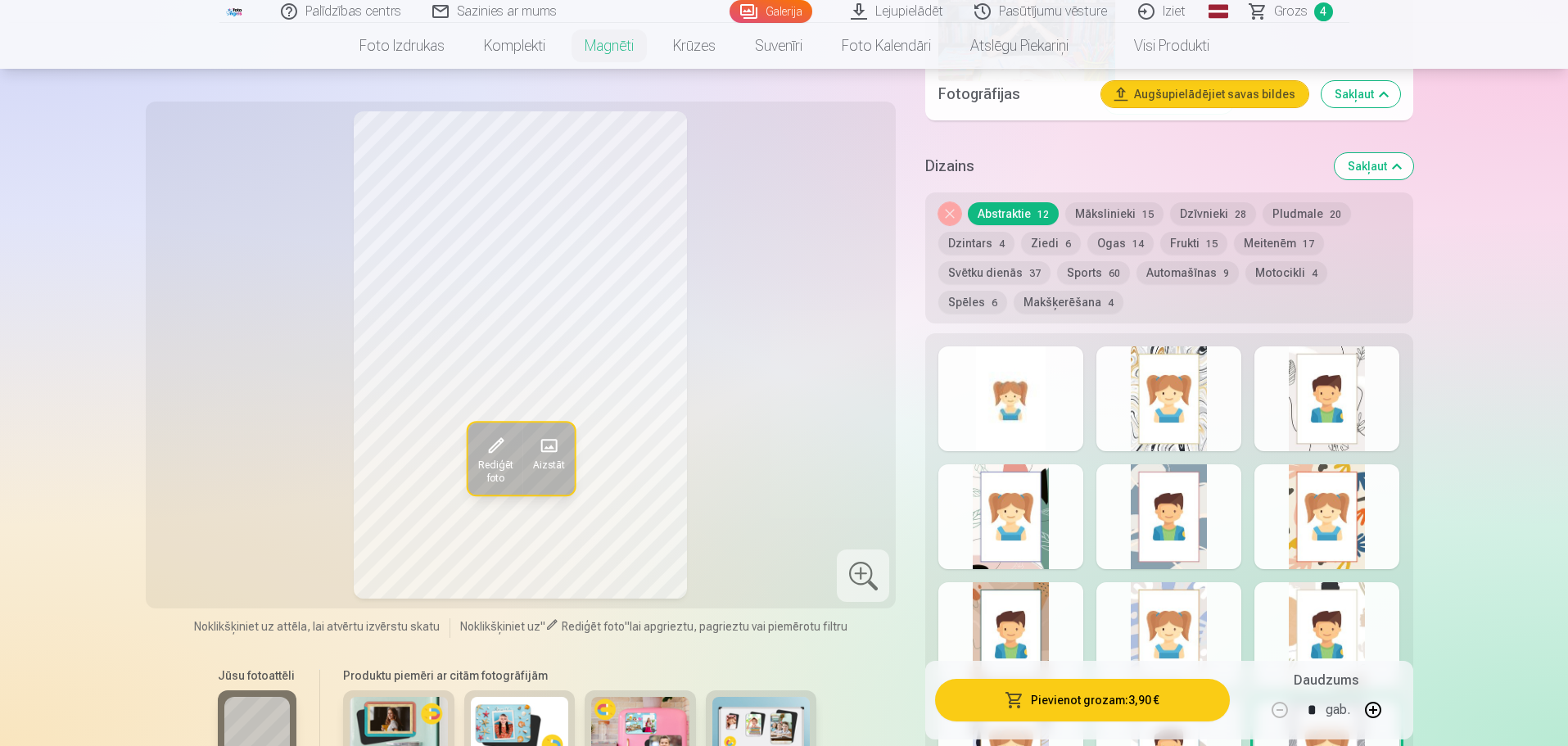
click at [1029, 261] on button "Automašīnas 9" at bounding box center [1188, 272] width 103 height 23
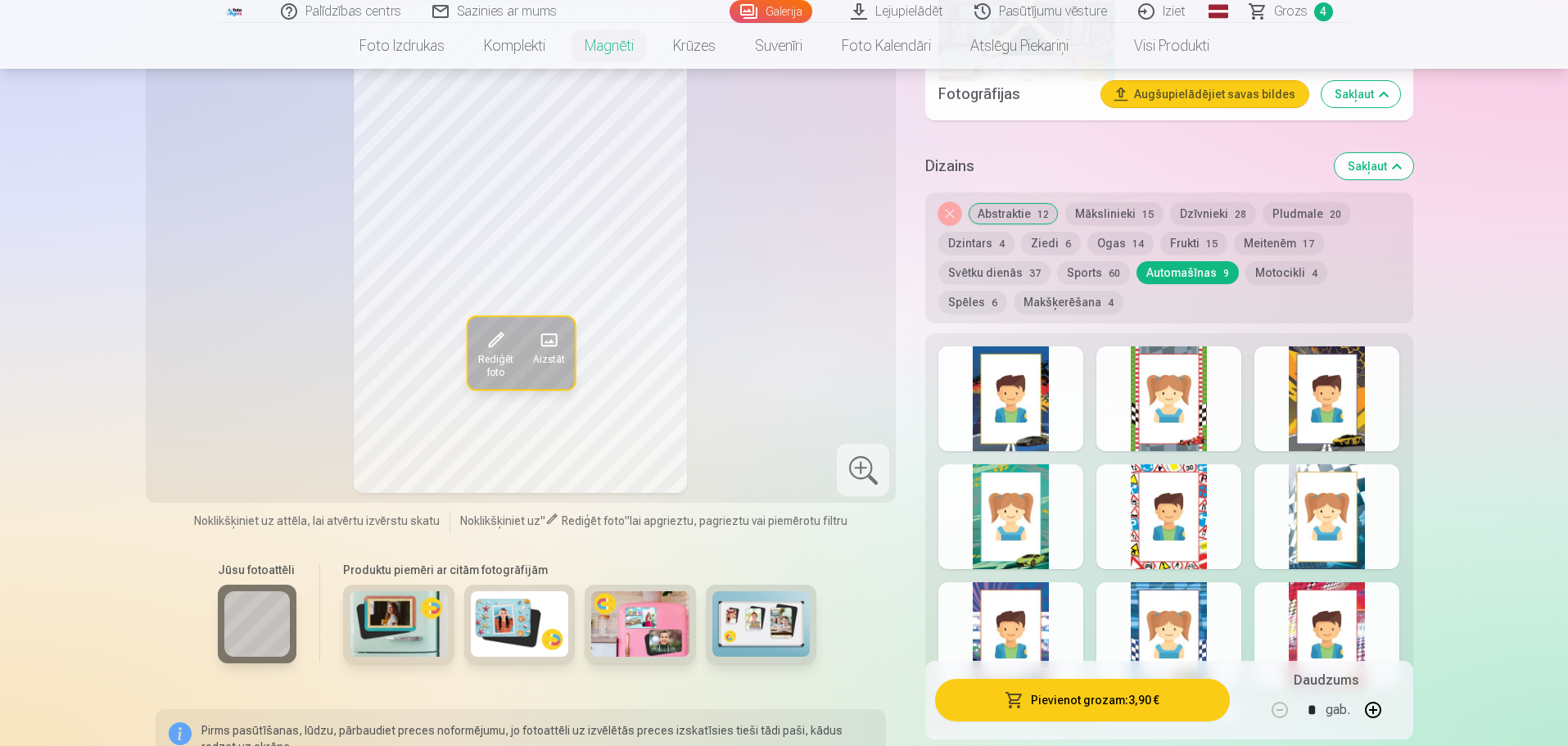
click at [1029, 401] on div at bounding box center [1169, 399] width 145 height 104
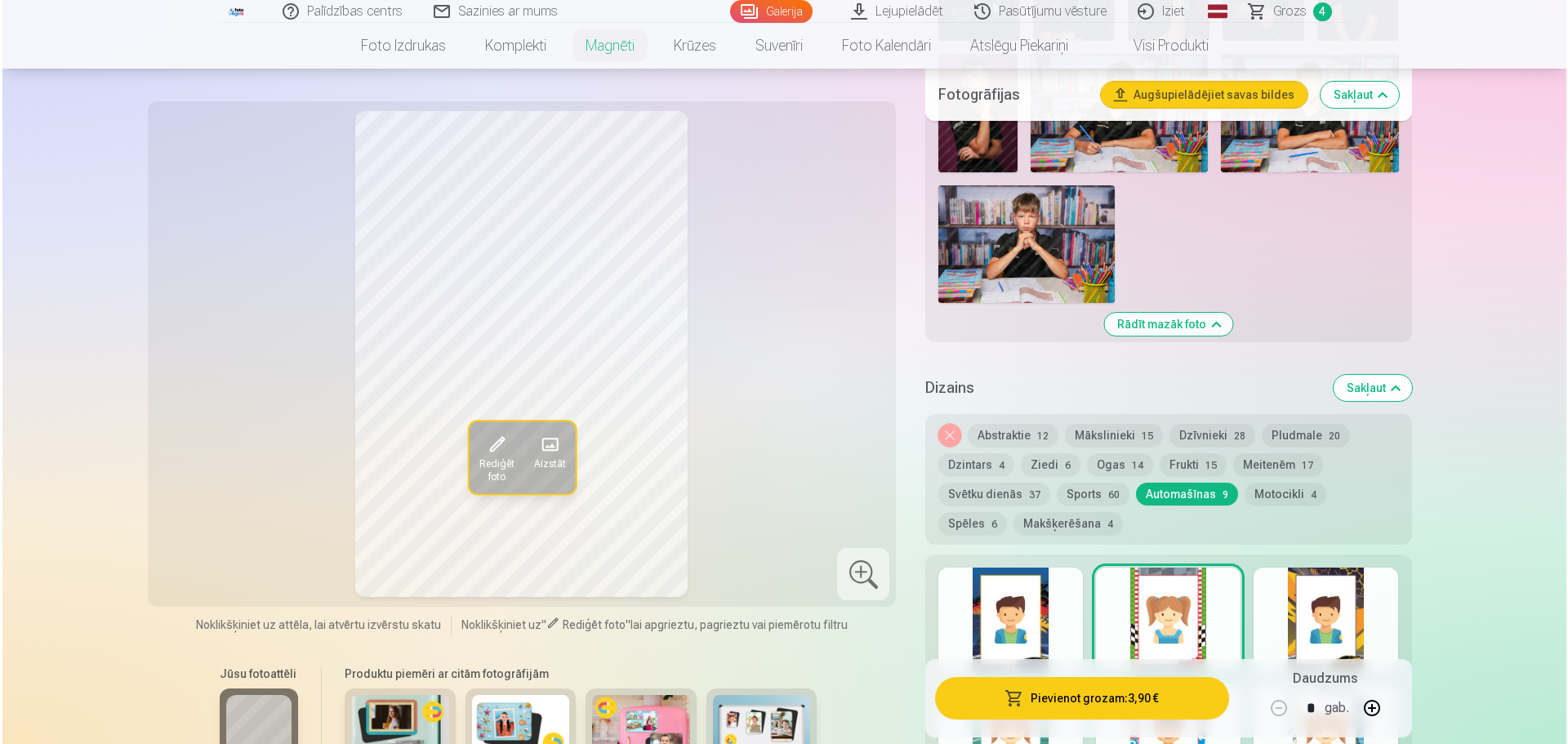
scroll to position [1551, 0]
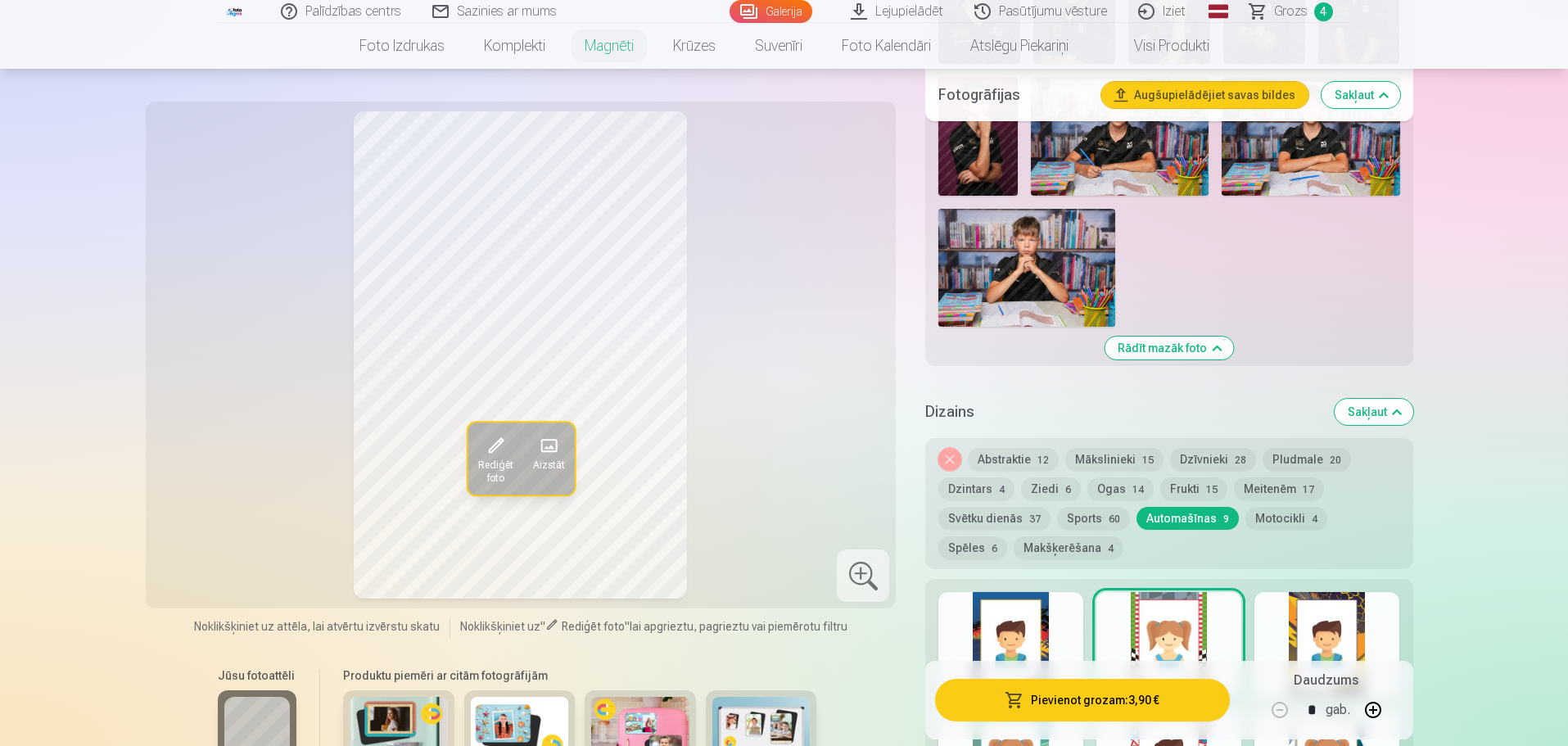
click at [1029, 508] on button "Pievienot grozam : 3,90 €" at bounding box center [1082, 700] width 294 height 43
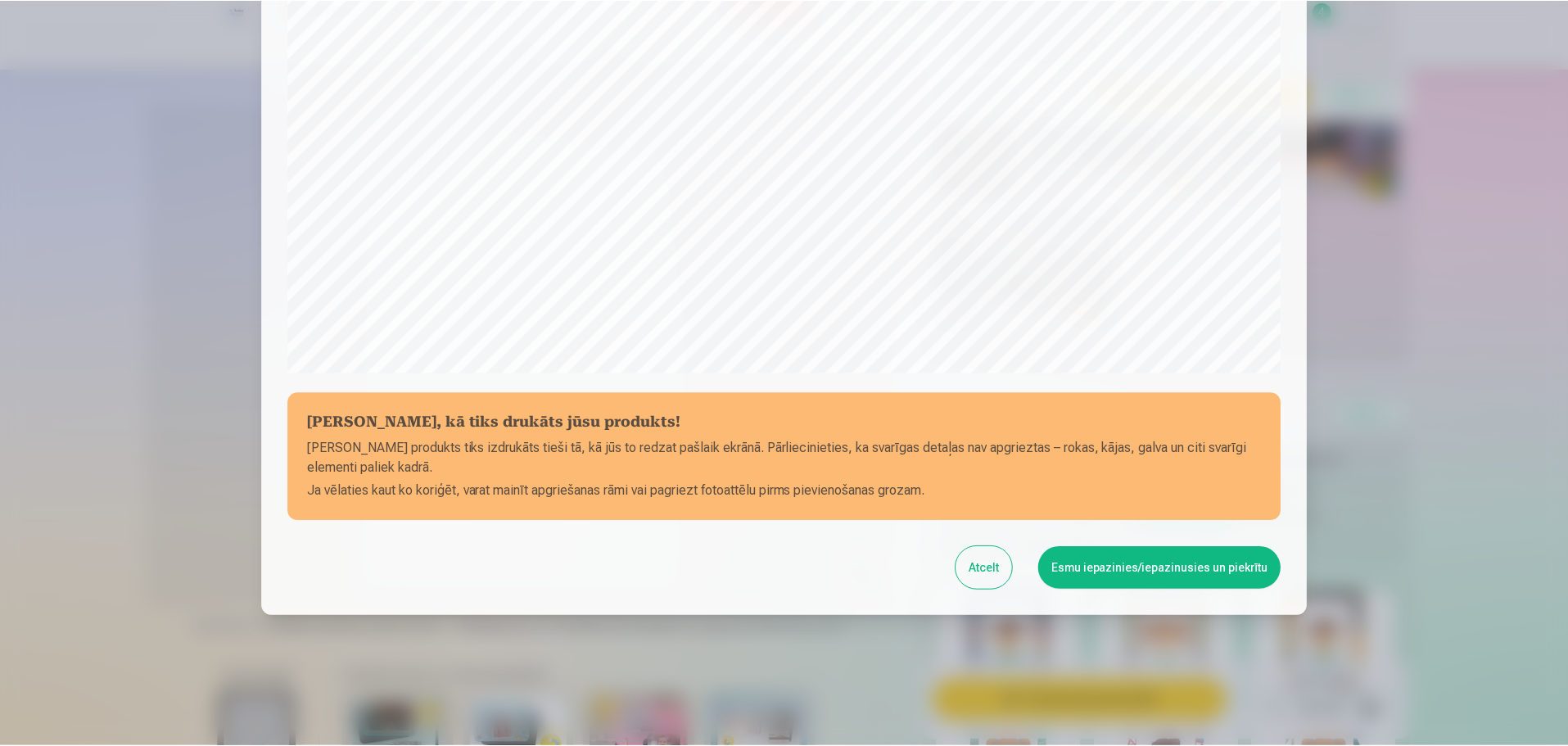
scroll to position [433, 0]
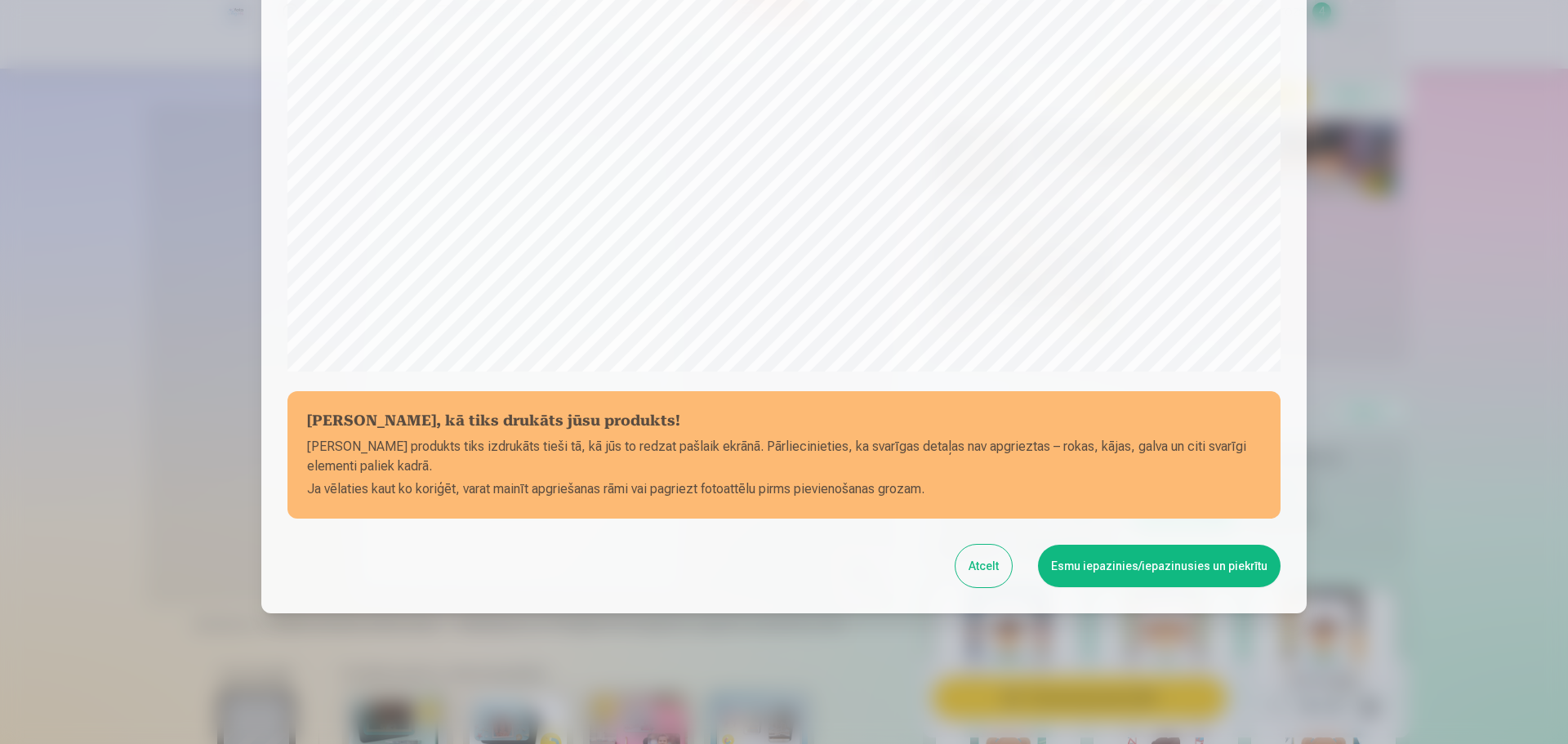
click at [1026, 507] on button "Esmu iepazinies/iepazinusies un piekrītu" at bounding box center [1159, 565] width 242 height 43
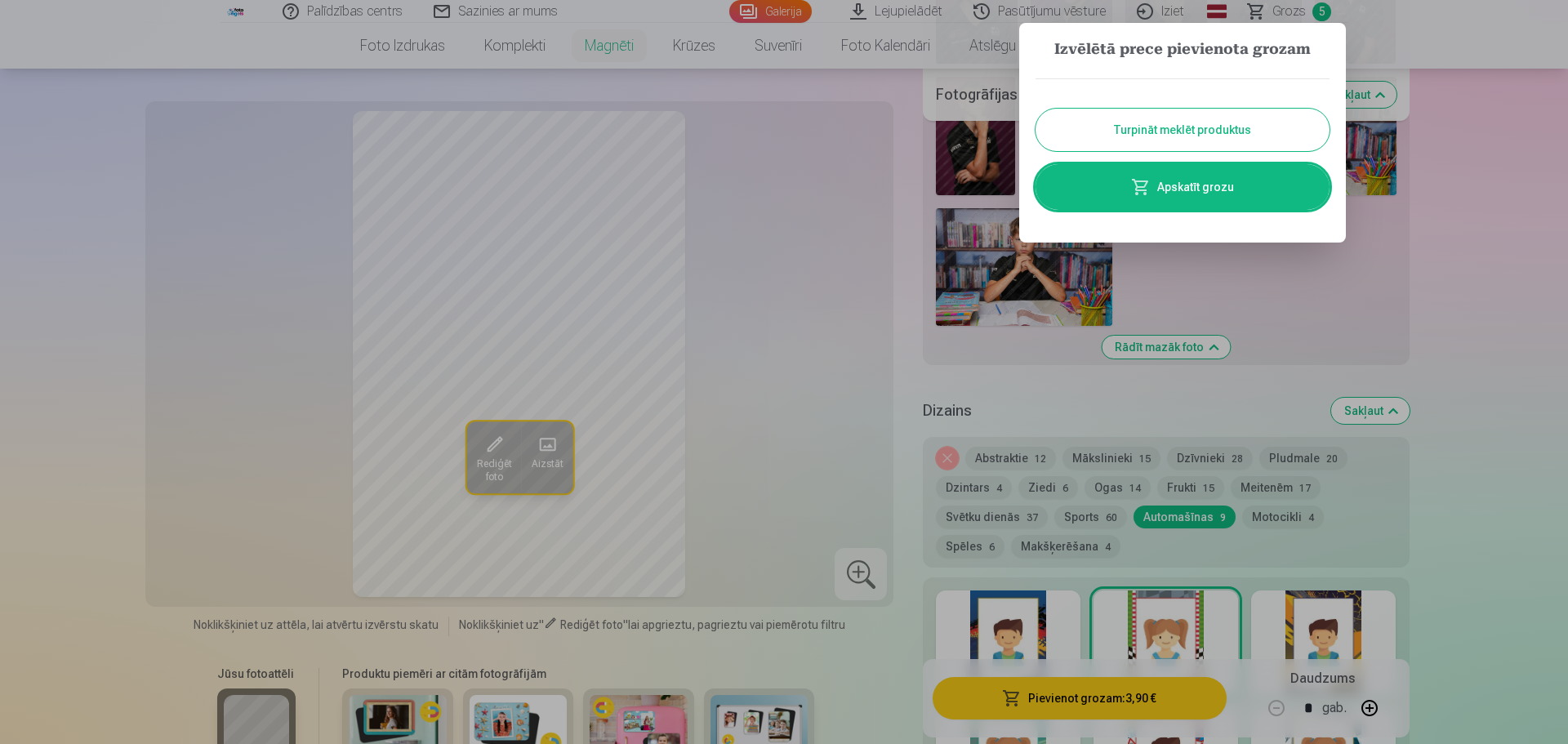
click at [1026, 142] on button "Turpināt meklēt produktus" at bounding box center [1183, 129] width 294 height 43
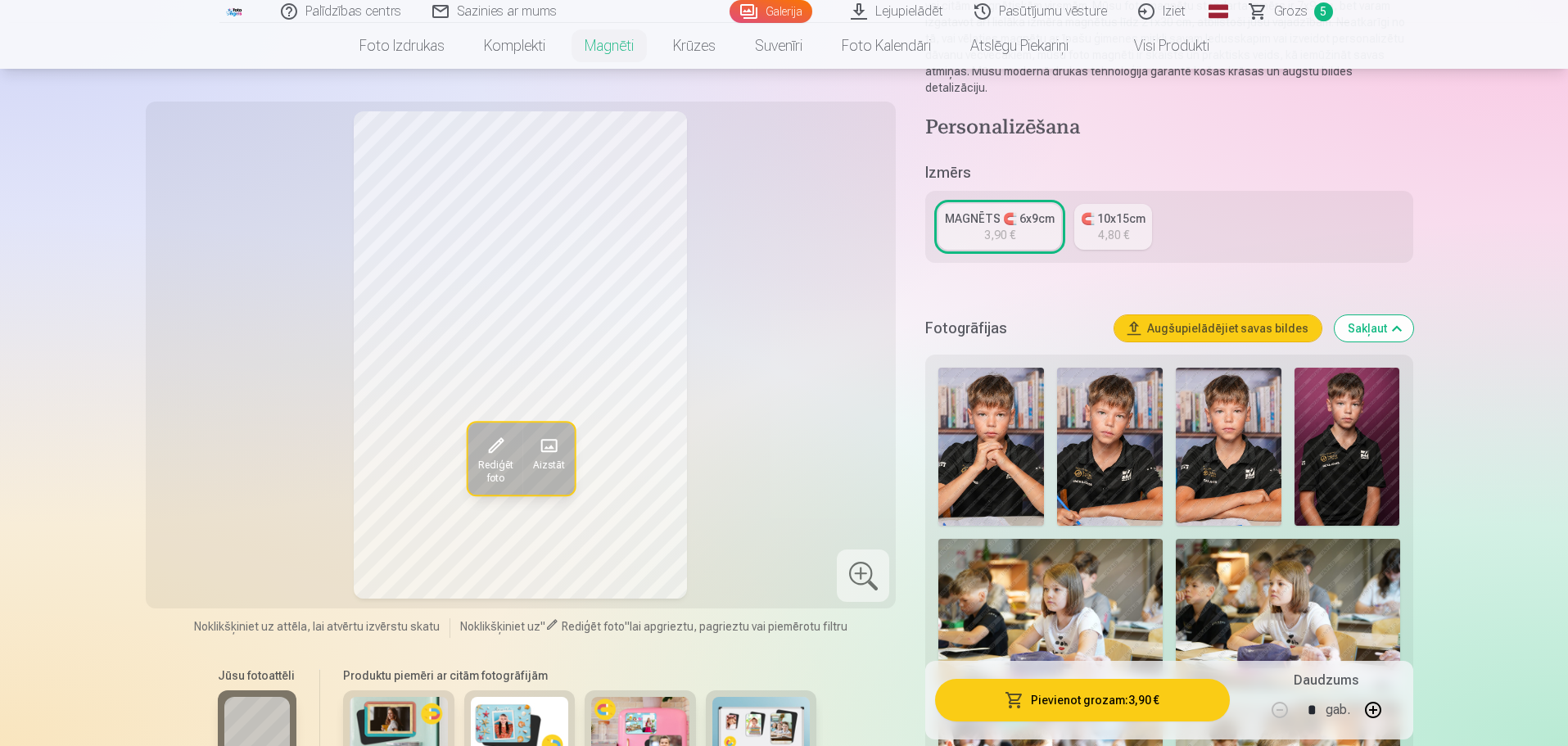
scroll to position [245, 0]
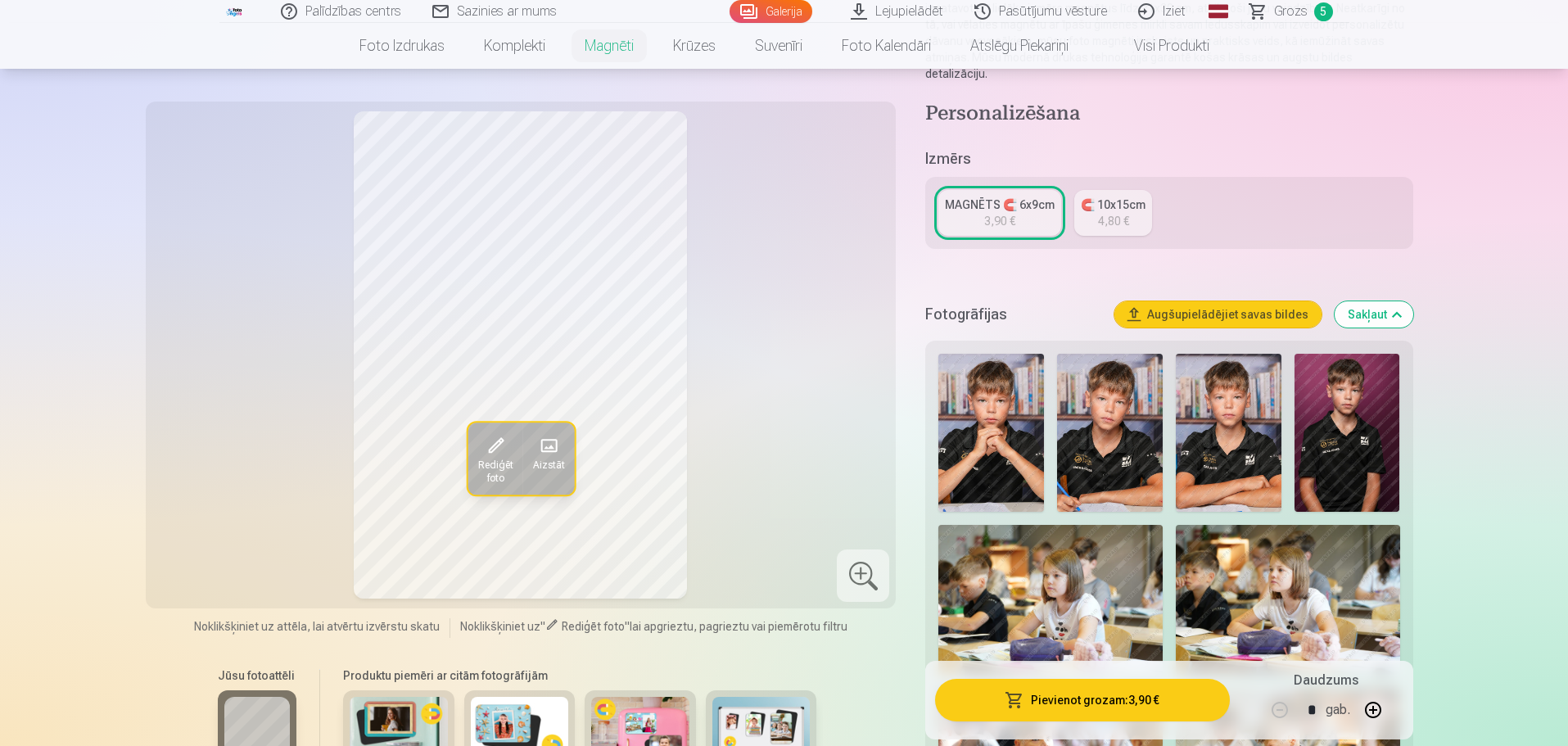
click at [973, 449] on img at bounding box center [991, 433] width 105 height 158
click at [1029, 458] on img at bounding box center [1228, 433] width 105 height 158
click at [1029, 458] on img at bounding box center [1347, 433] width 105 height 158
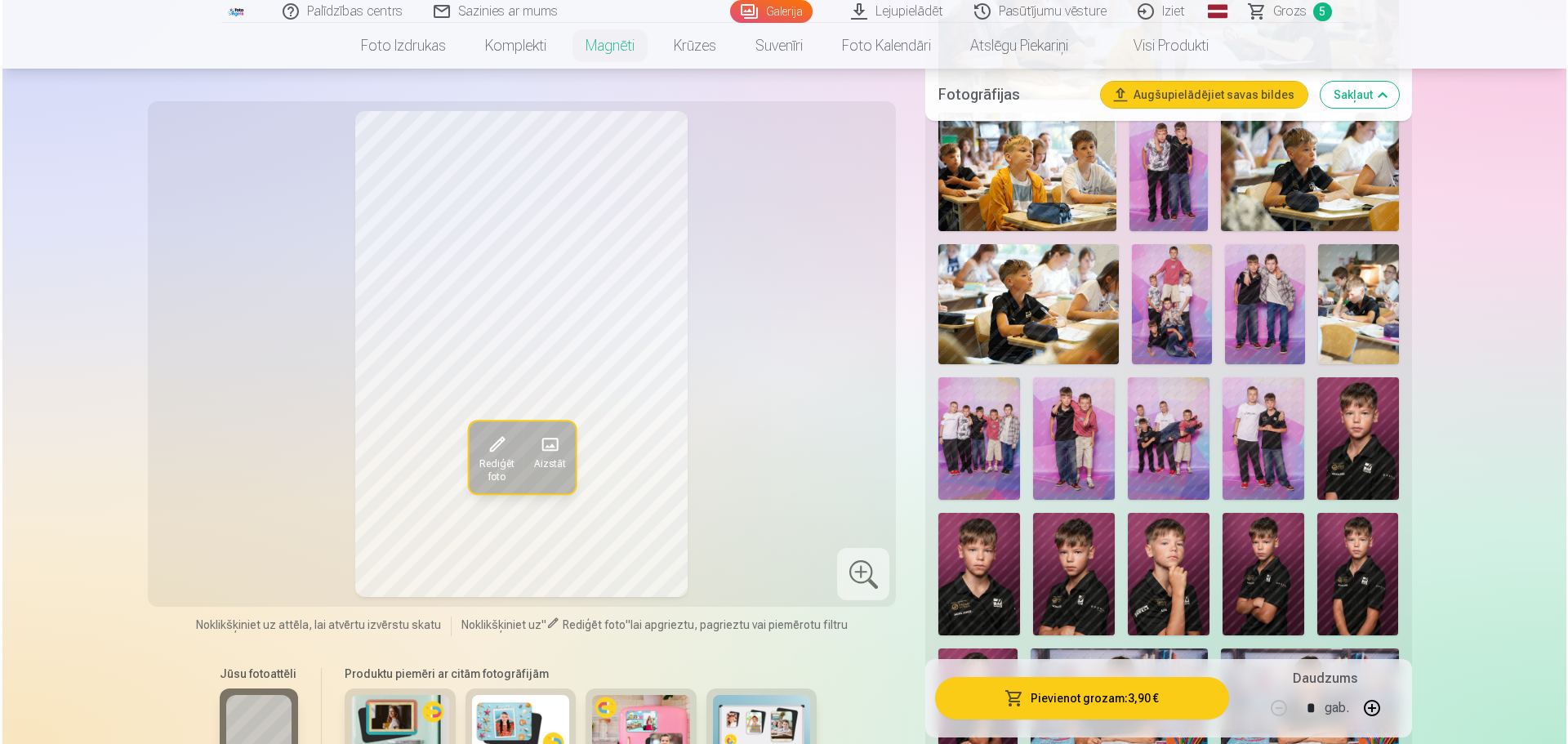
scroll to position [1062, 0]
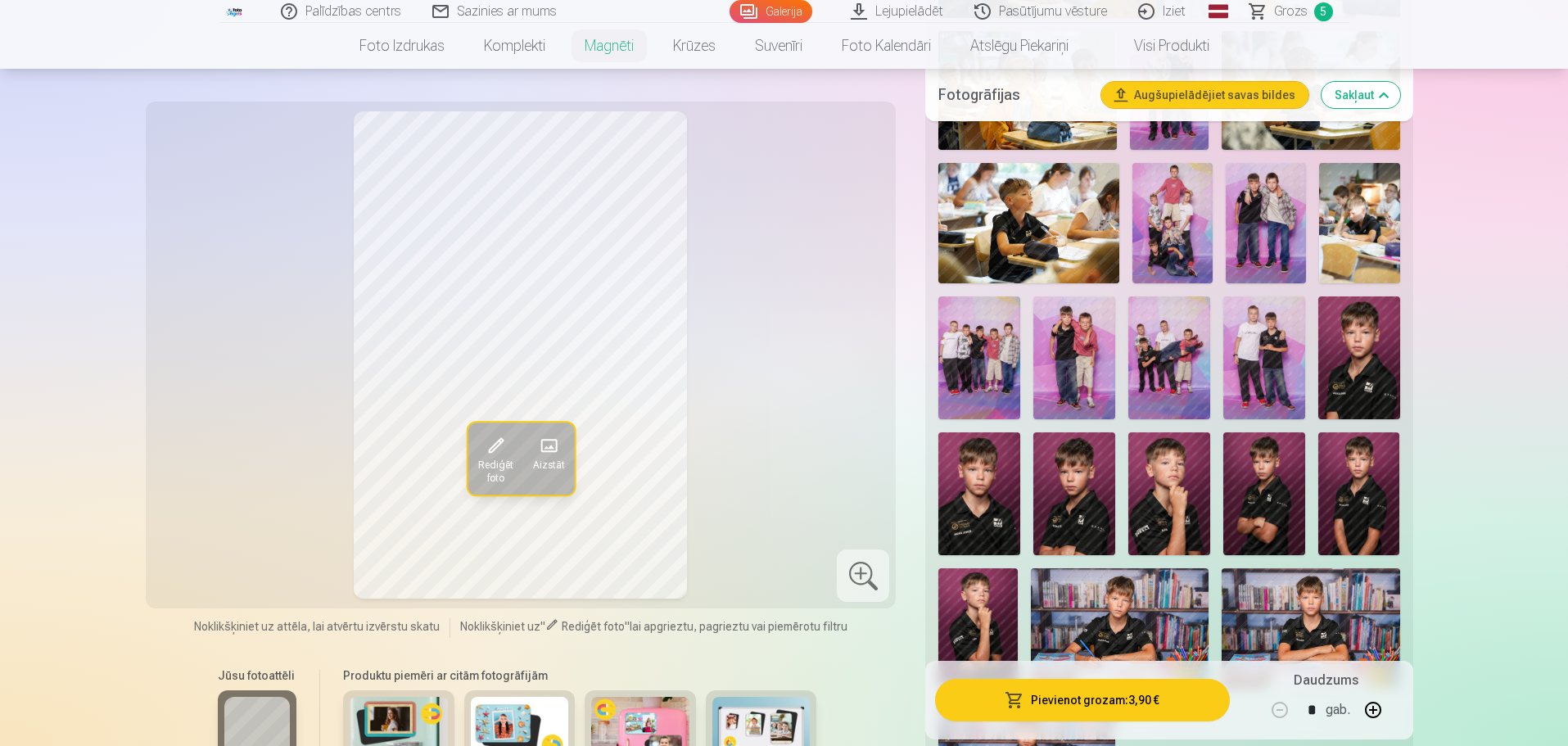
click at [1029, 361] on img at bounding box center [1360, 358] width 82 height 123
click at [1029, 470] on img at bounding box center [1264, 494] width 82 height 123
click at [1029, 477] on img at bounding box center [1169, 494] width 82 height 123
click at [1029, 474] on img at bounding box center [1074, 494] width 82 height 123
click at [984, 478] on img at bounding box center [979, 494] width 82 height 123
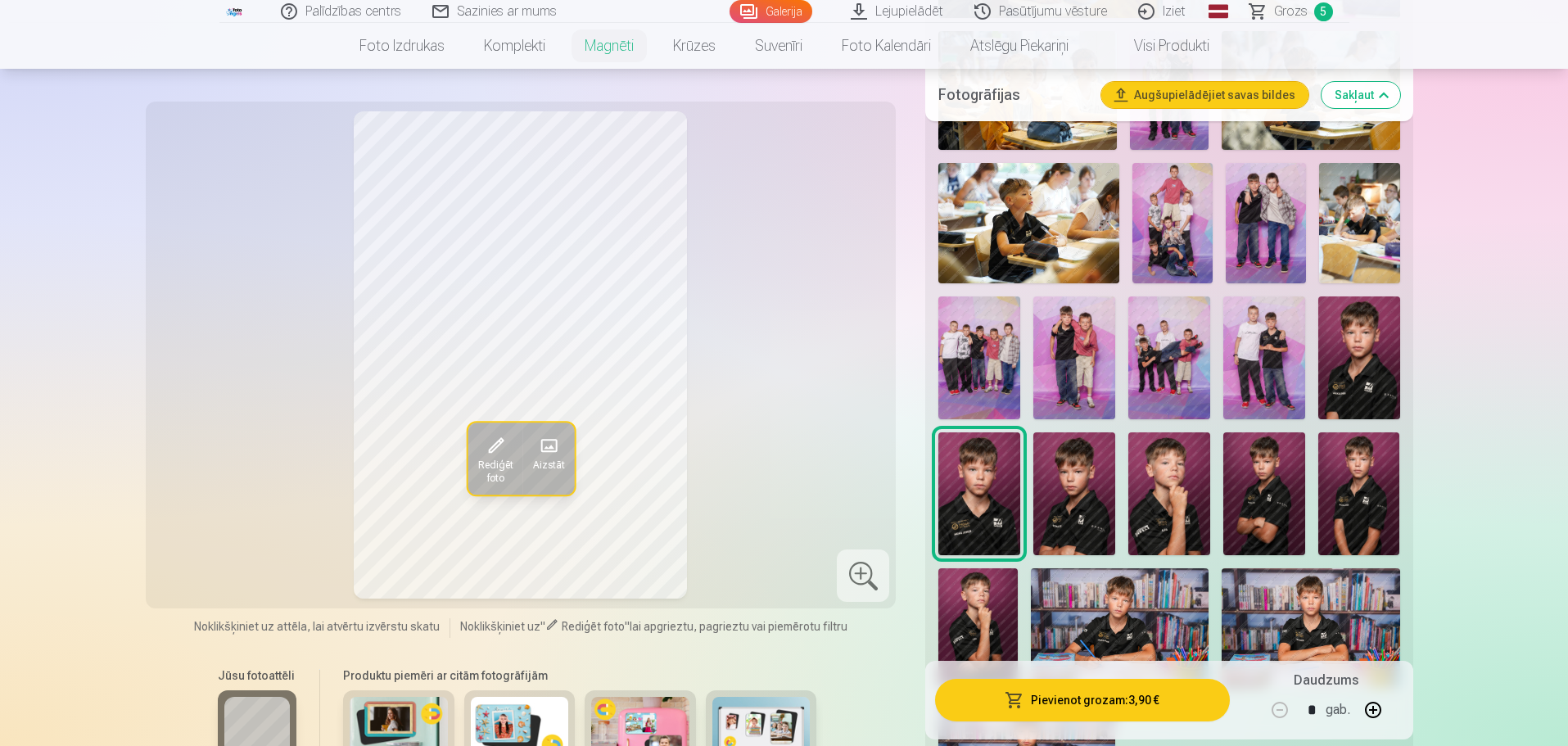
click at [979, 508] on img at bounding box center [978, 628] width 79 height 118
click at [1029, 508] on button "Pievienot grozam : 3,90 €" at bounding box center [1082, 700] width 294 height 43
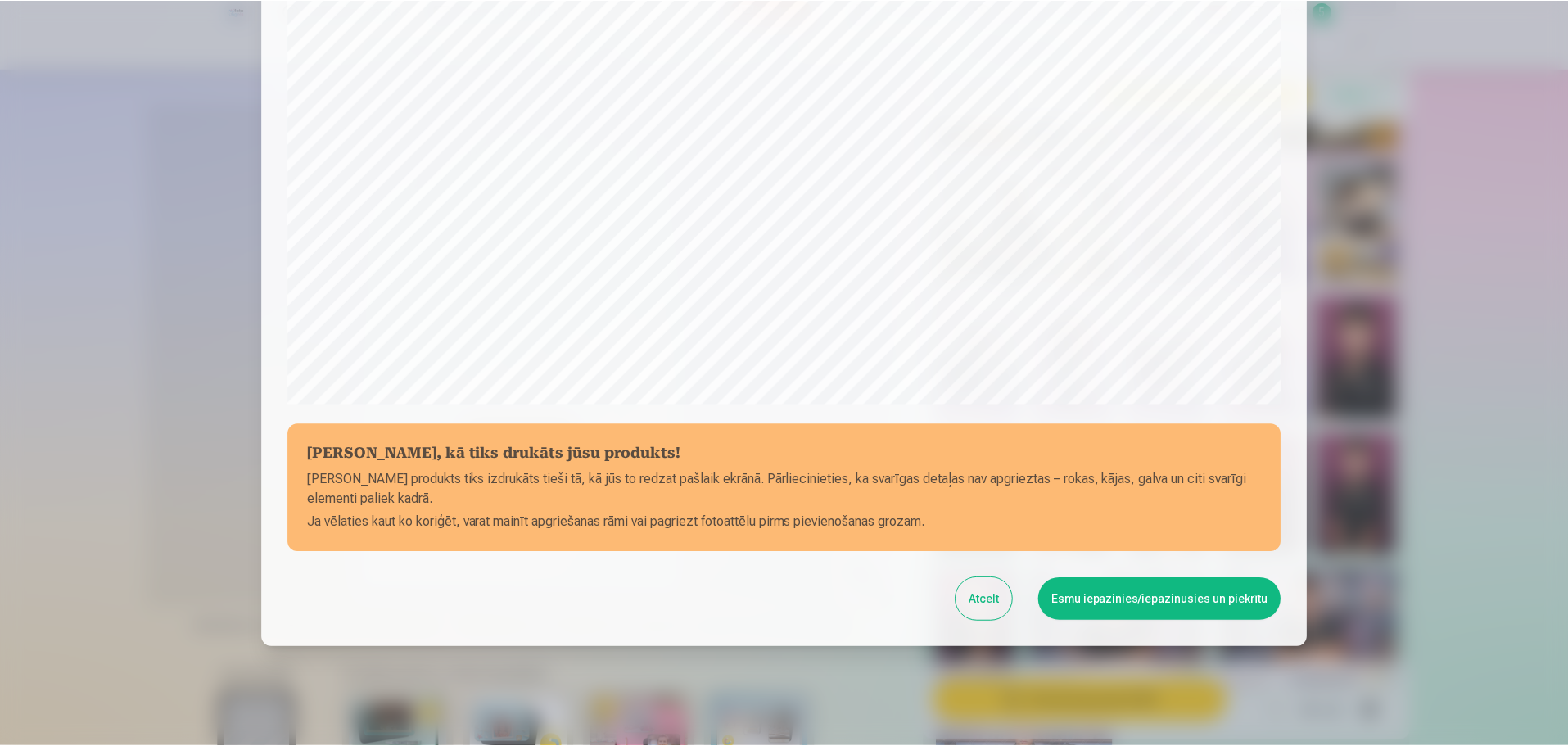
scroll to position [433, 0]
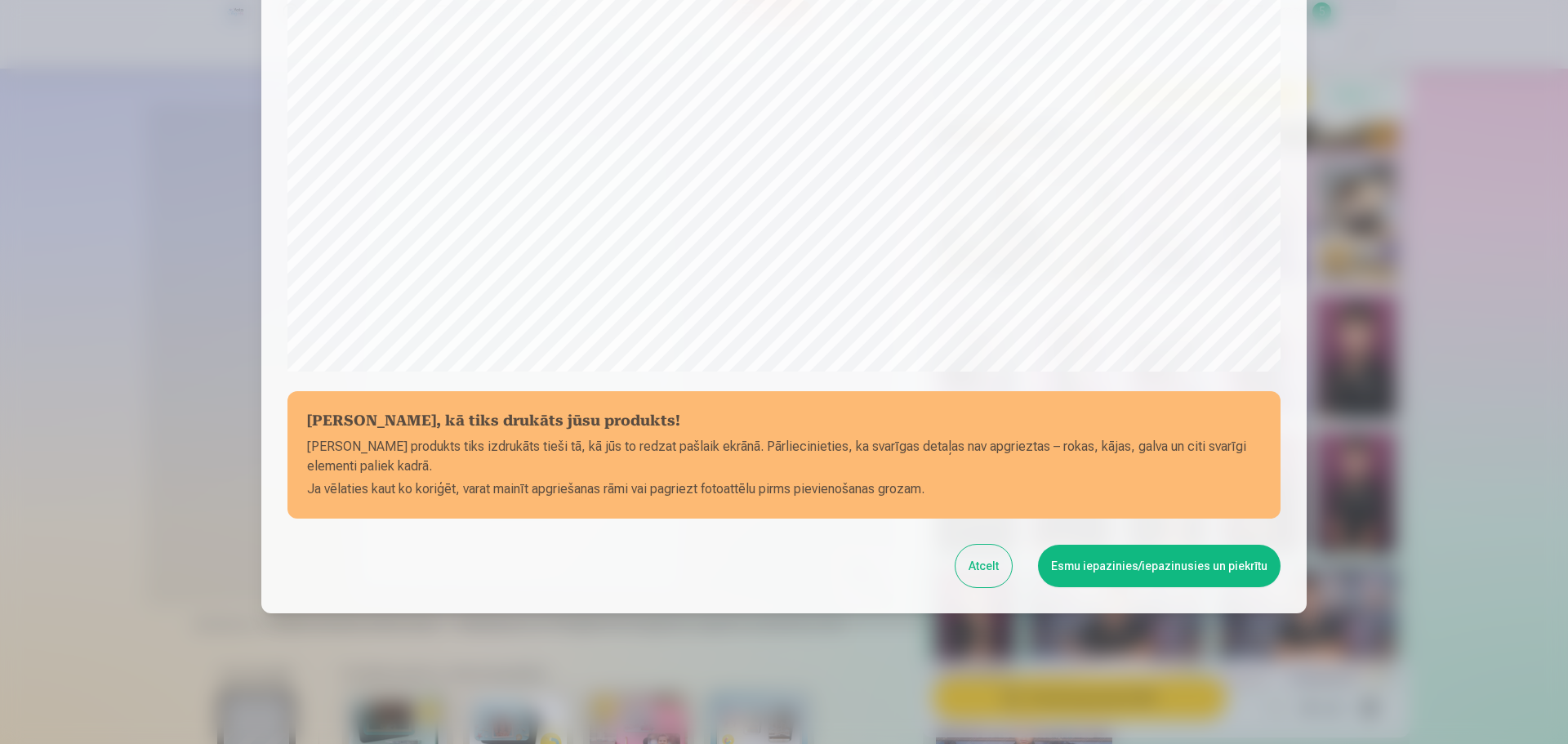
click at [1026, 507] on button "Esmu iepazinies/iepazinusies un piekrītu" at bounding box center [1159, 565] width 242 height 43
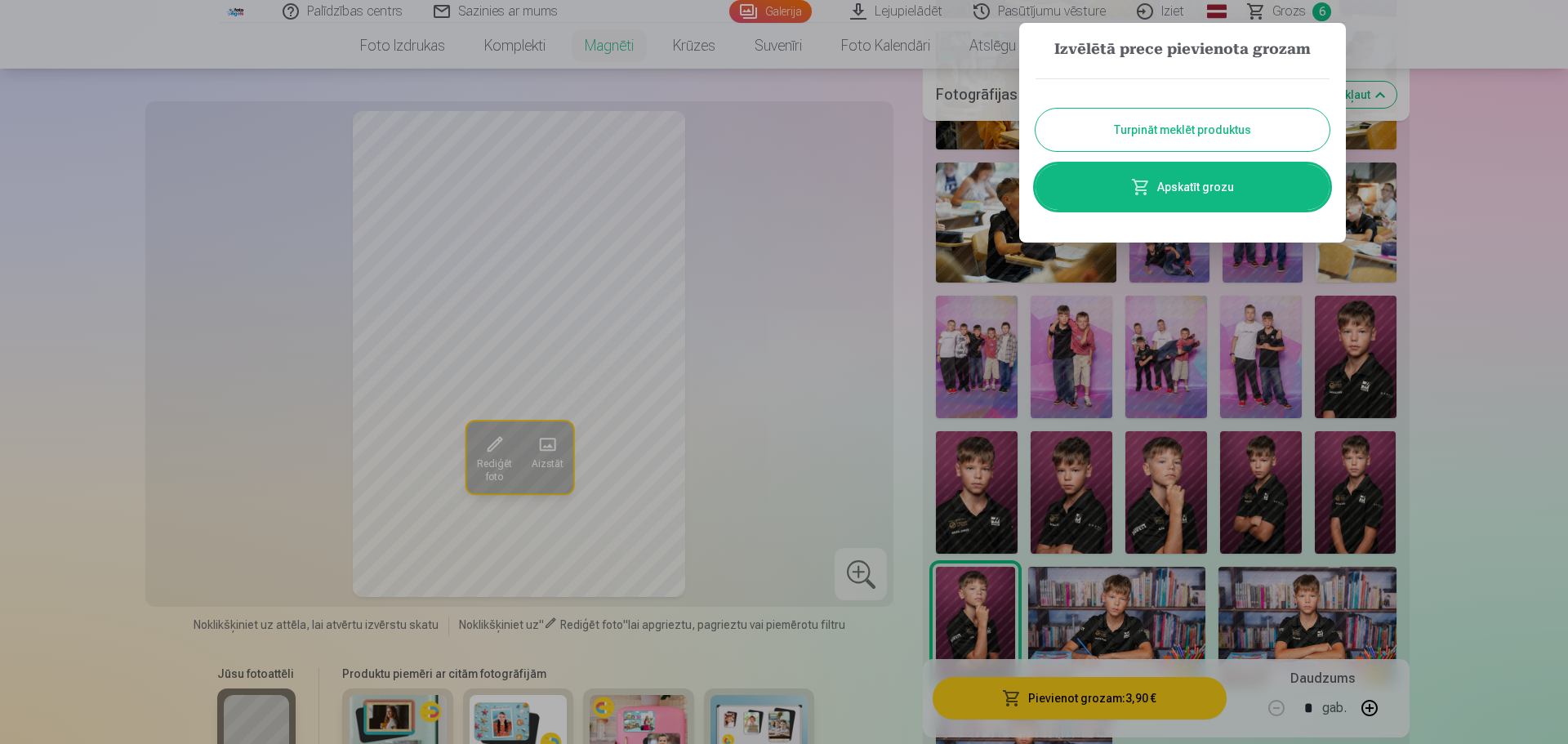
click at [896, 318] on div at bounding box center [784, 372] width 1568 height 744
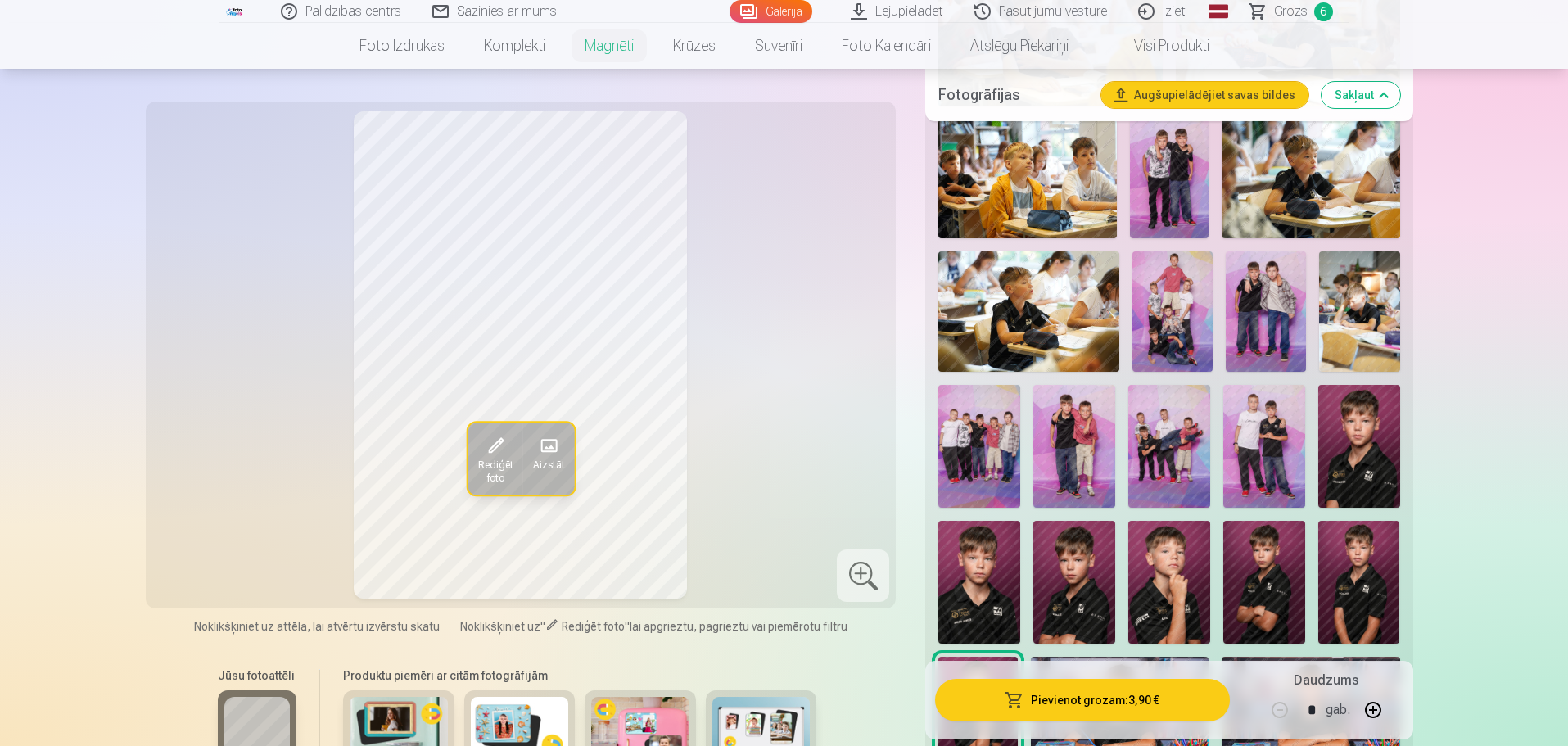
scroll to position [983, 0]
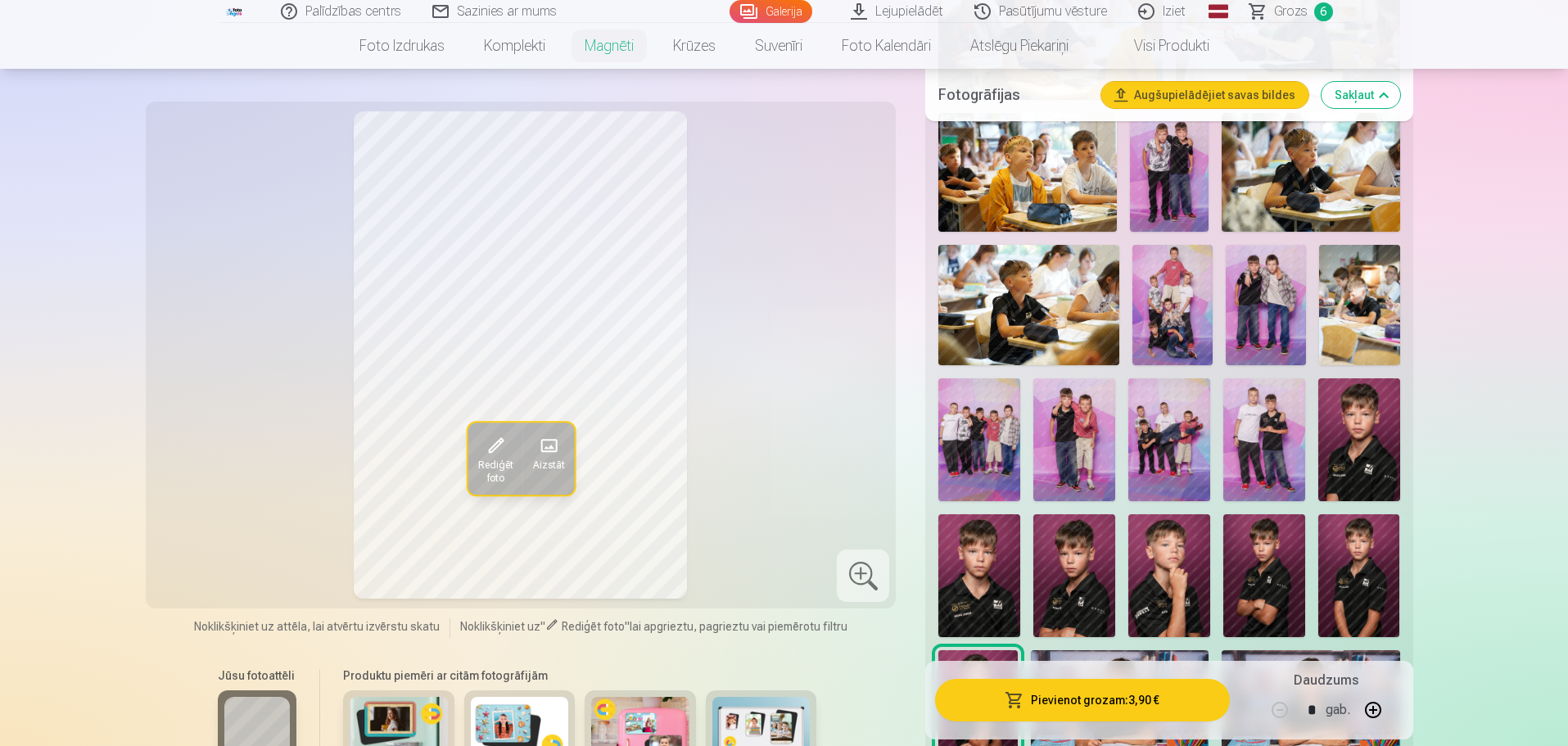
click at [1029, 287] on img at bounding box center [1359, 305] width 80 height 120
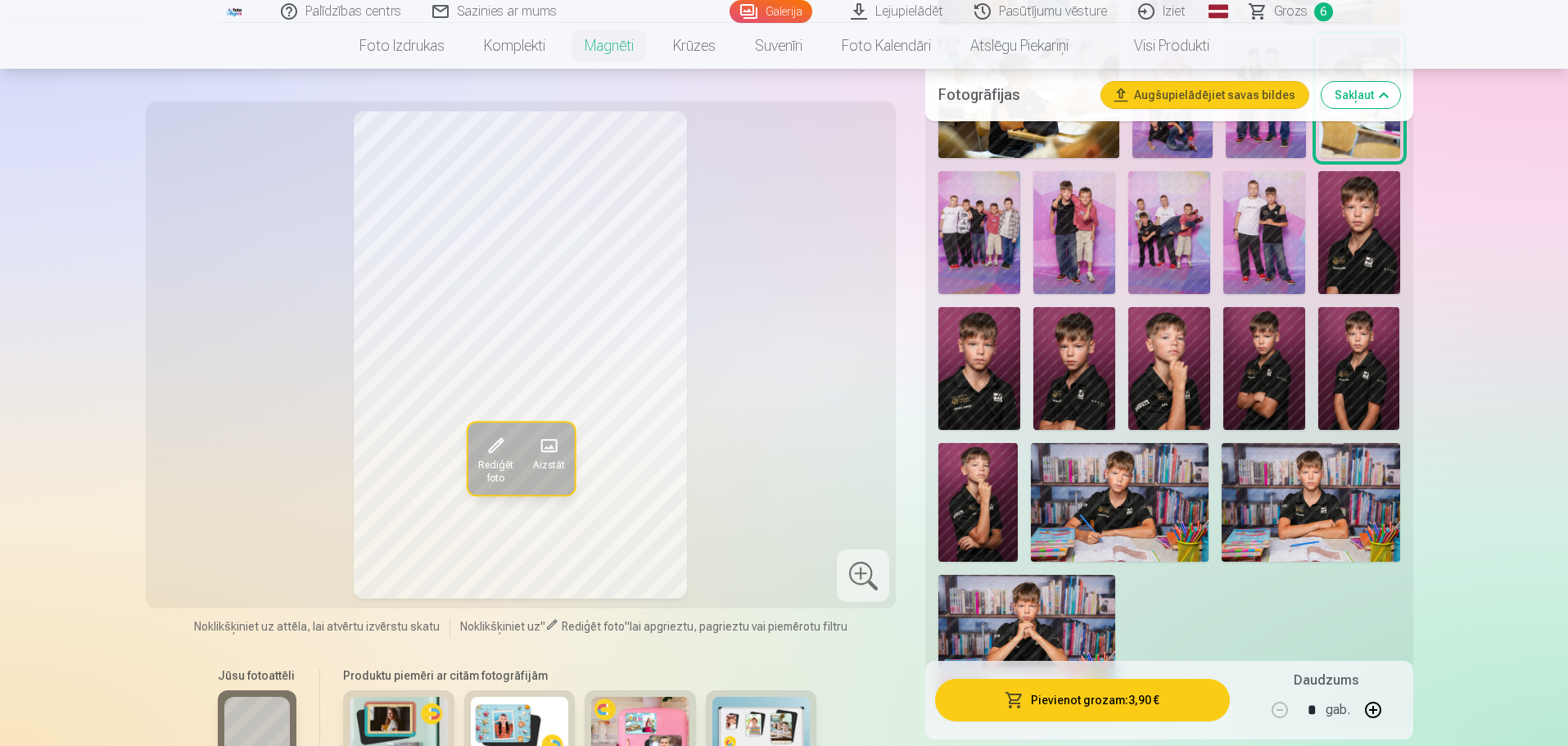
scroll to position [1228, 0]
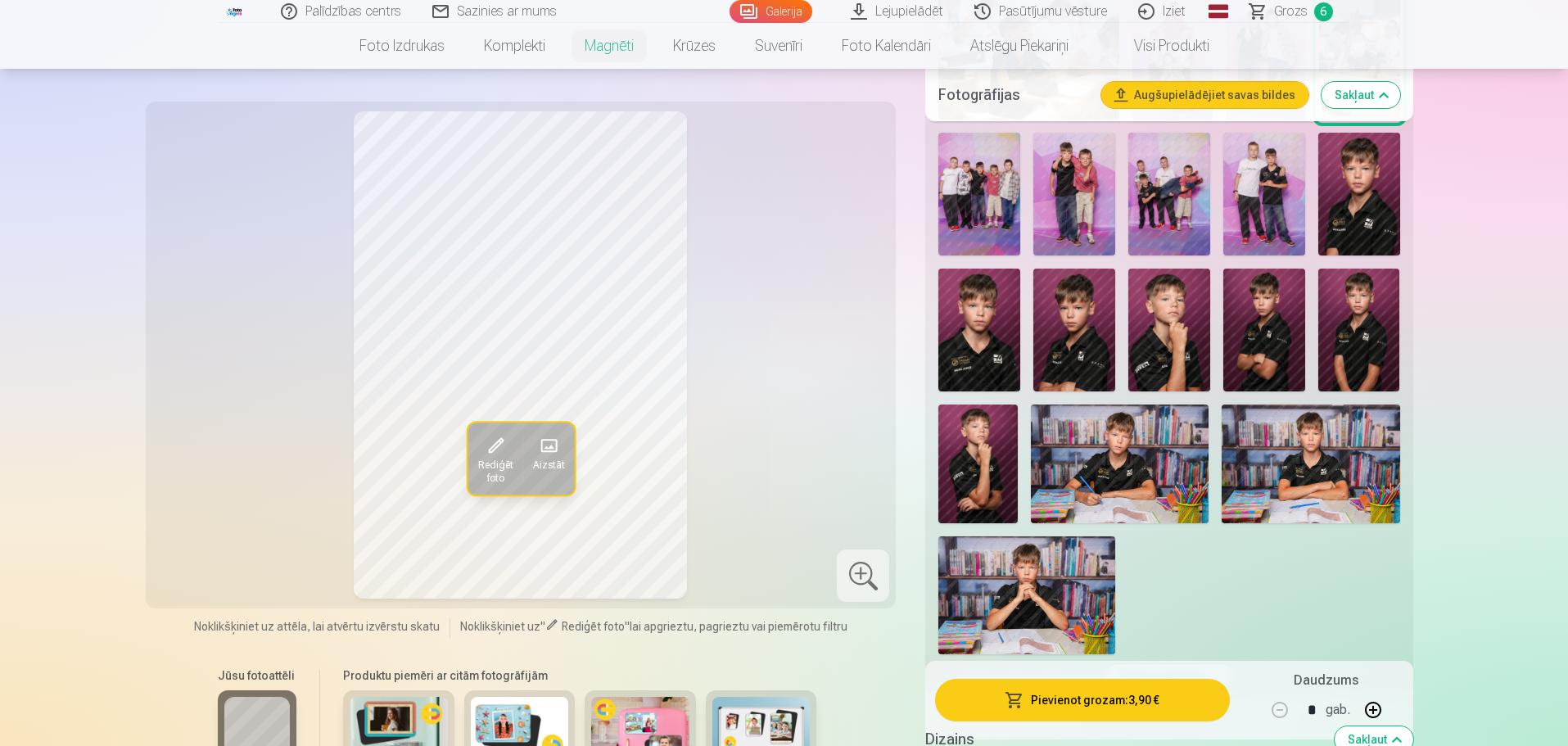
click at [1016, 508] on img at bounding box center [1026, 595] width 177 height 118
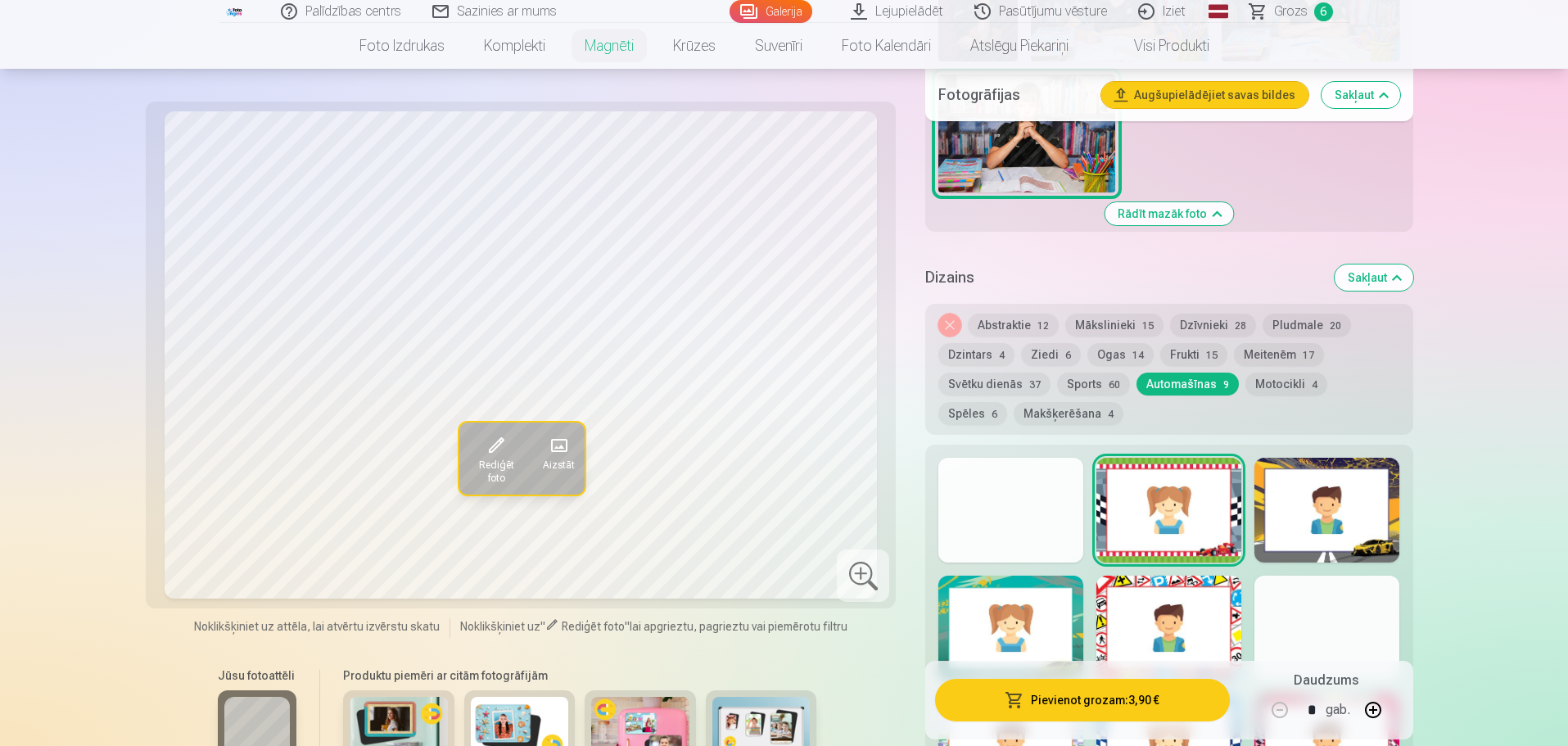
scroll to position [1719, 0]
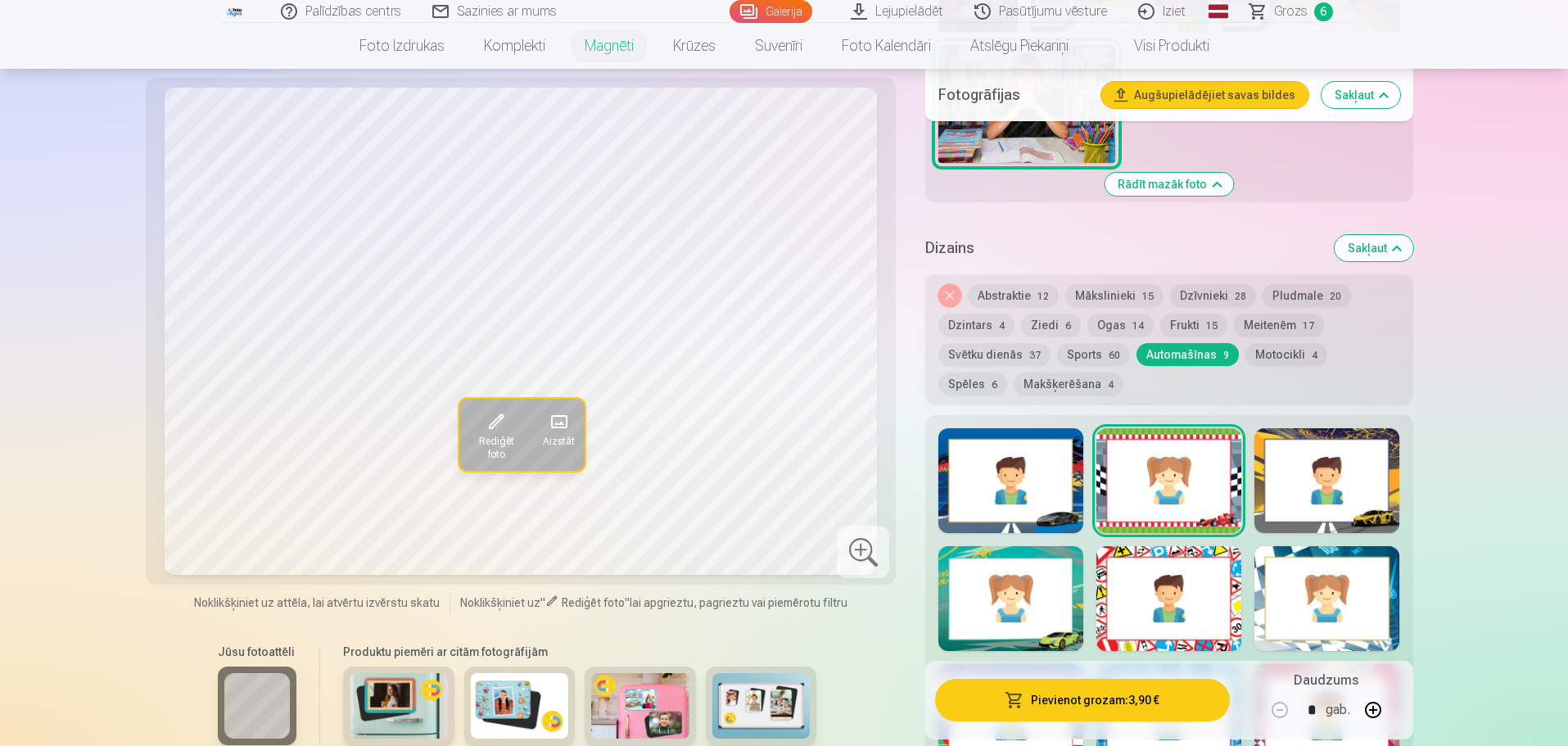
click at [988, 284] on button "Abstraktie 12" at bounding box center [1013, 295] width 91 height 23
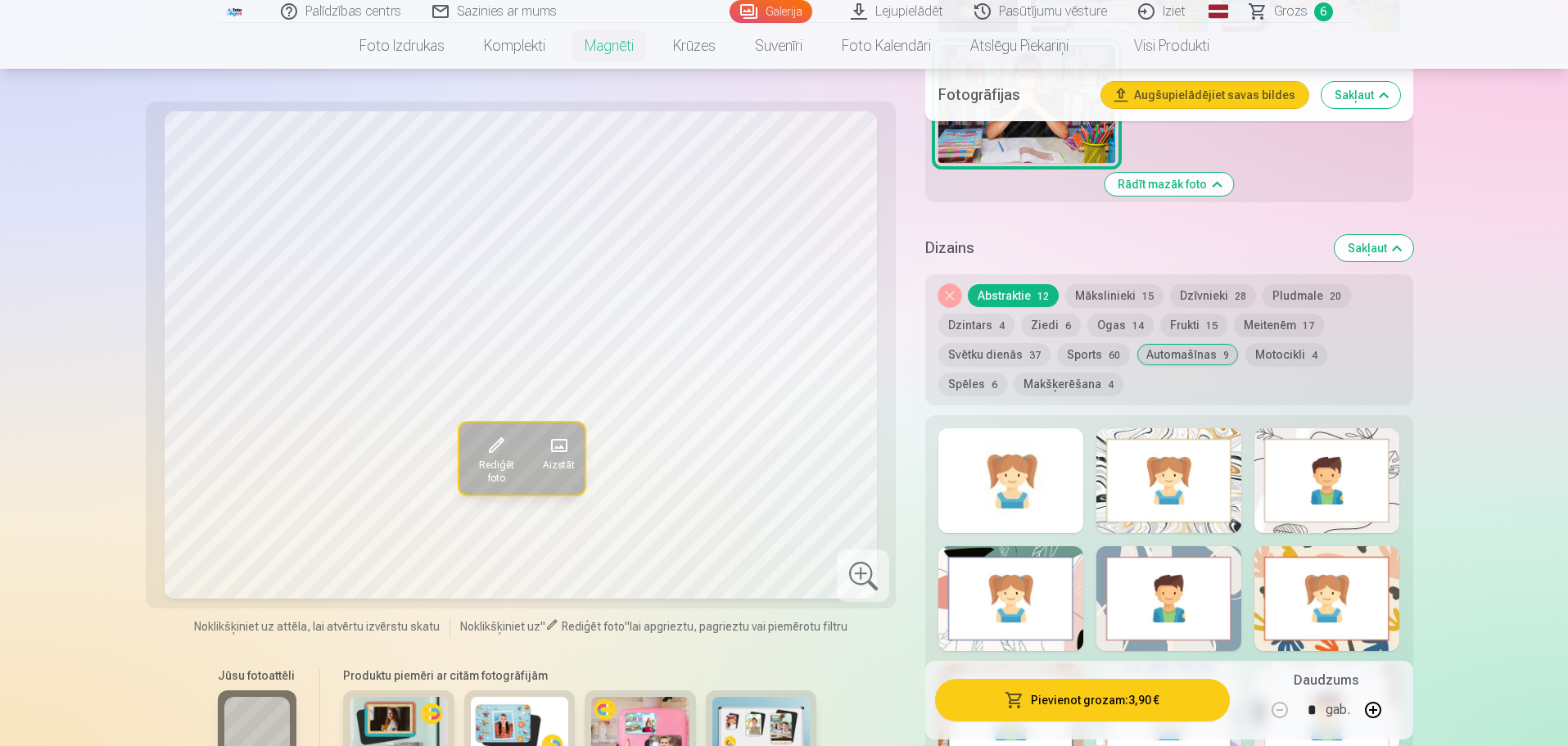
click at [1011, 481] on div at bounding box center [1011, 481] width 145 height 104
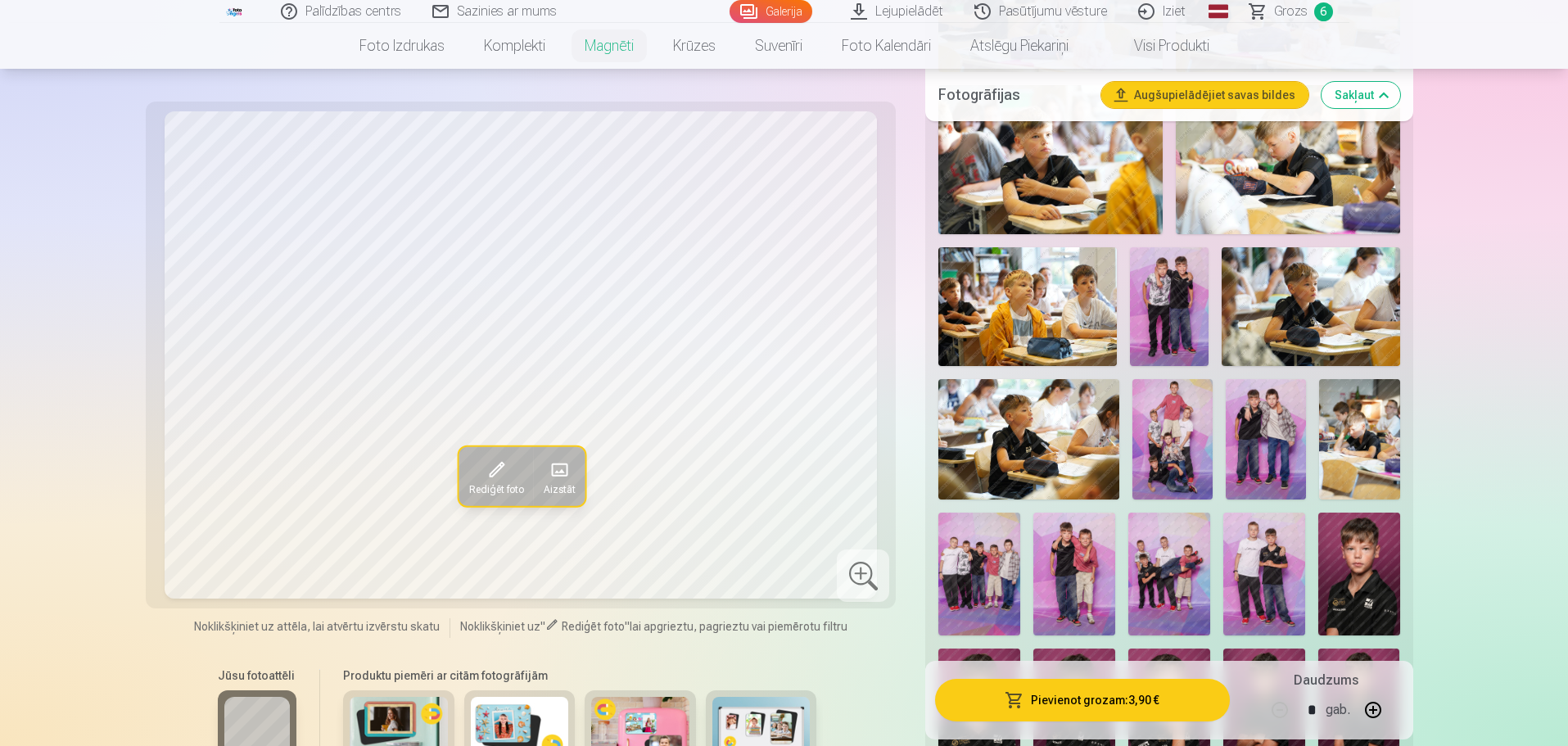
scroll to position [819, 0]
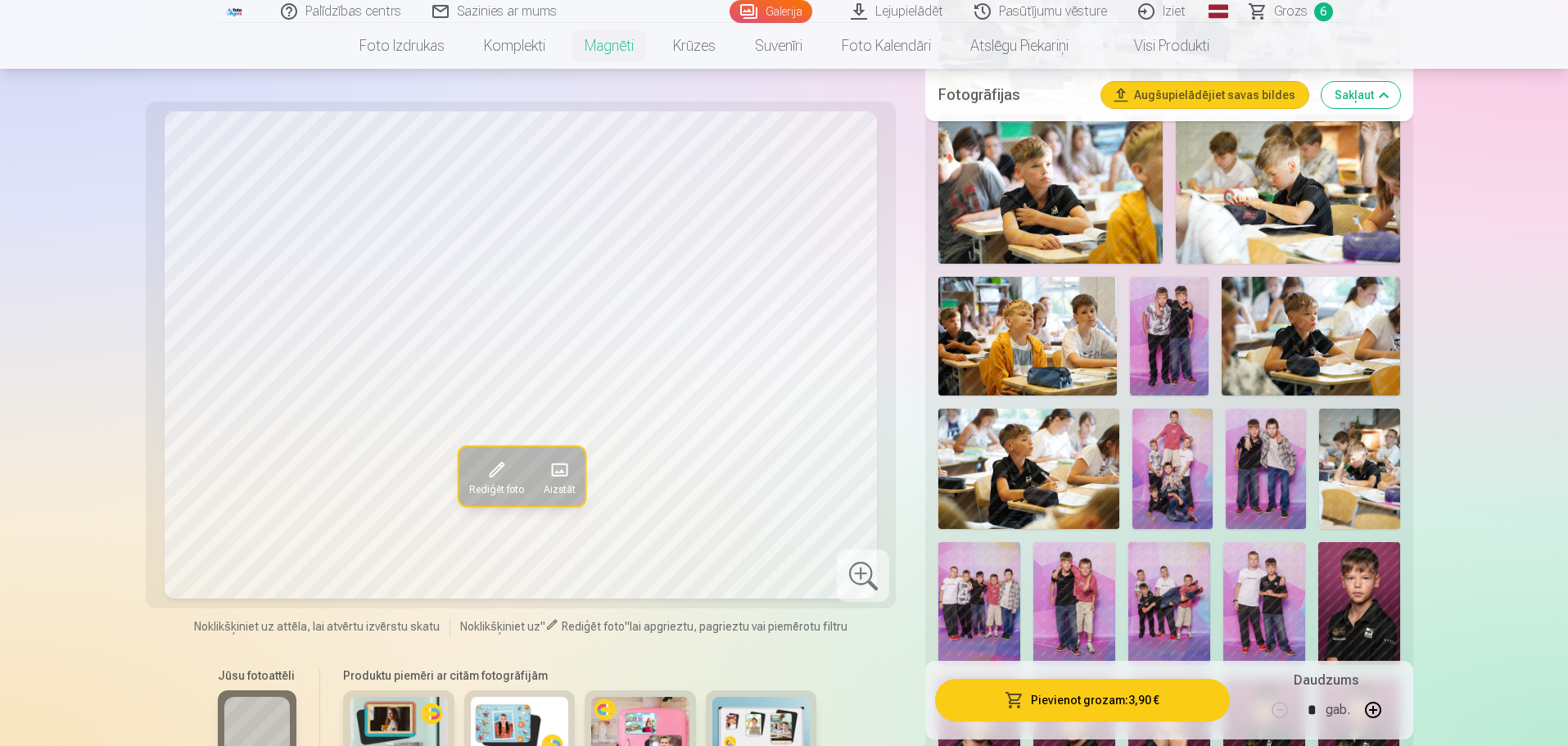
click at [1029, 427] on img at bounding box center [1029, 468] width 181 height 120
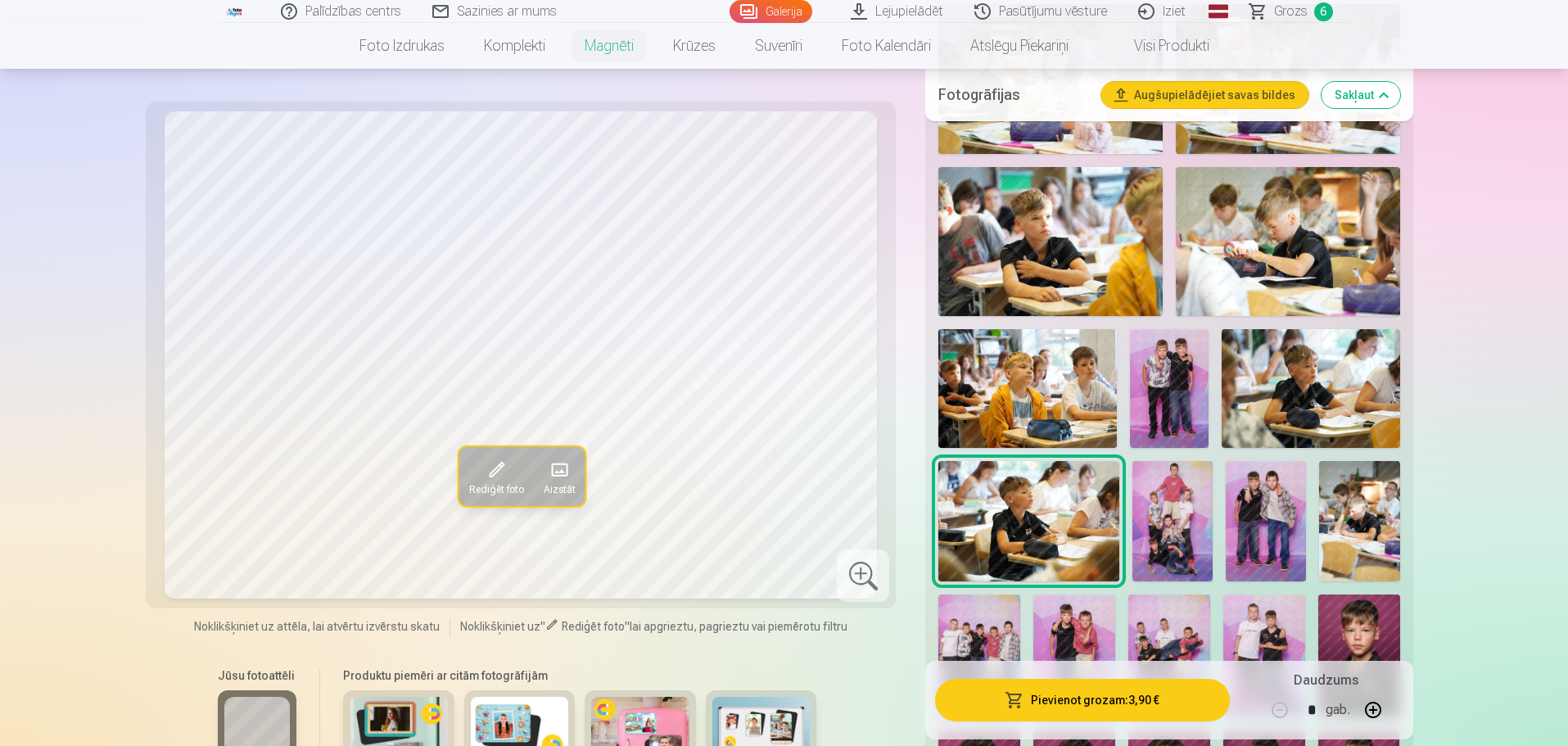
scroll to position [737, 0]
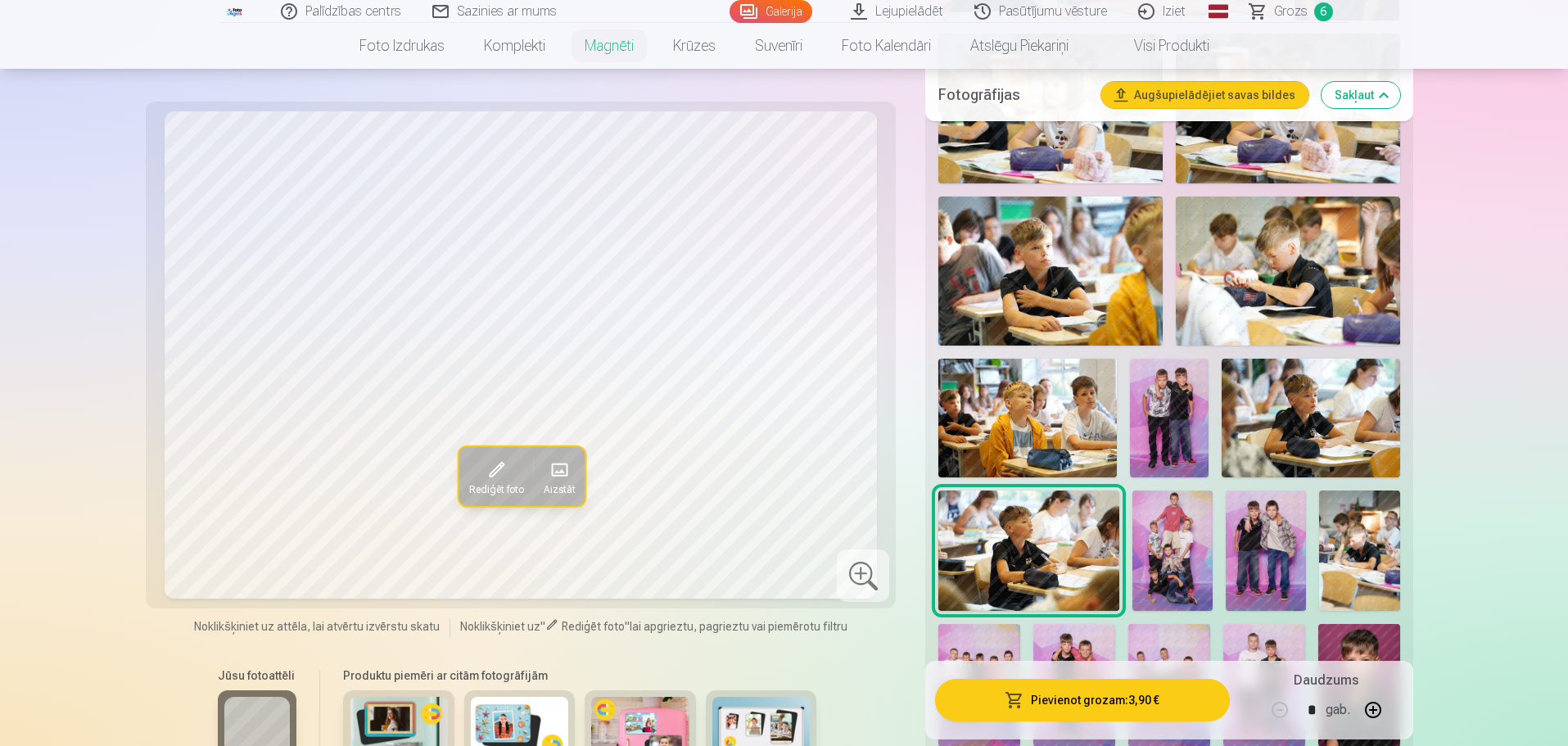
click at [1029, 385] on img at bounding box center [1311, 418] width 178 height 118
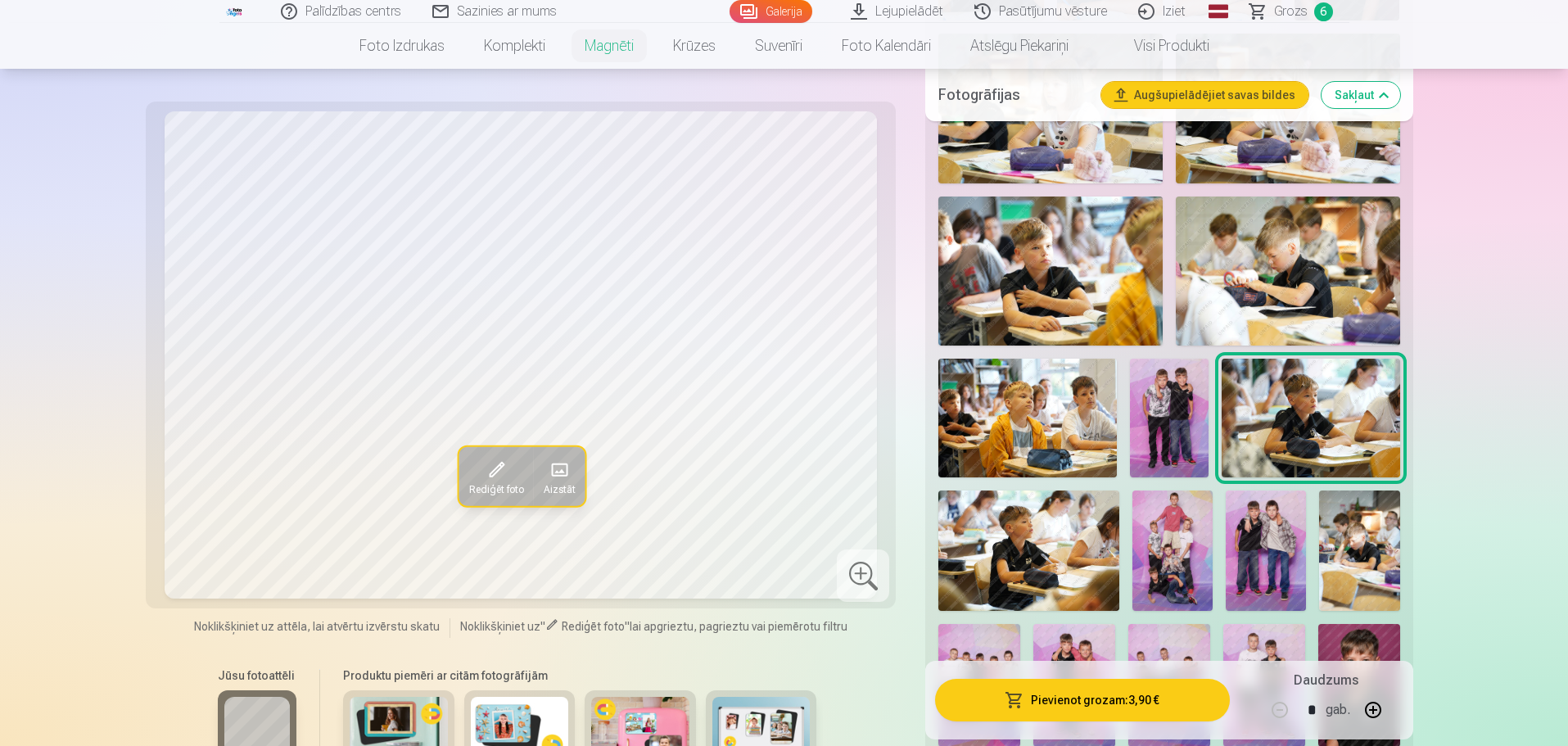
click at [1029, 255] on img at bounding box center [1051, 271] width 225 height 149
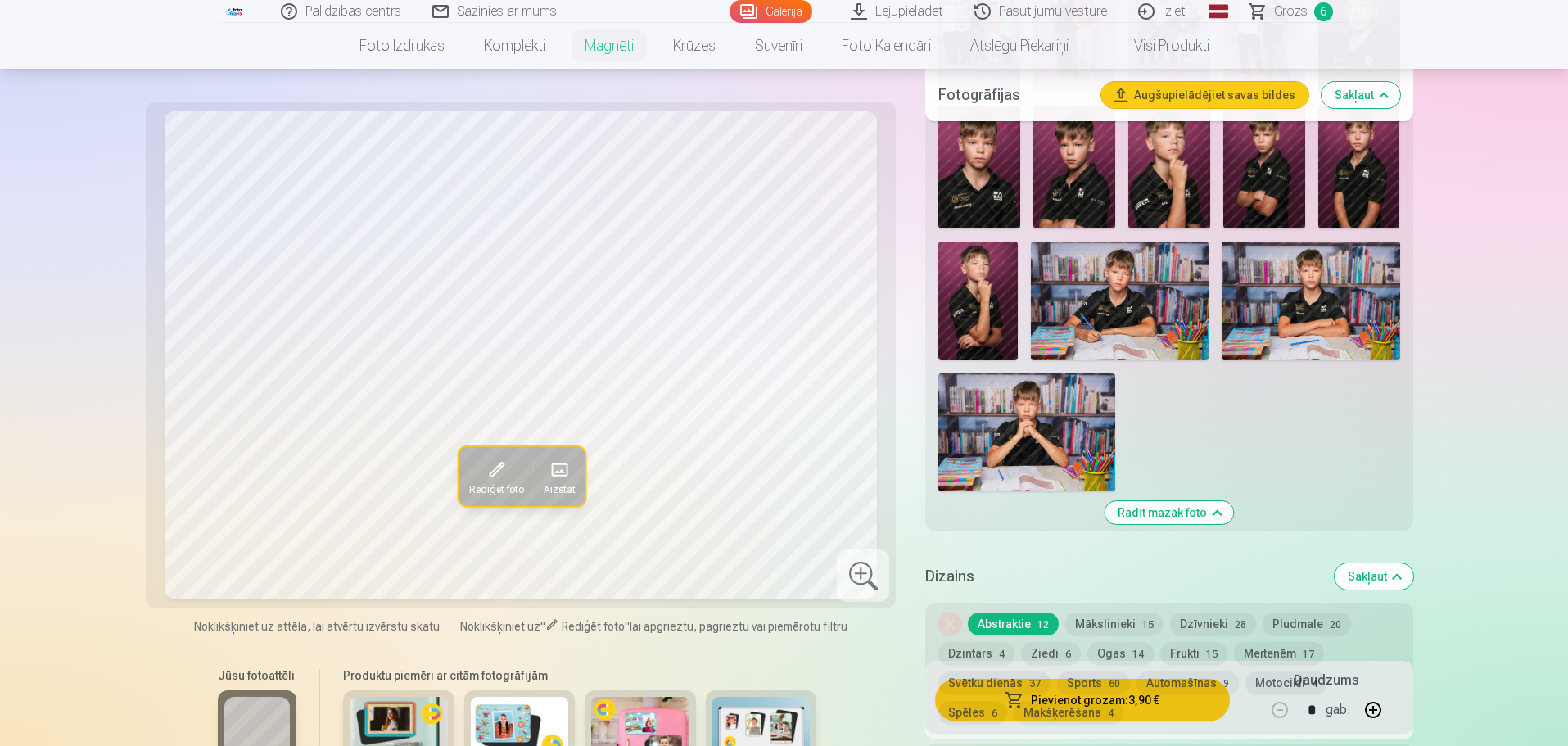
scroll to position [1392, 0]
click at [993, 405] on img at bounding box center [1026, 431] width 177 height 118
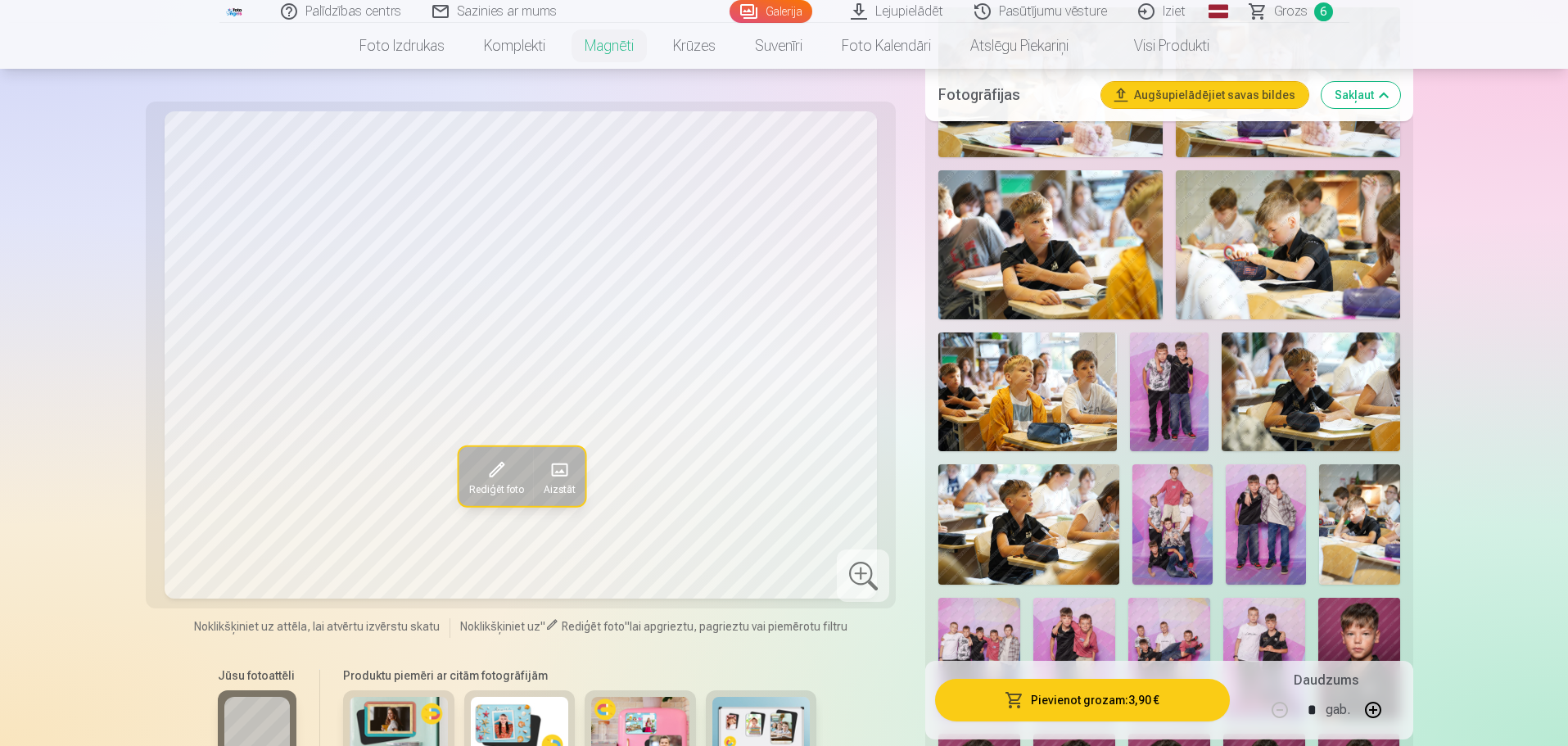
scroll to position [819, 0]
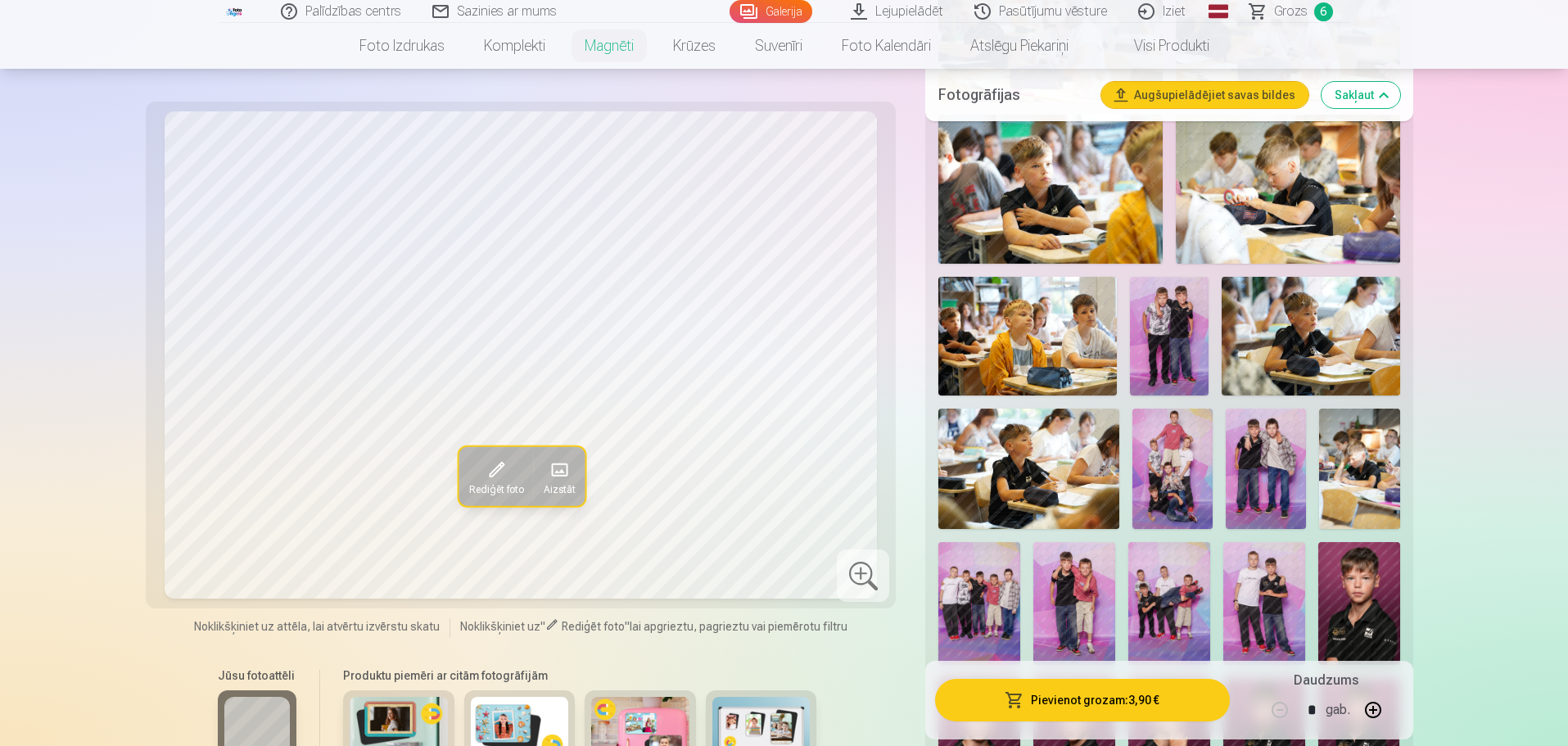
click at [1029, 302] on img at bounding box center [1311, 336] width 178 height 118
click at [1029, 421] on img at bounding box center [1029, 468] width 181 height 120
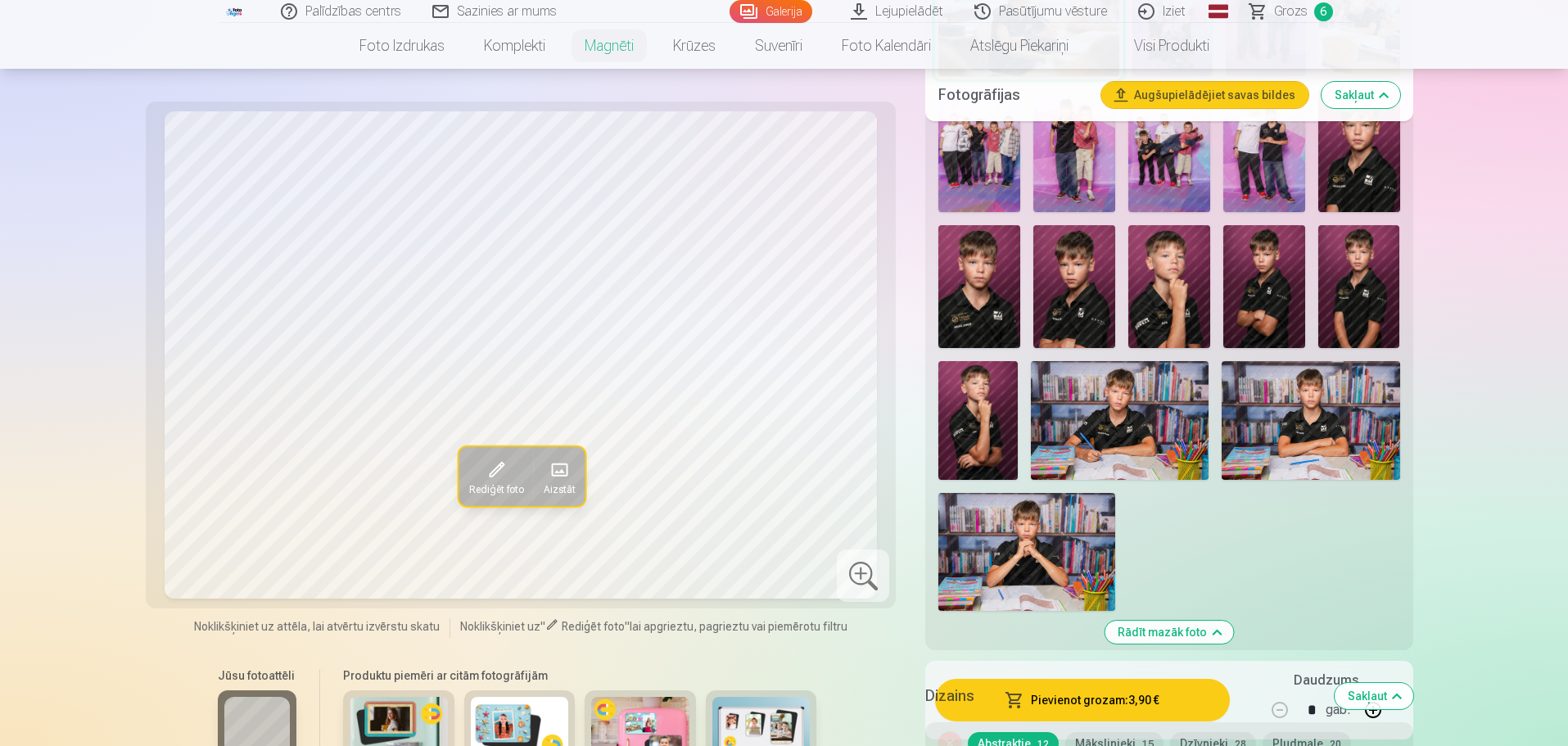
scroll to position [1310, 0]
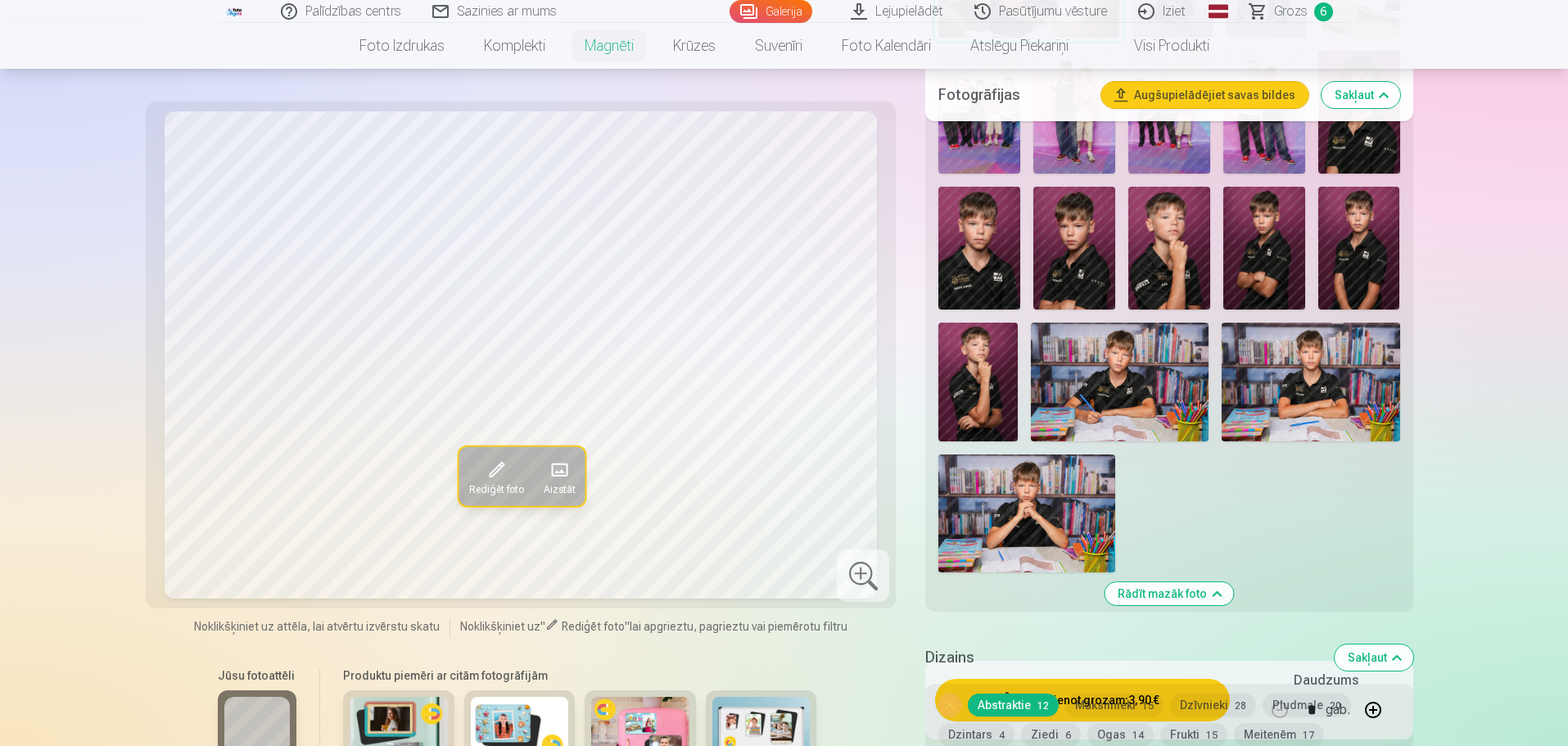
click at [1024, 508] on img at bounding box center [1026, 513] width 177 height 118
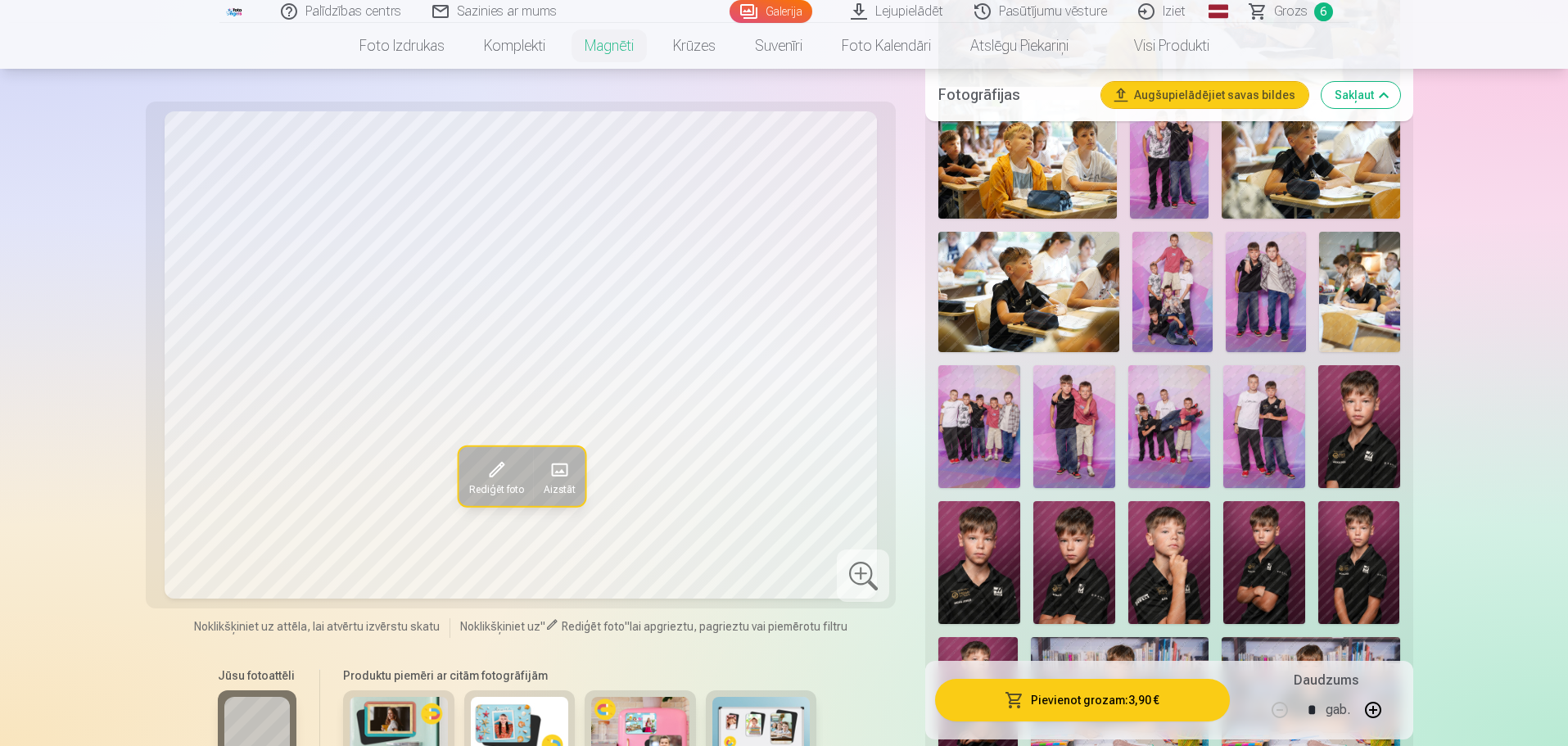
scroll to position [901, 0]
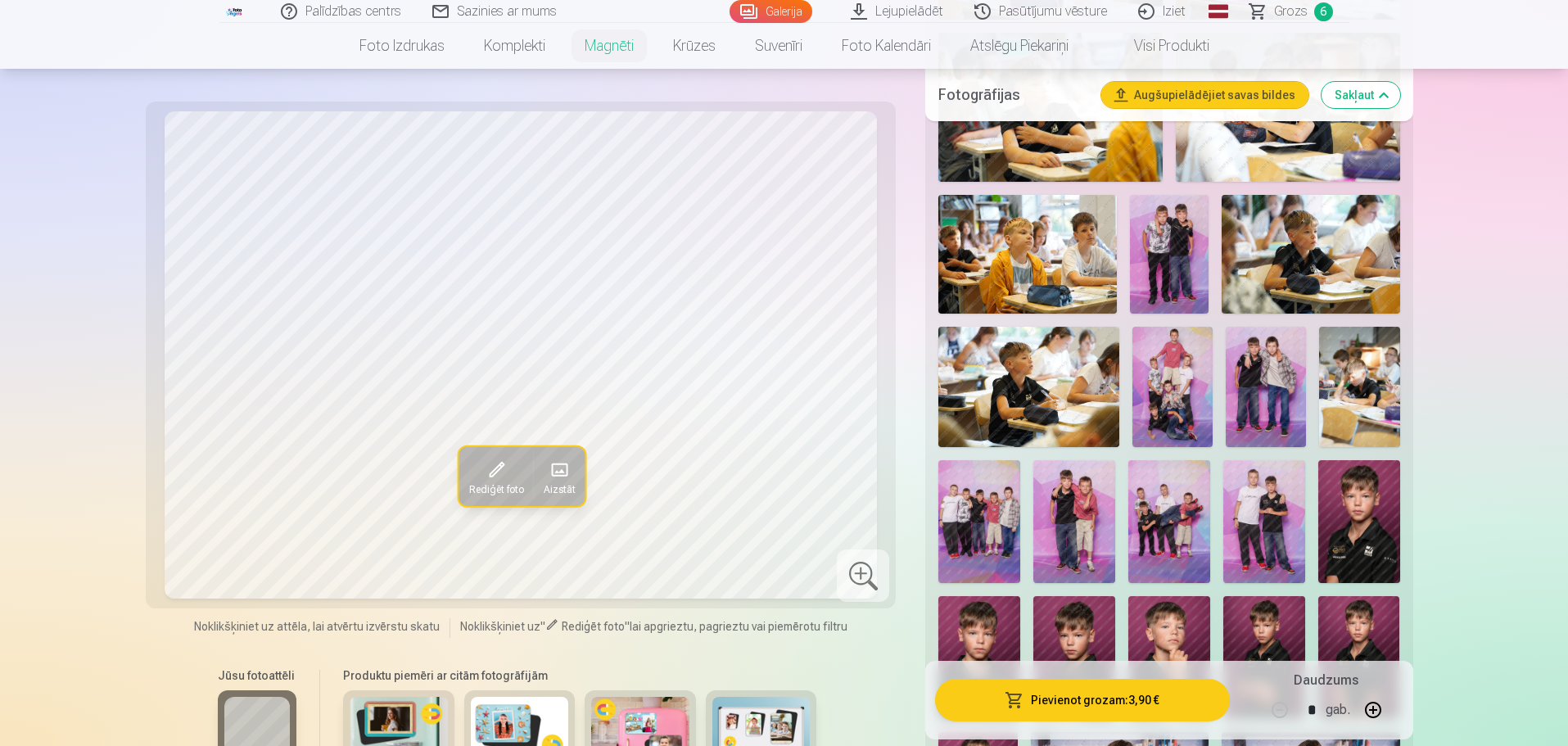
click at [1029, 361] on img at bounding box center [1029, 386] width 181 height 120
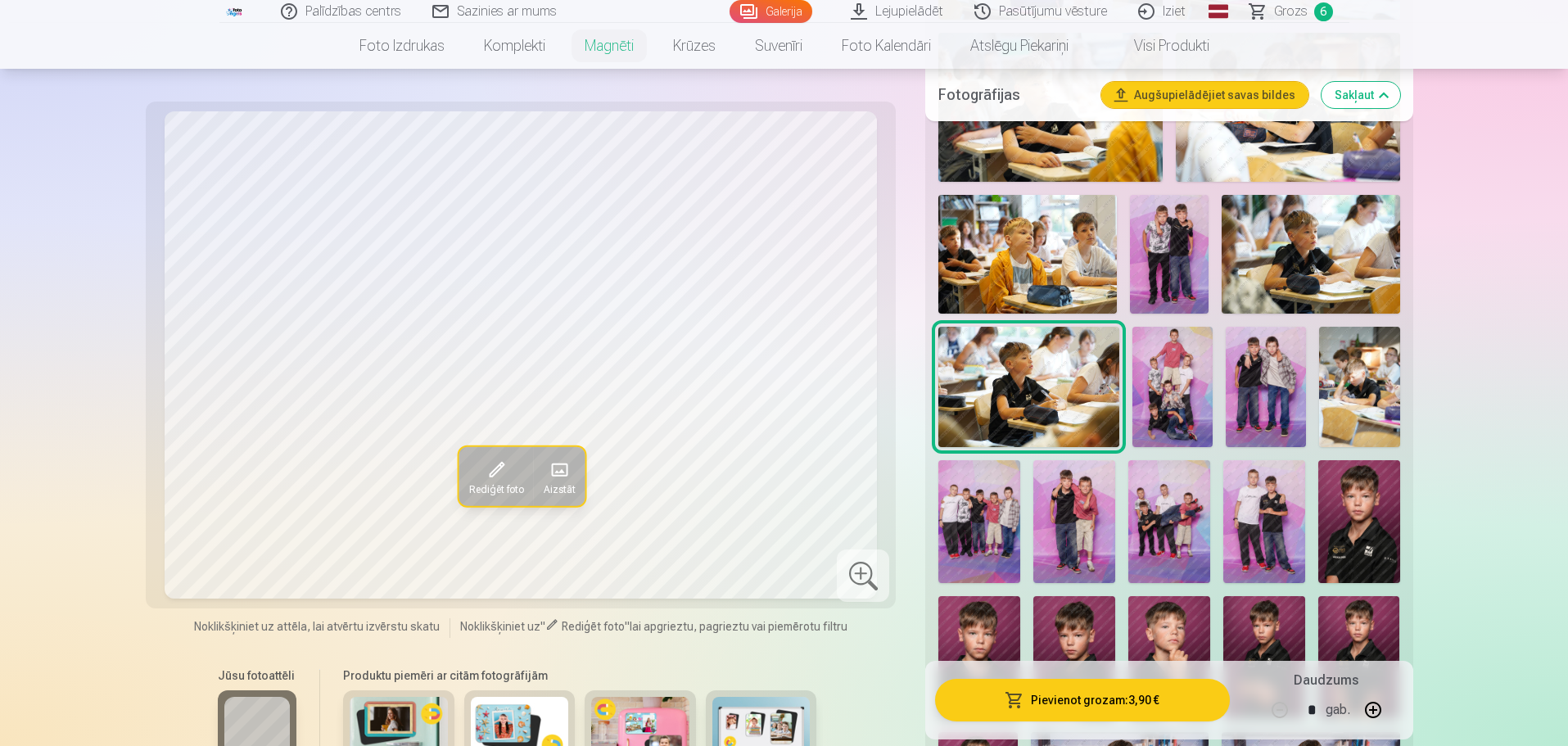
click at [1029, 241] on img at bounding box center [1311, 254] width 178 height 118
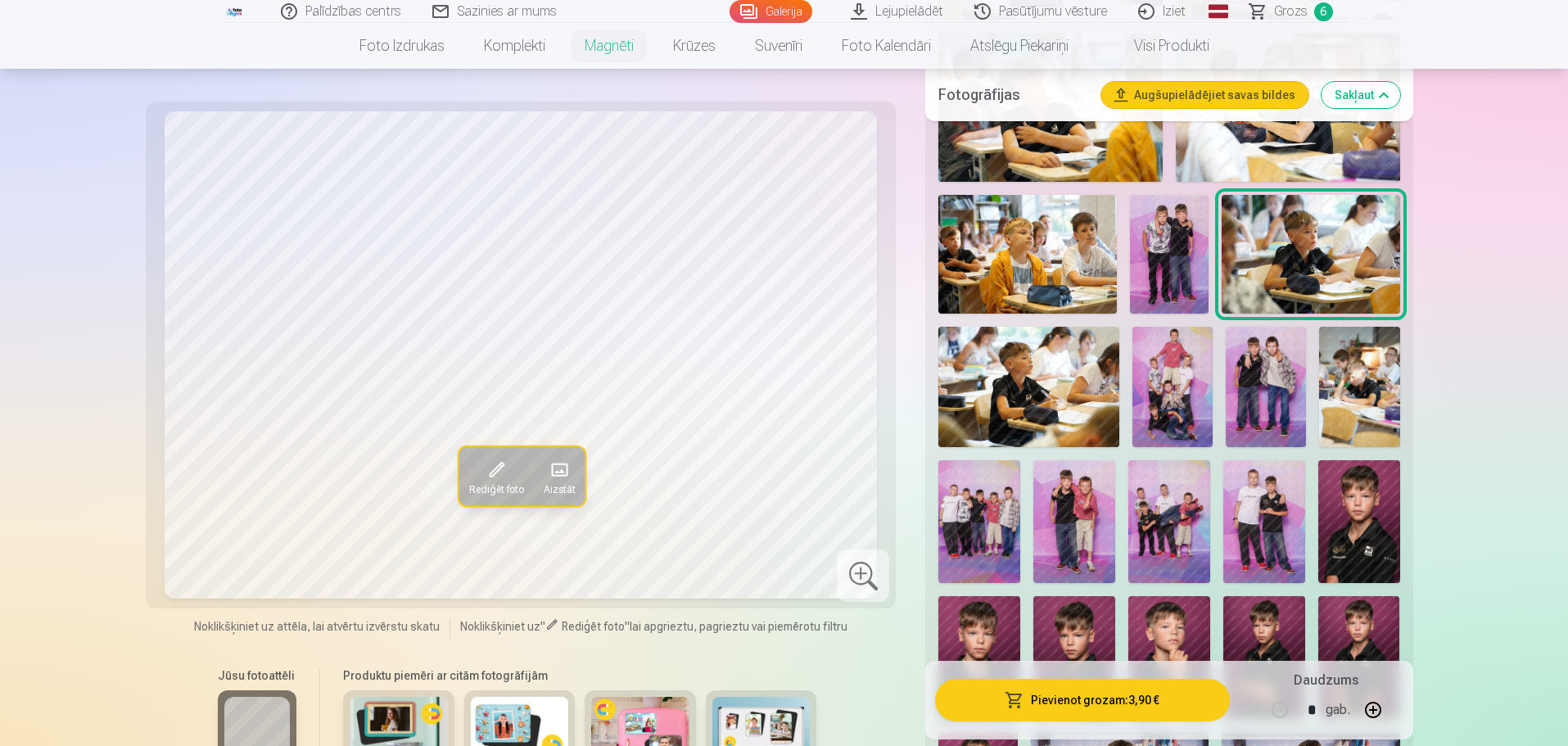
click at [1029, 363] on img at bounding box center [1029, 386] width 181 height 120
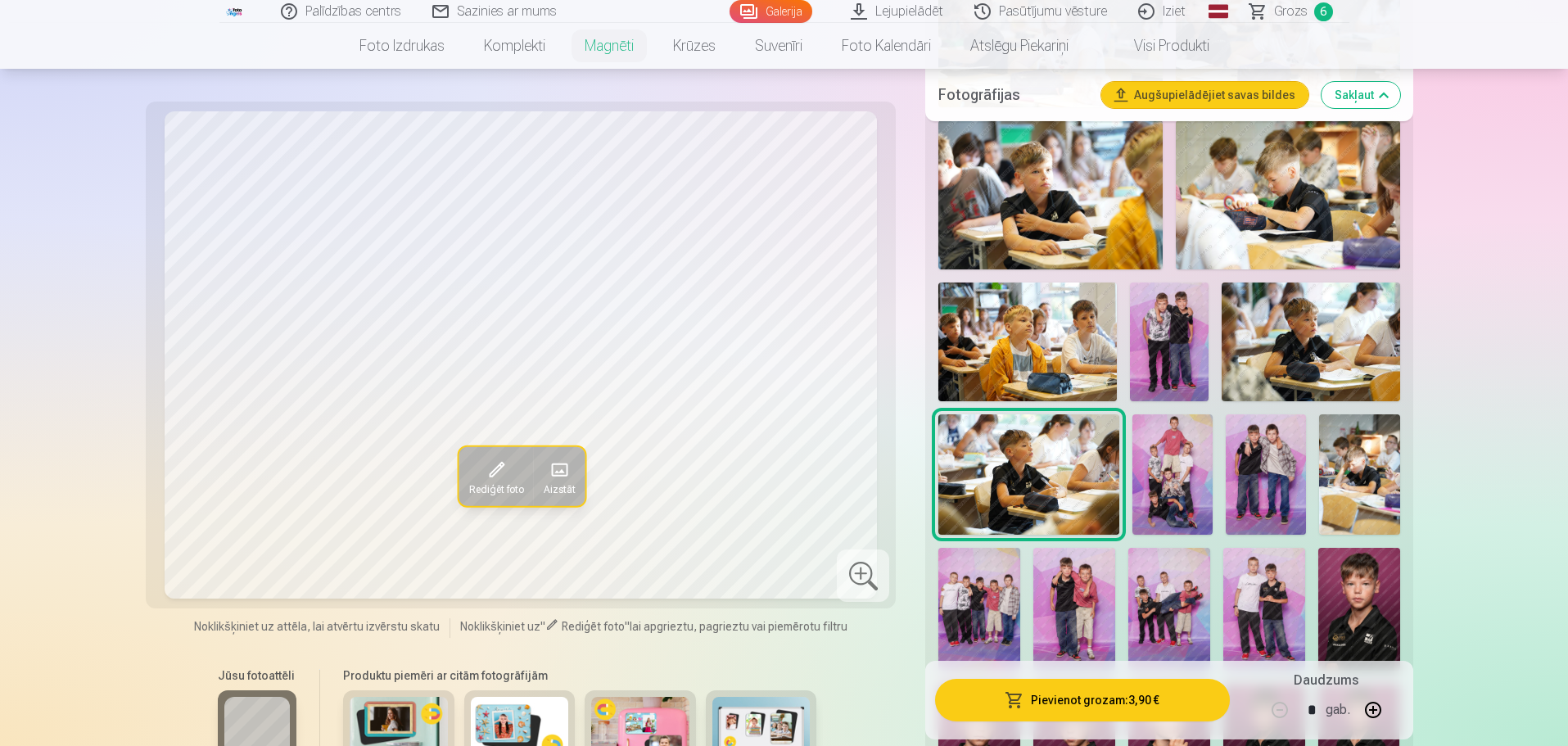
scroll to position [819, 0]
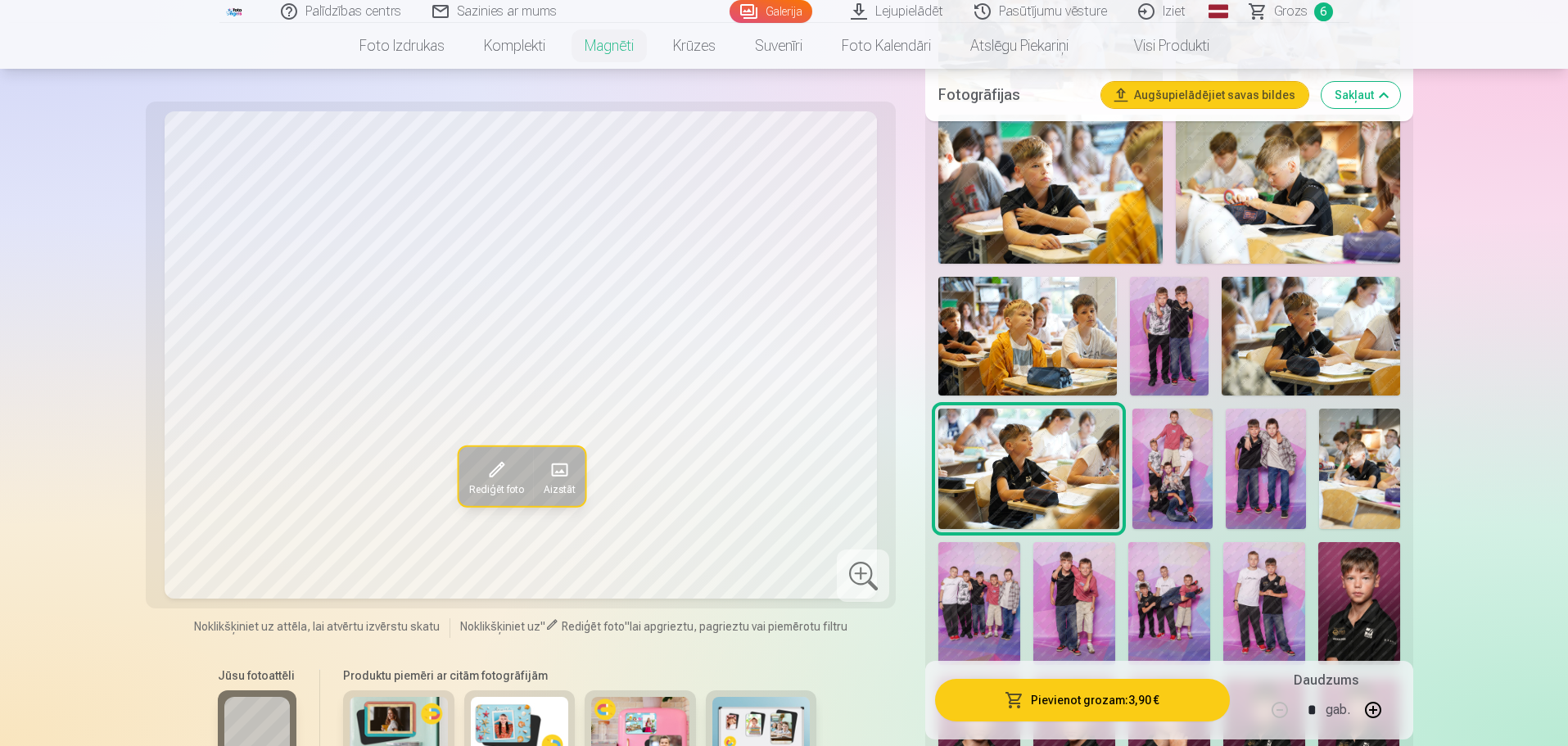
click at [1029, 315] on img at bounding box center [1311, 336] width 178 height 118
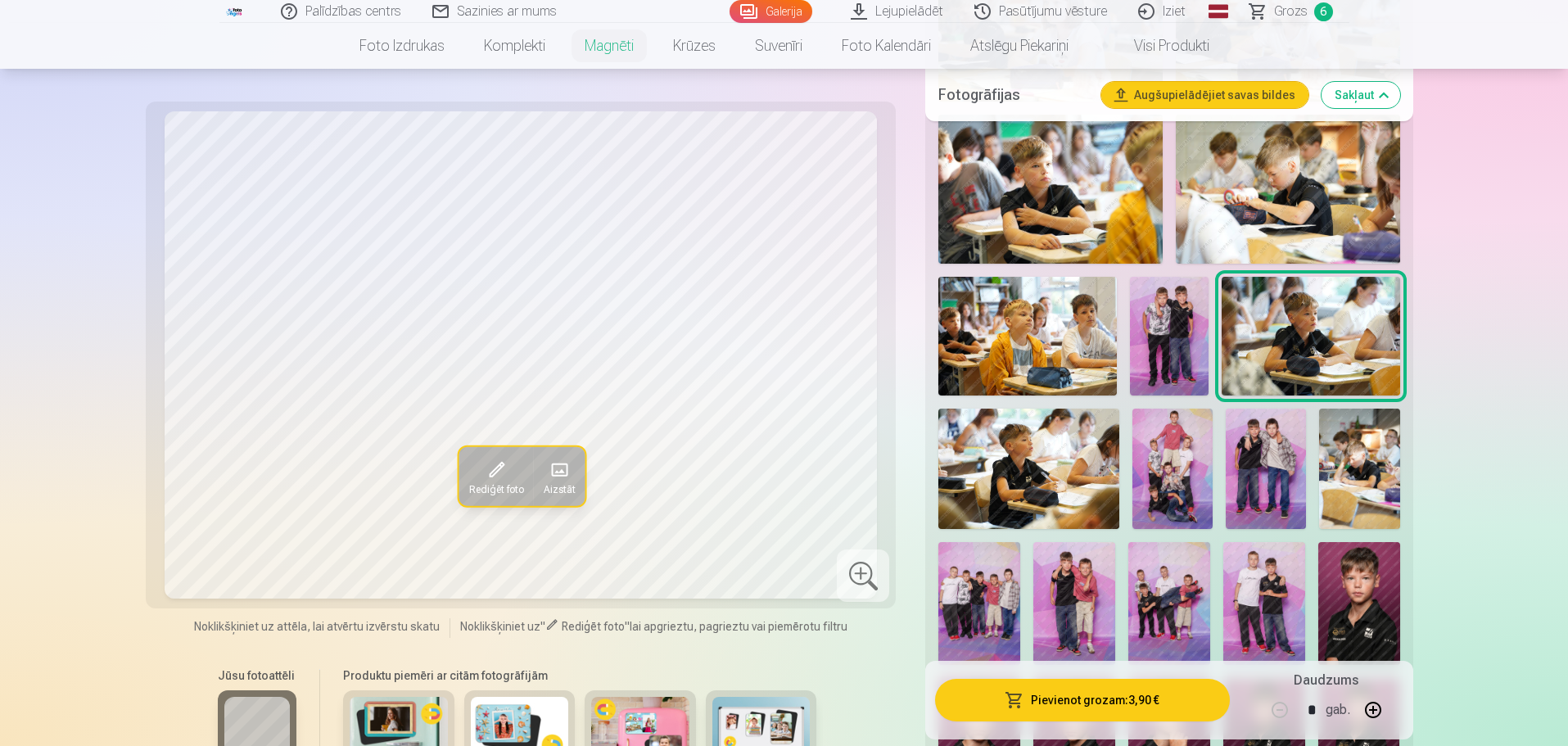
click at [1006, 451] on img at bounding box center [1029, 468] width 181 height 120
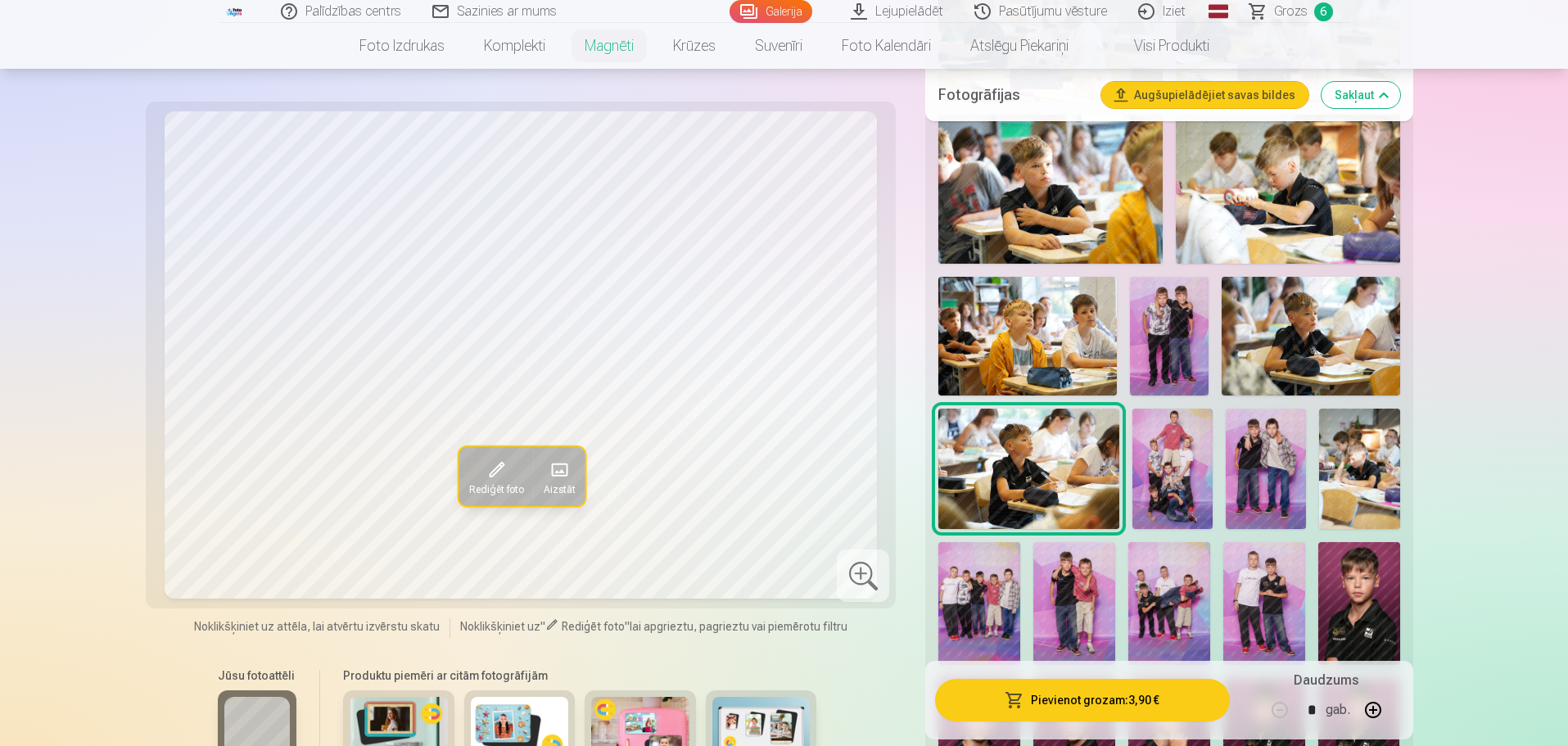
click at [1029, 294] on img at bounding box center [1311, 336] width 178 height 118
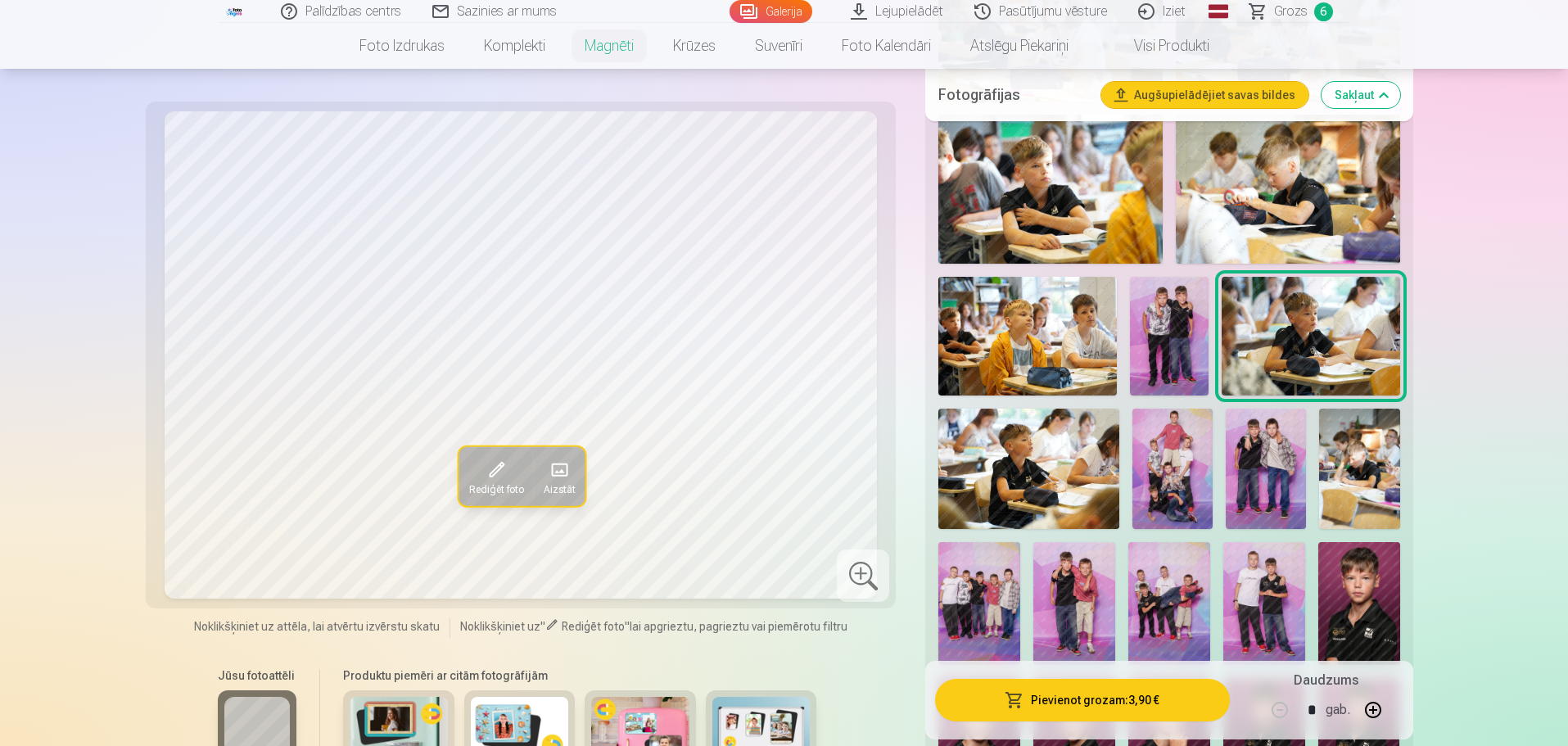
click at [990, 408] on img at bounding box center [1029, 468] width 181 height 120
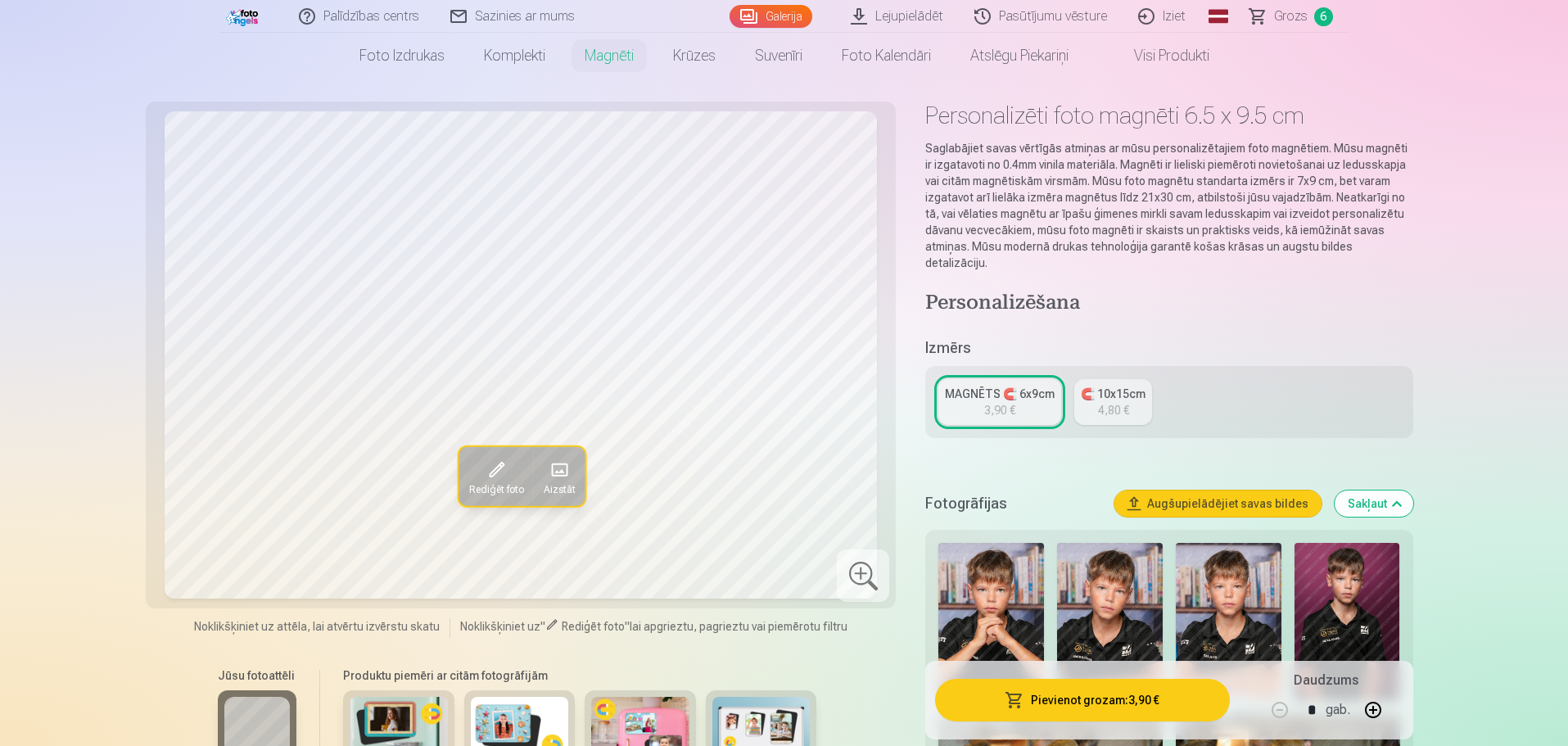
scroll to position [0, 0]
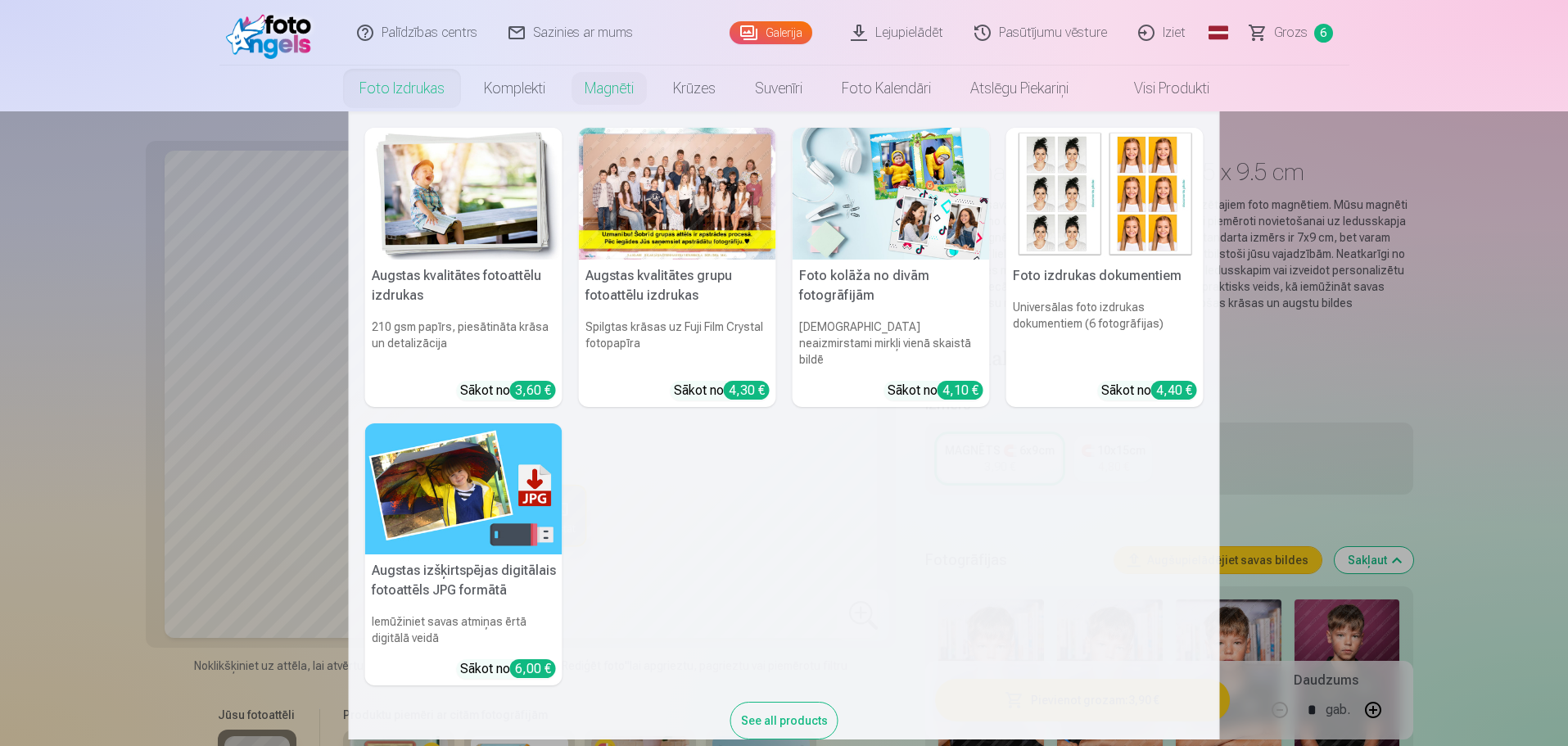
click at [397, 92] on link "Foto izdrukas" at bounding box center [401, 88] width 124 height 46
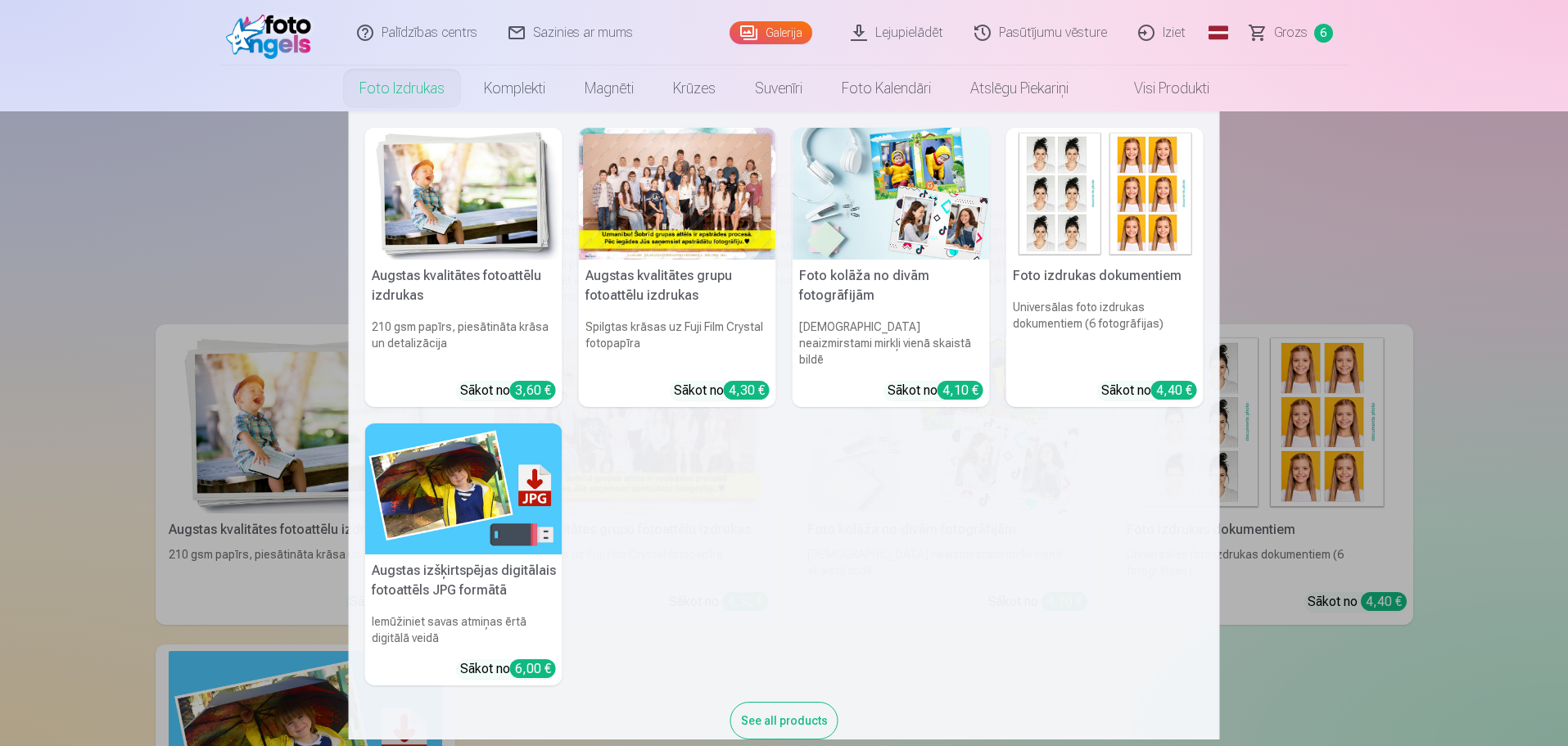
click at [443, 287] on h5 "Augstas kvalitātes fotoattēlu izdrukas" at bounding box center [464, 286] width 198 height 52
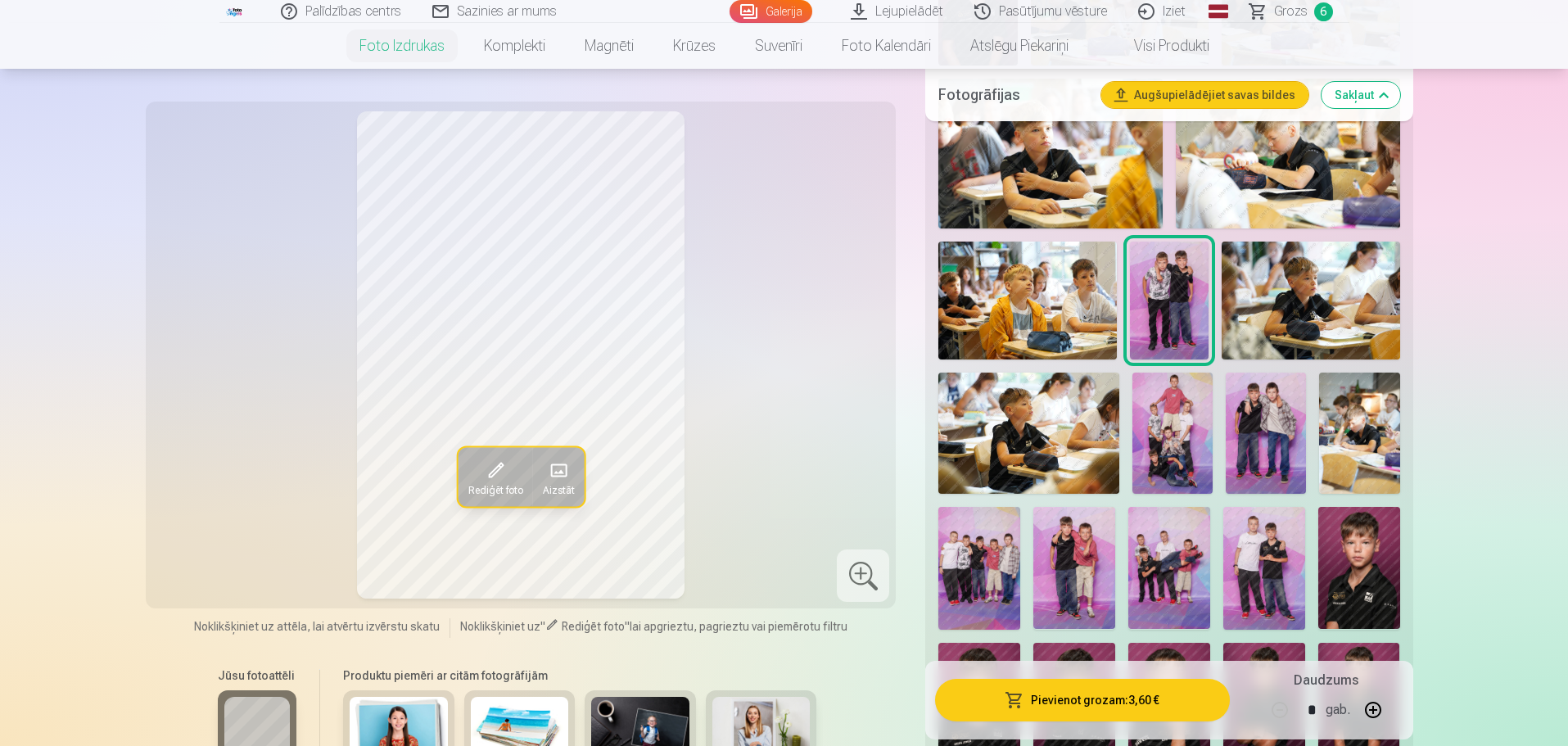
scroll to position [819, 0]
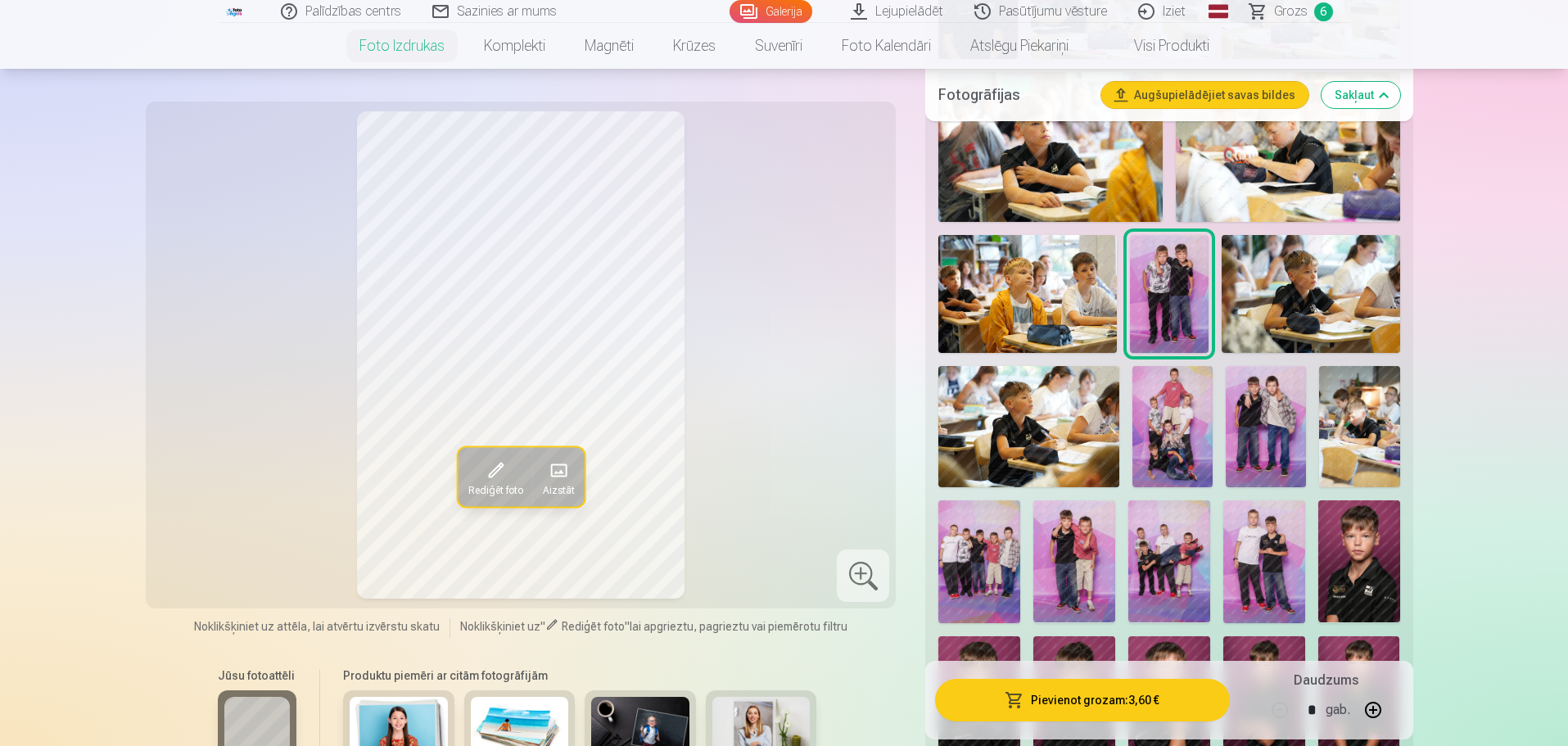
click at [1010, 420] on img at bounding box center [1029, 426] width 181 height 120
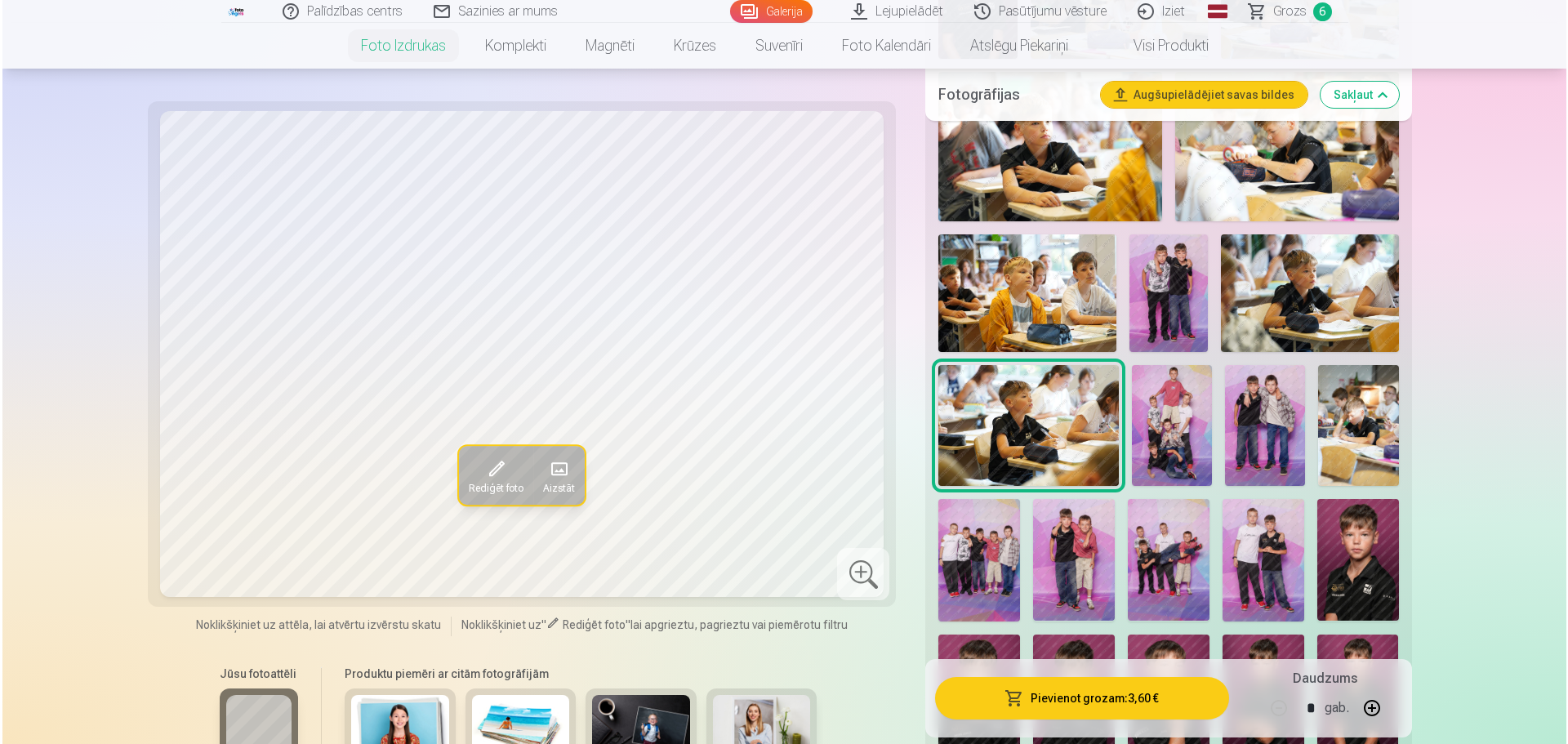
scroll to position [899, 0]
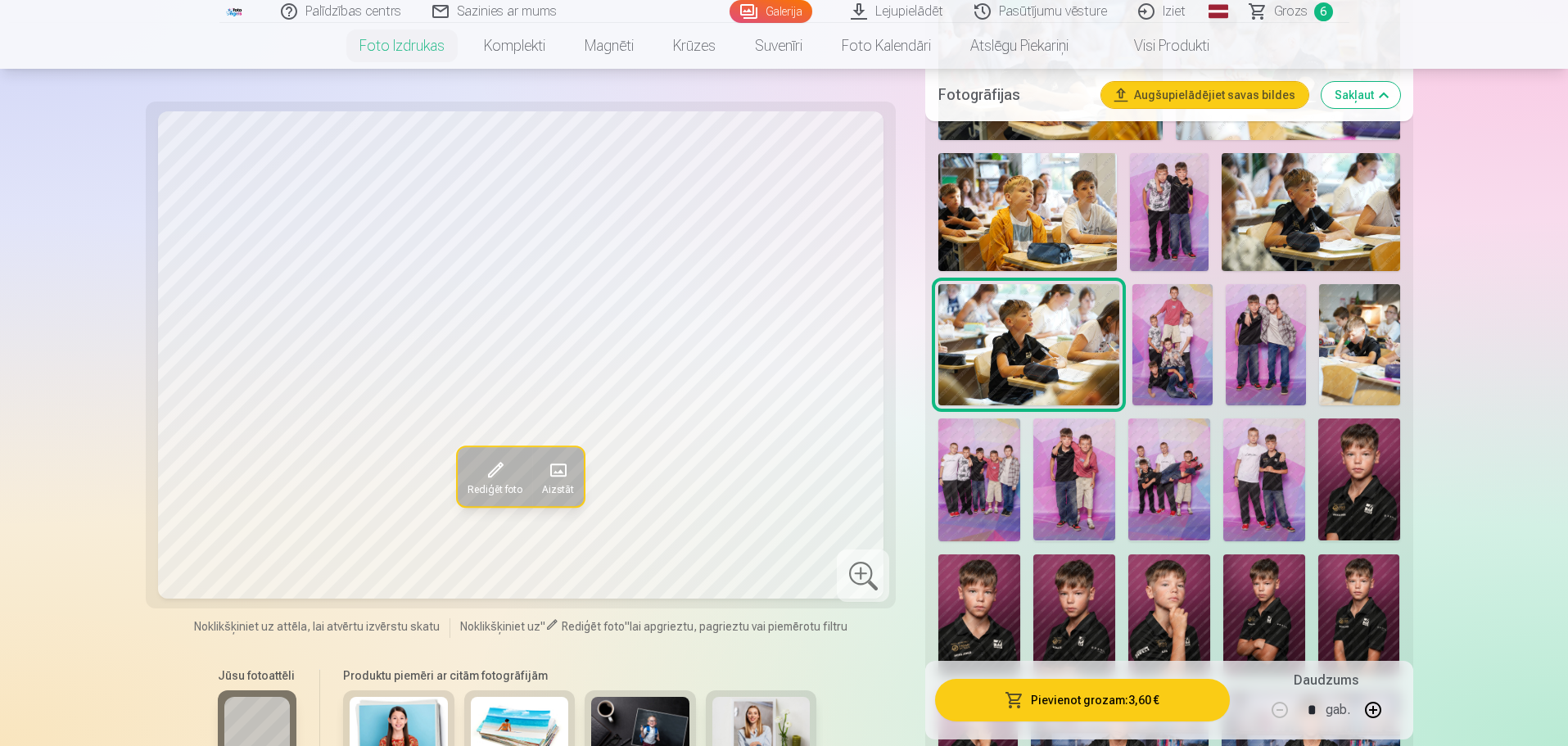
click at [1029, 508] on button "Pievienot grozam : 3,60 €" at bounding box center [1082, 700] width 294 height 43
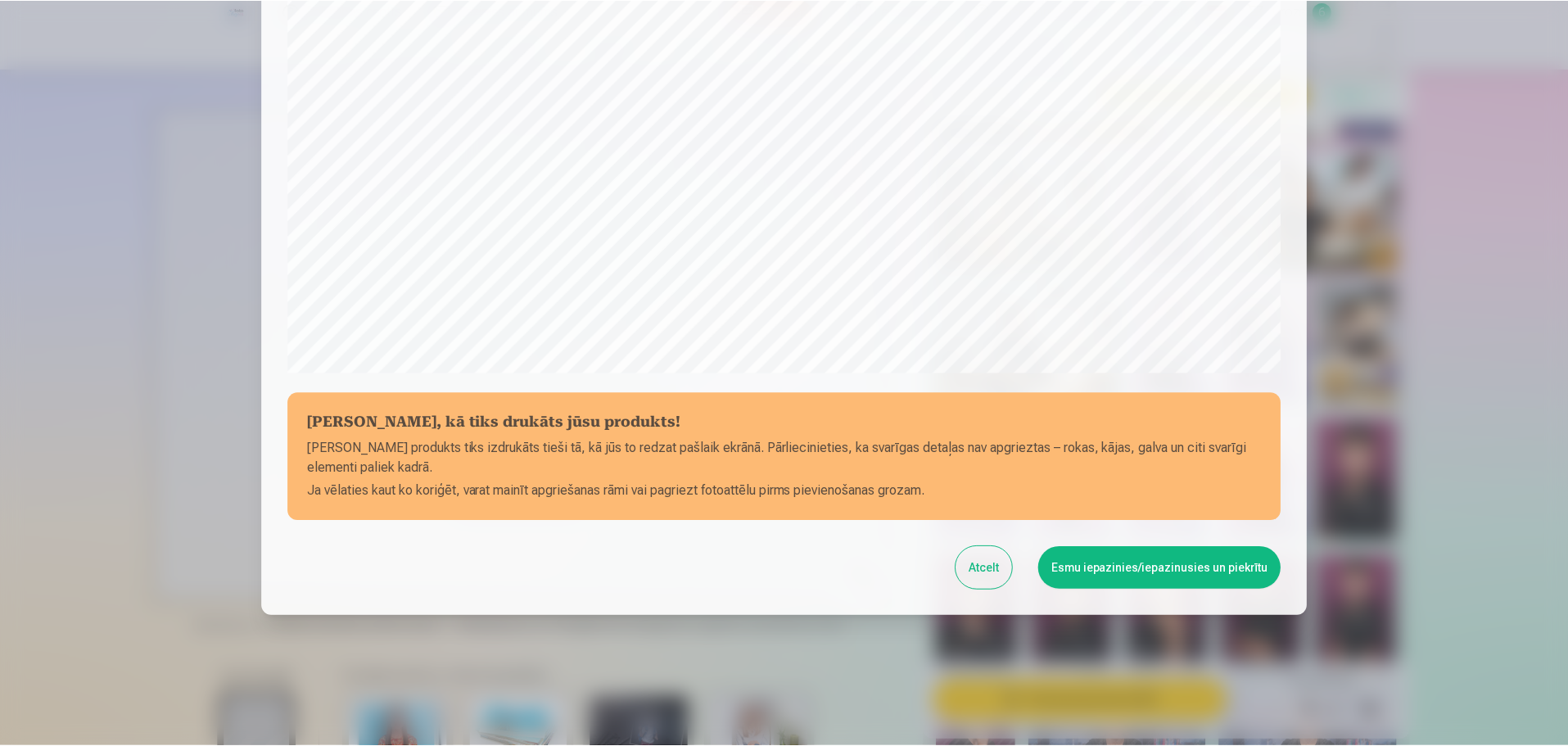
scroll to position [433, 0]
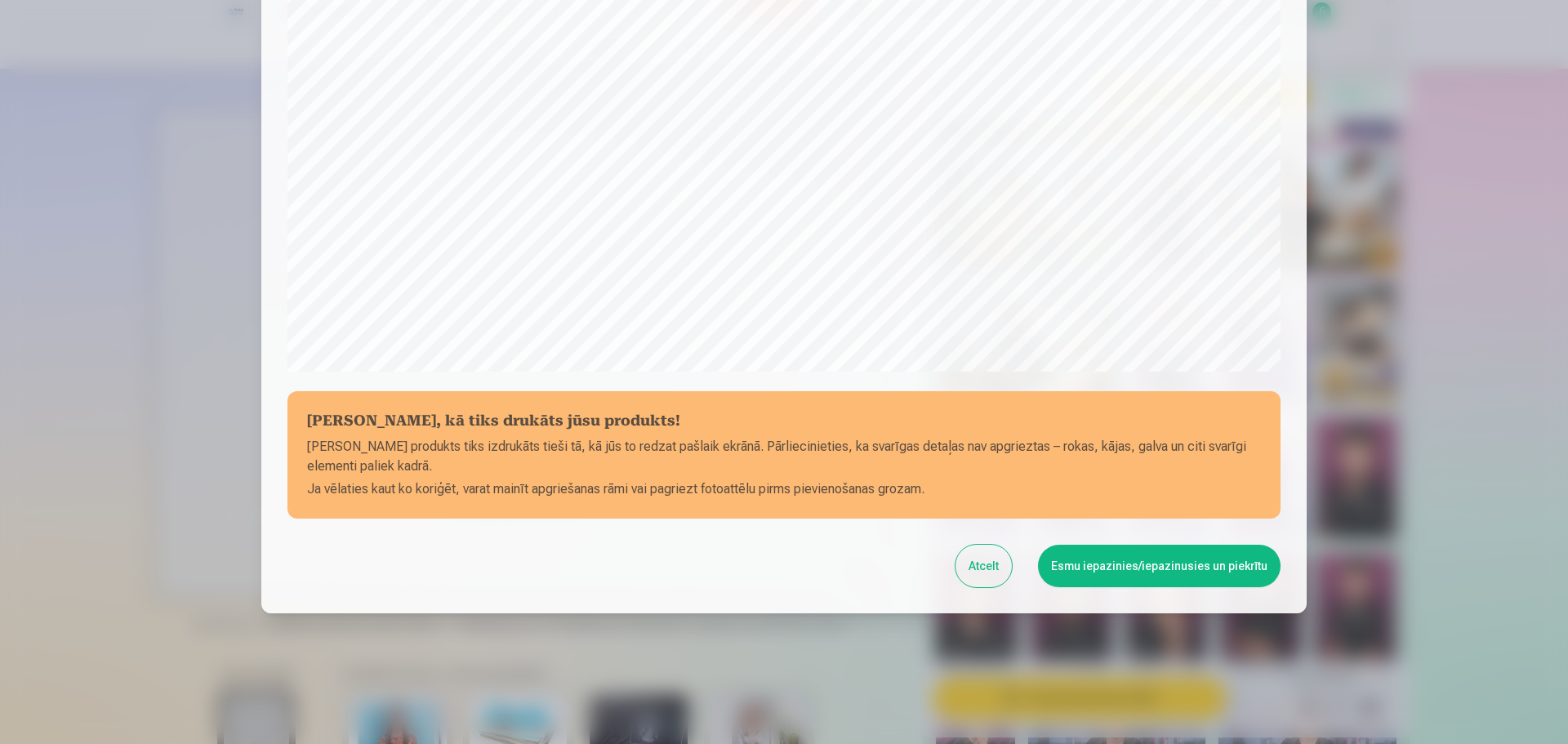
click at [1026, 507] on button "Esmu iepazinies/iepazinusies un piekrītu" at bounding box center [1159, 565] width 242 height 43
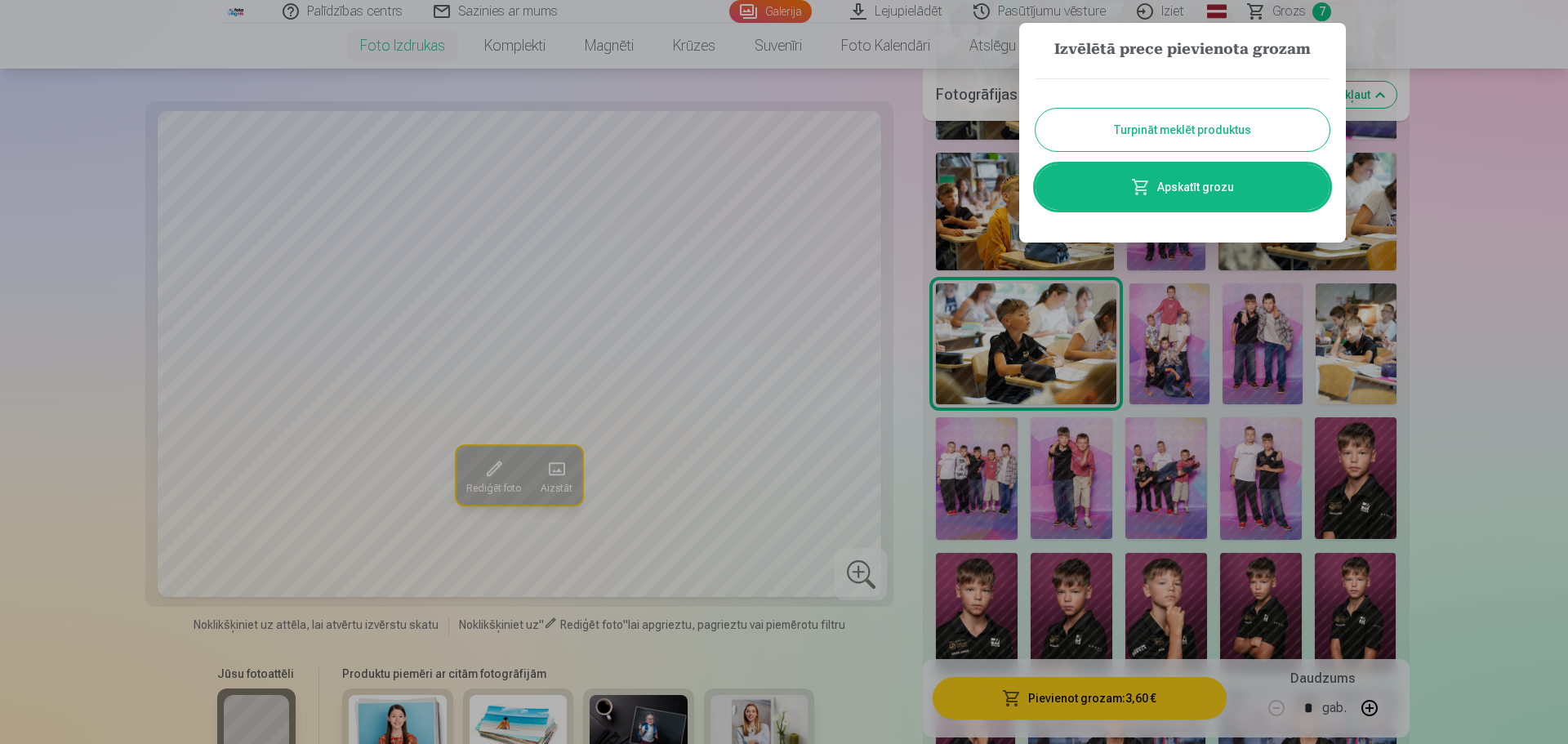
click at [1026, 507] on div at bounding box center [784, 372] width 1568 height 744
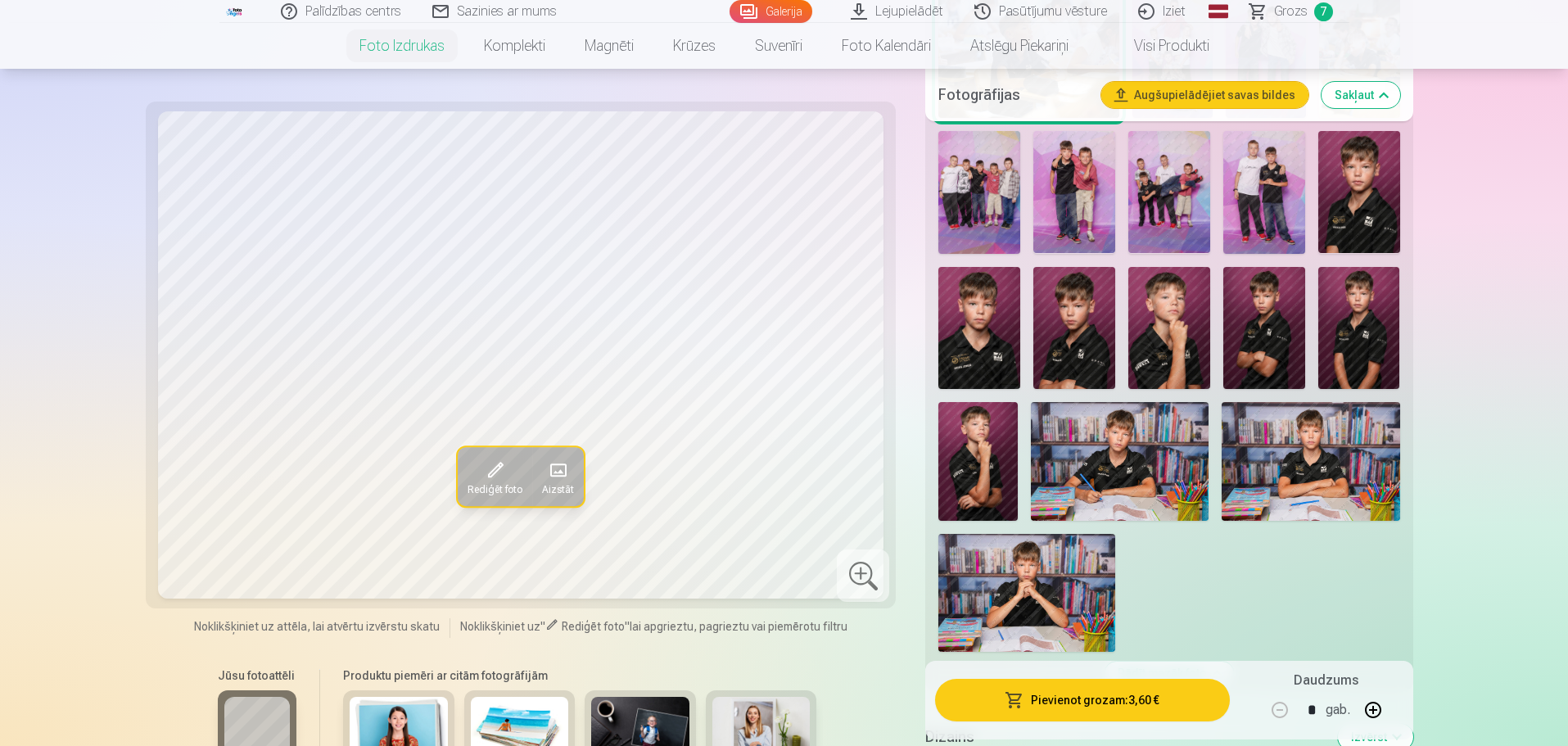
scroll to position [1228, 0]
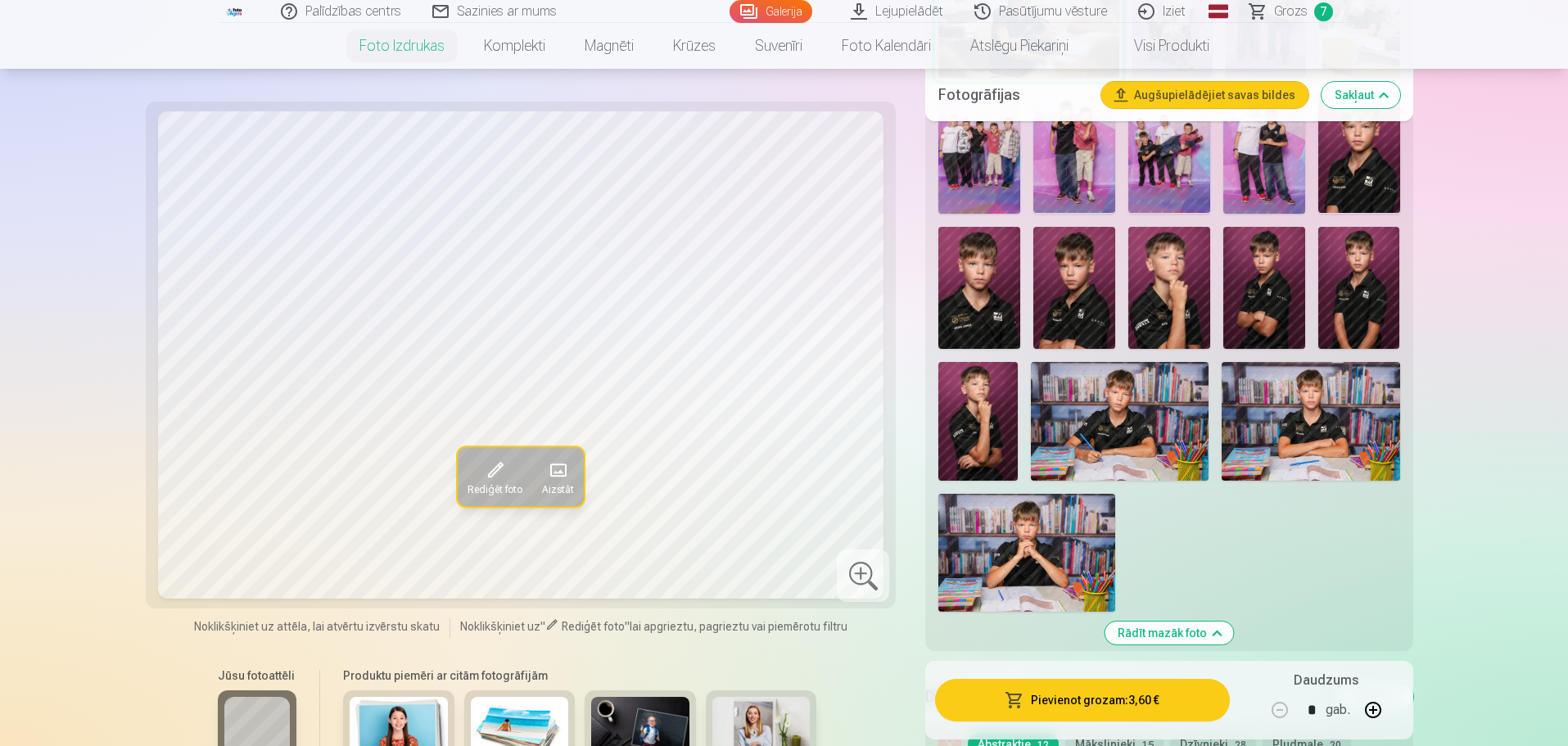
click at [1029, 424] on img at bounding box center [1120, 421] width 178 height 118
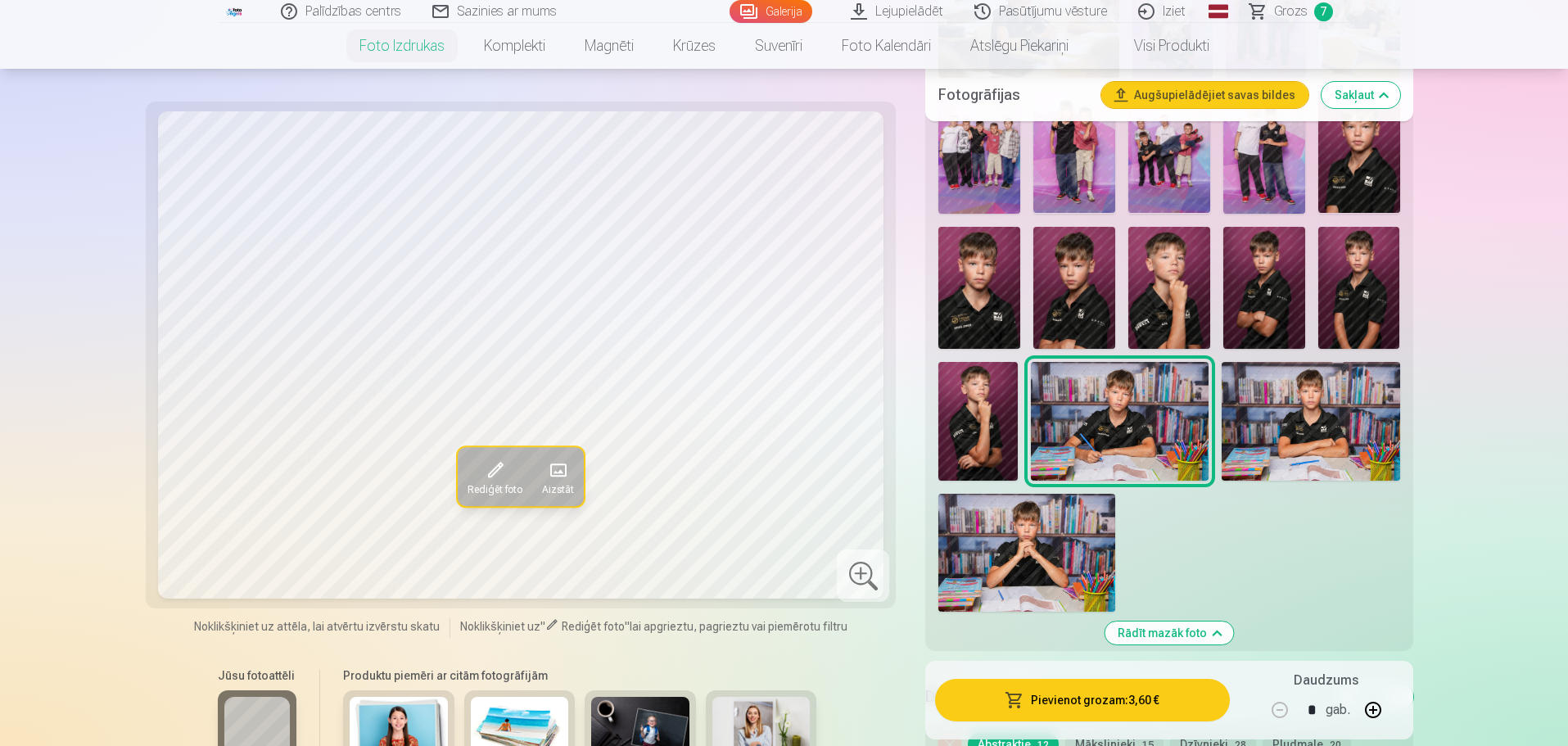
click at [1029, 433] on img at bounding box center [1311, 421] width 178 height 118
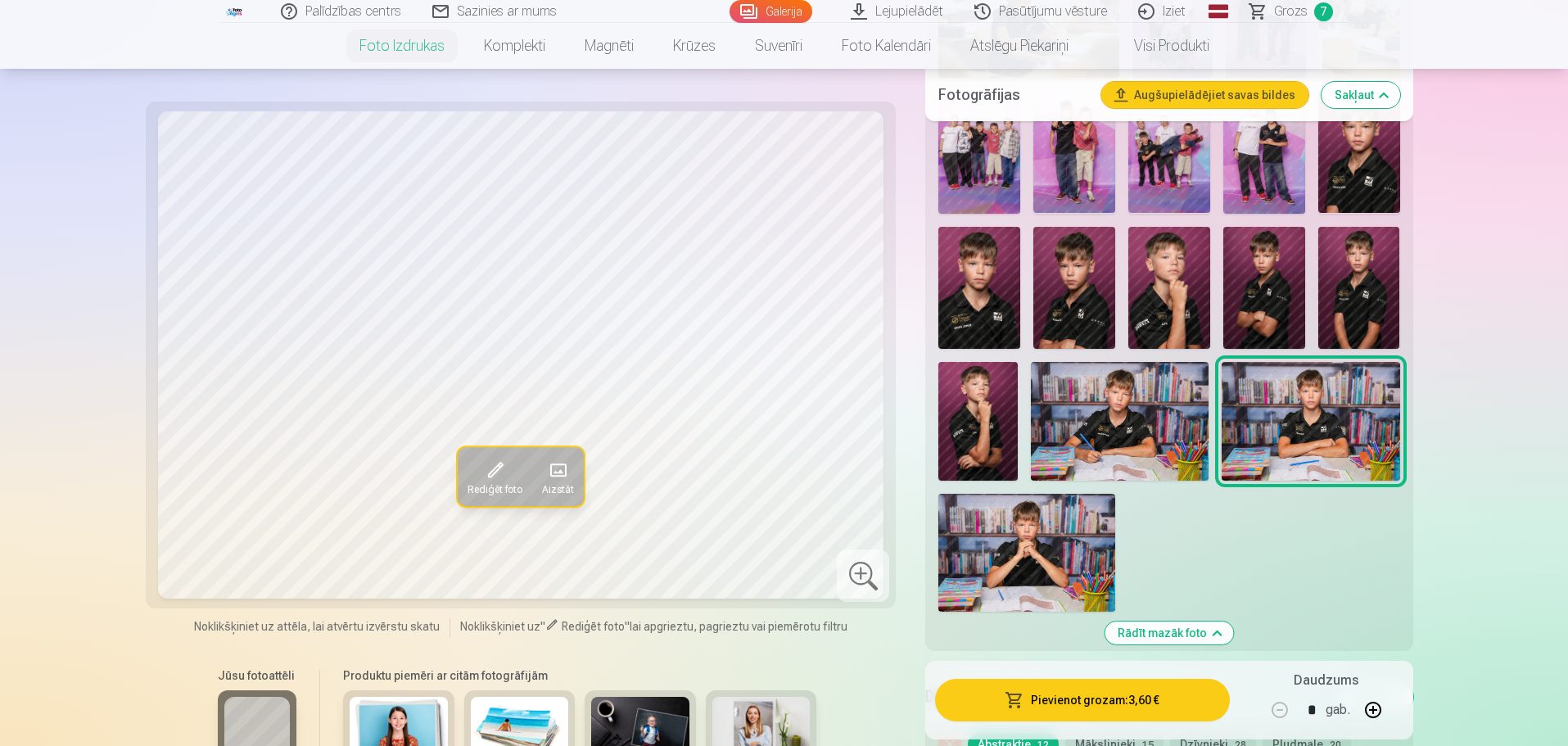
click at [1029, 508] on img at bounding box center [1026, 552] width 177 height 118
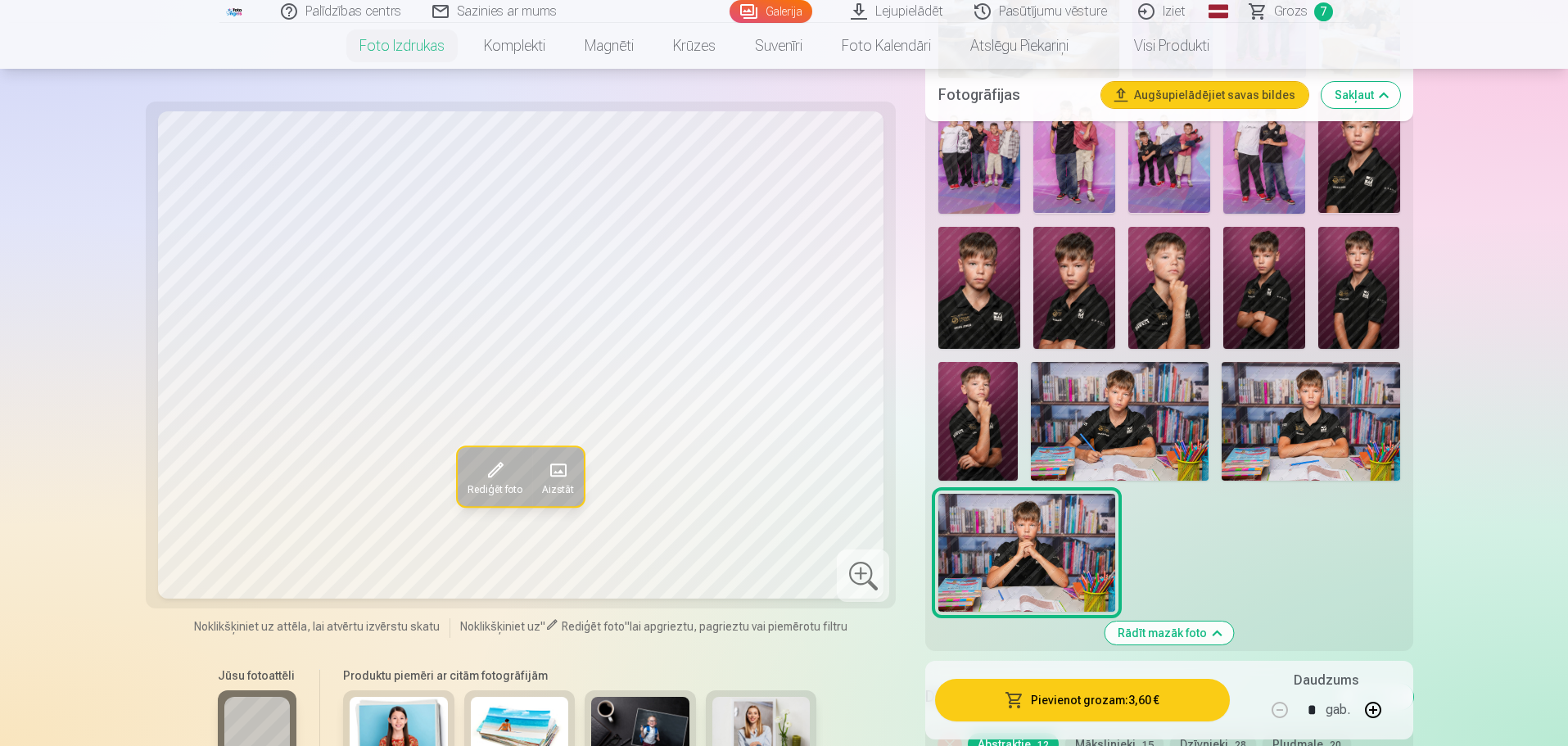
click at [1029, 508] on div at bounding box center [1169, 4] width 474 height 1227
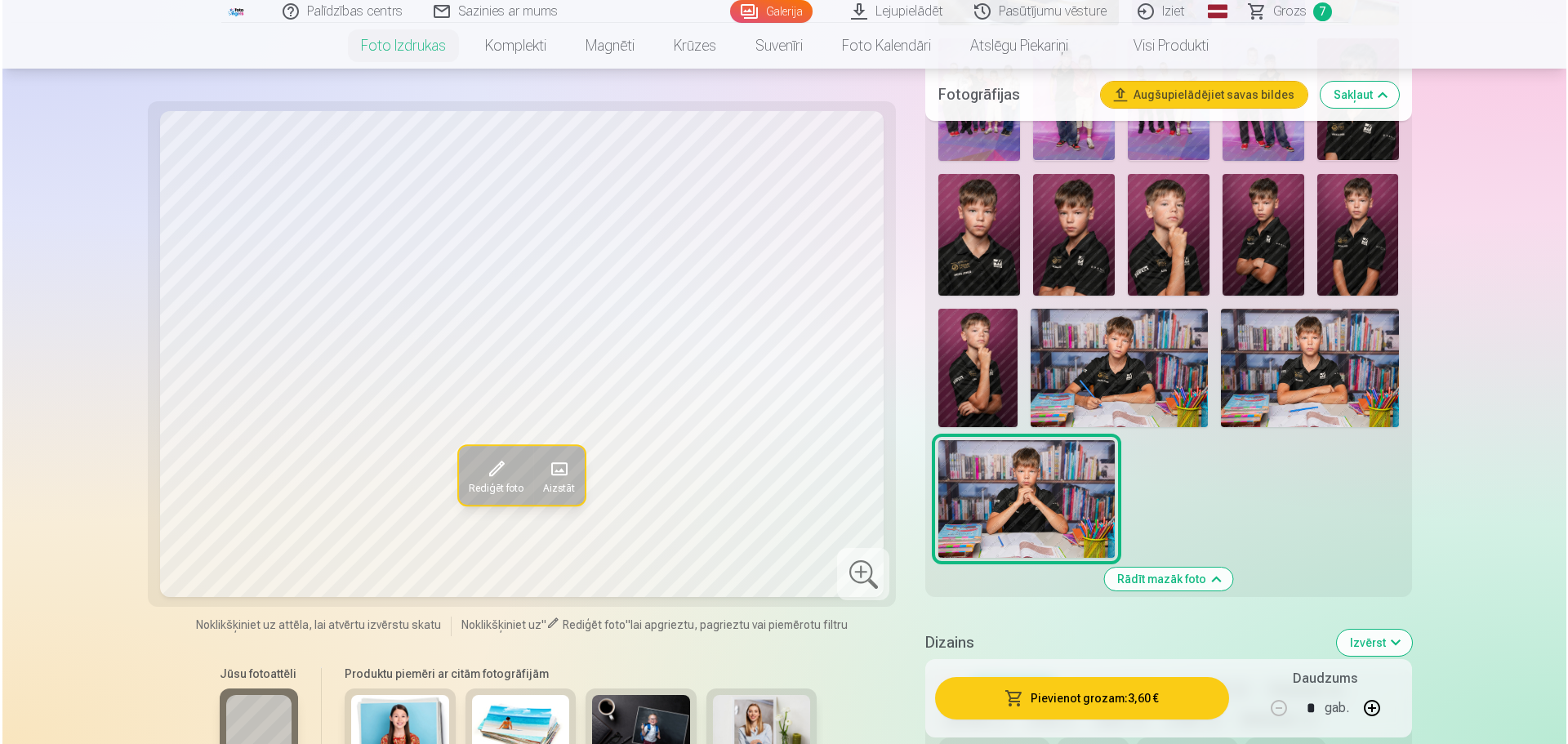
scroll to position [1307, 0]
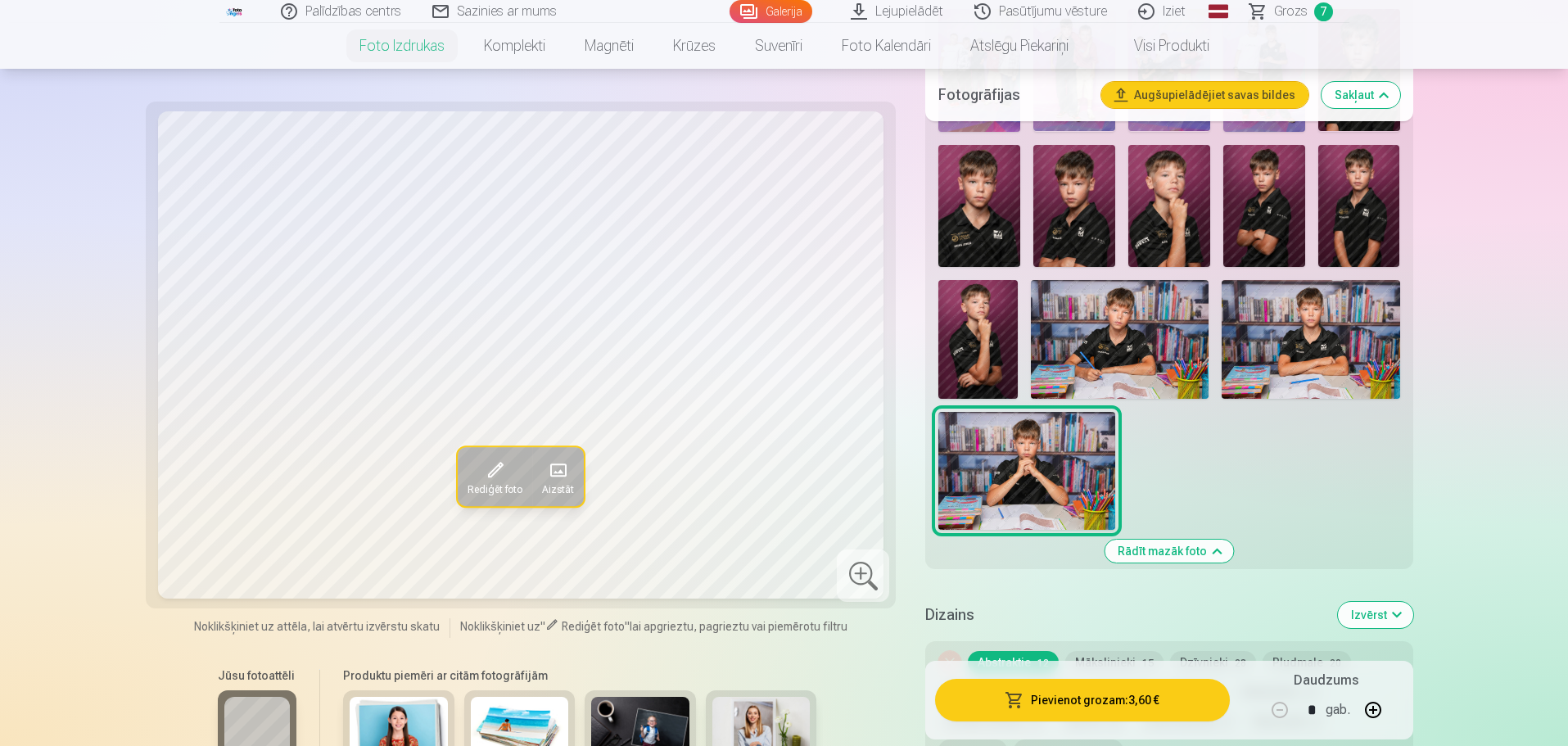
click at [1029, 508] on button "Pievienot grozam : 3,60 €" at bounding box center [1082, 700] width 294 height 43
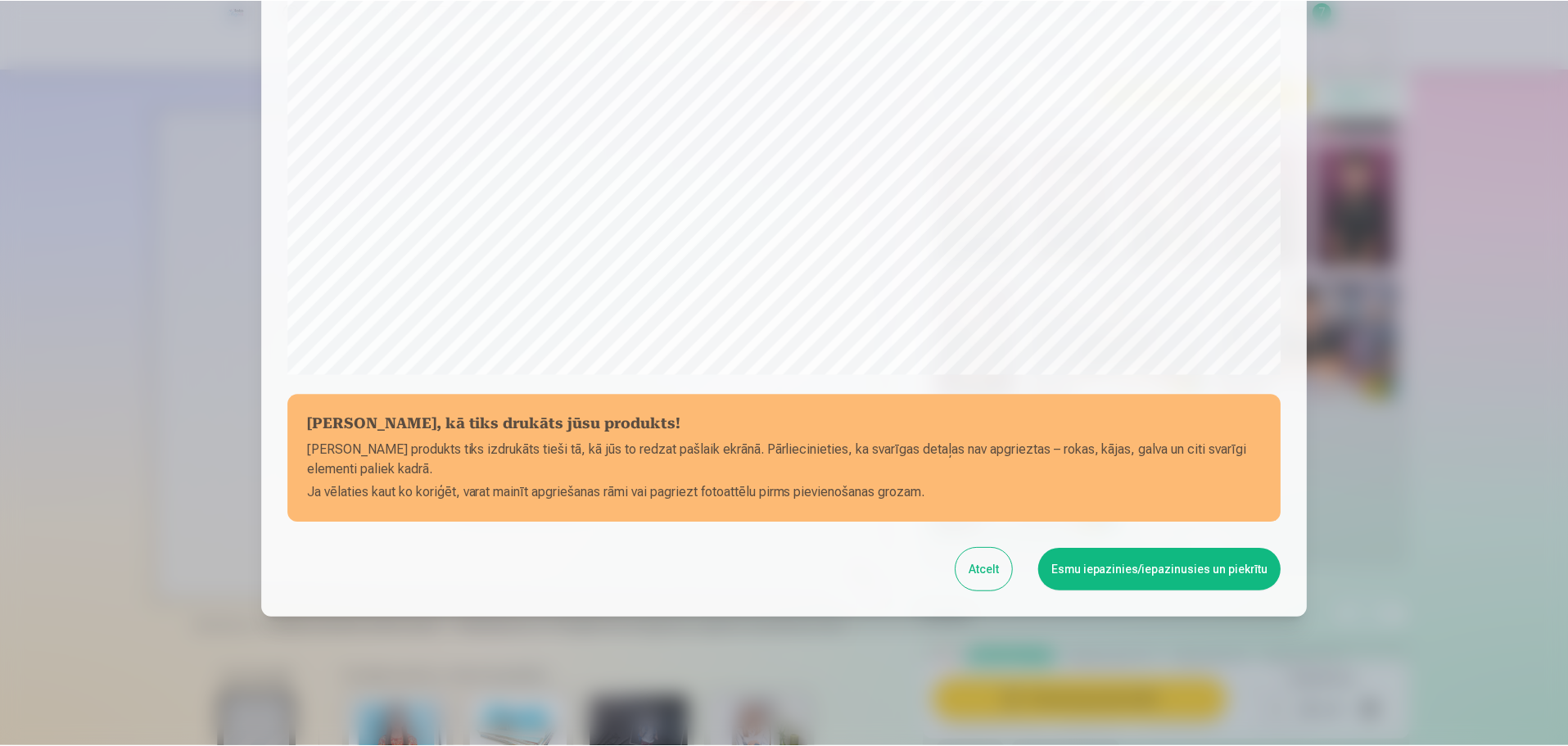
scroll to position [433, 0]
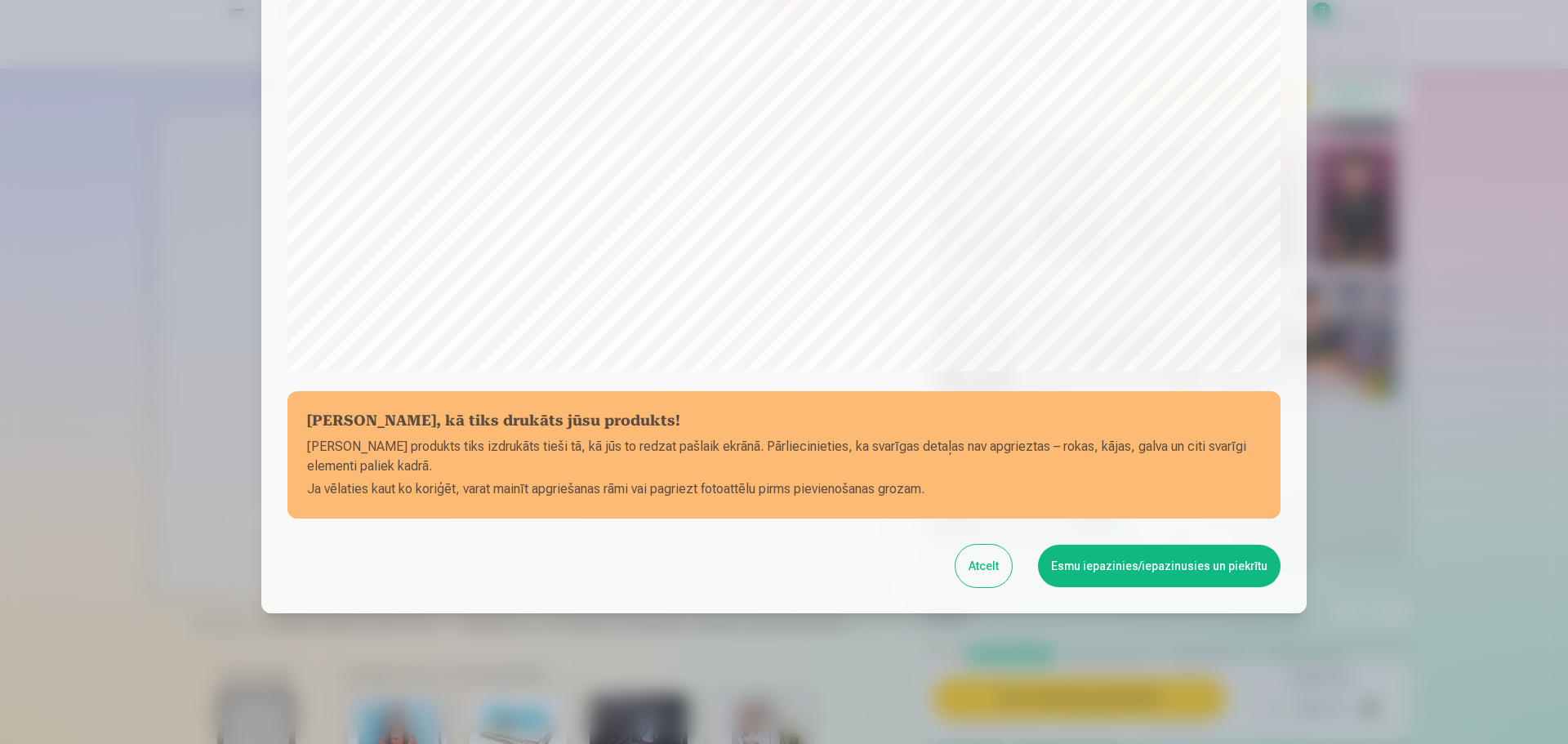
click at [1026, 507] on button "Esmu iepazinies/iepazinusies un piekrītu" at bounding box center [1159, 565] width 242 height 43
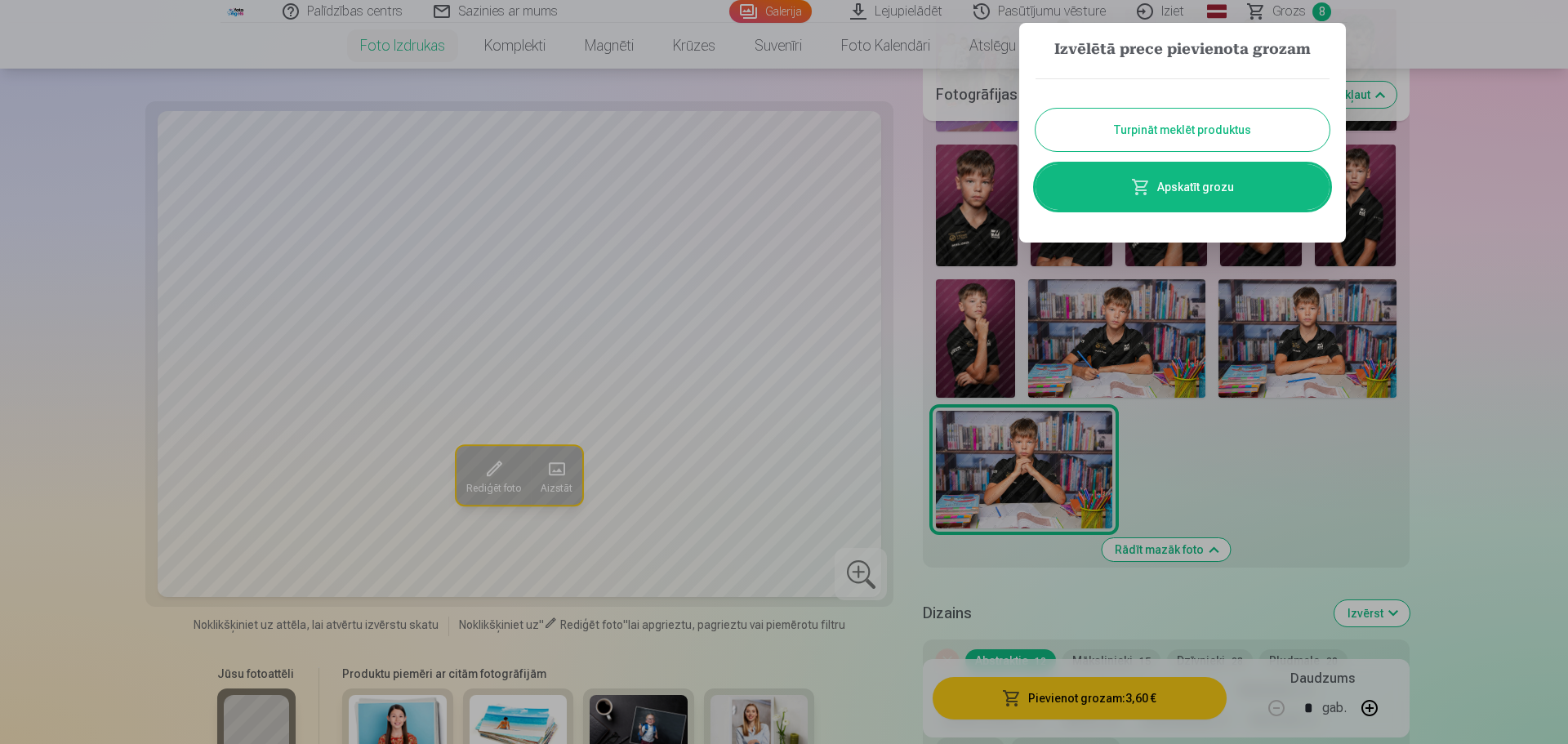
click at [1026, 507] on div at bounding box center [784, 372] width 1568 height 744
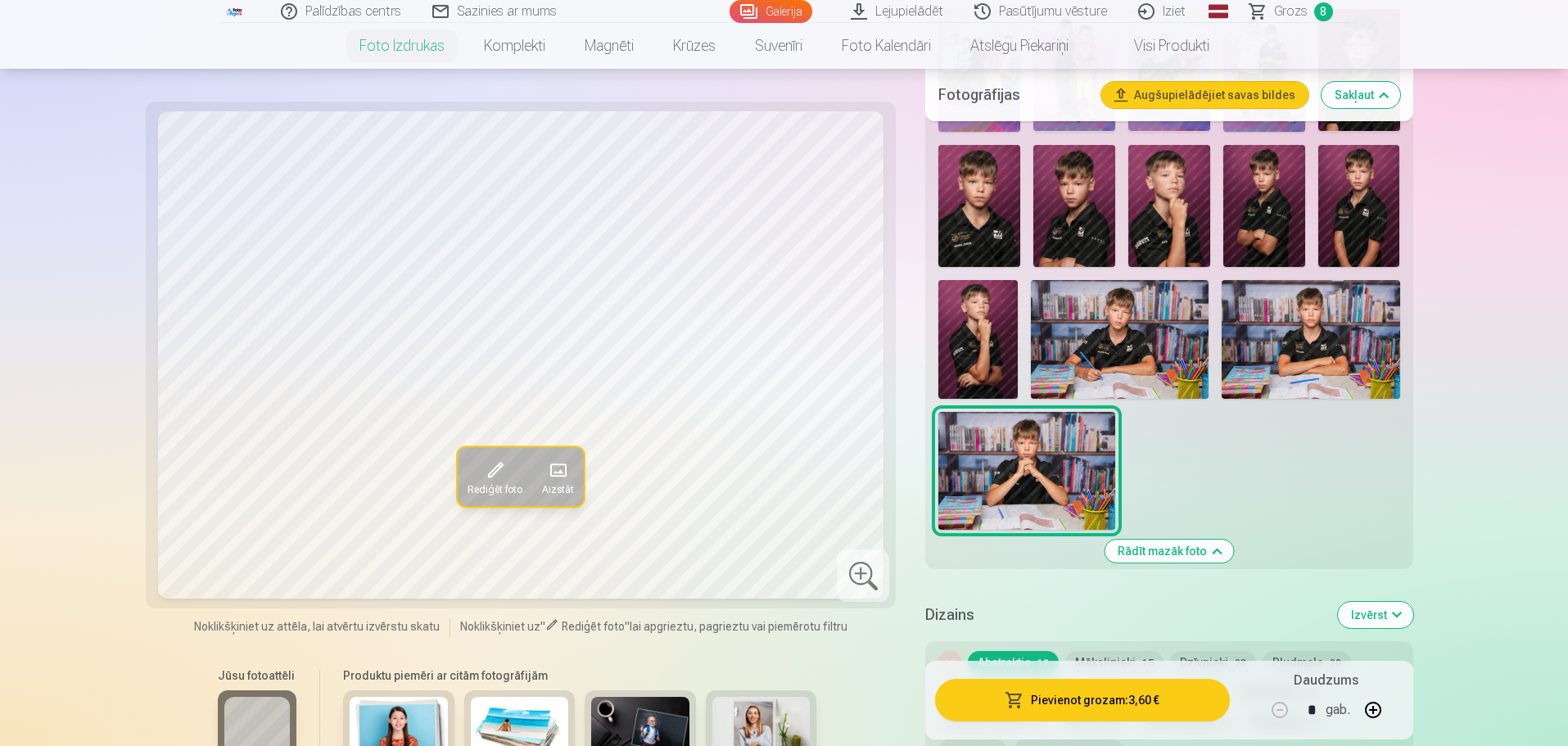
click at [1029, 11] on link "Grozs 8" at bounding box center [1293, 11] width 115 height 23
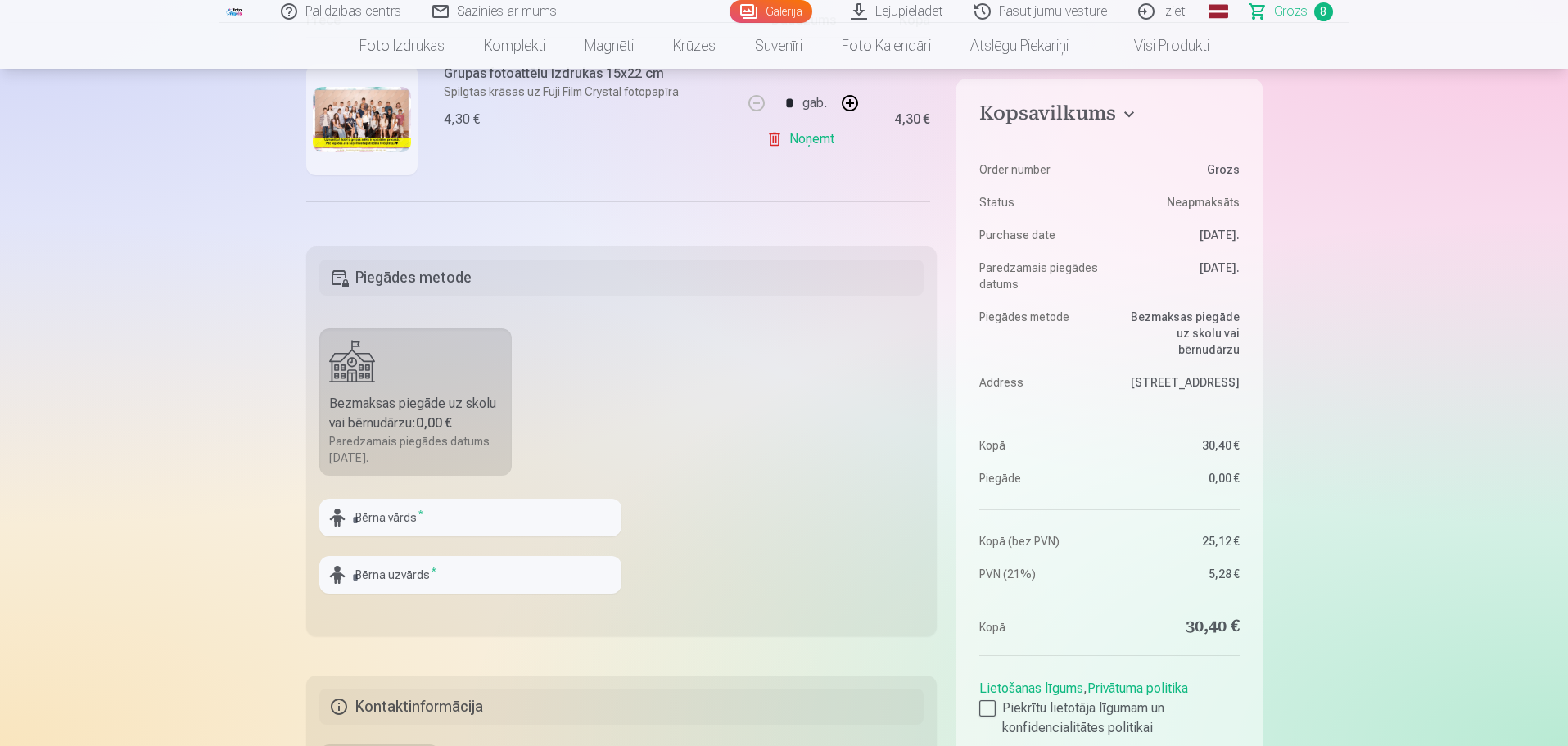
scroll to position [409, 0]
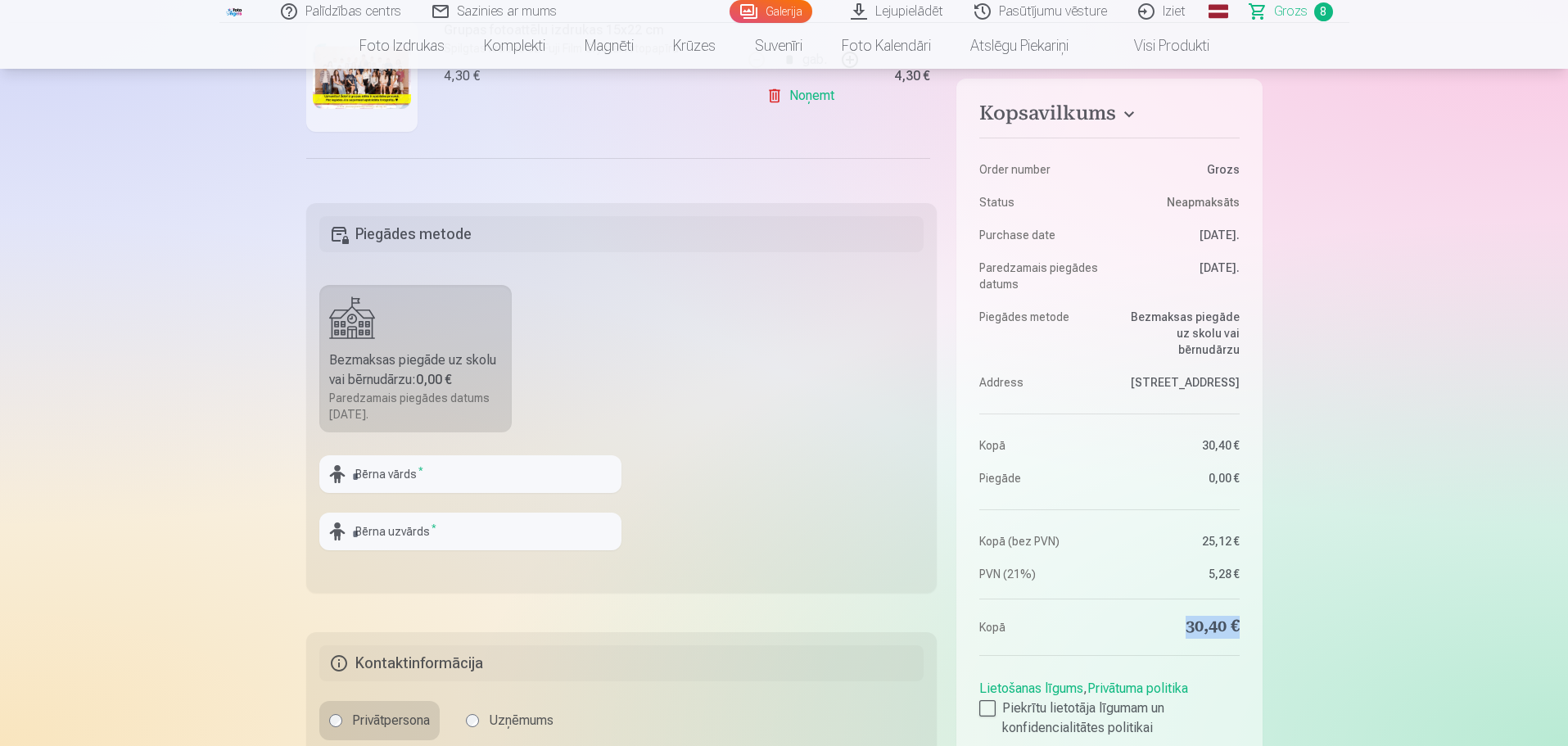
drag, startPoint x: 1180, startPoint y: 633, endPoint x: 1263, endPoint y: 622, distance: 83.7
click at [1029, 508] on aside "Kopsavilkums Order number Grozs Status Neapmaksāts Purchase date 10.09.2025. Pa…" at bounding box center [1109, 466] width 306 height 776
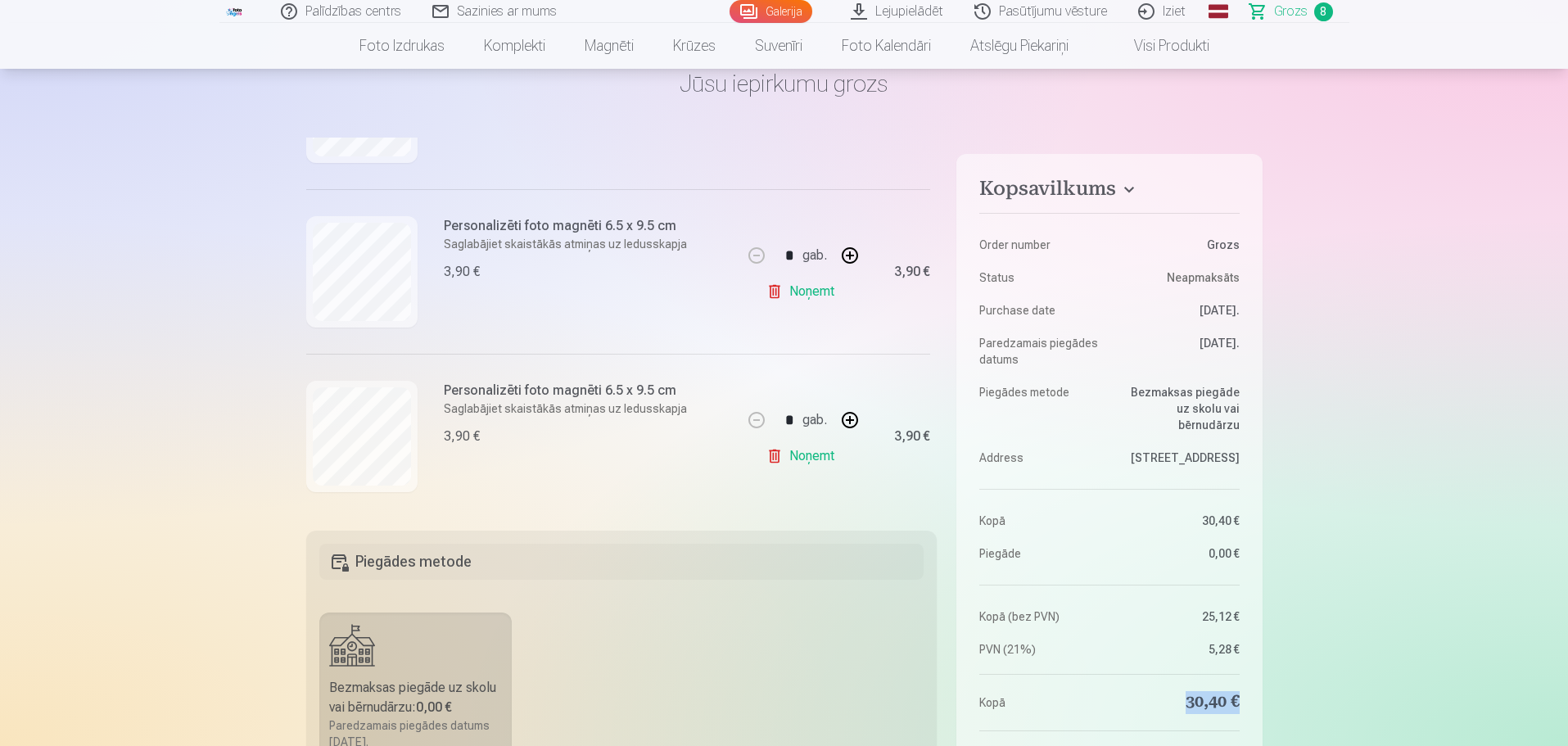
scroll to position [655, 0]
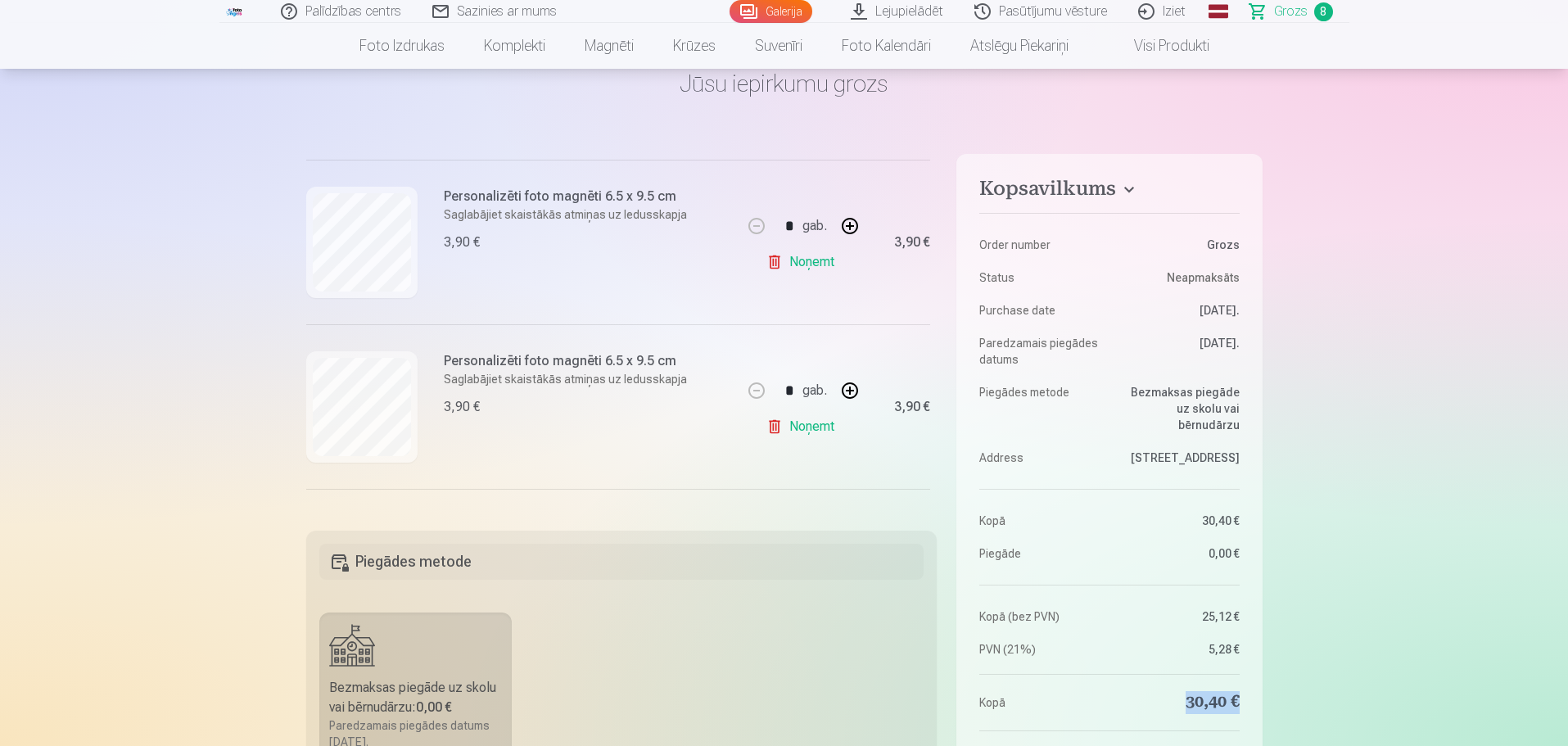
click at [847, 225] on button "button" at bounding box center [850, 225] width 39 height 39
type input "*"
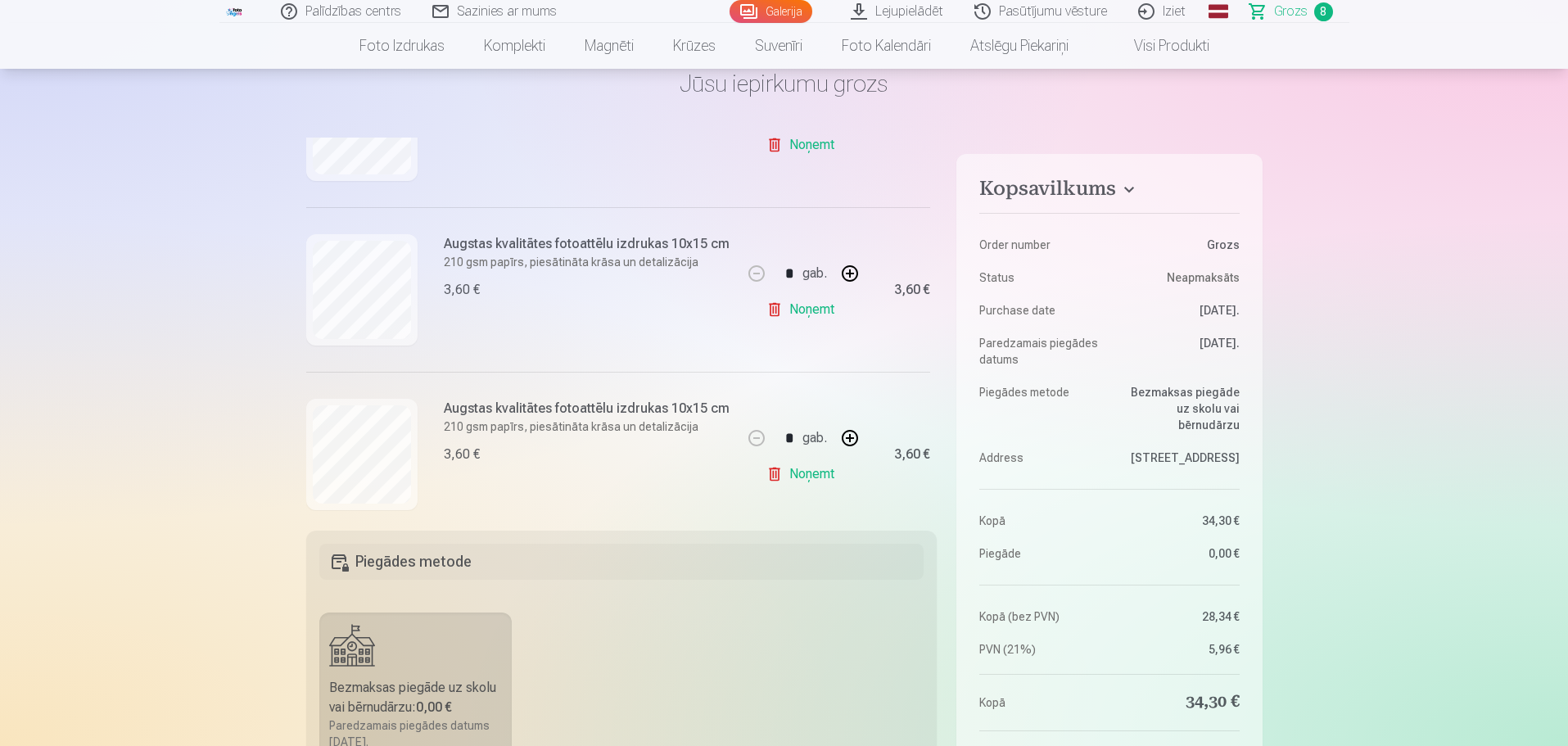
scroll to position [1131, 0]
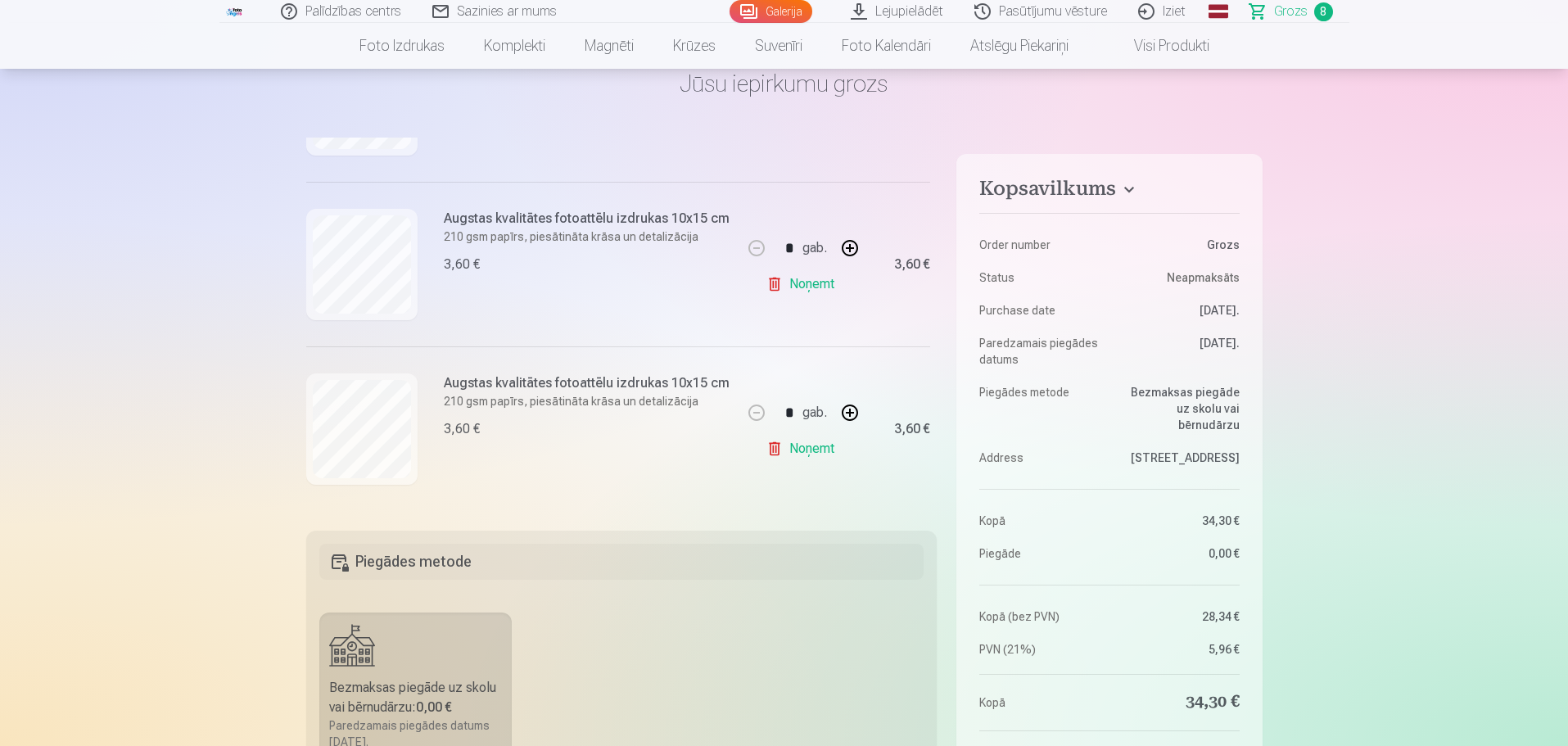
click at [769, 278] on link "Noņemt" at bounding box center [804, 285] width 75 height 33
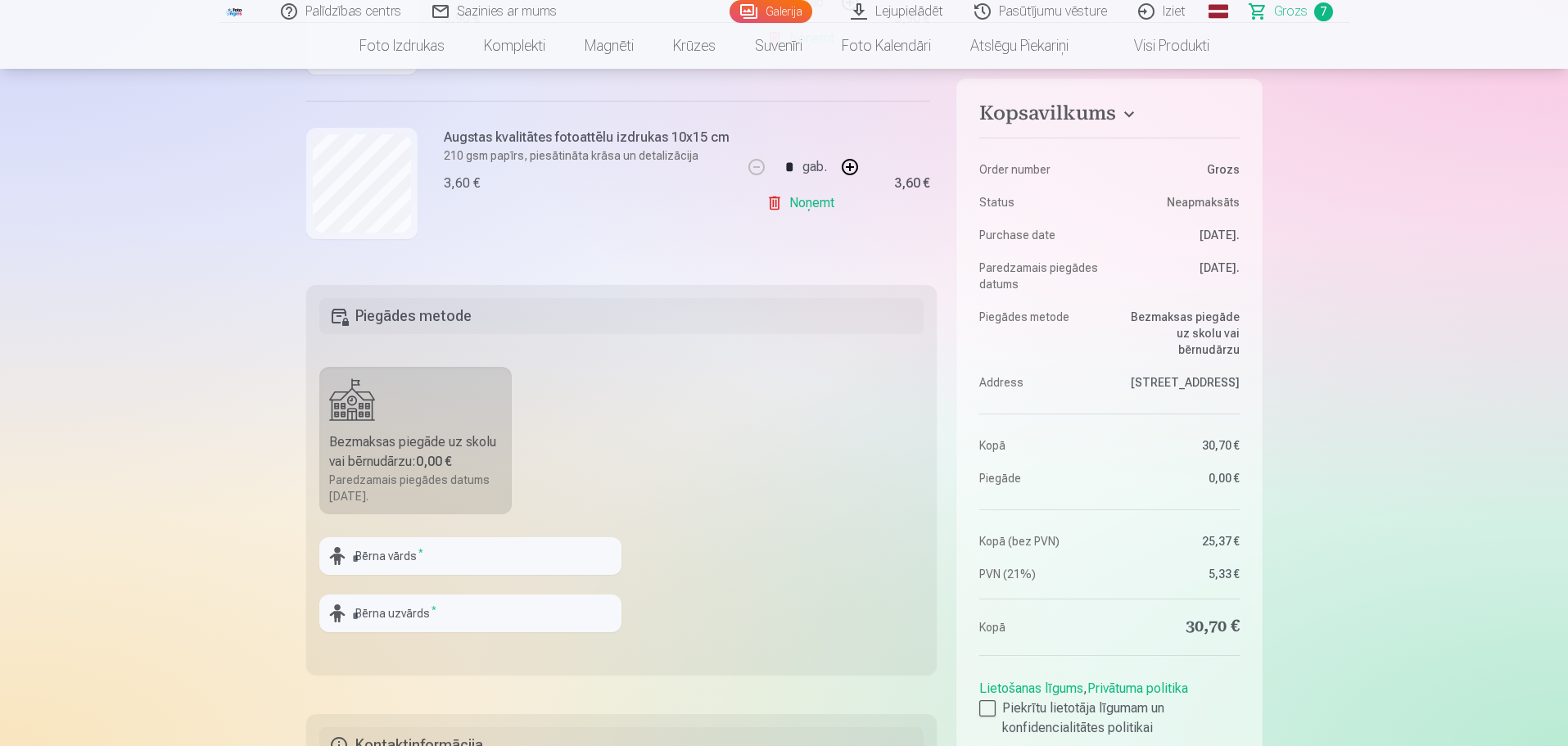
scroll to position [409, 0]
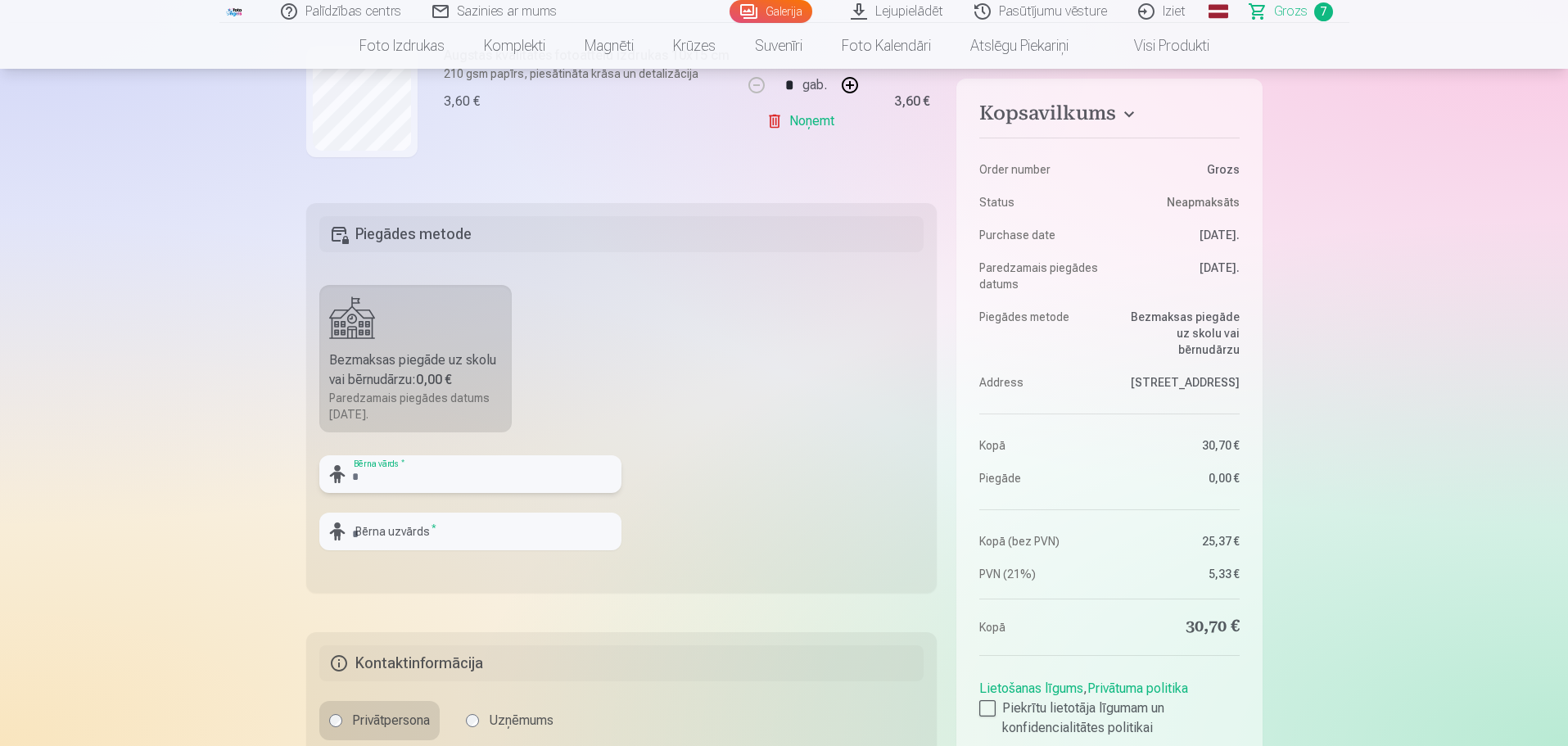
click at [403, 474] on input "text" at bounding box center [470, 474] width 302 height 37
type input "*"
type input "******"
click at [471, 508] on input "text" at bounding box center [470, 531] width 302 height 37
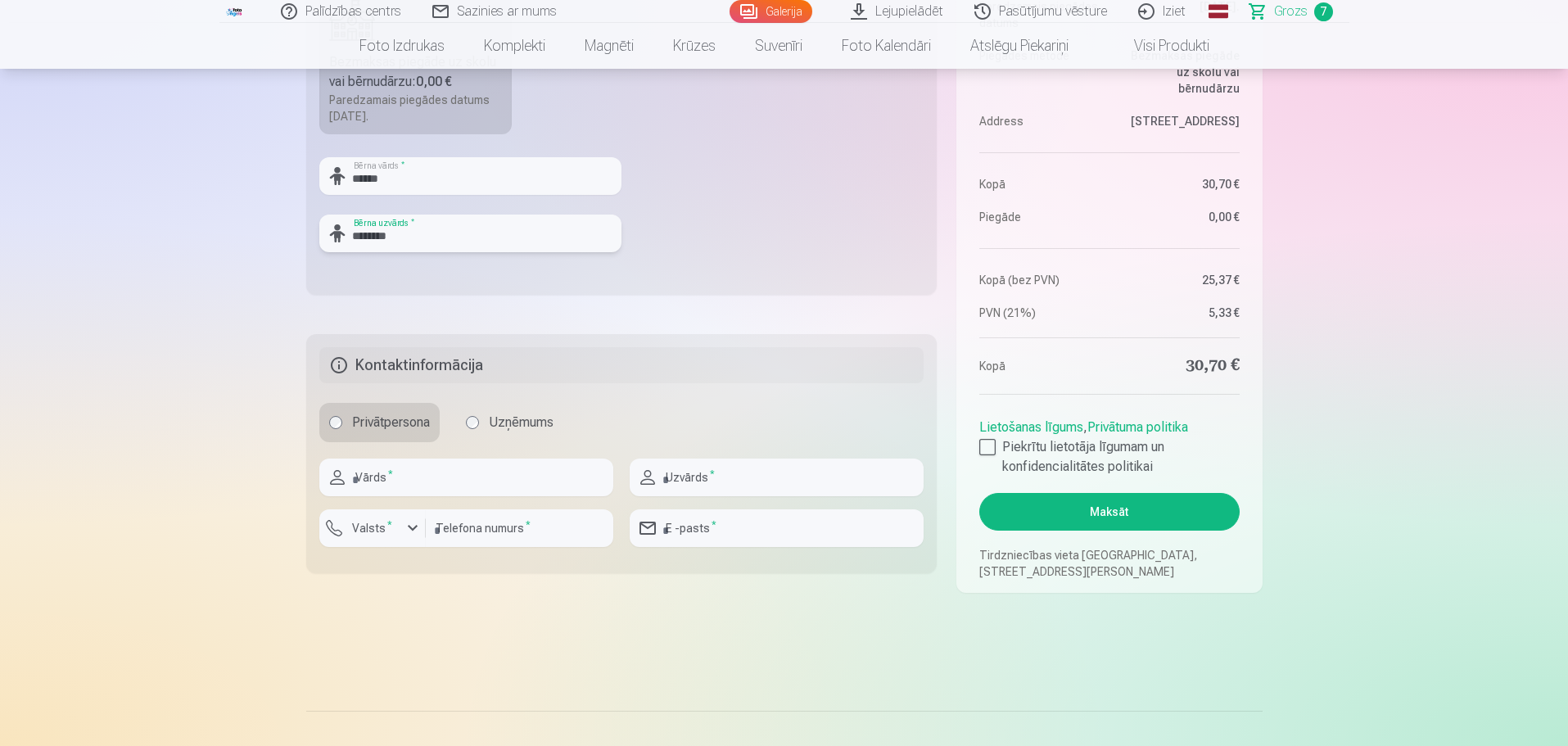
scroll to position [737, 0]
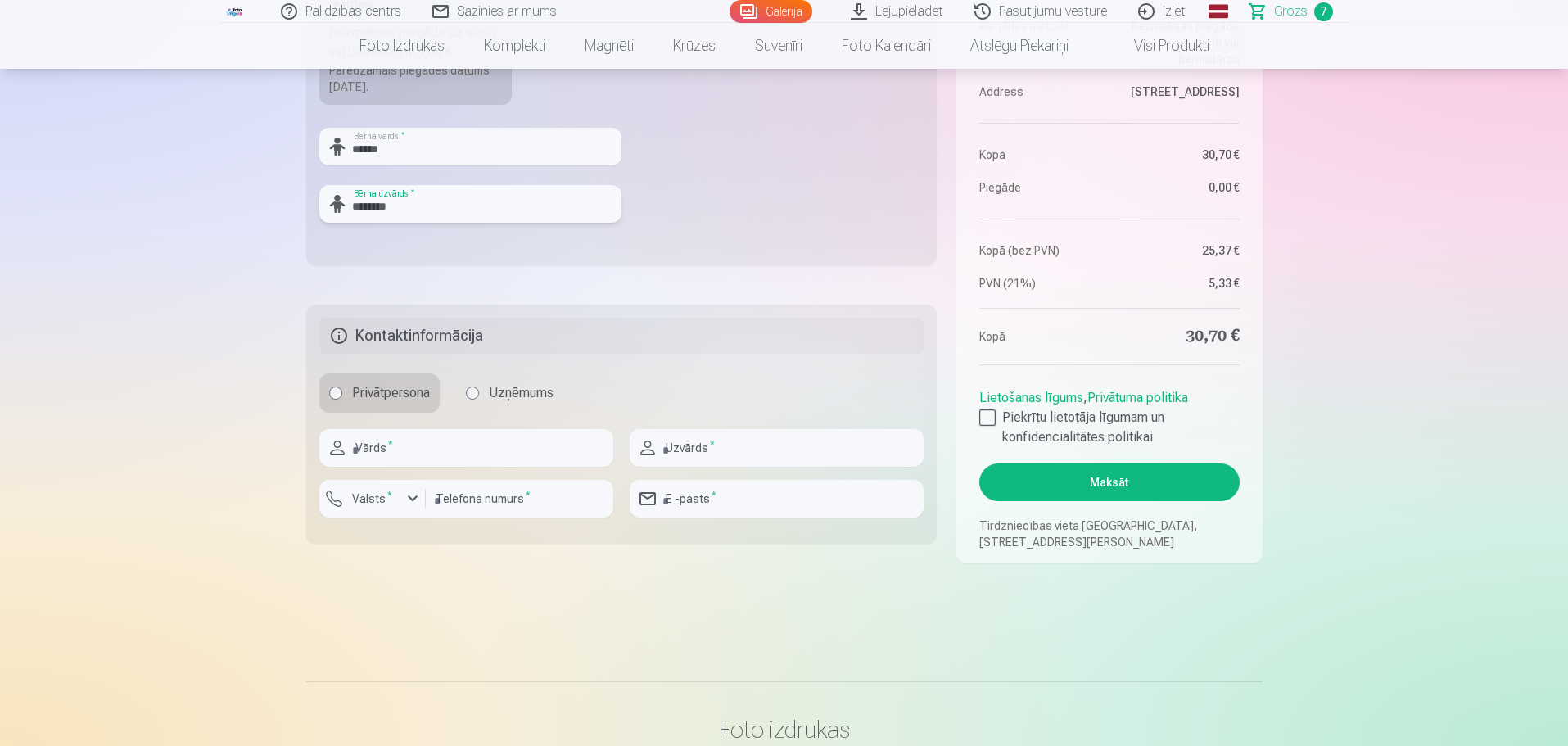
type input "********"
click at [412, 446] on input "text" at bounding box center [467, 447] width 294 height 37
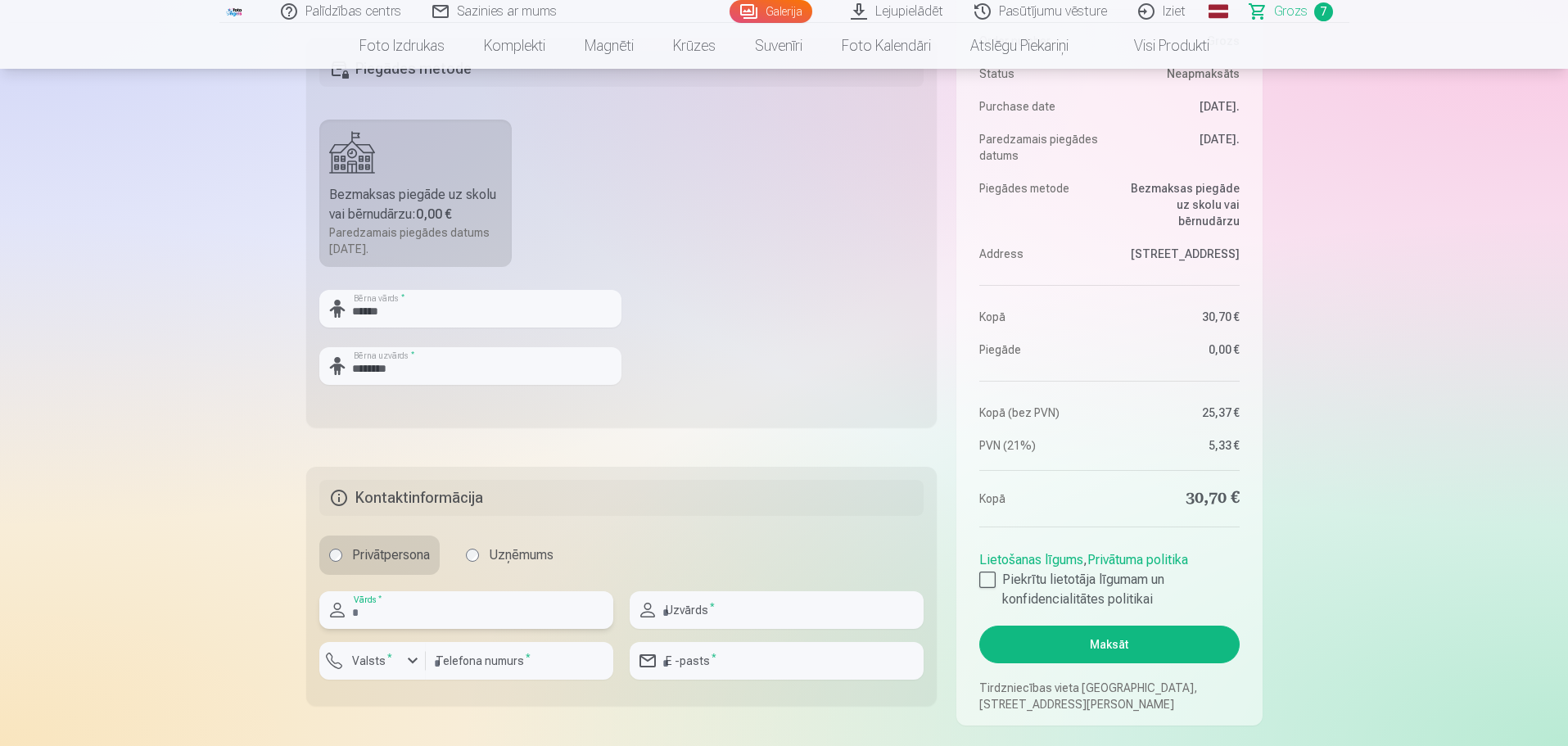
scroll to position [655, 0]
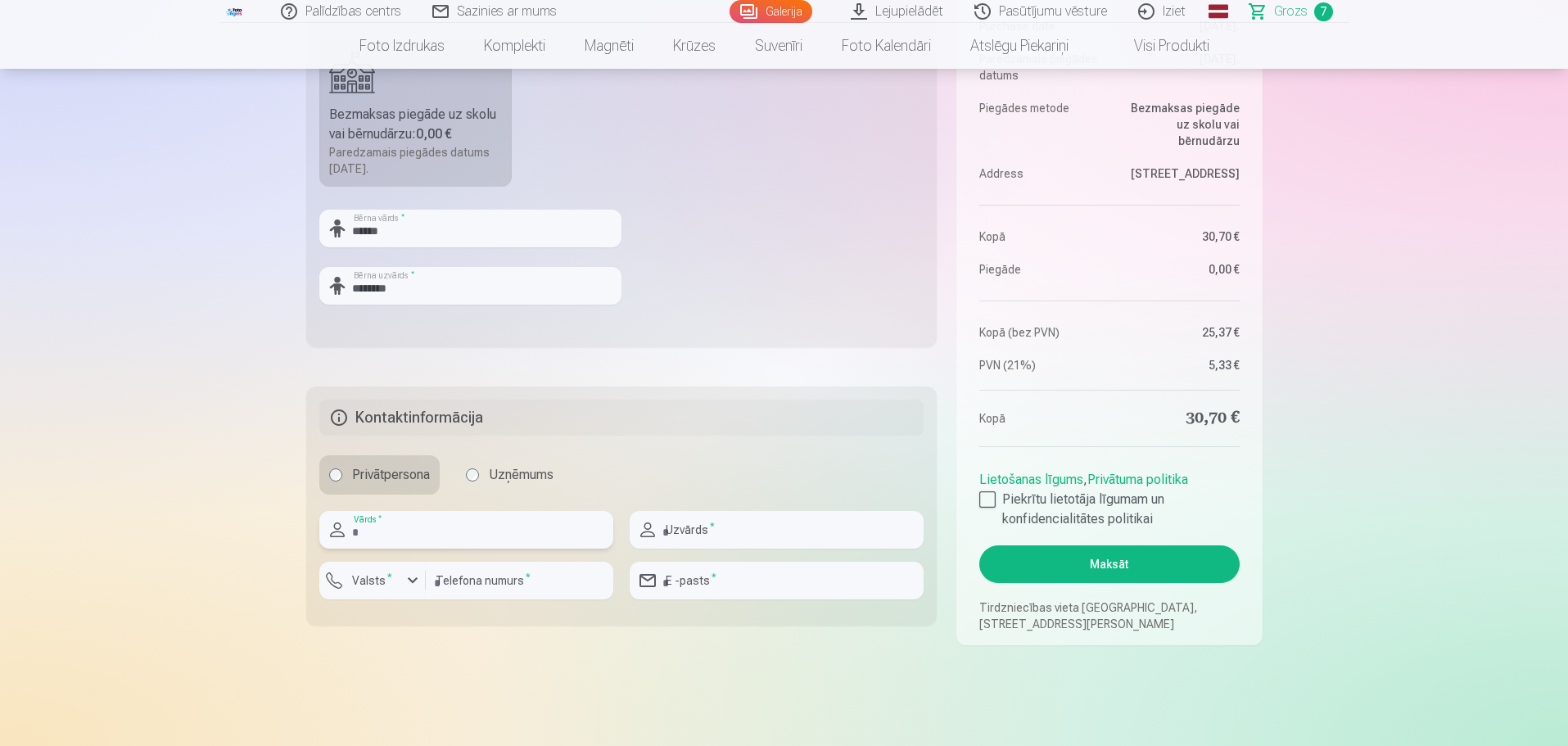
click at [426, 508] on input "text" at bounding box center [467, 529] width 294 height 37
type input "*"
type input "****"
type input "*******"
click at [462, 508] on input "number" at bounding box center [519, 580] width 187 height 37
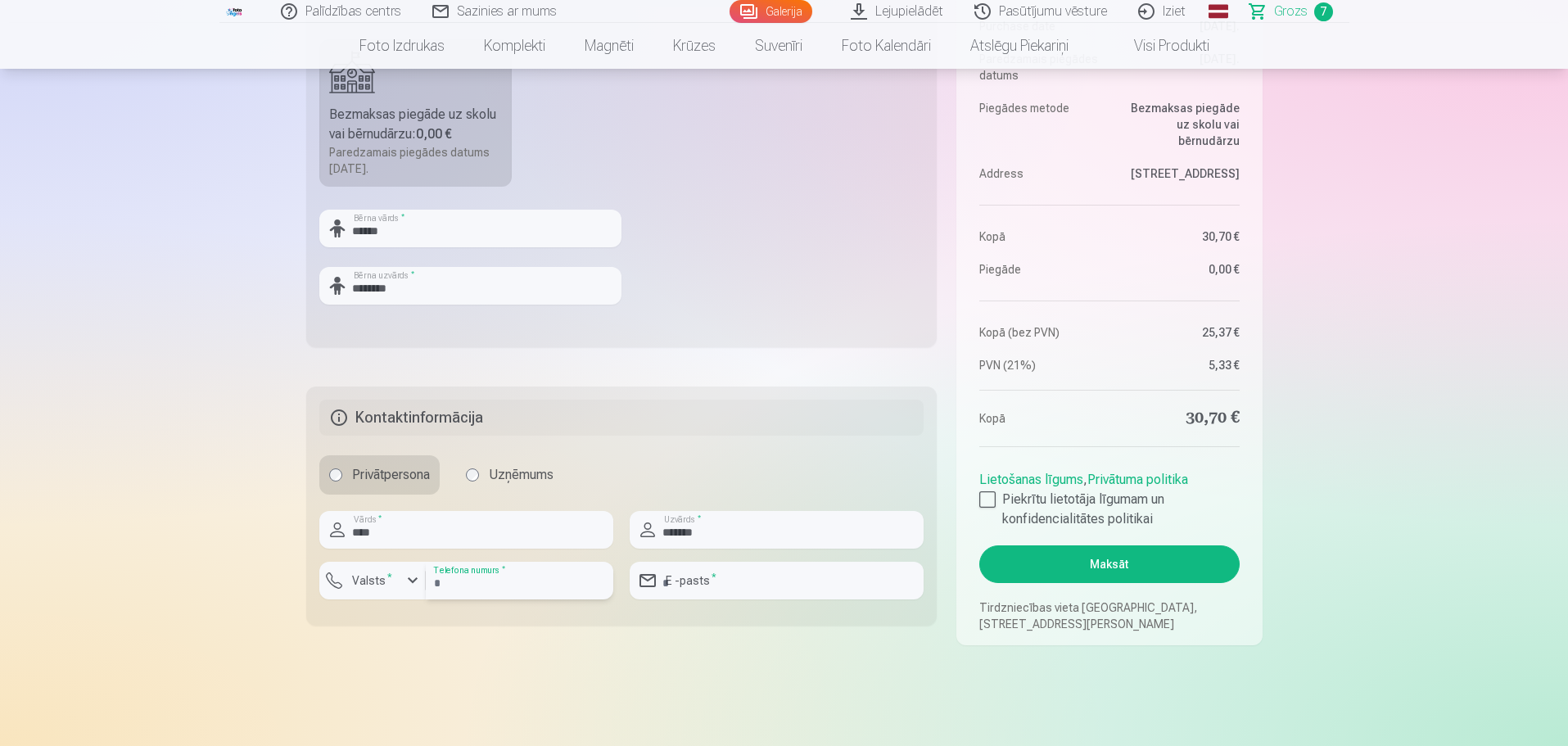
type input "********"
click at [792, 508] on input "email" at bounding box center [777, 580] width 294 height 37
type input "**********"
click at [989, 501] on div at bounding box center [987, 499] width 17 height 17
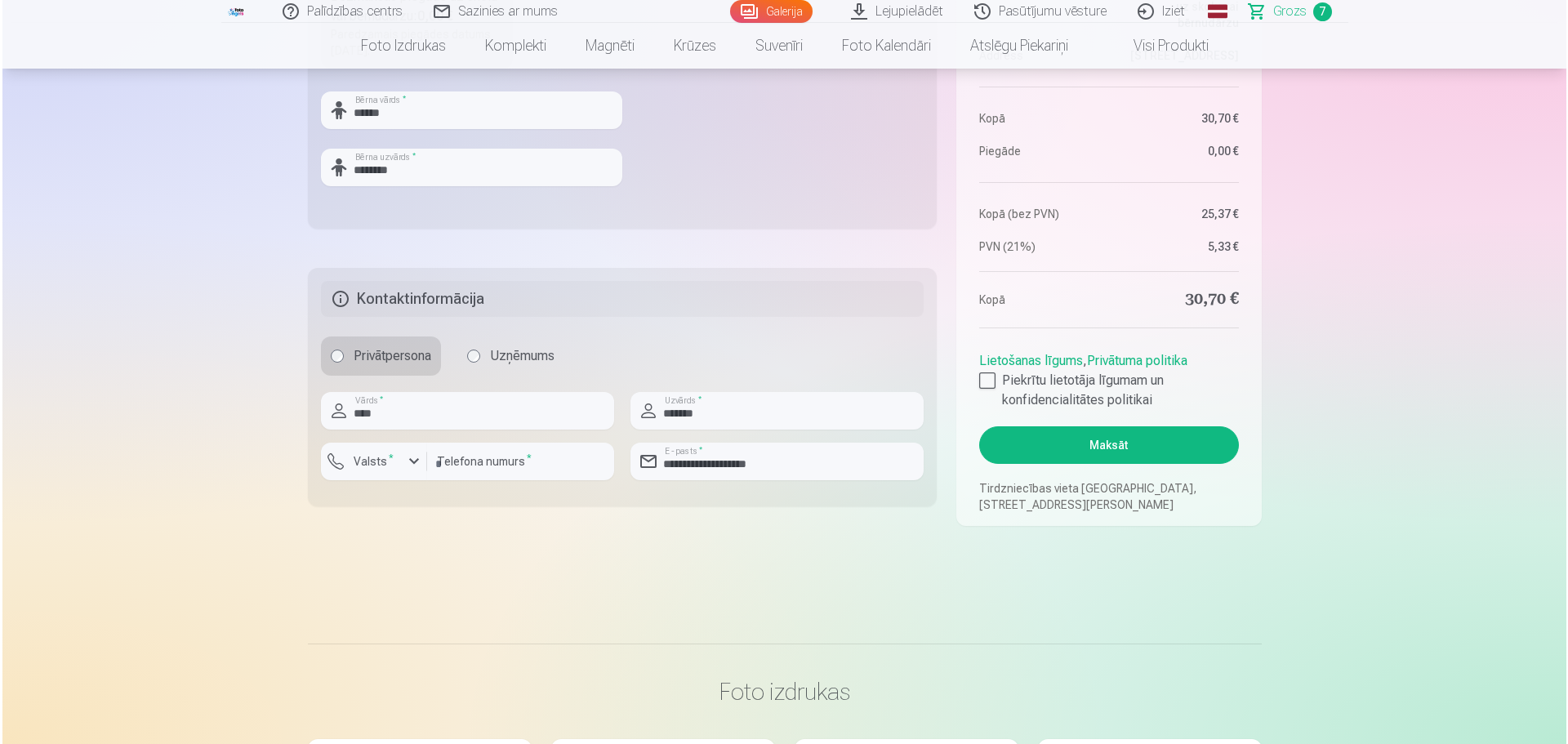
scroll to position [817, 0]
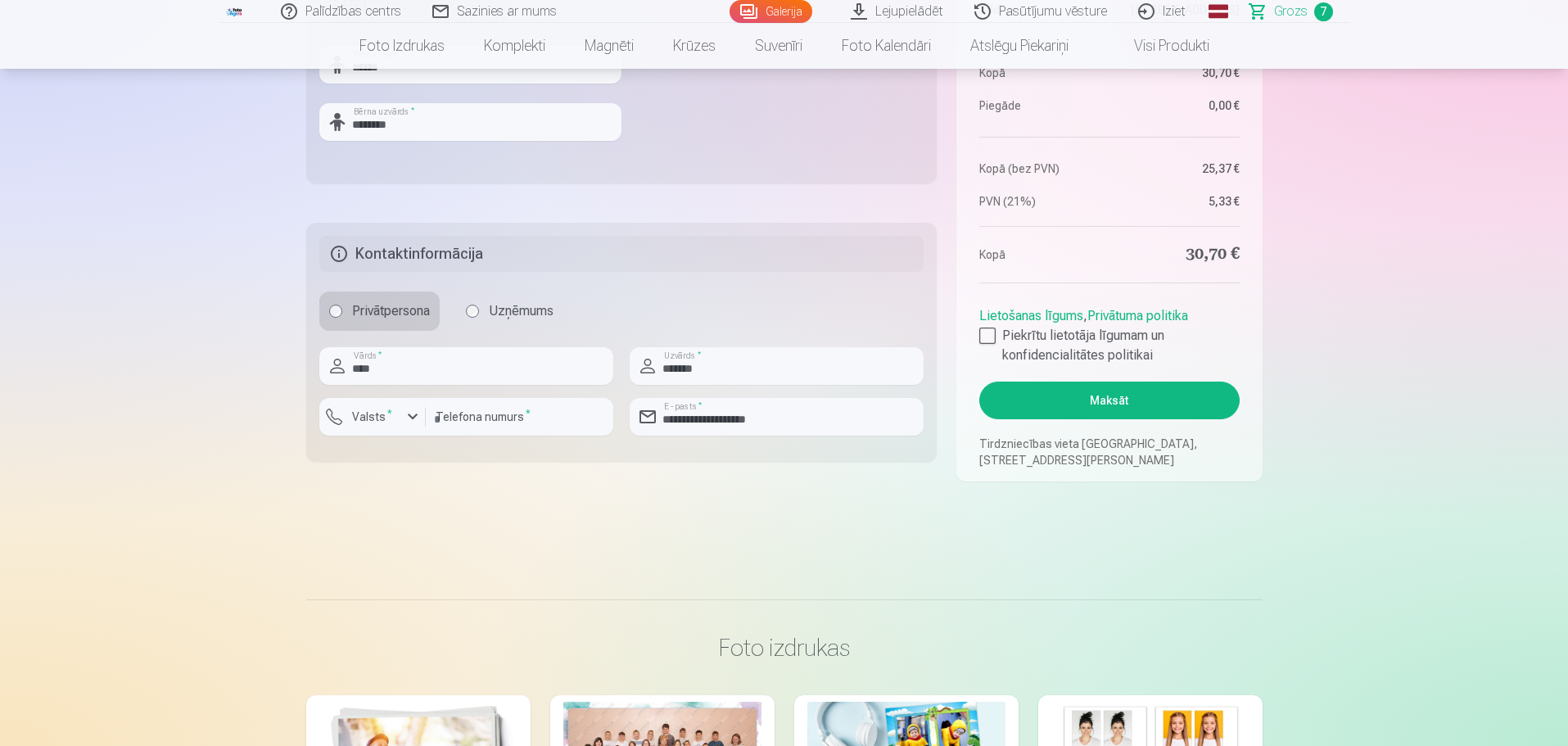
click at [1029, 395] on button "Maksāt" at bounding box center [1109, 400] width 259 height 37
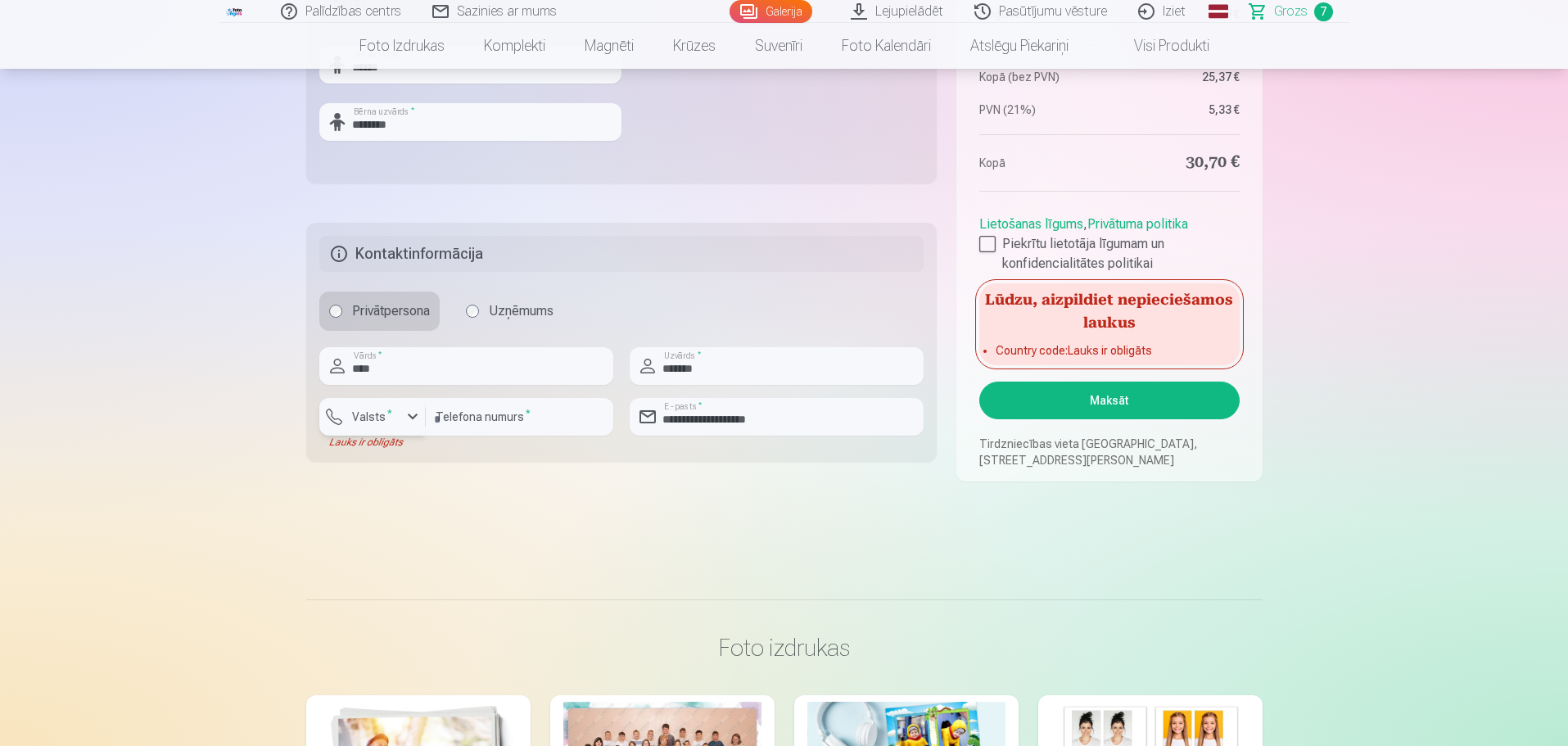
click at [382, 420] on label "Valsts *" at bounding box center [372, 416] width 53 height 17
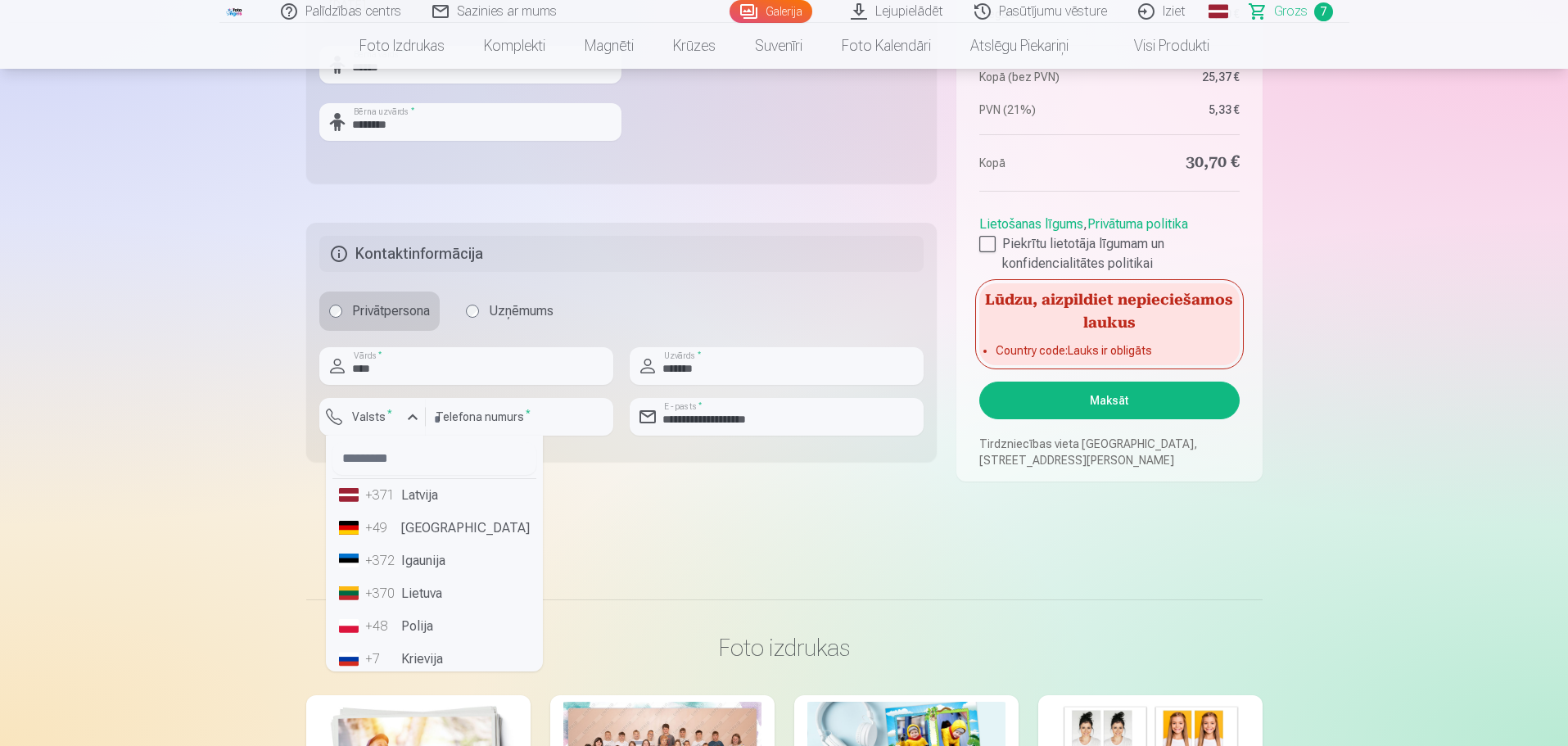
click at [384, 496] on div "+371" at bounding box center [382, 495] width 33 height 20
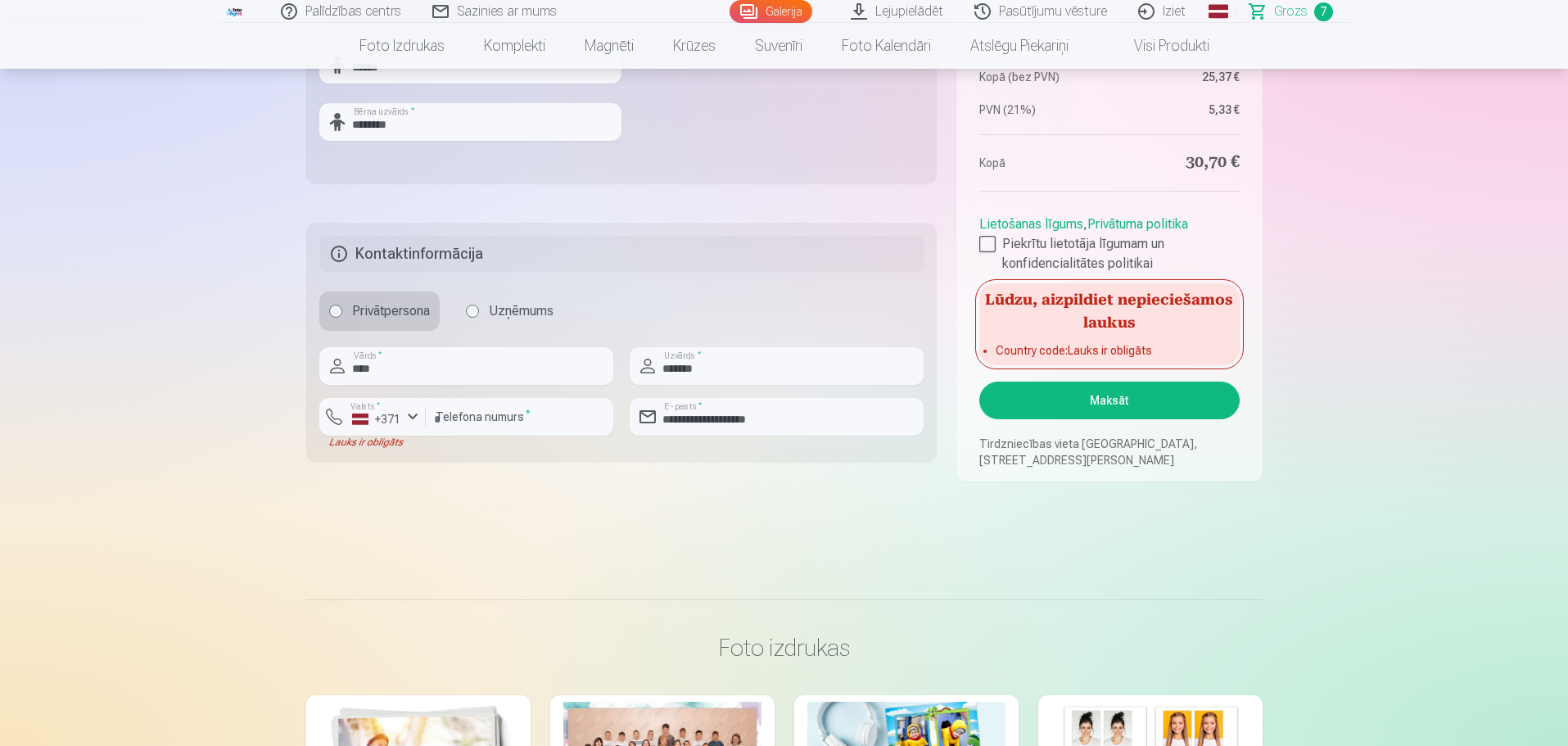
click at [1029, 405] on button "Maksāt" at bounding box center [1109, 400] width 259 height 37
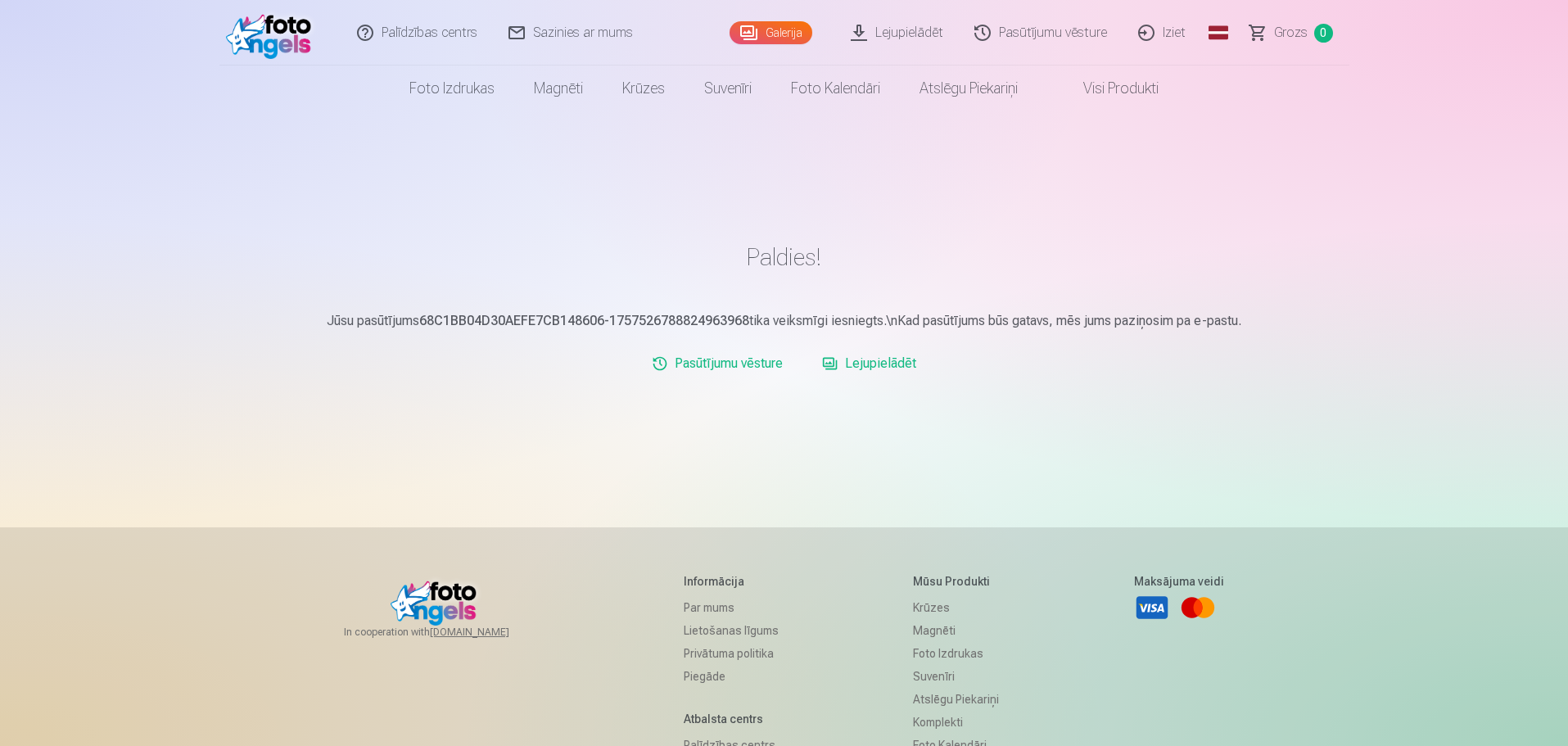
click at [851, 362] on link "Lejupielādēt" at bounding box center [869, 364] width 107 height 33
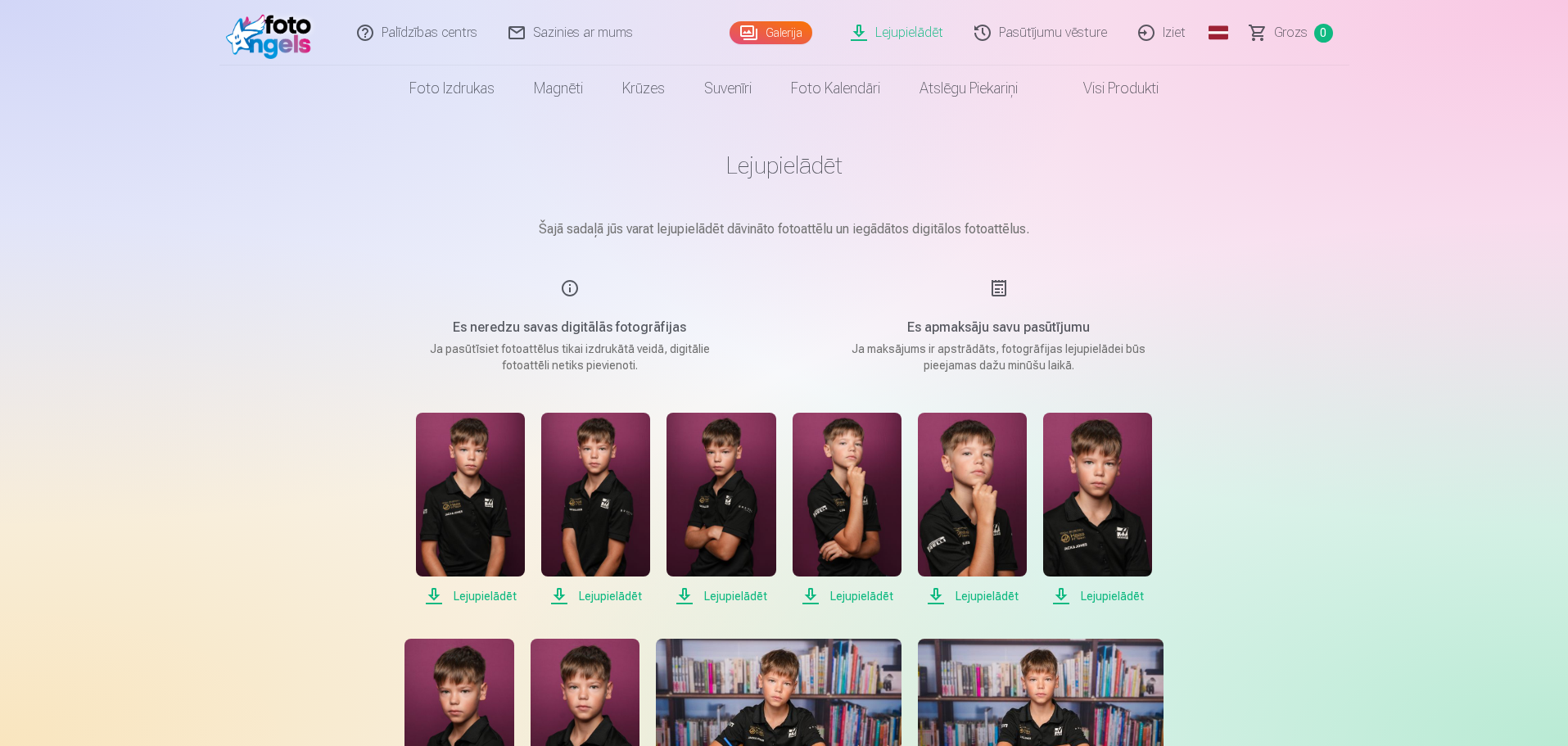
click at [462, 597] on span "Lejupielādēt" at bounding box center [470, 596] width 109 height 20
click at [589, 588] on span "Lejupielādēt" at bounding box center [596, 596] width 109 height 20
click at [725, 596] on span "Lejupielādēt" at bounding box center [721, 596] width 109 height 20
click at [852, 597] on span "Lejupielādēt" at bounding box center [847, 596] width 109 height 20
click at [978, 589] on span "Lejupielādēt" at bounding box center [972, 596] width 109 height 20
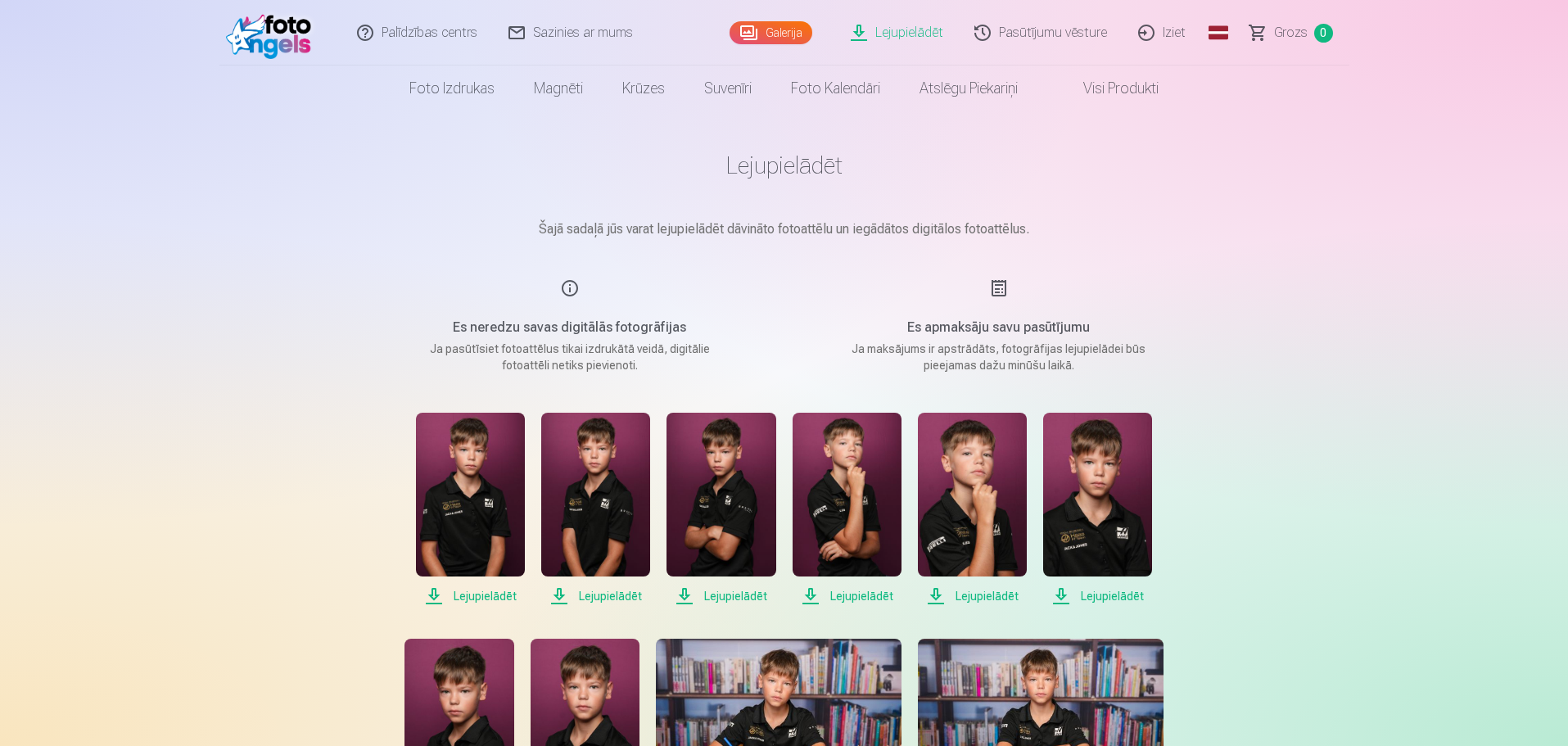
click at [1113, 601] on span "Lejupielādēt" at bounding box center [1097, 596] width 109 height 20
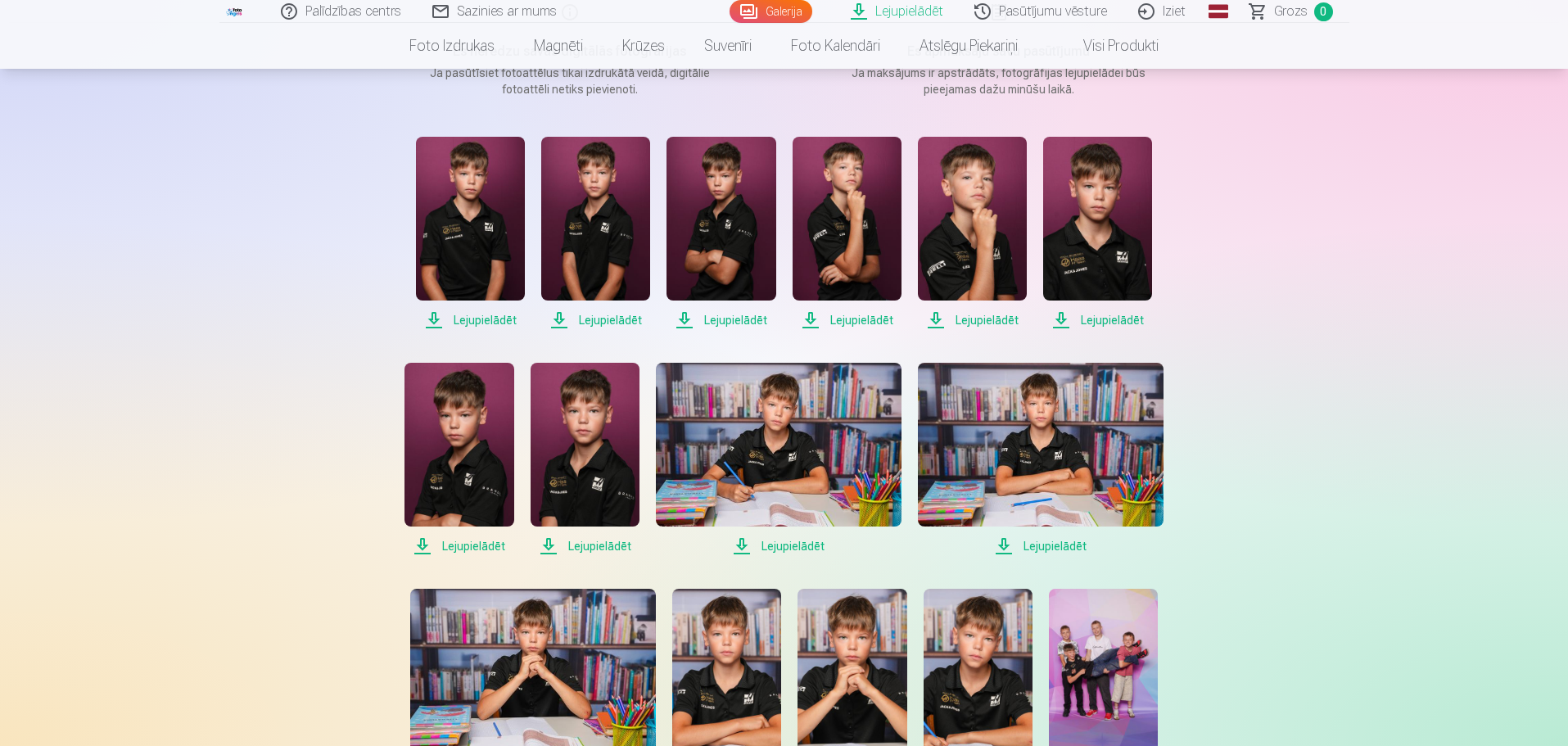
scroll to position [327, 0]
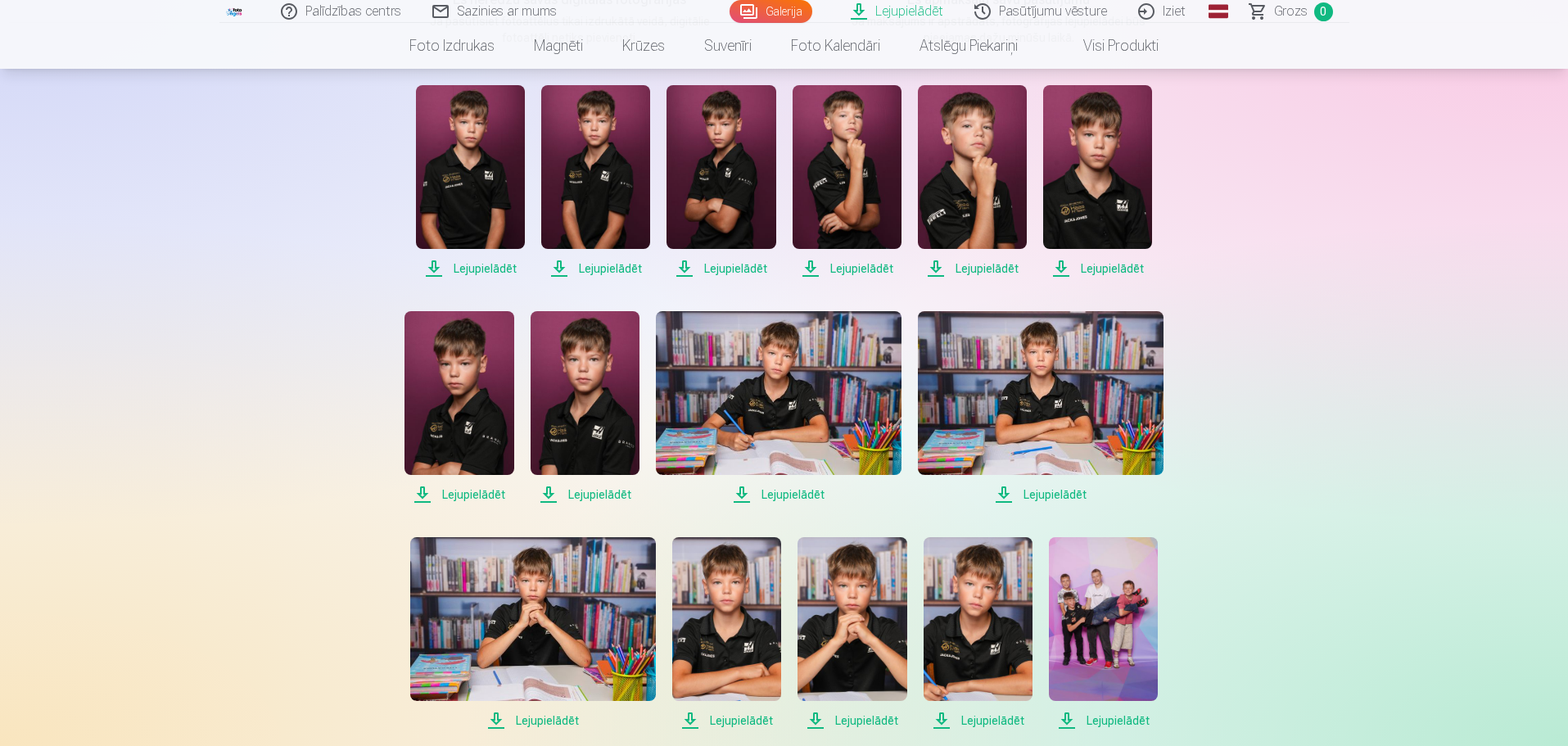
click at [468, 491] on span "Lejupielādēt" at bounding box center [459, 494] width 109 height 20
click at [581, 492] on span "Lejupielādēt" at bounding box center [585, 494] width 109 height 20
click at [779, 494] on span "Lejupielādēt" at bounding box center [778, 494] width 246 height 20
click at [1038, 492] on span "Lejupielādēt" at bounding box center [1041, 494] width 246 height 20
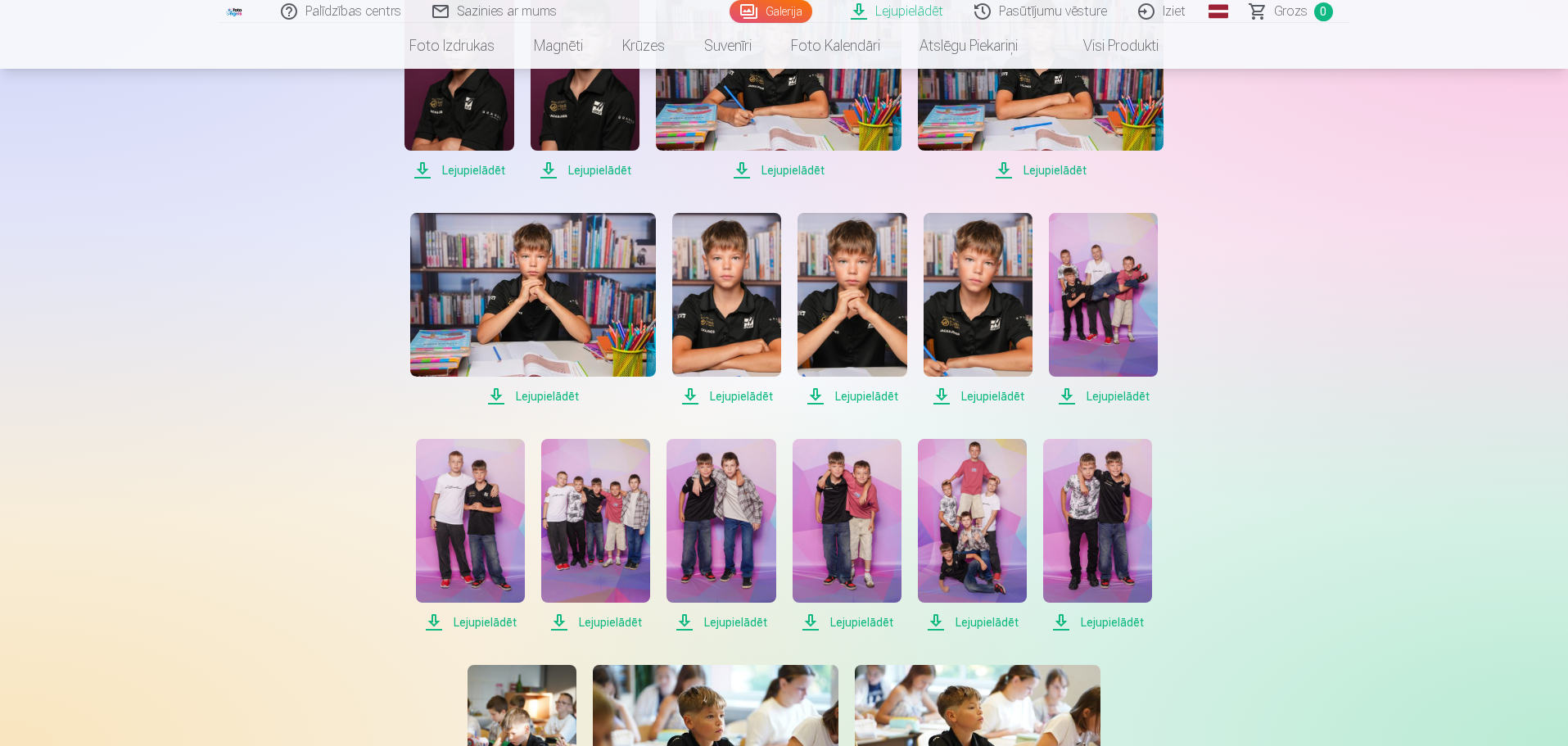
scroll to position [655, 0]
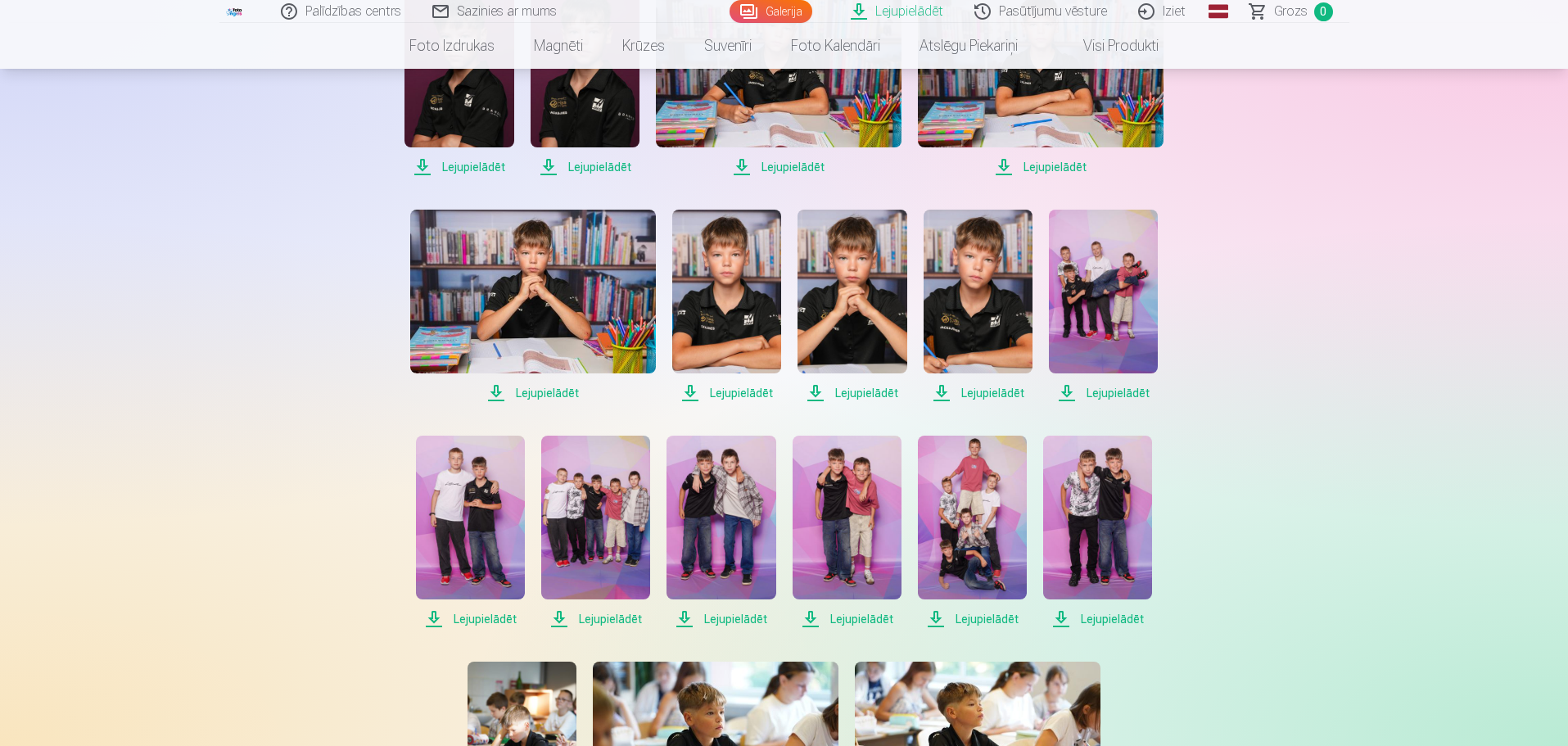
click at [527, 393] on span "Lejupielādēt" at bounding box center [533, 393] width 246 height 20
click at [731, 392] on span "Lejupielādēt" at bounding box center [726, 393] width 109 height 20
click at [857, 393] on span "Lejupielādēt" at bounding box center [851, 393] width 109 height 20
click at [979, 395] on span "Lejupielādēt" at bounding box center [978, 393] width 109 height 20
click at [1102, 393] on span "Lejupielādēt" at bounding box center [1103, 393] width 109 height 20
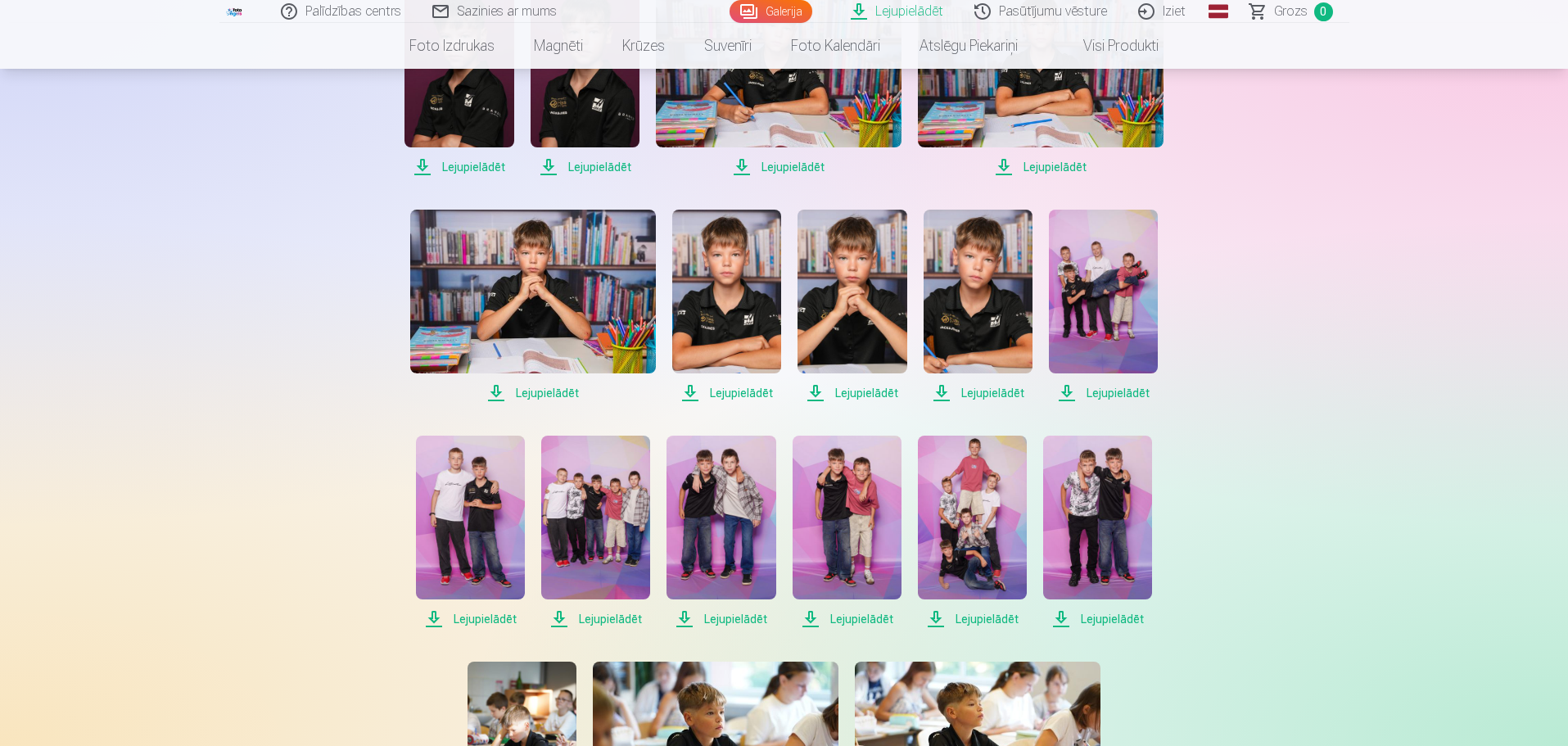
click at [474, 616] on span "Lejupielādēt" at bounding box center [470, 619] width 109 height 20
click at [596, 615] on span "Lejupielādēt" at bounding box center [596, 619] width 109 height 20
click at [733, 620] on span "Lejupielādēt" at bounding box center [721, 619] width 109 height 20
click at [850, 618] on span "Lejupielādēt" at bounding box center [847, 619] width 109 height 20
click at [970, 617] on span "Lejupielādēt" at bounding box center [972, 619] width 109 height 20
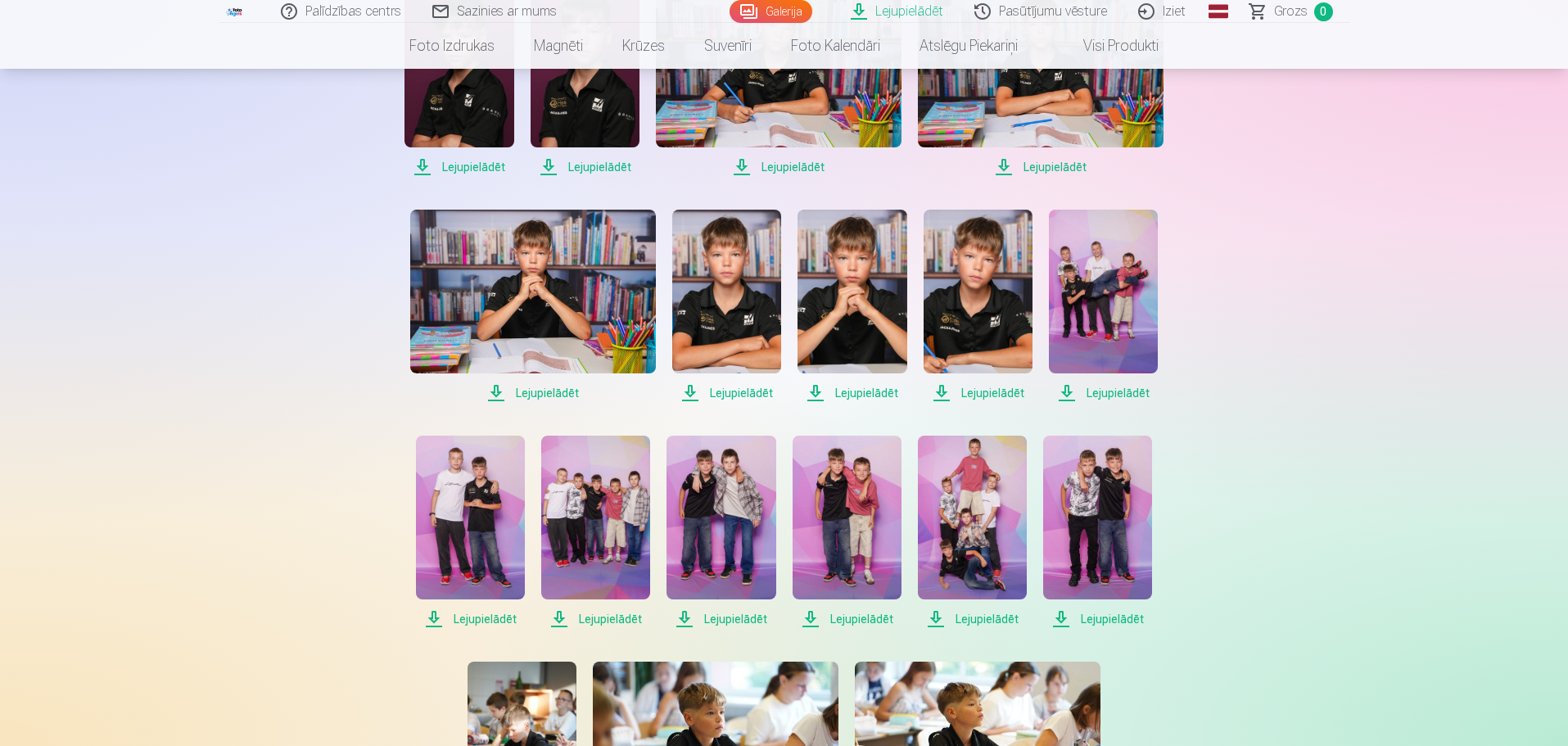
click at [1098, 619] on span "Lejupielādēt" at bounding box center [1097, 619] width 109 height 20
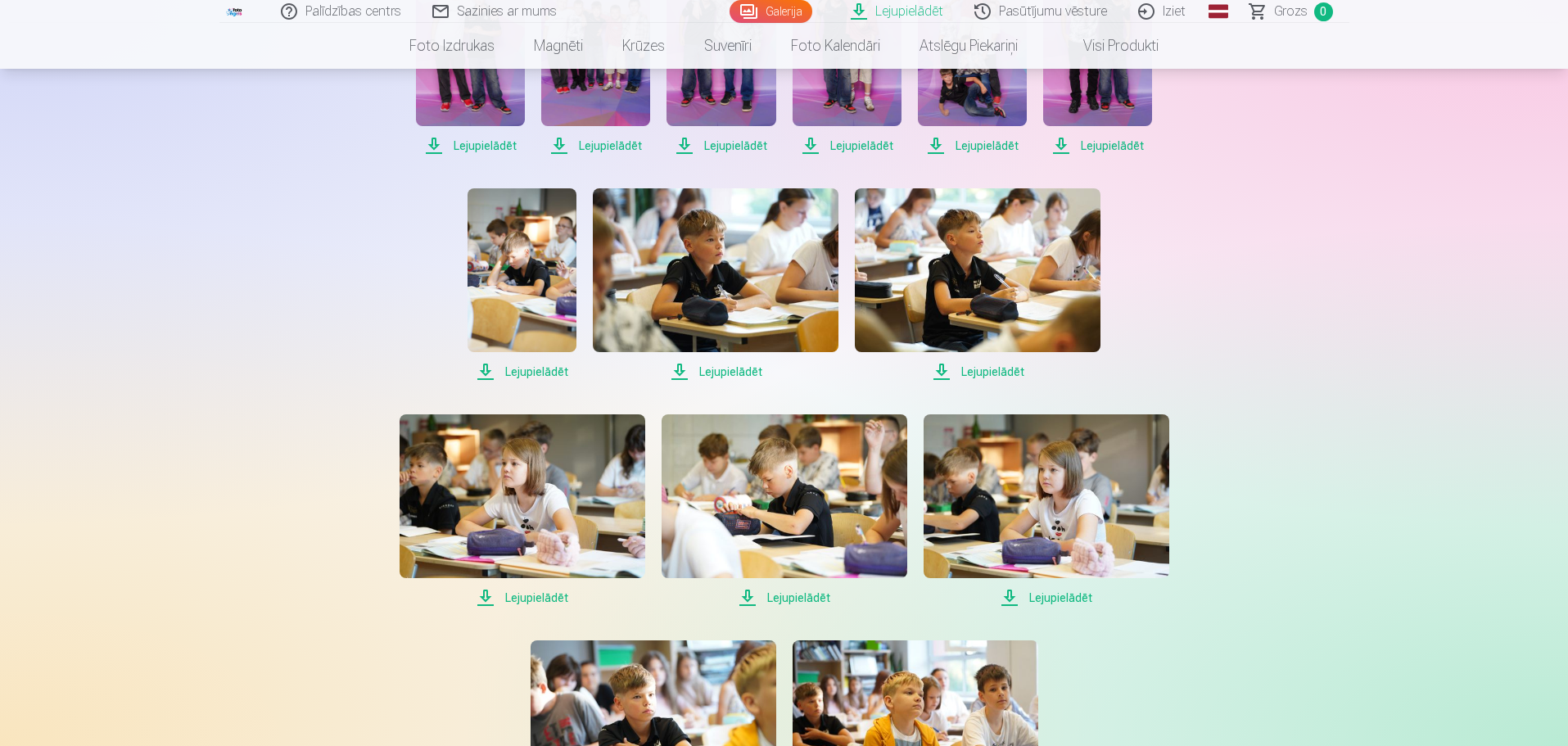
scroll to position [1146, 0]
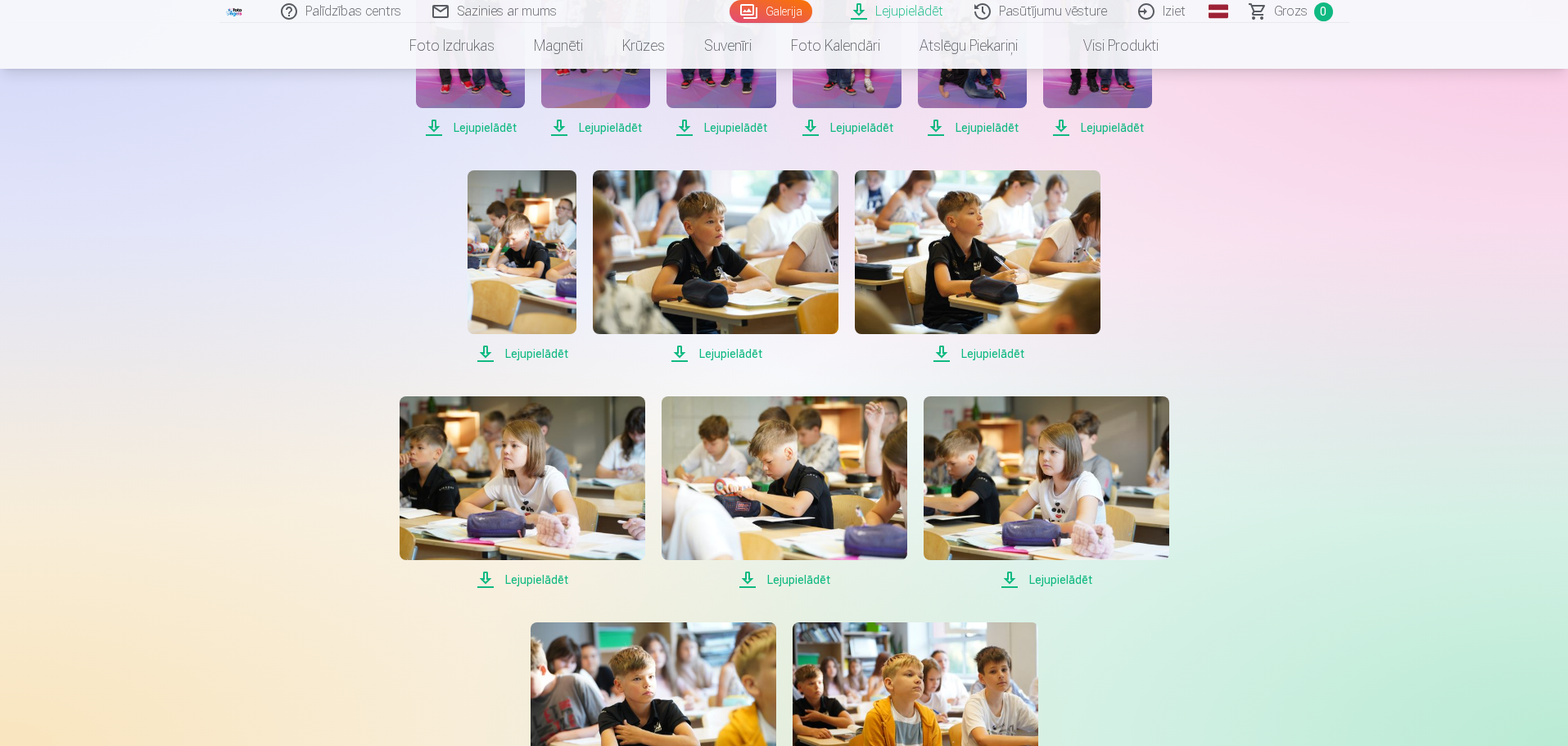
click at [541, 354] on span "Lejupielādēt" at bounding box center [522, 353] width 109 height 20
click at [734, 353] on span "Lejupielādēt" at bounding box center [716, 353] width 246 height 20
click at [995, 353] on span "Lejupielādēt" at bounding box center [978, 353] width 246 height 20
click at [548, 575] on span "Lejupielādēt" at bounding box center [522, 580] width 246 height 20
click at [807, 576] on span "Lejupielādēt" at bounding box center [784, 580] width 246 height 20
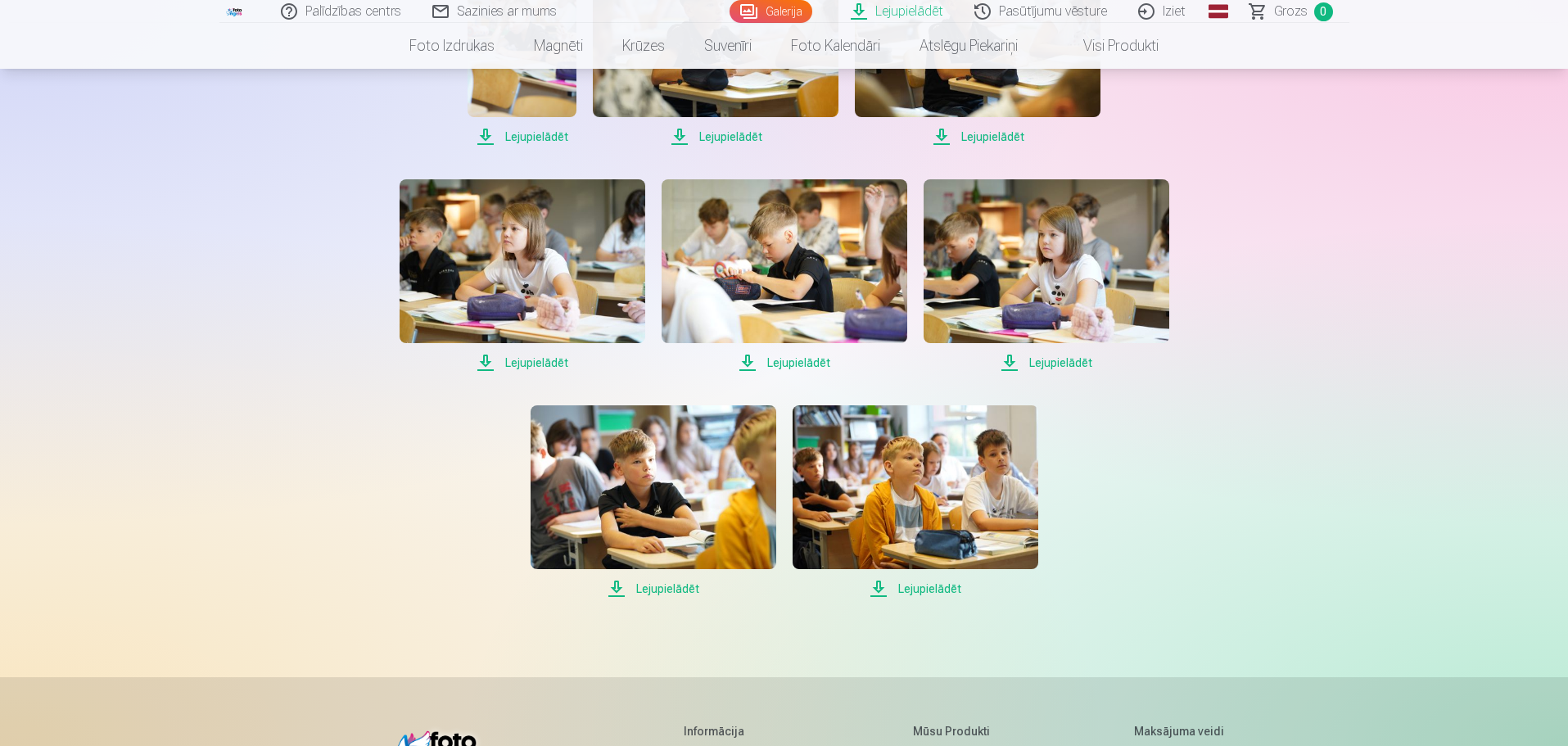
scroll to position [1392, 0]
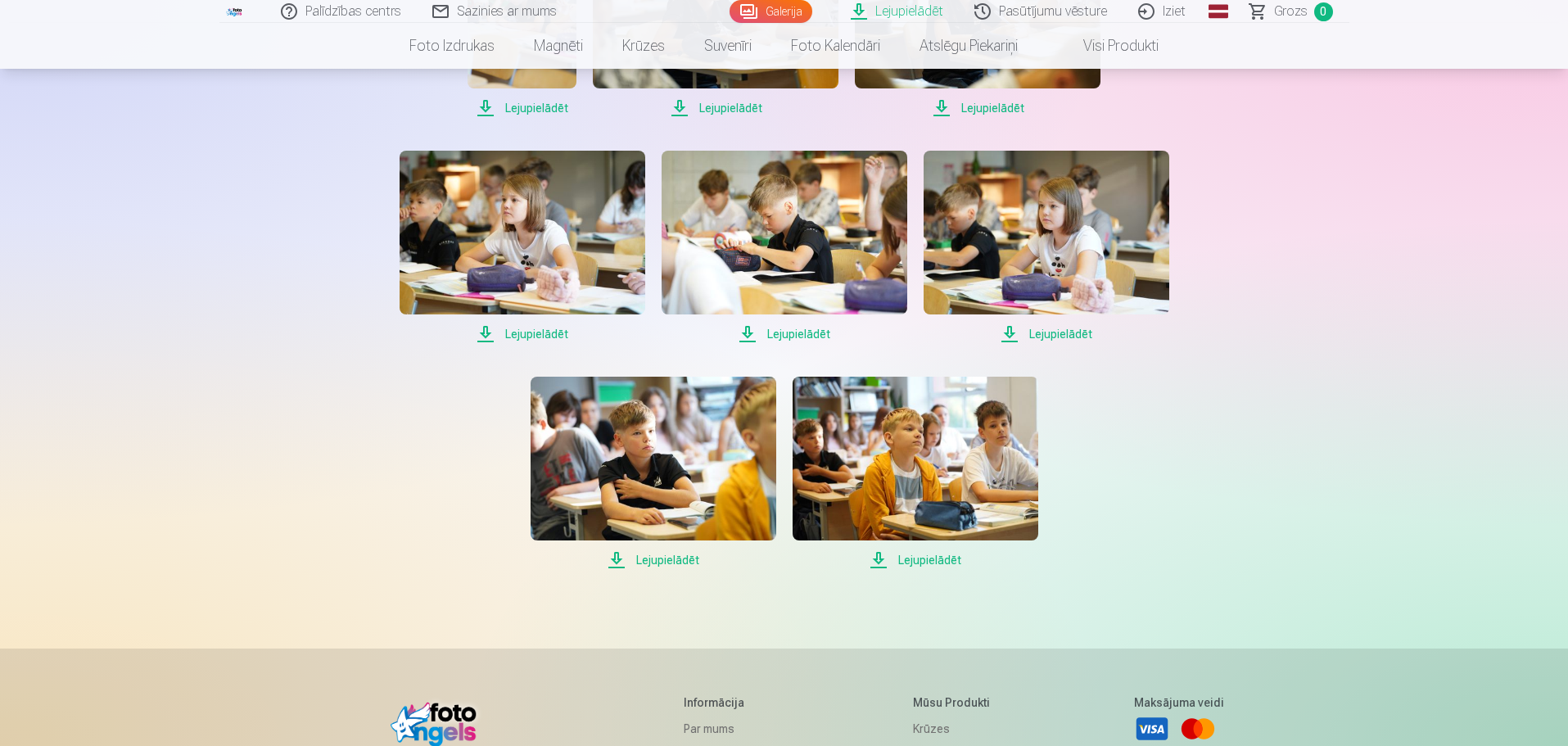
click at [653, 558] on span "Lejupielādēt" at bounding box center [654, 560] width 246 height 20
